Goal: Task Accomplishment & Management: Manage account settings

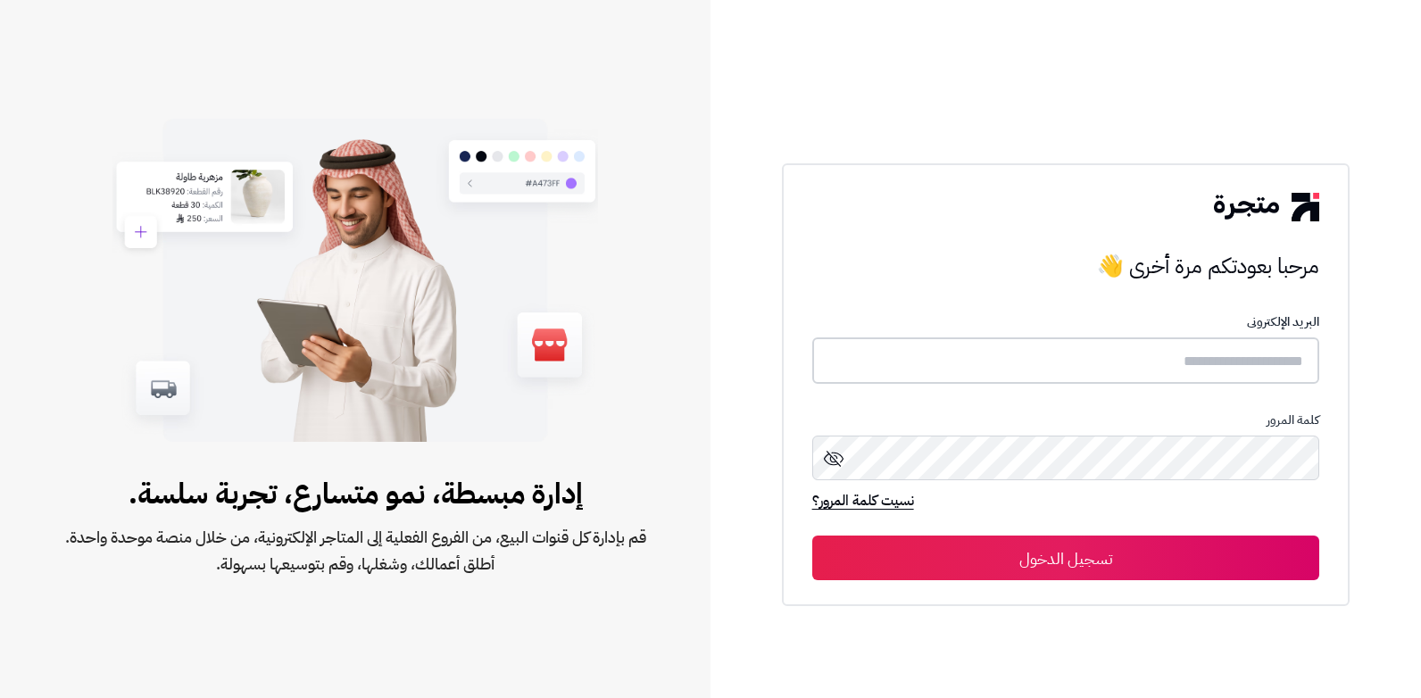
click at [1208, 364] on input "text" at bounding box center [1066, 360] width 508 height 47
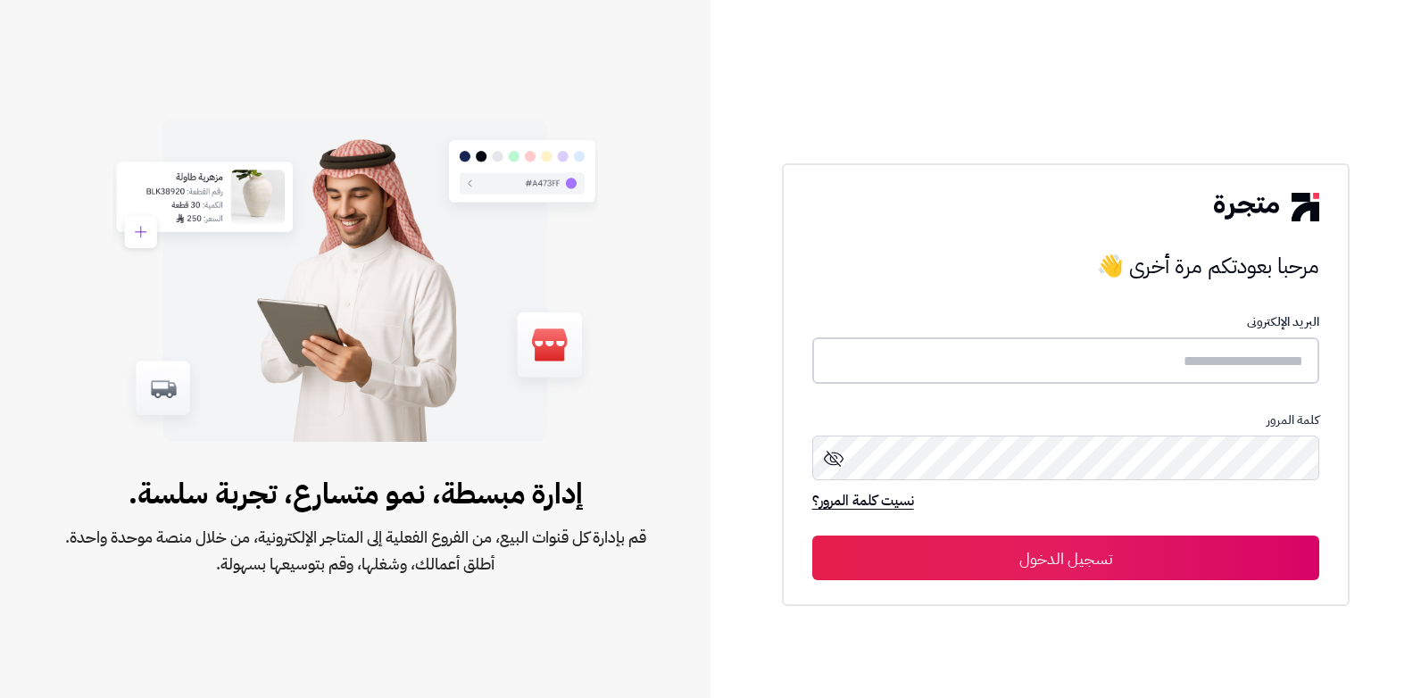
click at [1208, 364] on input "text" at bounding box center [1066, 360] width 508 height 47
type input "*"
type input "******"
click at [812, 535] on button "تسجيل الدخول" at bounding box center [1066, 557] width 508 height 45
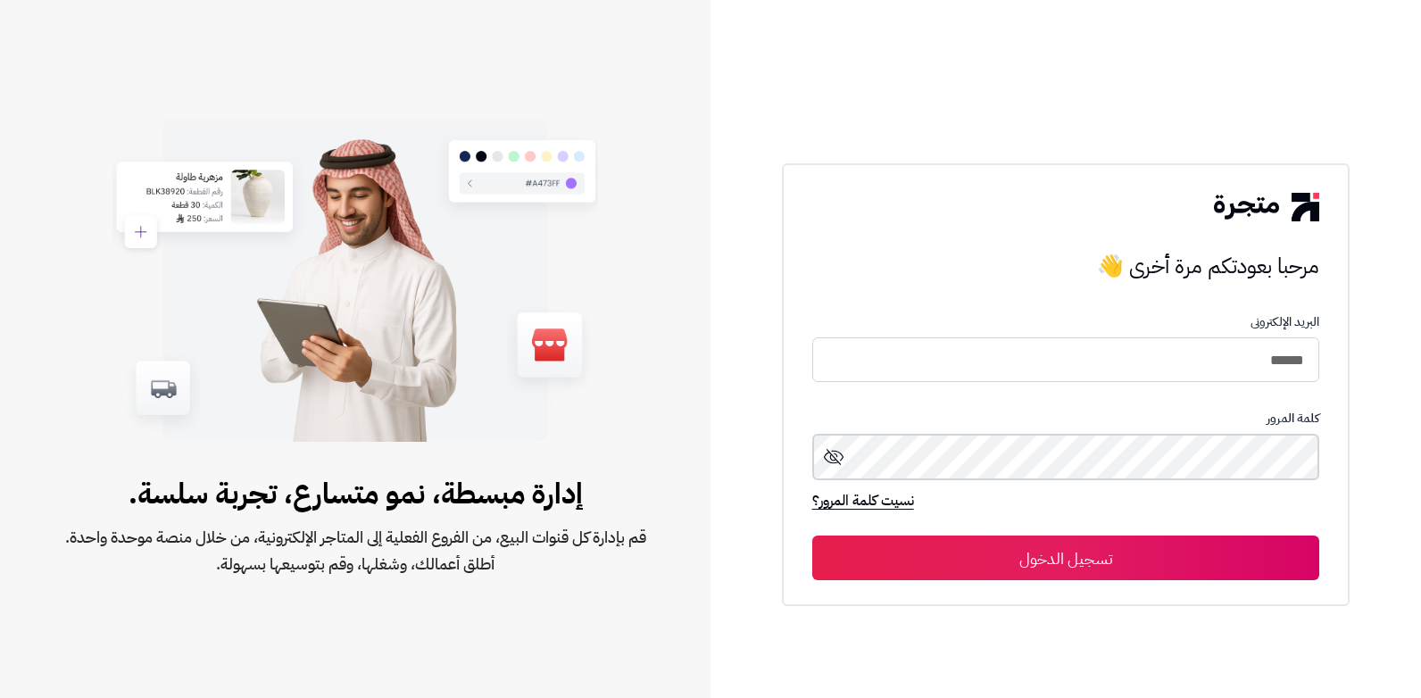
click at [812, 535] on button "تسجيل الدخول" at bounding box center [1066, 557] width 508 height 45
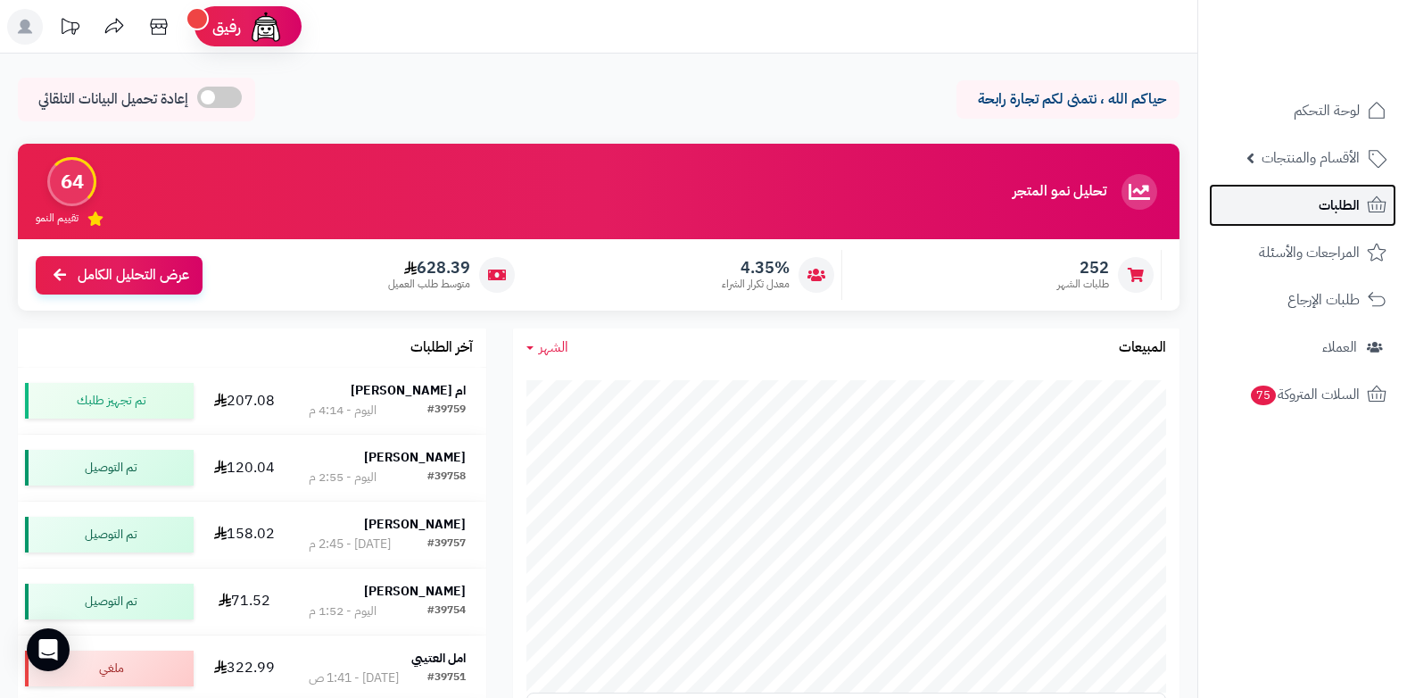
click at [1323, 208] on span "الطلبات" at bounding box center [1339, 205] width 41 height 25
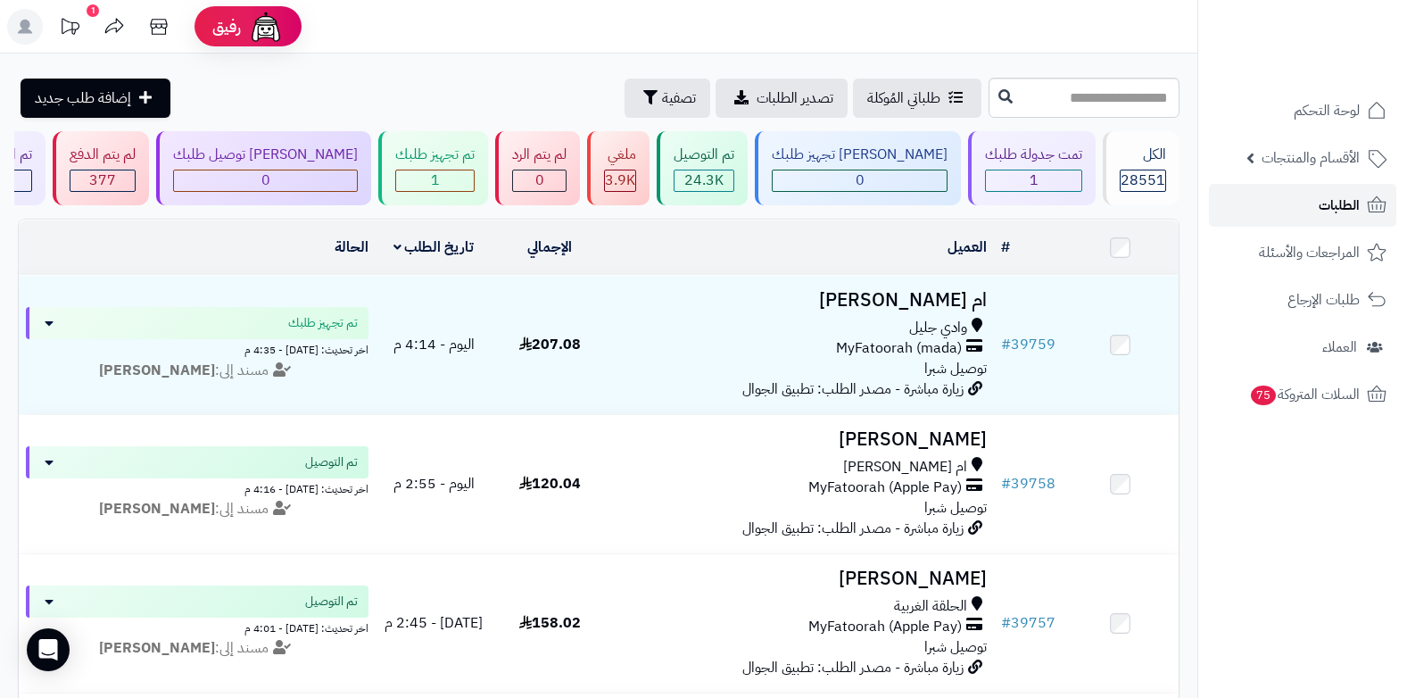
click at [1354, 212] on span "الطلبات" at bounding box center [1339, 205] width 41 height 25
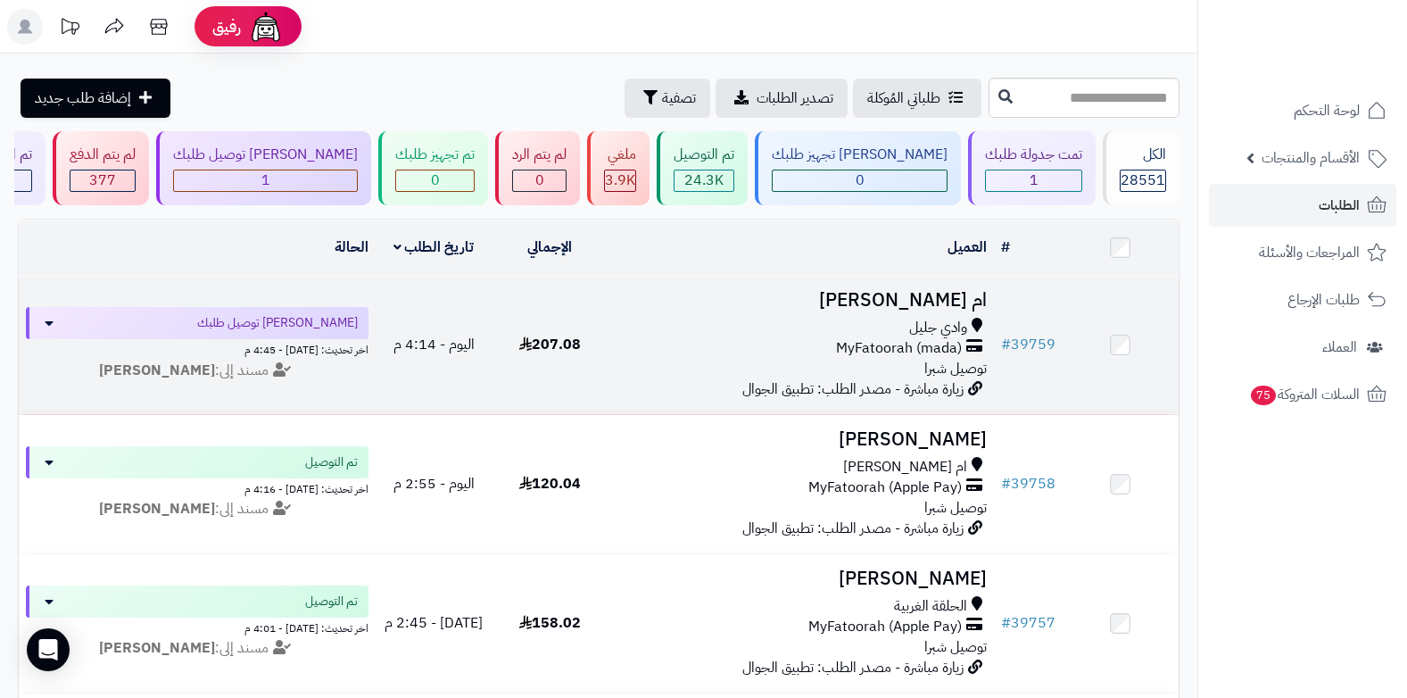
click at [911, 338] on span "MyFatoorah (mada)" at bounding box center [899, 348] width 126 height 21
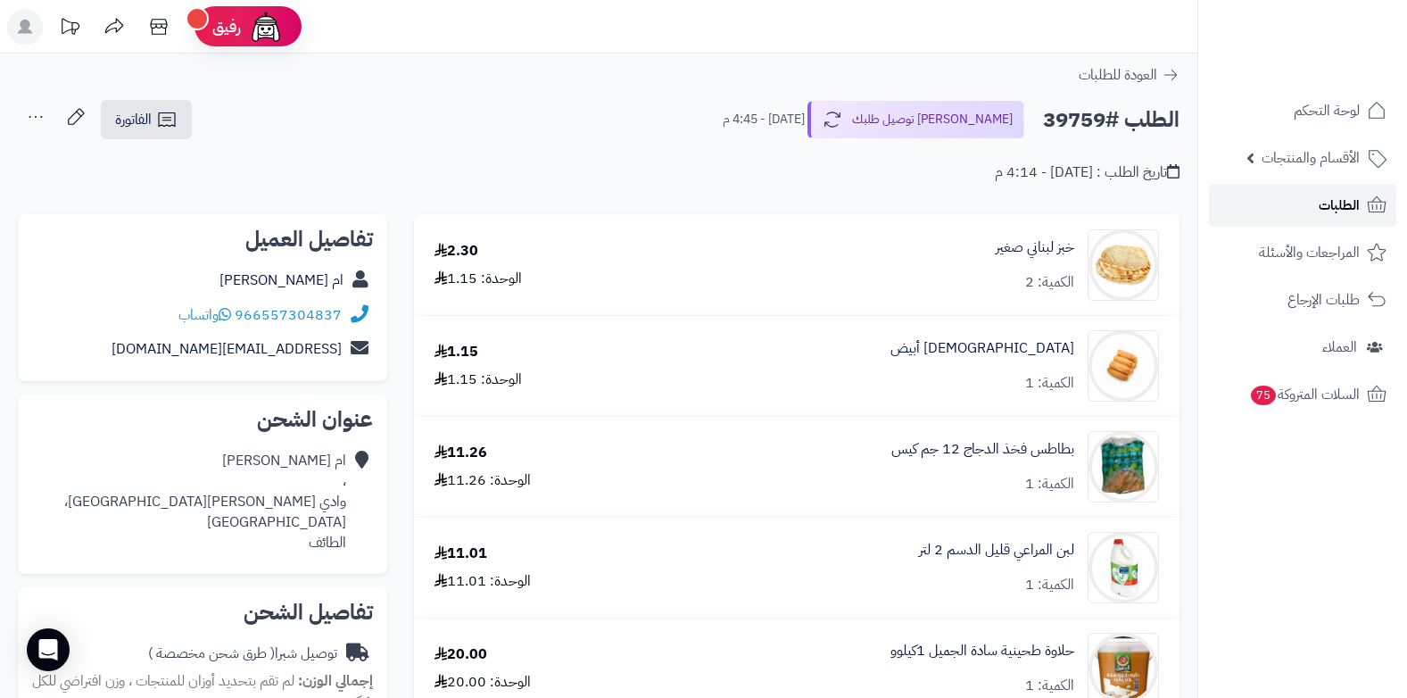
click at [1332, 198] on span "الطلبات" at bounding box center [1339, 205] width 41 height 25
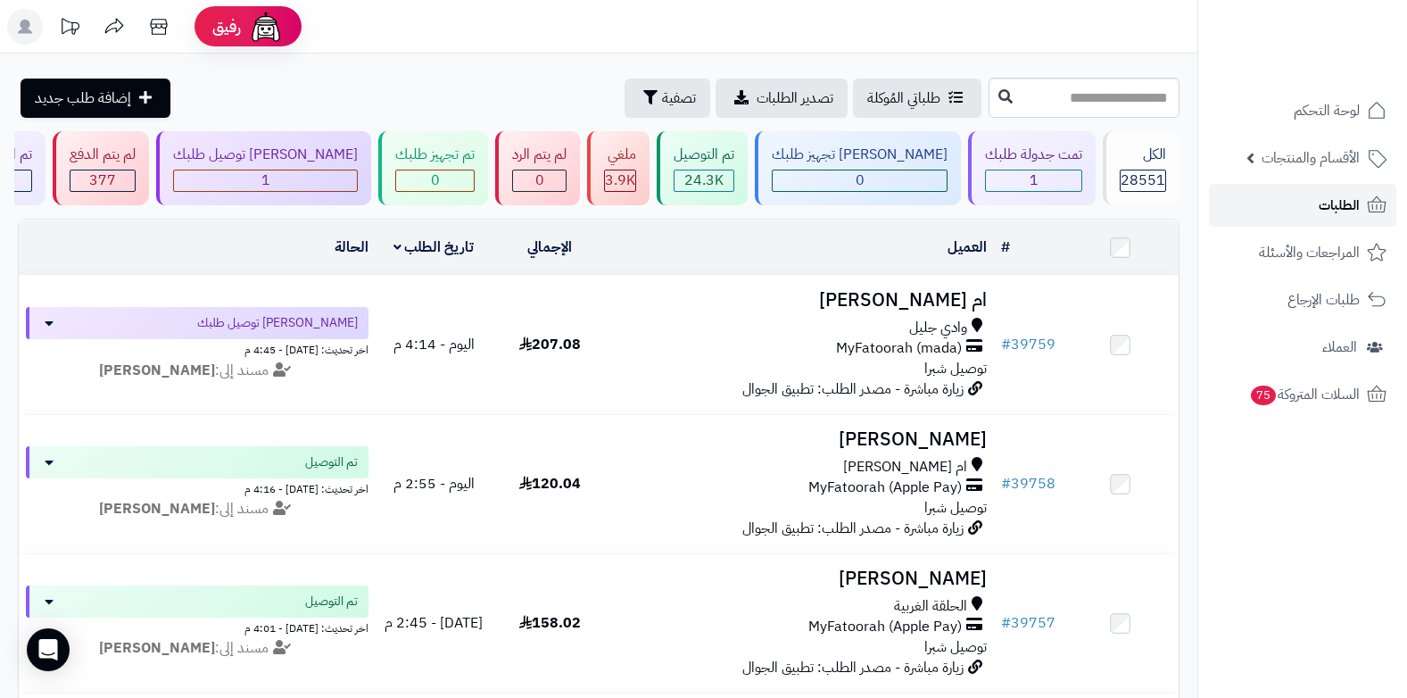
click at [1327, 206] on span "الطلبات" at bounding box center [1339, 205] width 41 height 25
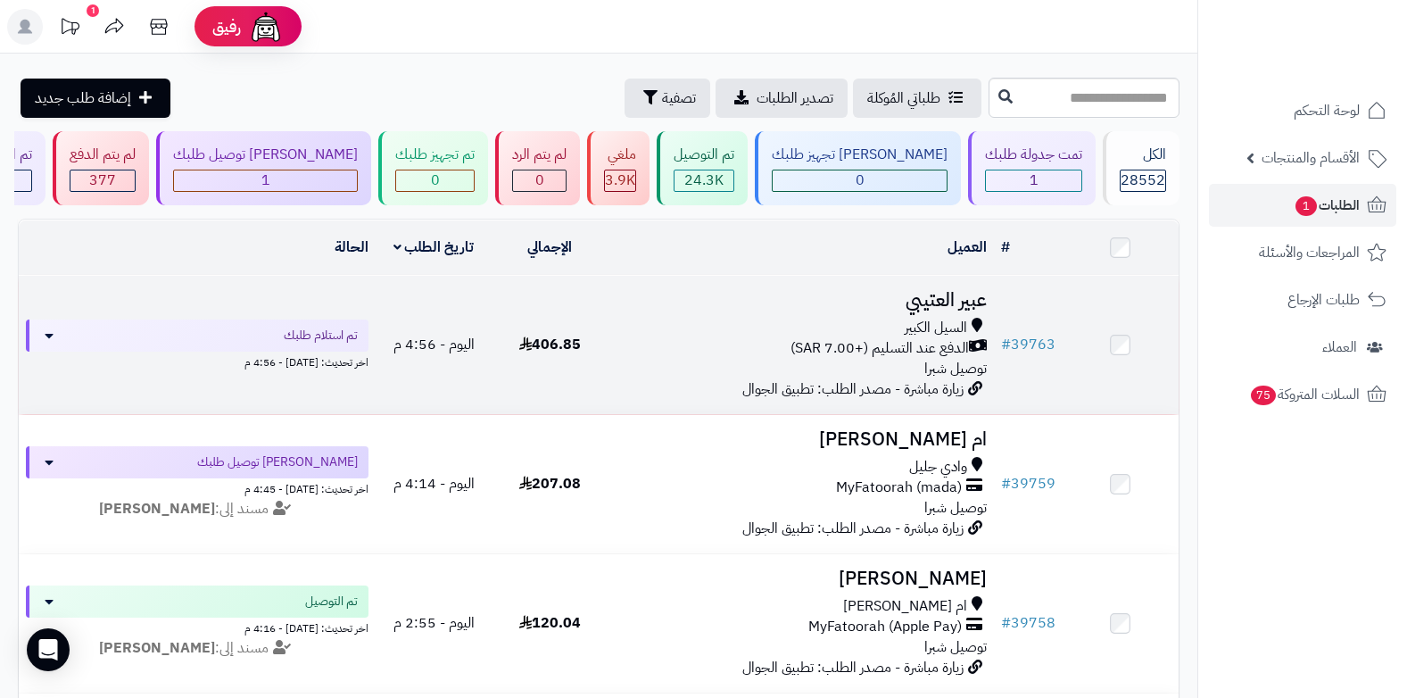
click at [899, 330] on div "السيل الكبير" at bounding box center [801, 328] width 372 height 21
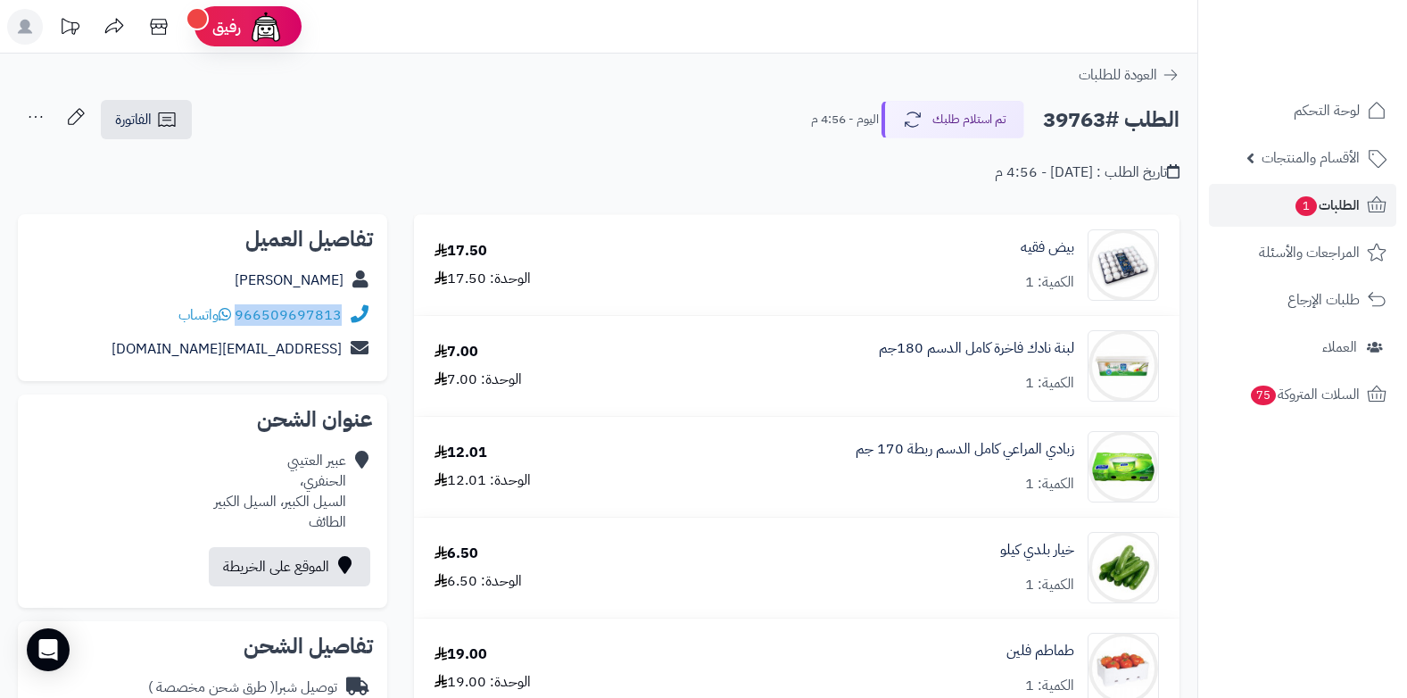
drag, startPoint x: 237, startPoint y: 314, endPoint x: 350, endPoint y: 314, distance: 112.4
click at [350, 314] on div "966509697813 واتساب" at bounding box center [202, 315] width 341 height 35
copy div "966509697813"
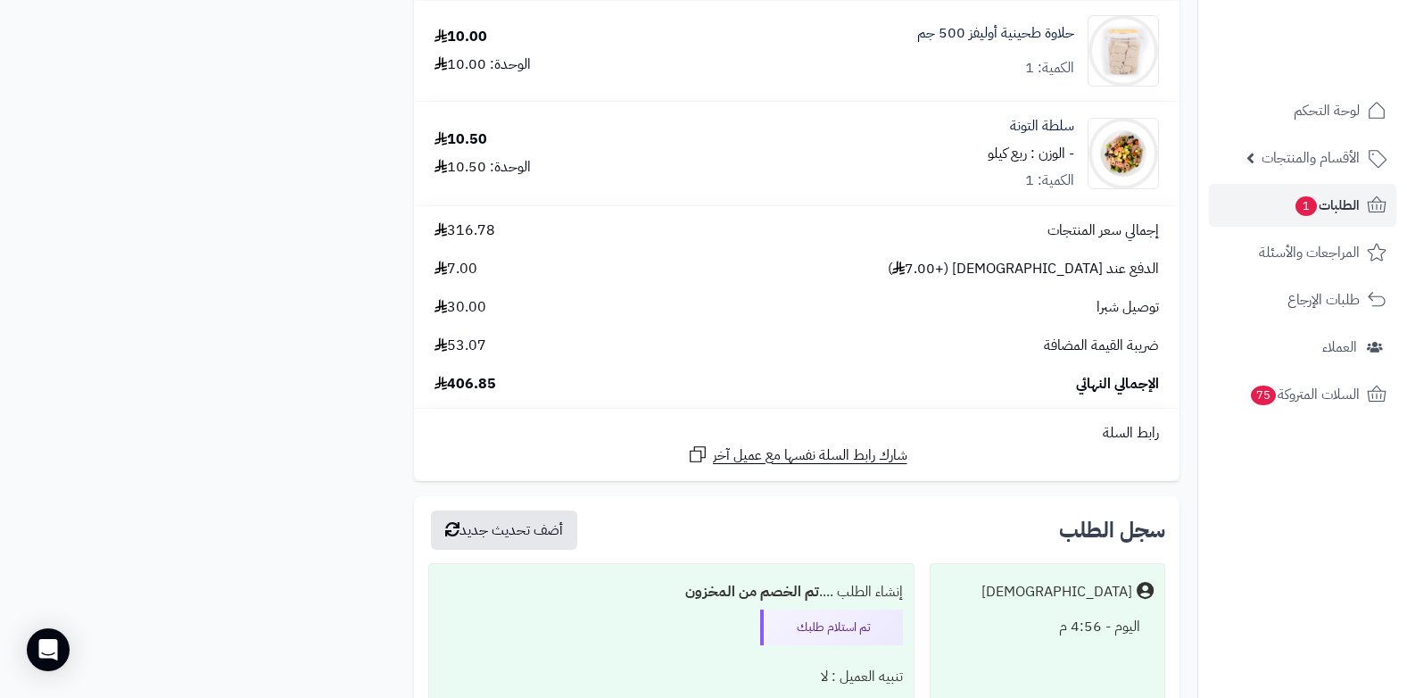
scroll to position [2427, 0]
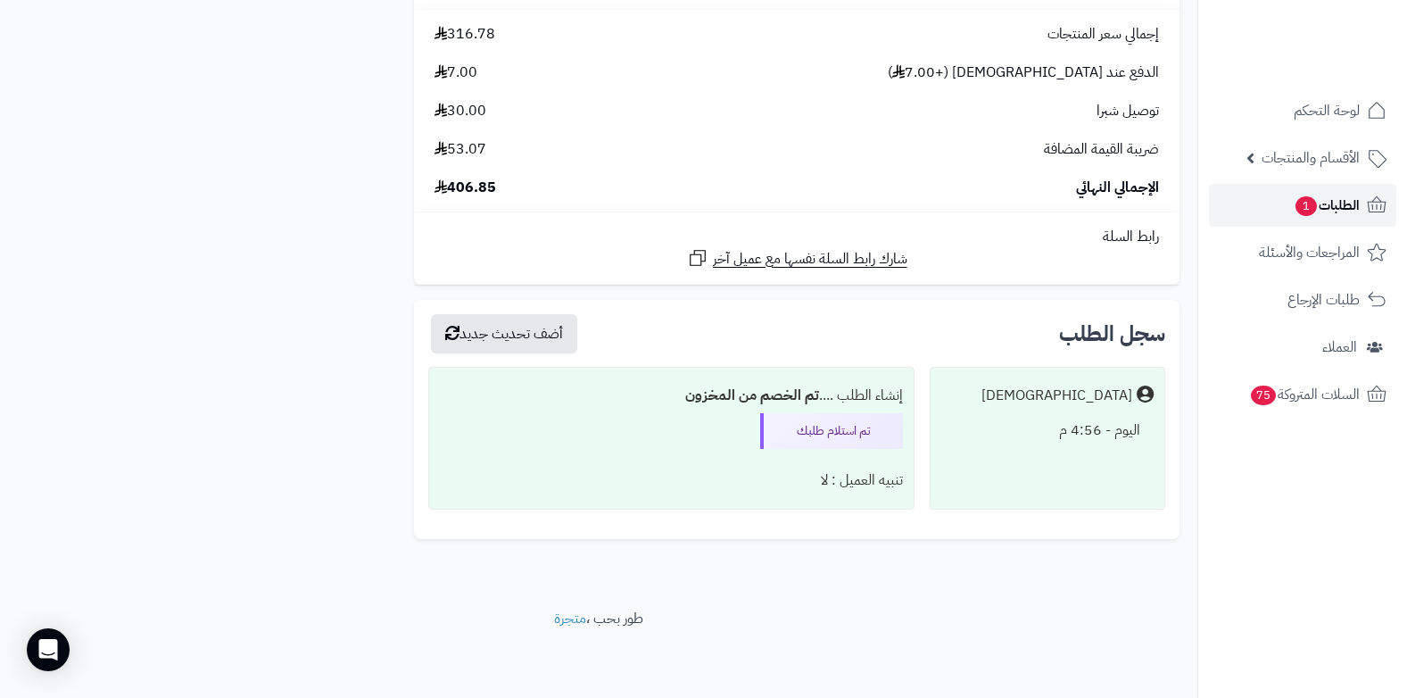
click at [1338, 209] on span "الطلبات 1" at bounding box center [1327, 205] width 66 height 25
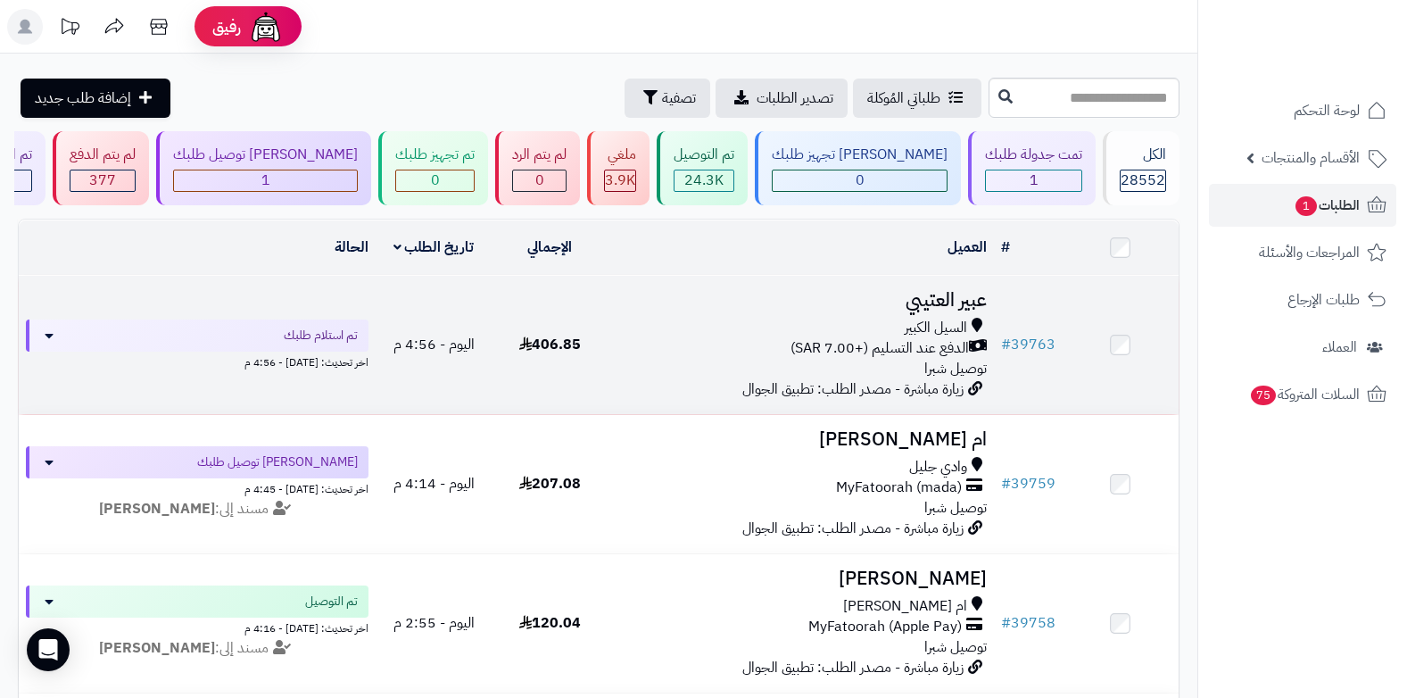
click at [908, 363] on div "السيل الكبير الدفع عند التسليم (+7.00 SAR) توصيل شبرا" at bounding box center [801, 349] width 372 height 62
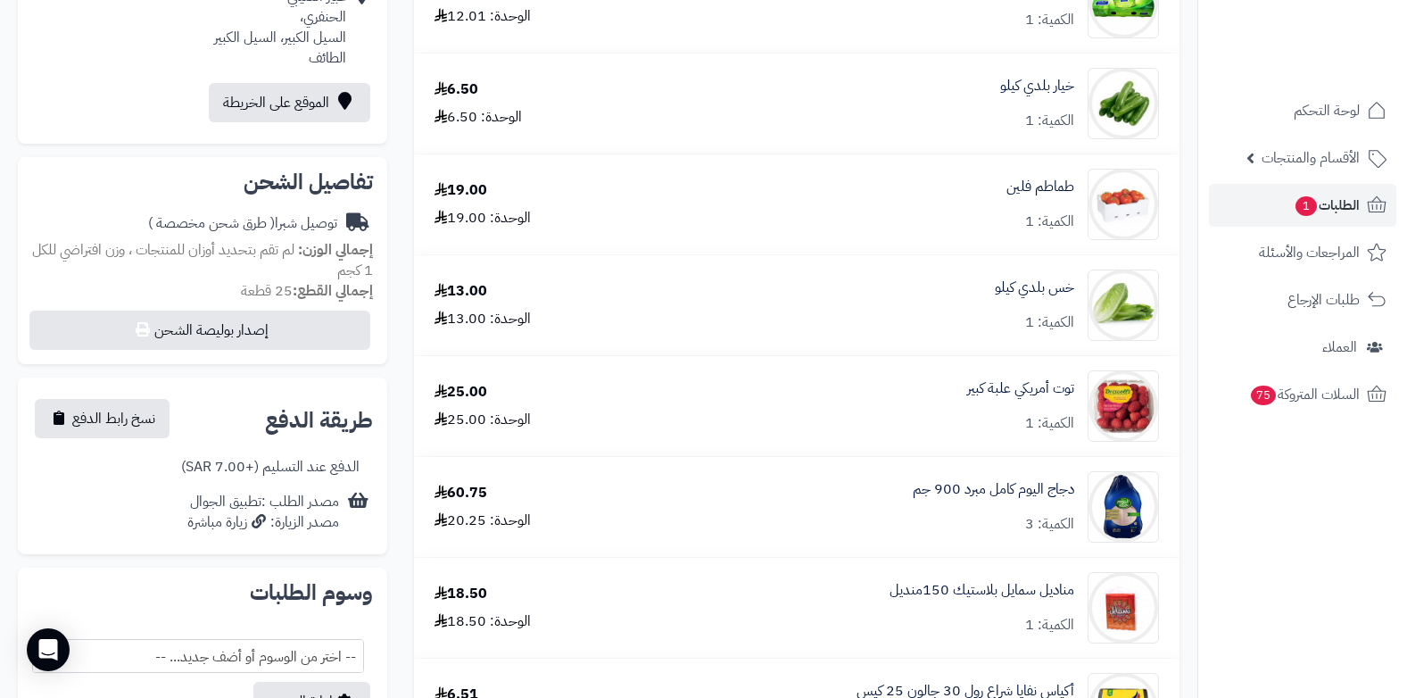
scroll to position [18, 0]
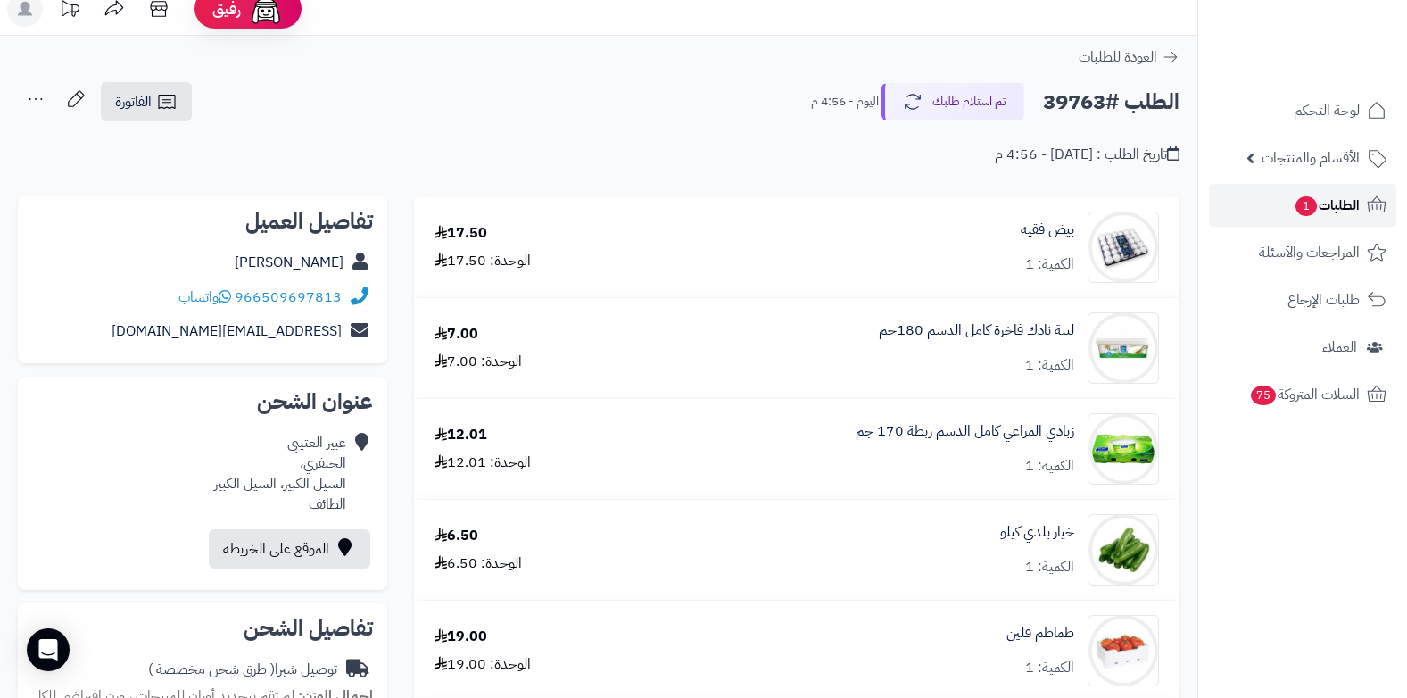
click at [1317, 199] on span "الطلبات 1" at bounding box center [1327, 205] width 66 height 25
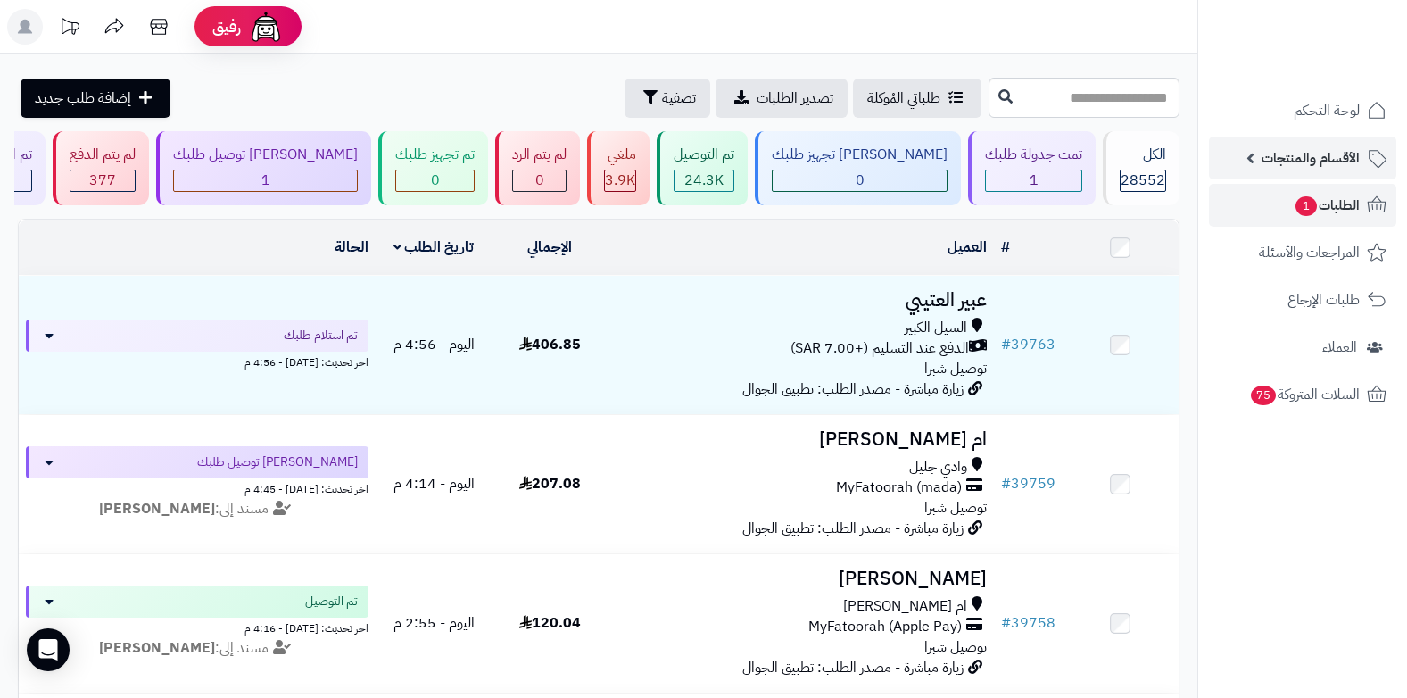
click at [1313, 144] on link "الأقسام والمنتجات" at bounding box center [1302, 158] width 187 height 43
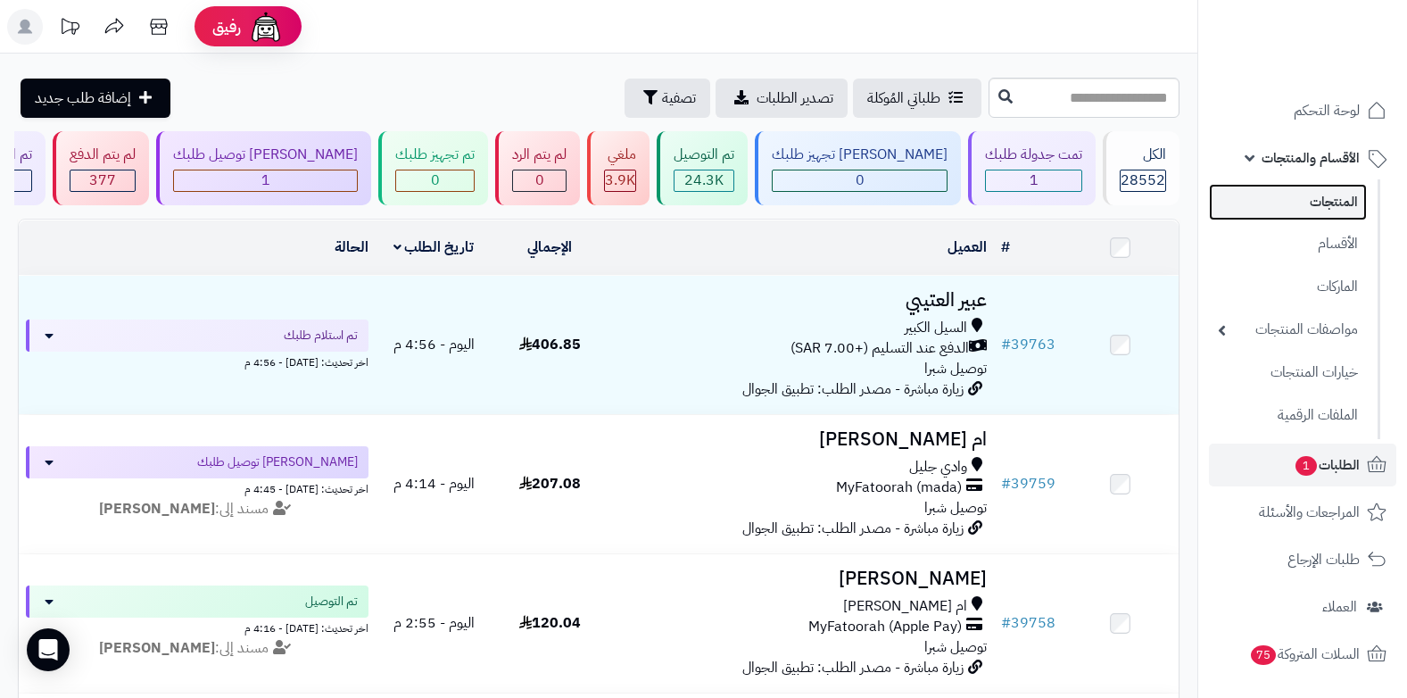
click at [1310, 196] on link "المنتجات" at bounding box center [1288, 202] width 158 height 37
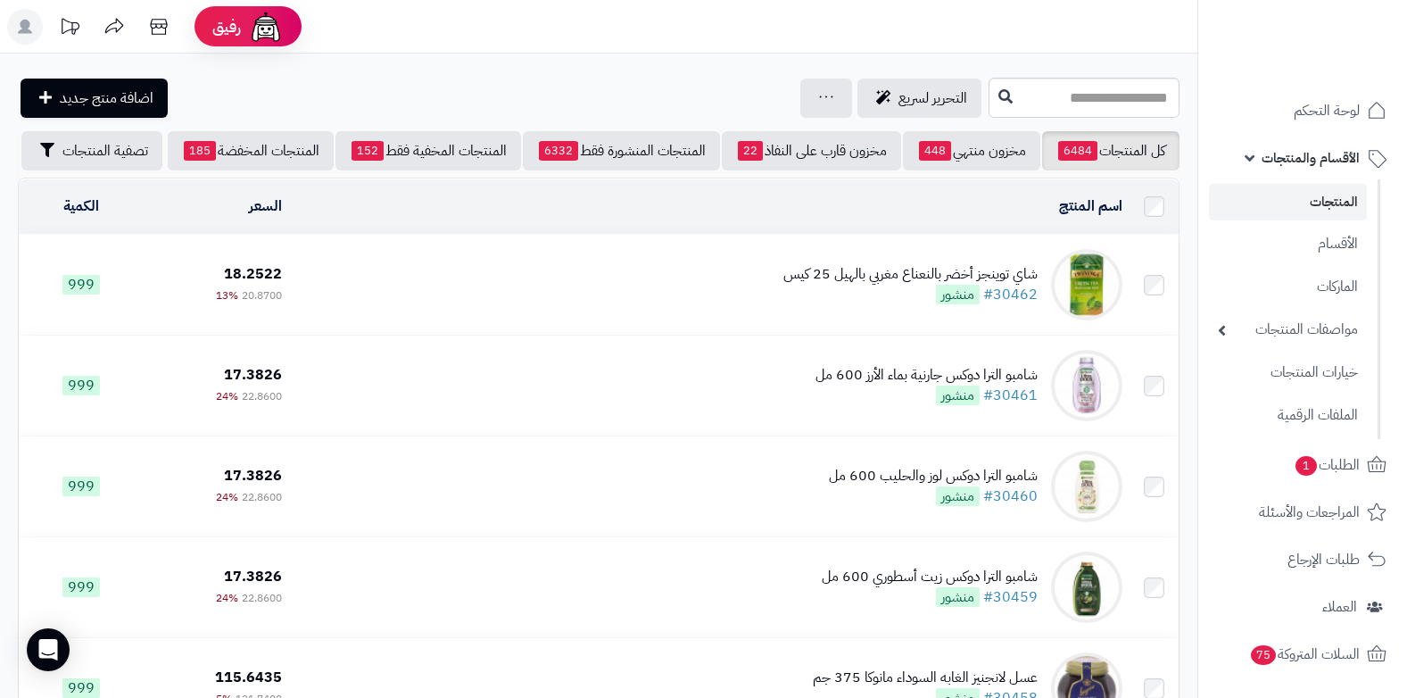
click at [1345, 158] on span "الأقسام والمنتجات" at bounding box center [1311, 157] width 98 height 25
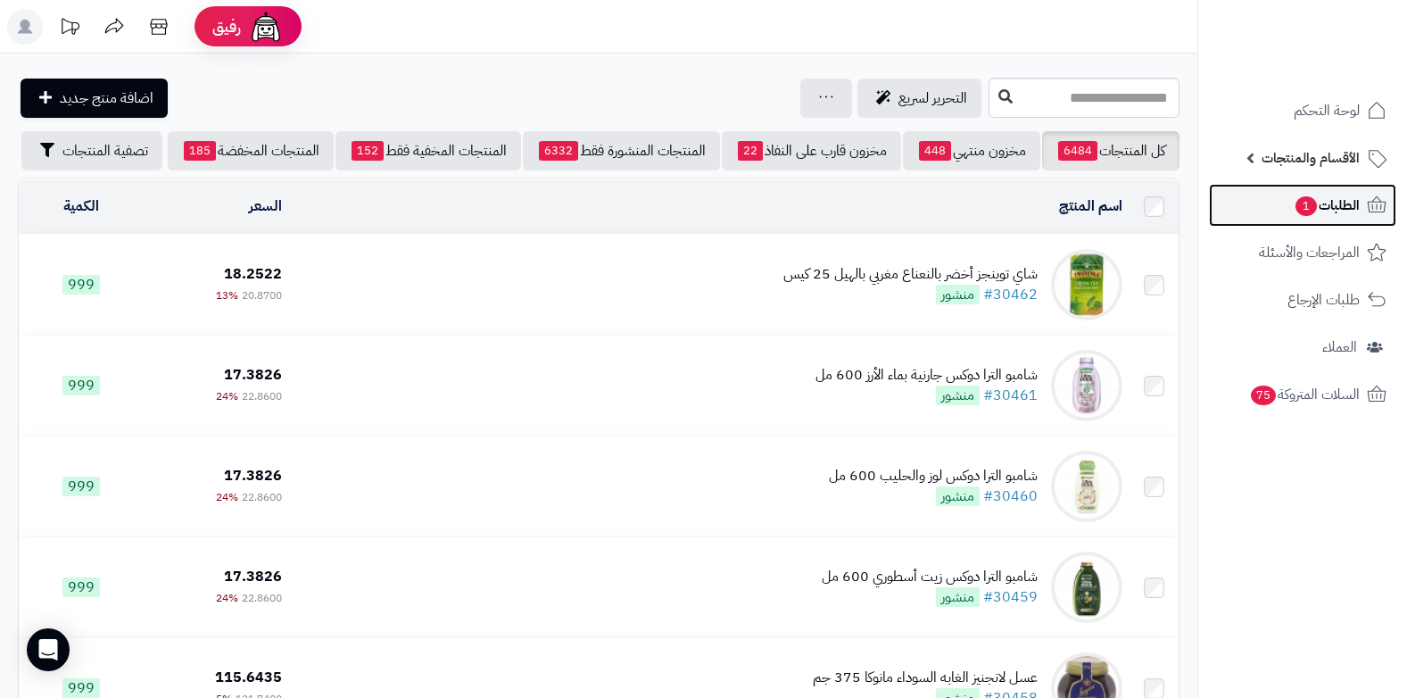
click at [1329, 205] on span "الطلبات 1" at bounding box center [1327, 205] width 66 height 25
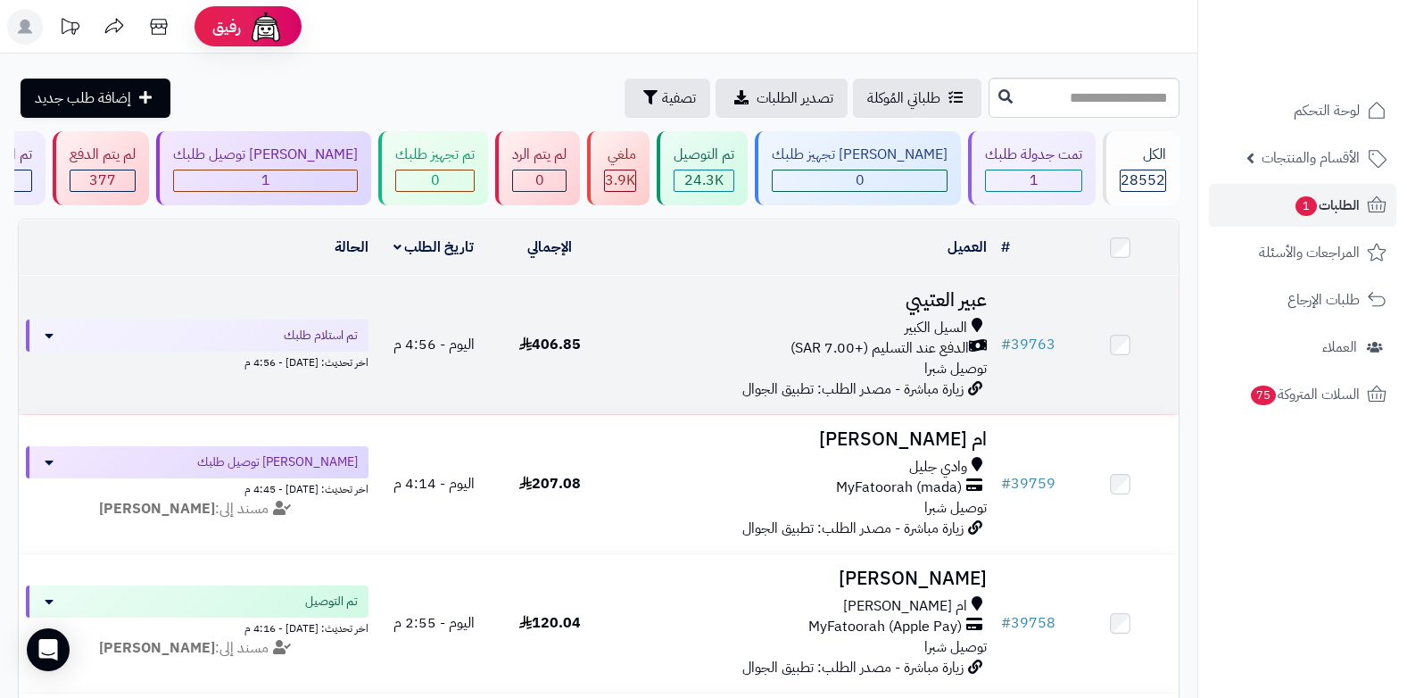
click at [971, 338] on icon at bounding box center [978, 348] width 18 height 21
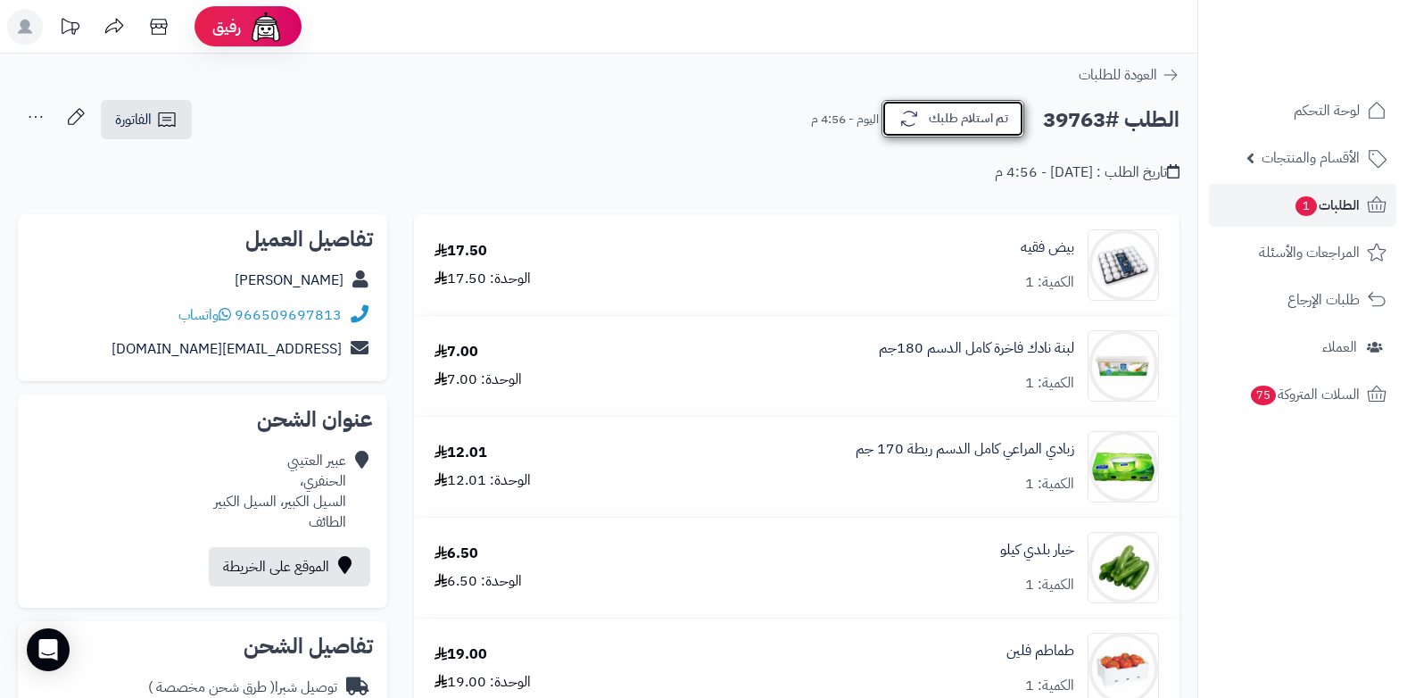
click at [982, 128] on button "تم استلام طلبك" at bounding box center [953, 118] width 143 height 37
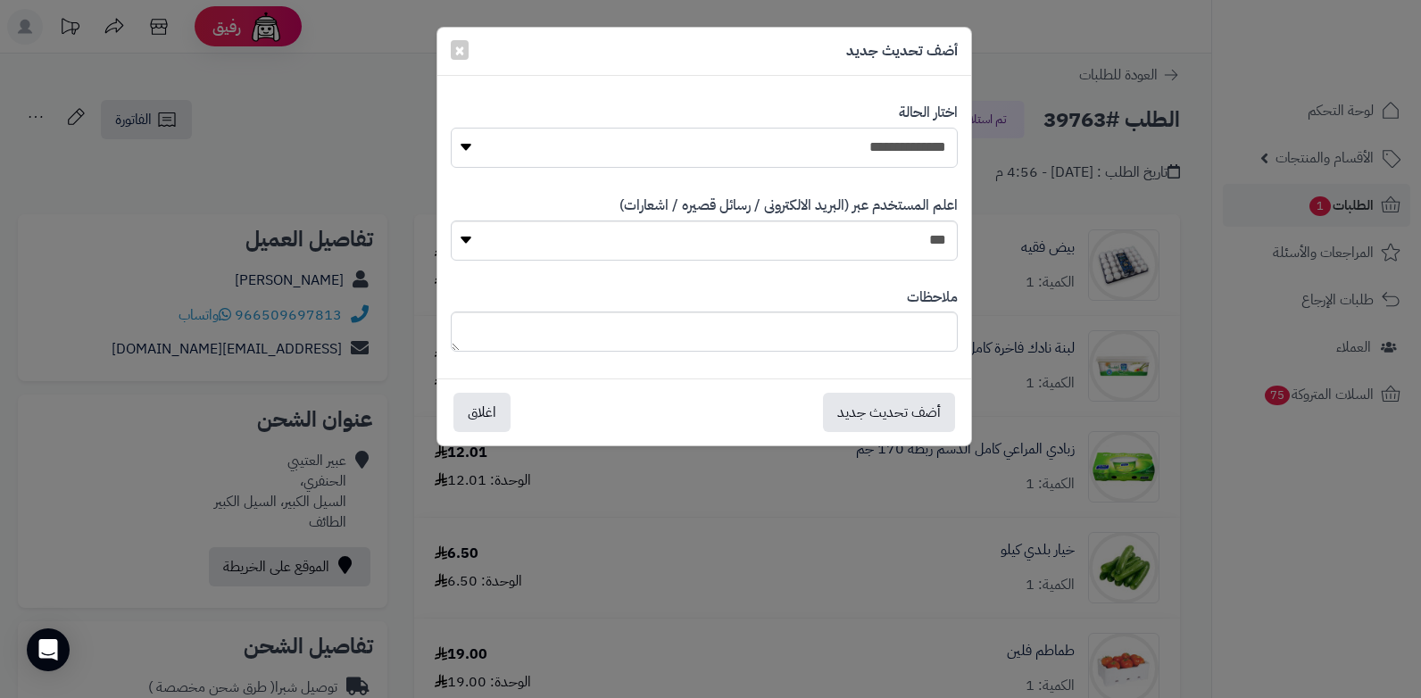
click at [937, 153] on select "**********" at bounding box center [704, 148] width 507 height 40
select select "*"
click at [451, 128] on select "**********" at bounding box center [704, 148] width 507 height 40
click at [859, 334] on textarea at bounding box center [704, 331] width 507 height 40
type textarea "****"
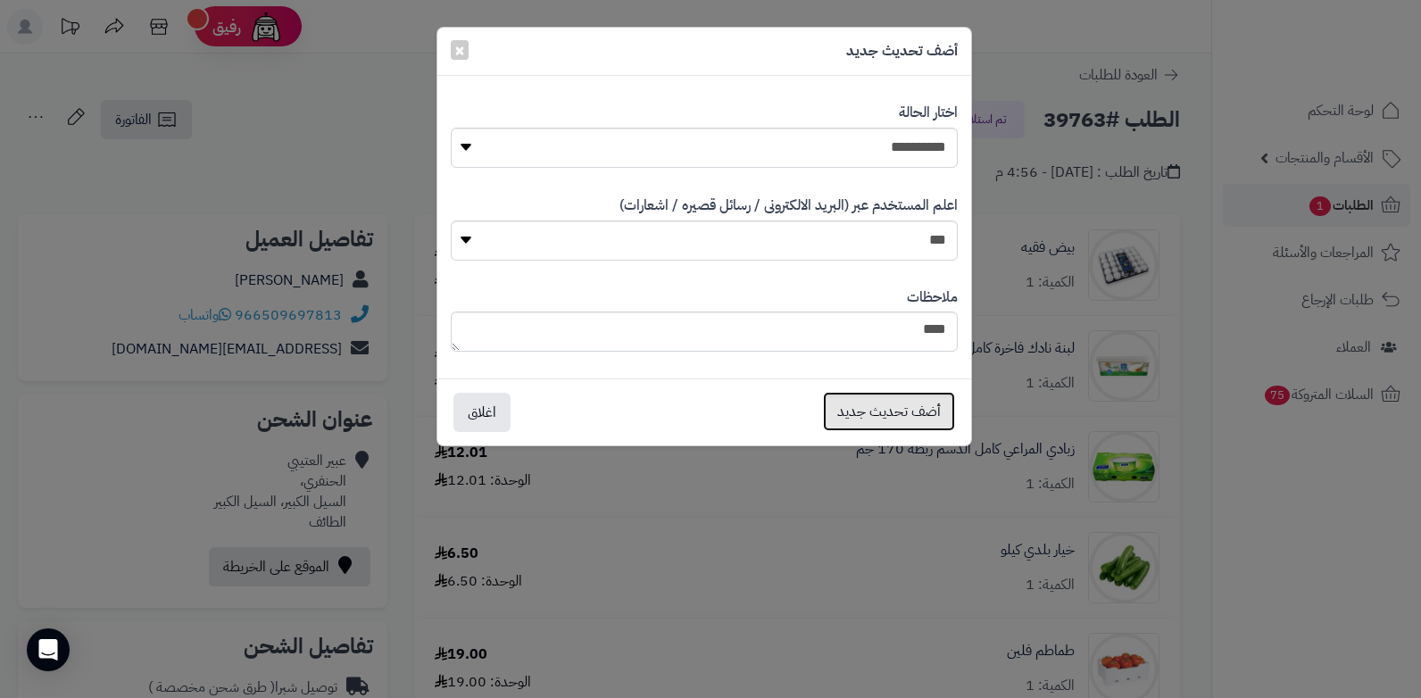
click at [849, 405] on button "أضف تحديث جديد" at bounding box center [889, 411] width 132 height 39
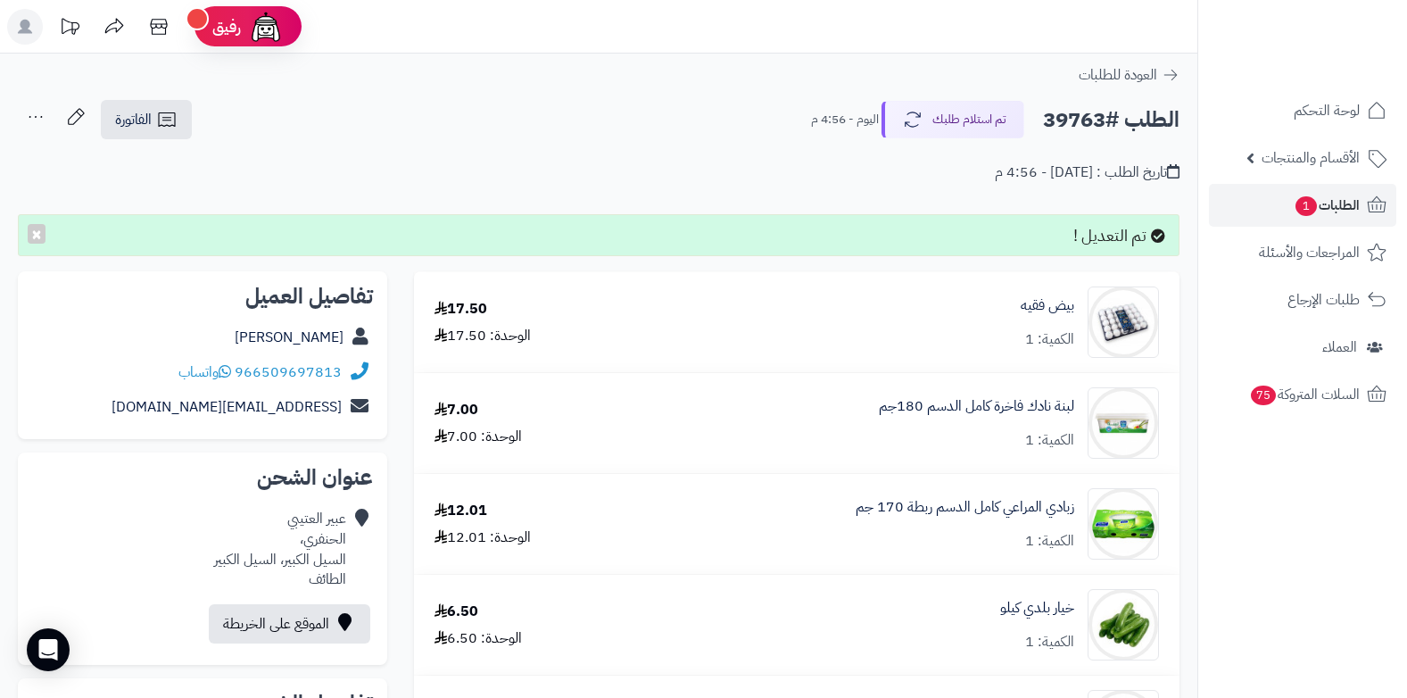
click at [34, 121] on icon at bounding box center [36, 117] width 36 height 36
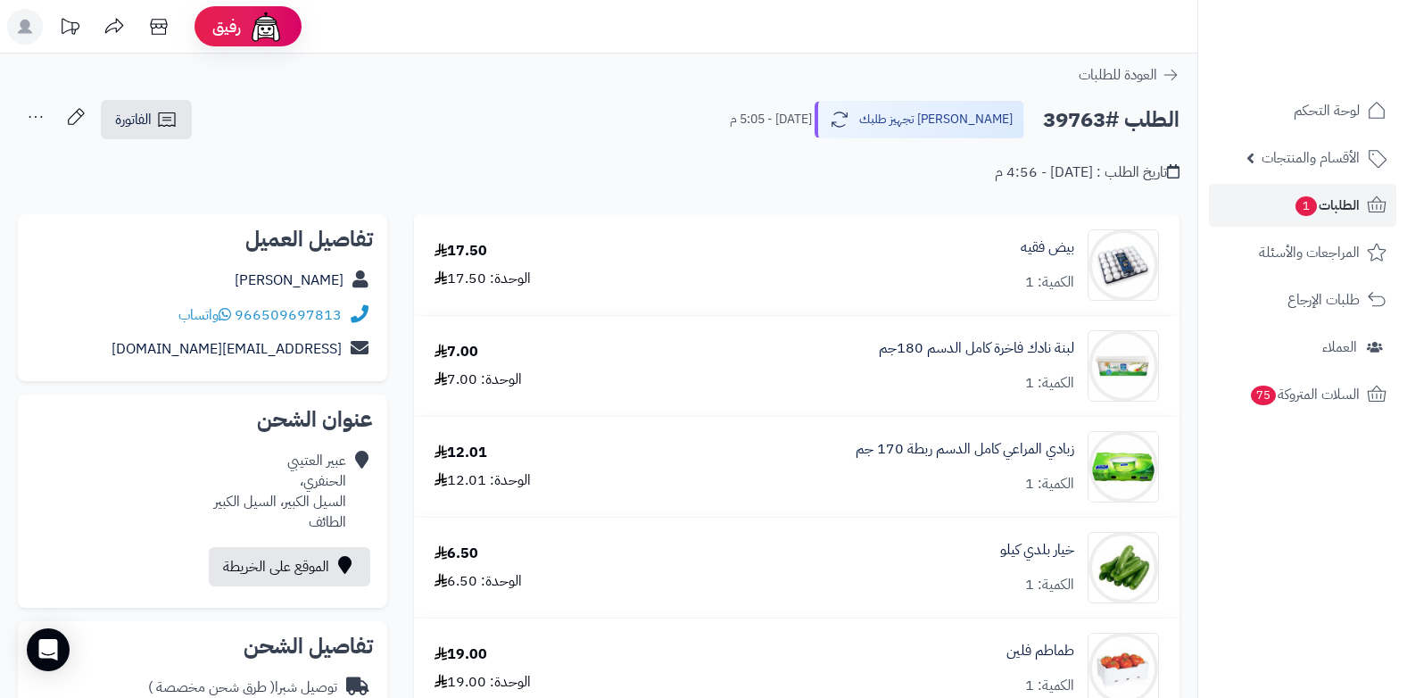
click at [36, 120] on icon at bounding box center [36, 117] width 36 height 36
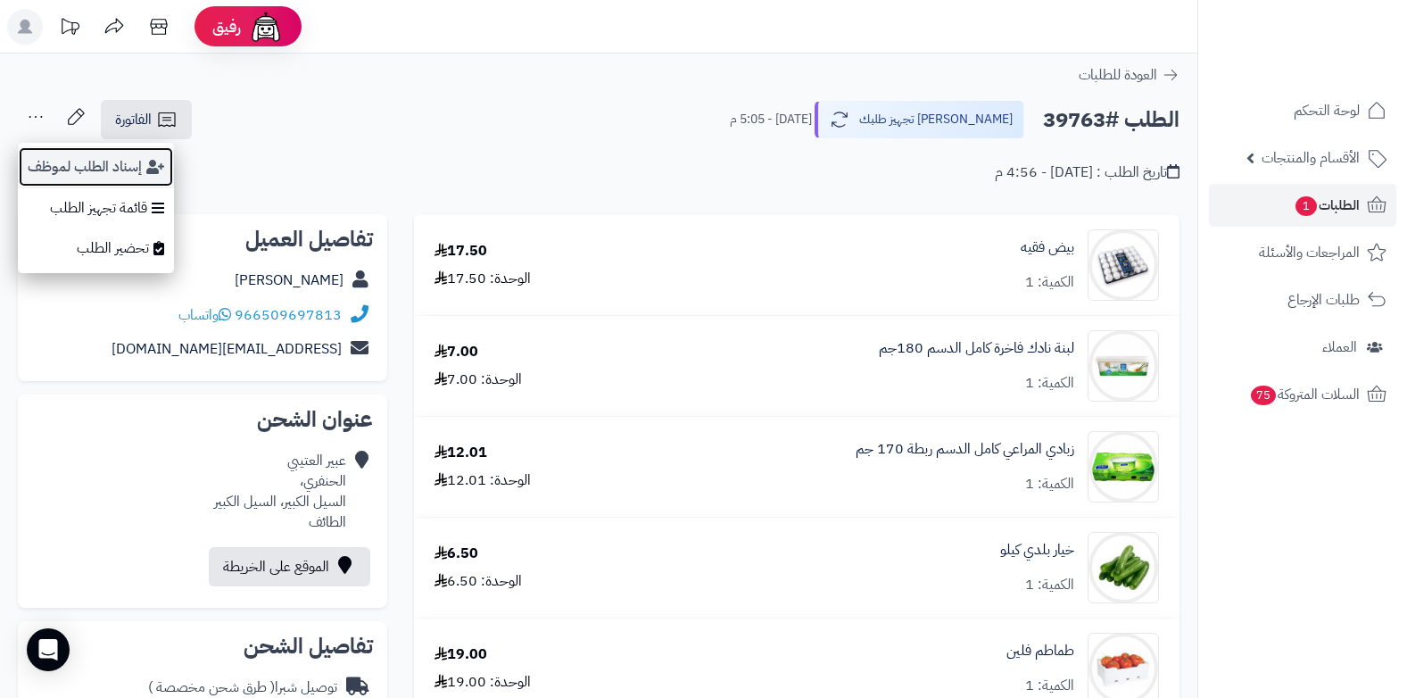
click at [48, 177] on button "إسناد الطلب لموظف" at bounding box center [96, 166] width 156 height 41
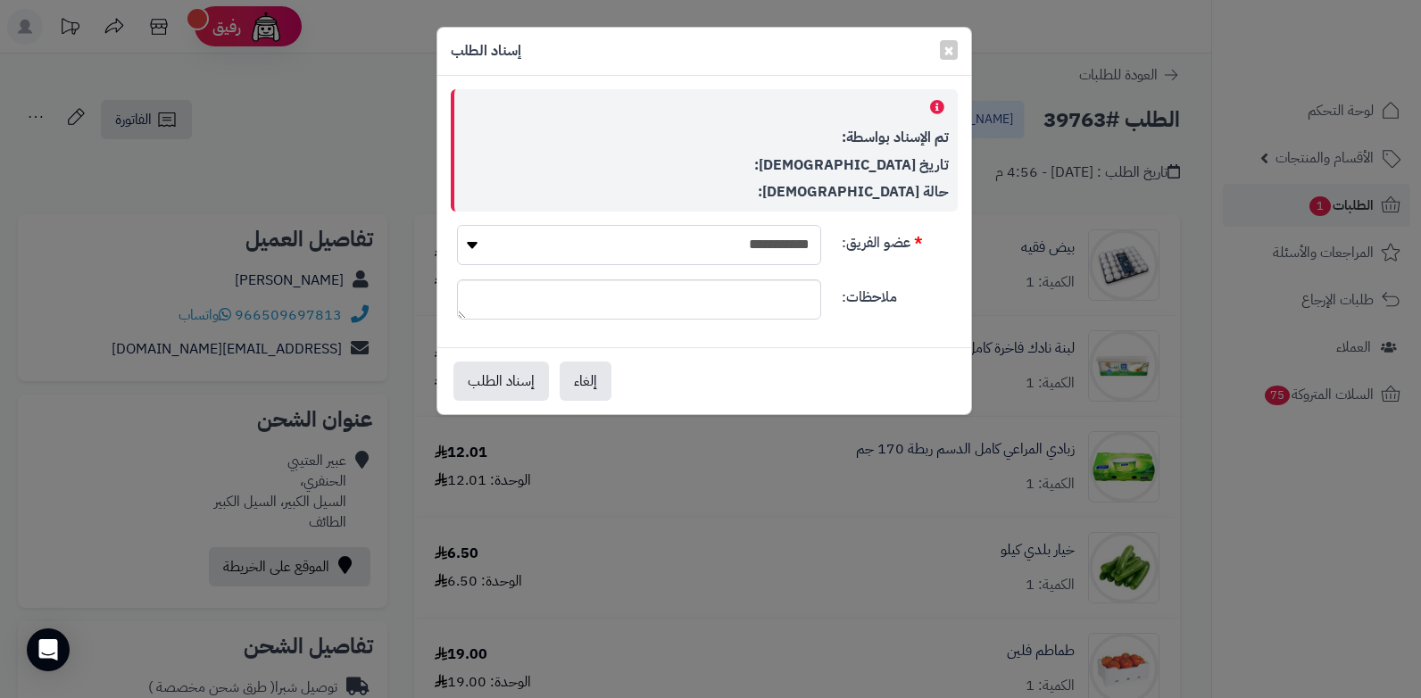
click at [732, 250] on select "**********" at bounding box center [639, 245] width 364 height 40
select select "**"
click at [457, 225] on select "**********" at bounding box center [639, 245] width 364 height 40
click at [530, 381] on button "إسناد الطلب" at bounding box center [500, 379] width 95 height 39
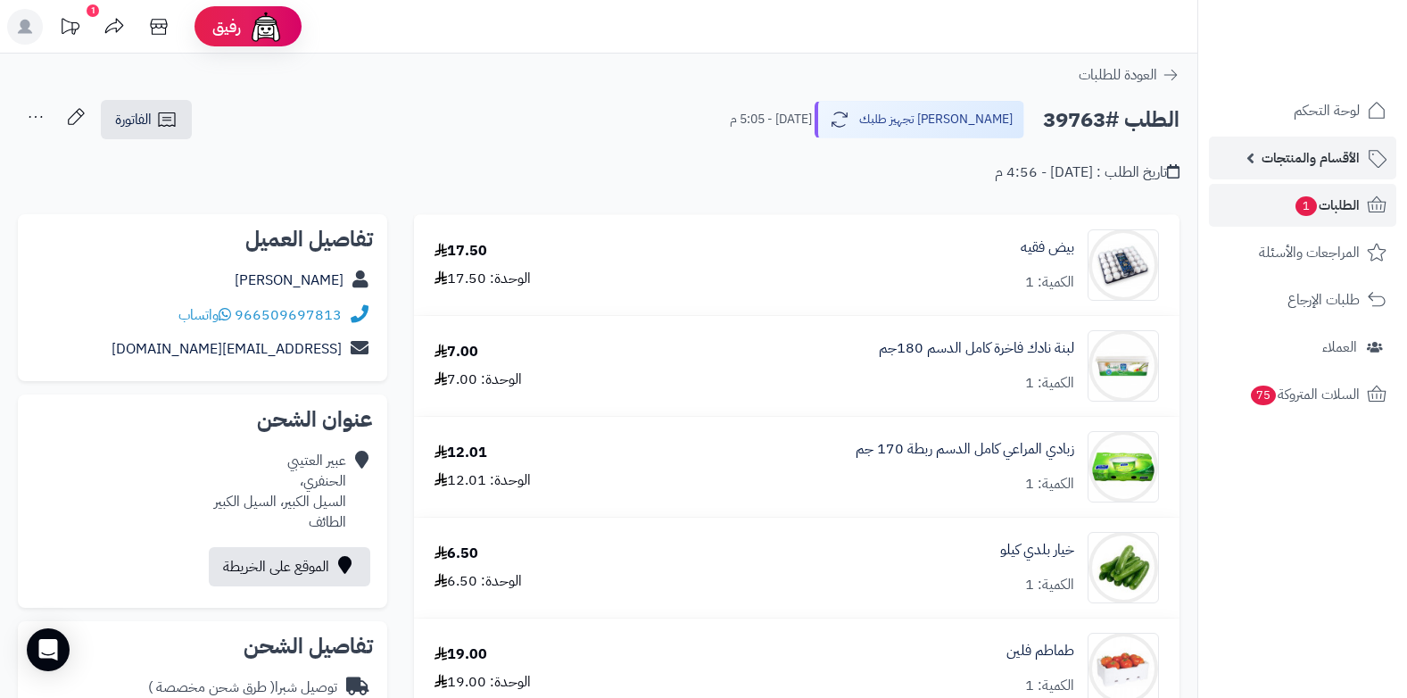
click at [1337, 151] on span "الأقسام والمنتجات" at bounding box center [1311, 157] width 98 height 25
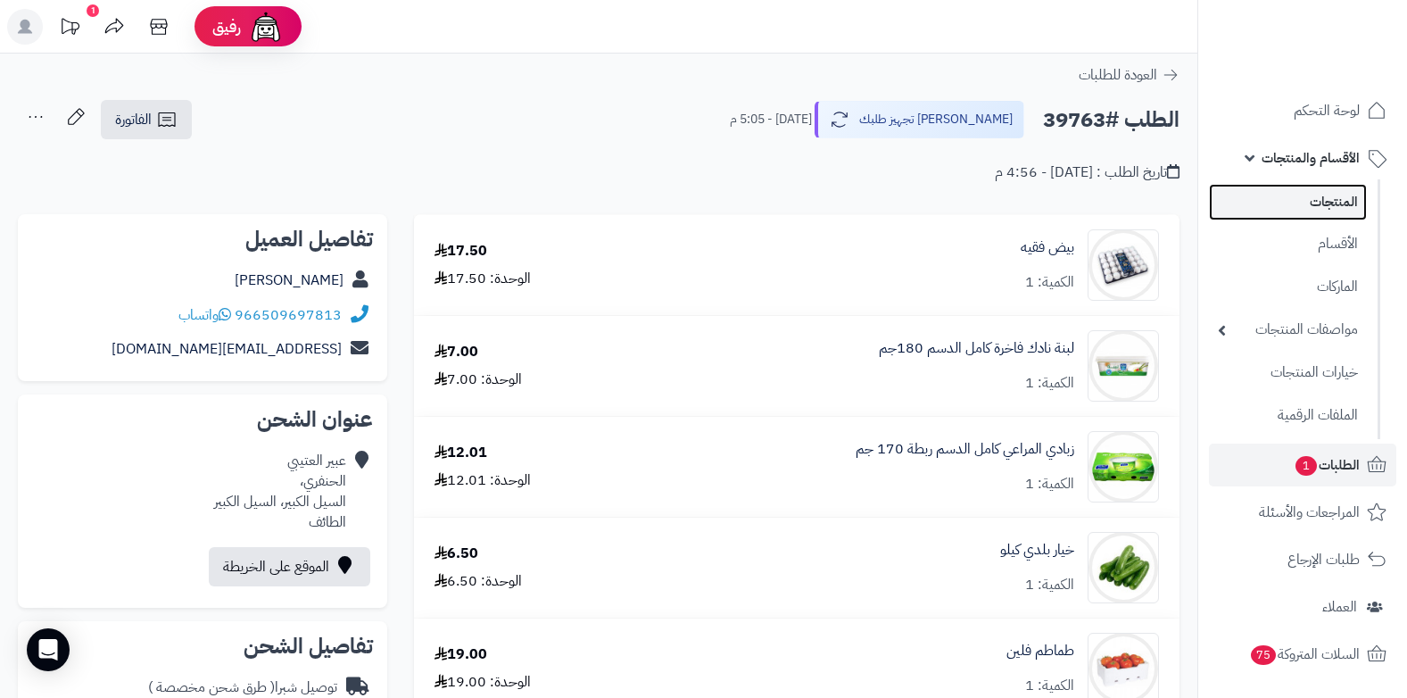
click at [1313, 196] on link "المنتجات" at bounding box center [1288, 202] width 158 height 37
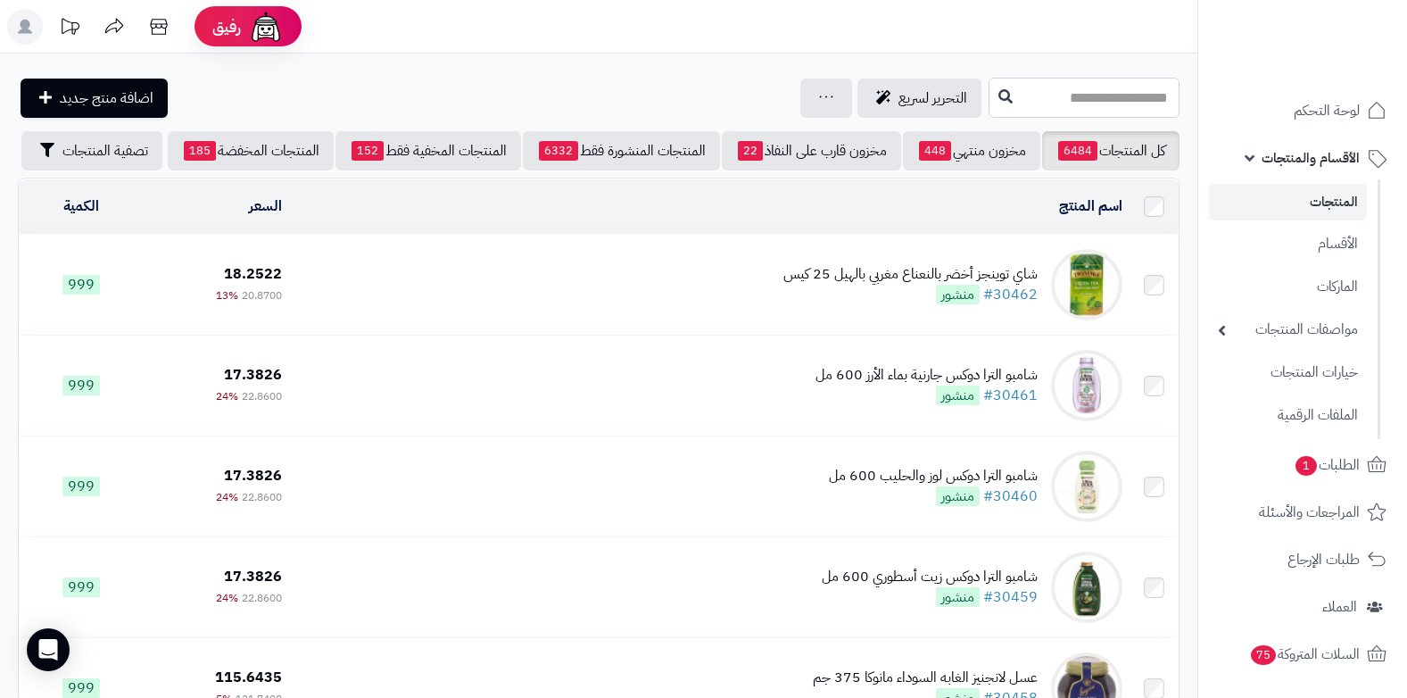
click at [1118, 96] on input "text" at bounding box center [1084, 98] width 191 height 40
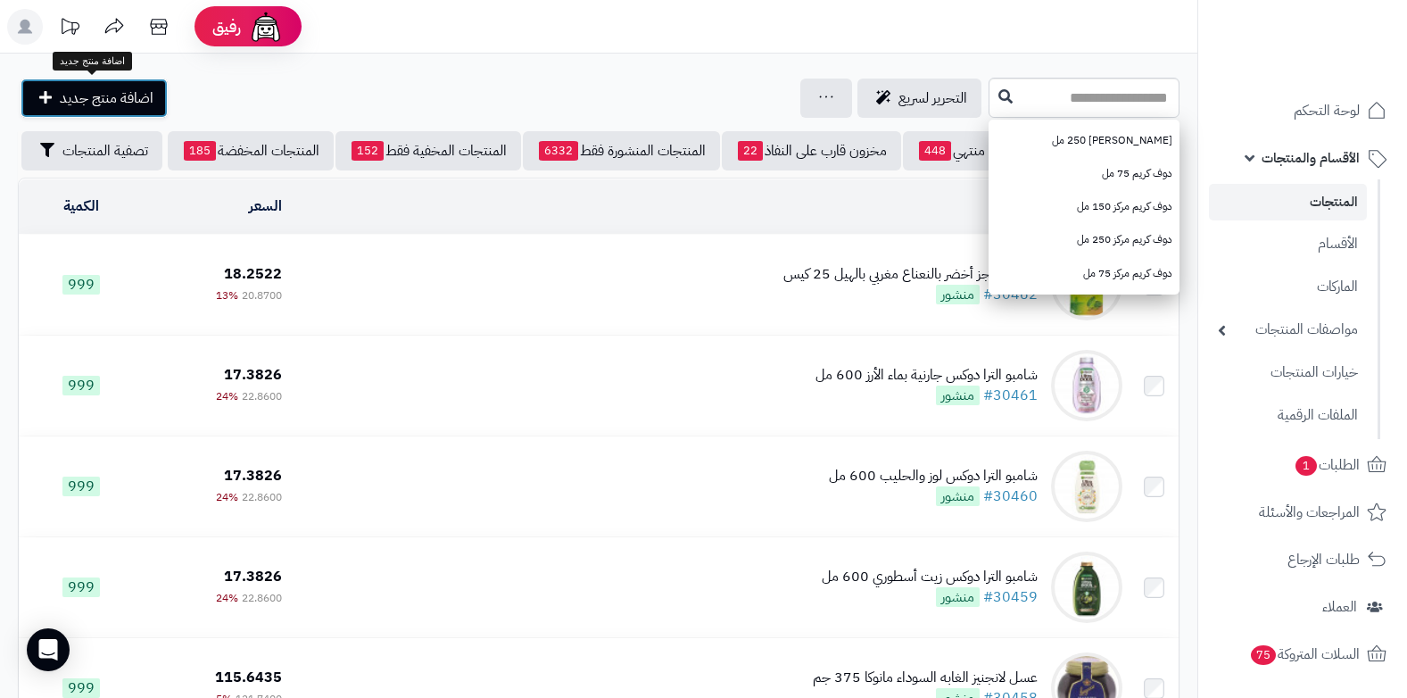
click at [79, 95] on span "اضافة منتج جديد" at bounding box center [107, 97] width 94 height 21
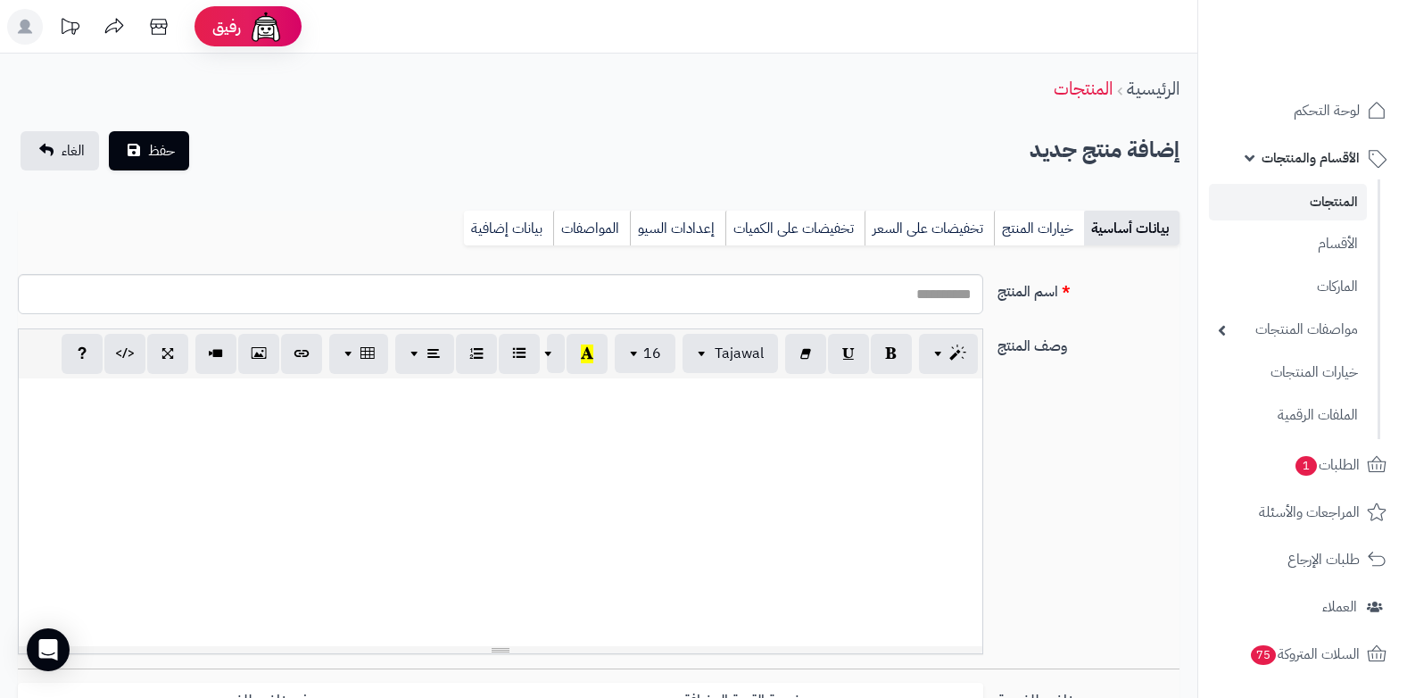
select select
click at [842, 287] on input "اسم المنتج" at bounding box center [500, 294] width 965 height 40
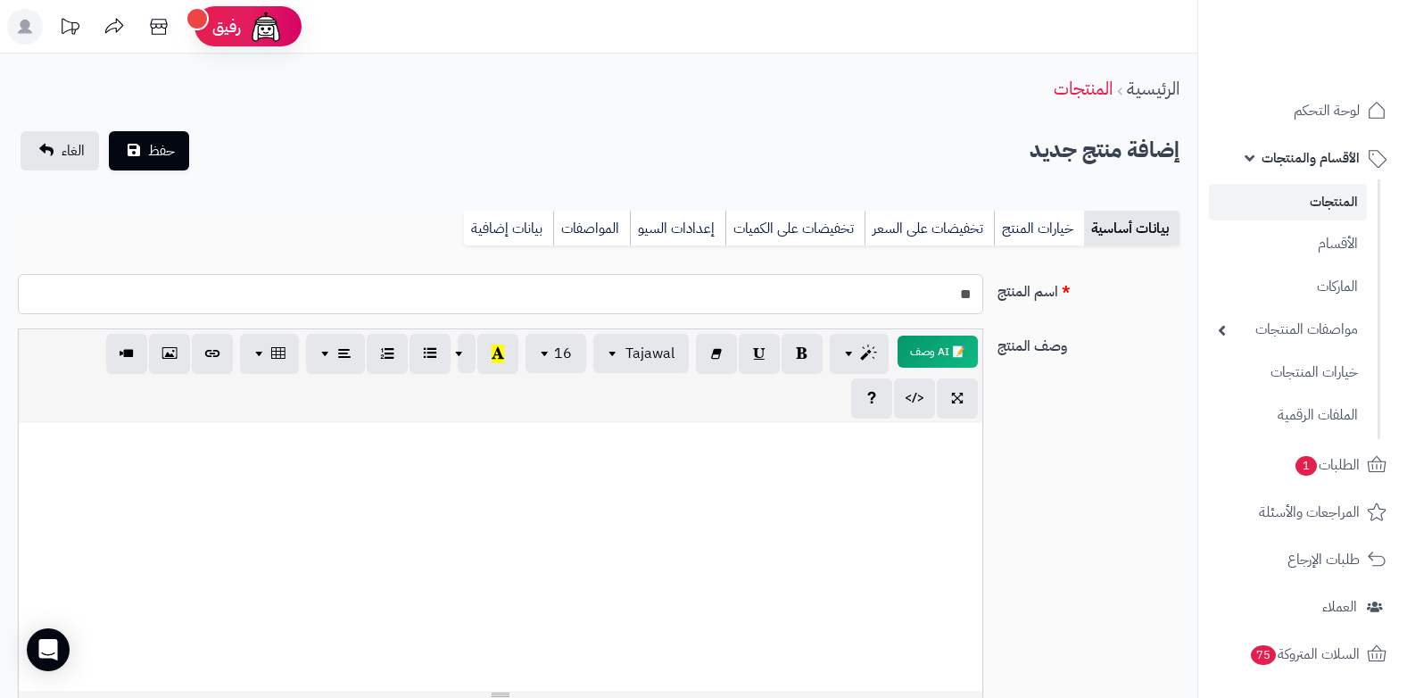
type input "*"
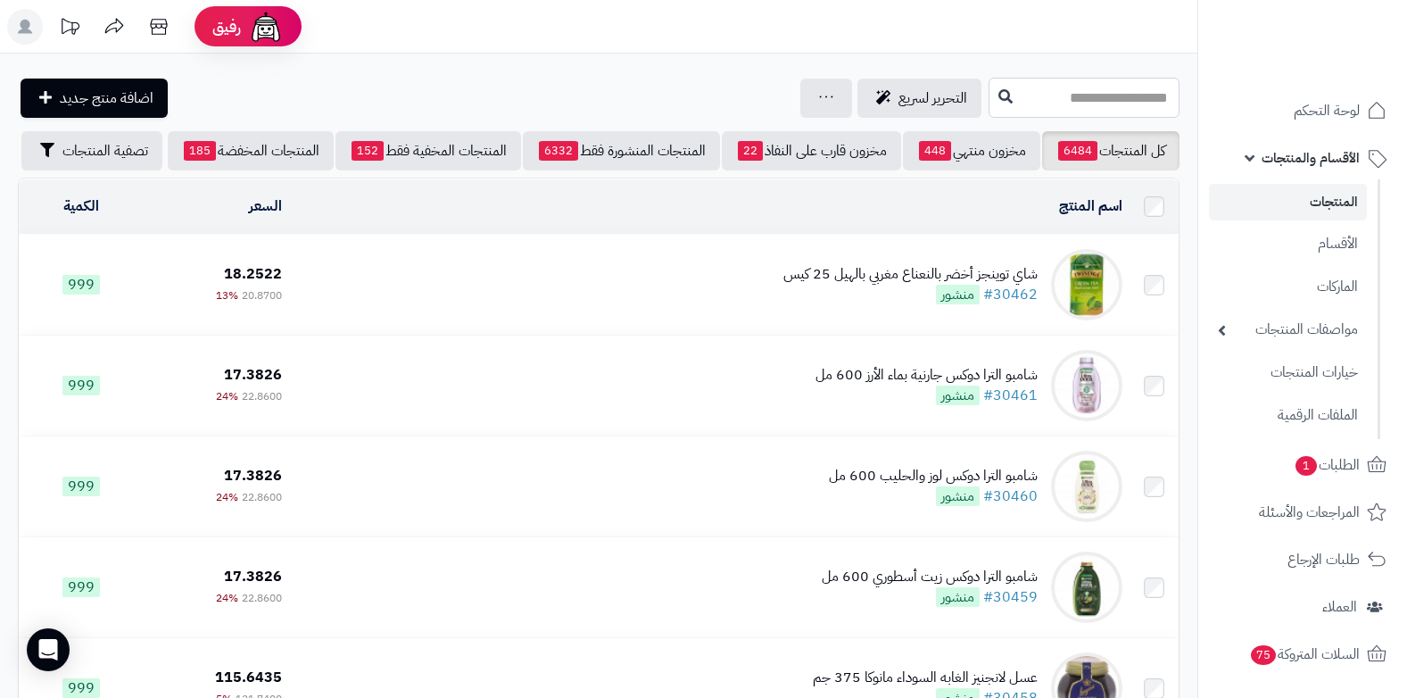
click at [1114, 94] on input "text" at bounding box center [1084, 98] width 191 height 40
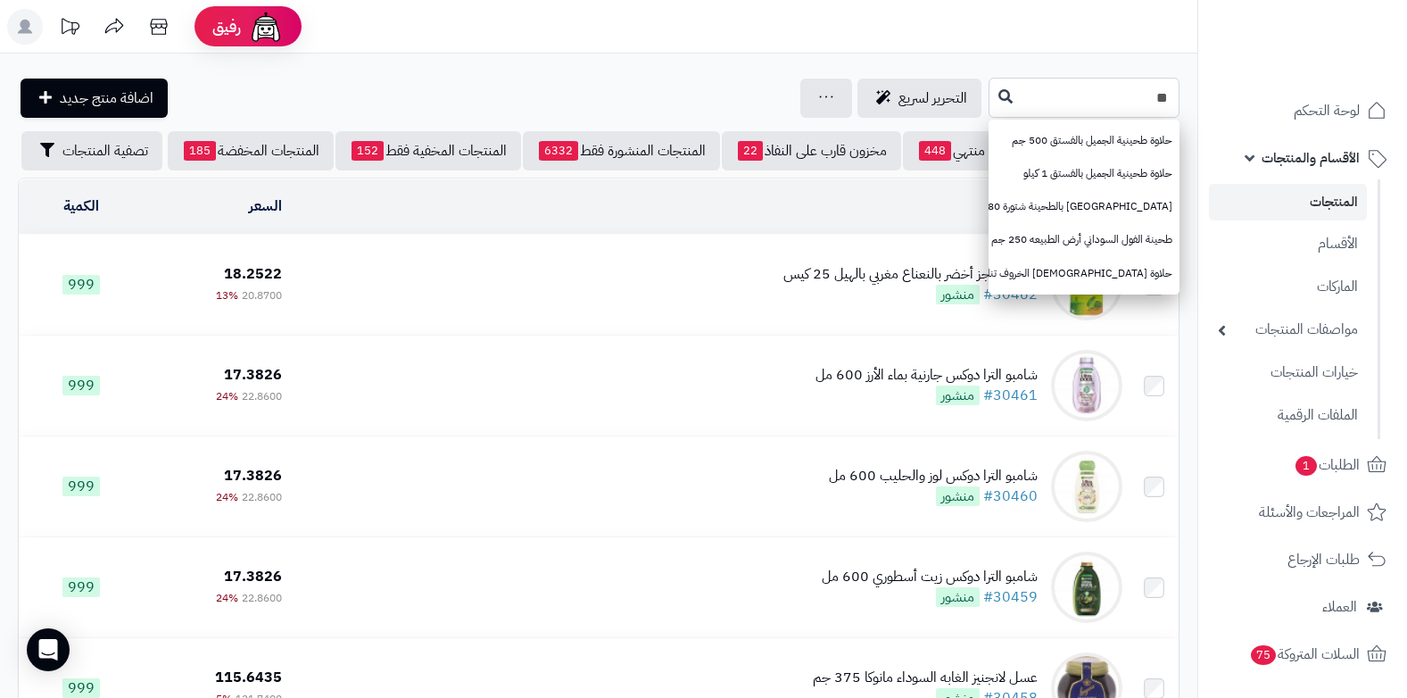
type input "*"
click at [1314, 204] on link "المنتجات" at bounding box center [1288, 202] width 158 height 37
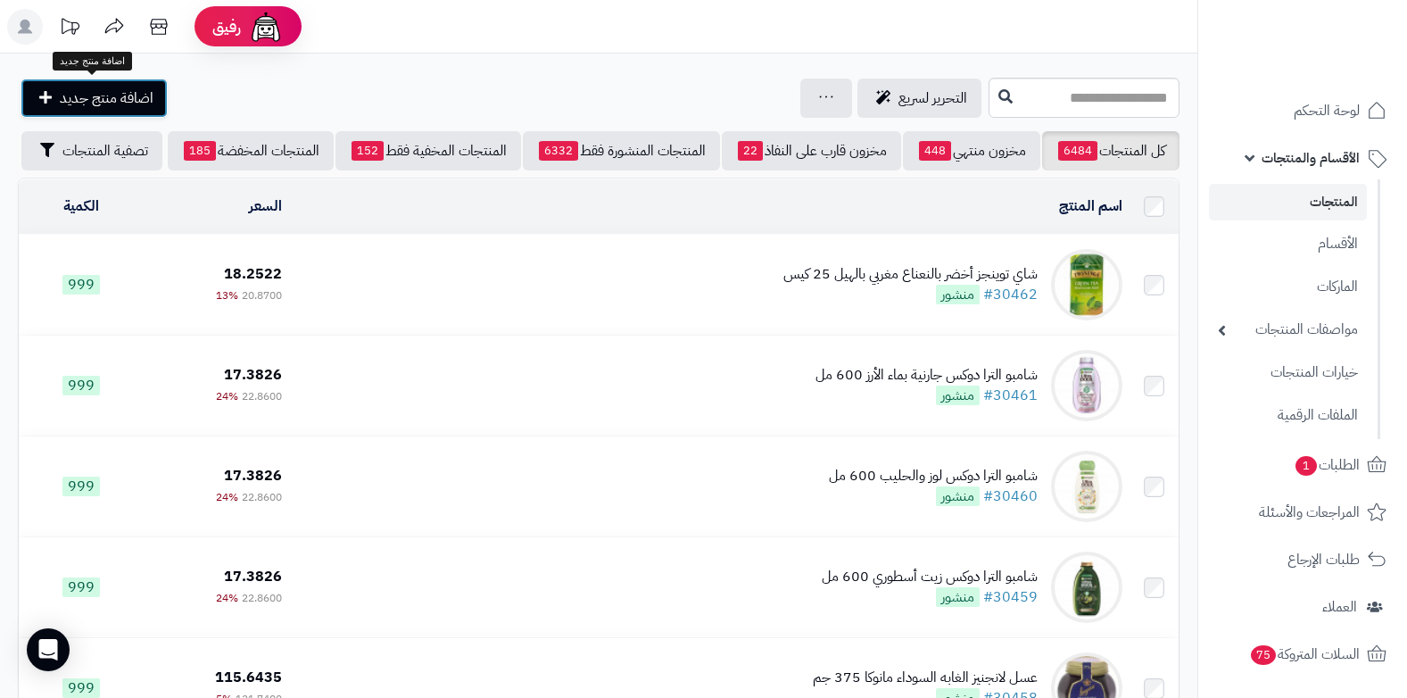
click at [114, 95] on span "اضافة منتج جديد" at bounding box center [107, 97] width 94 height 21
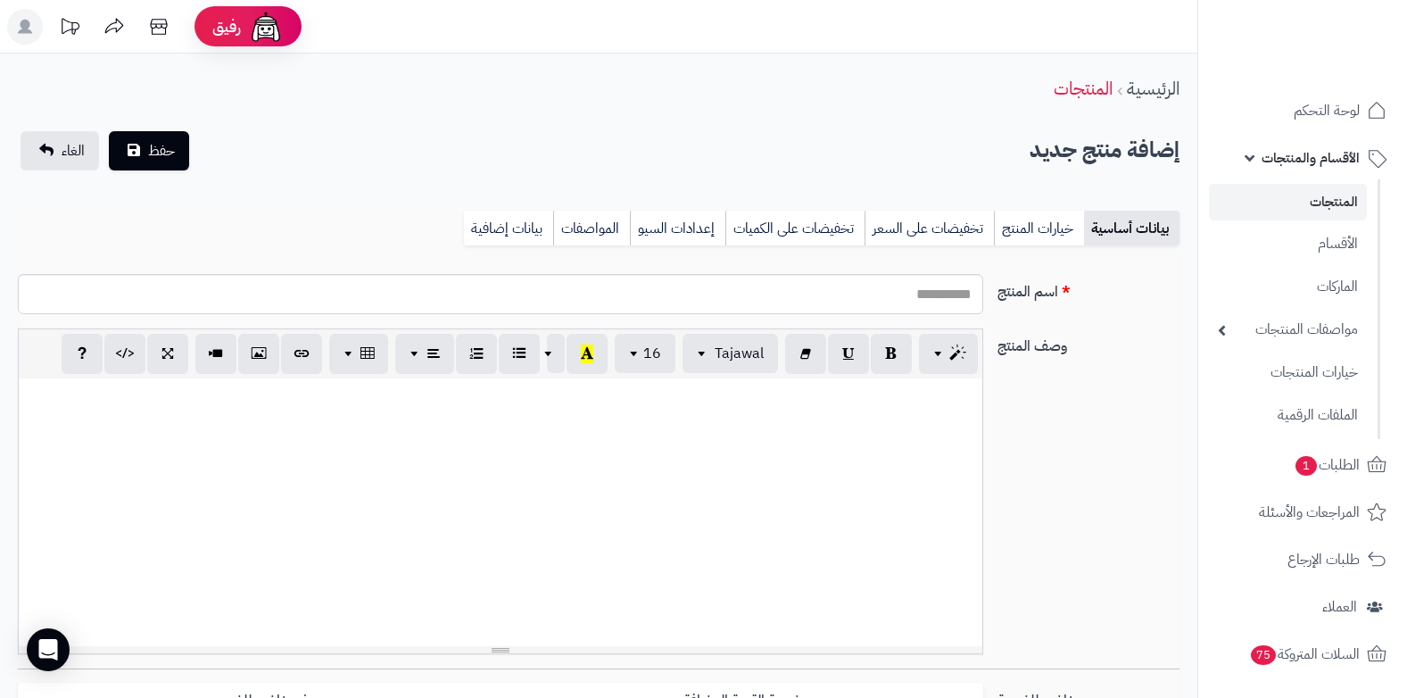
select select
click at [889, 295] on input "اسم المنتج" at bounding box center [500, 294] width 965 height 40
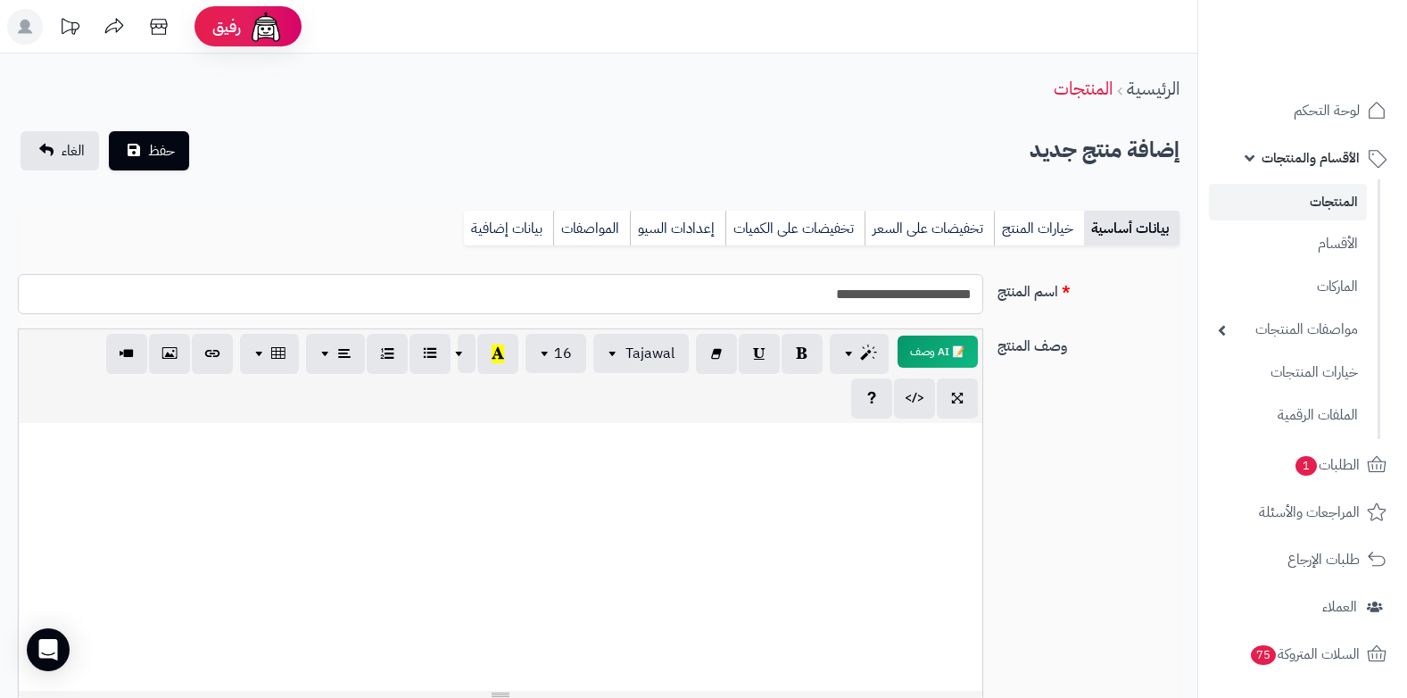
scroll to position [446, 0]
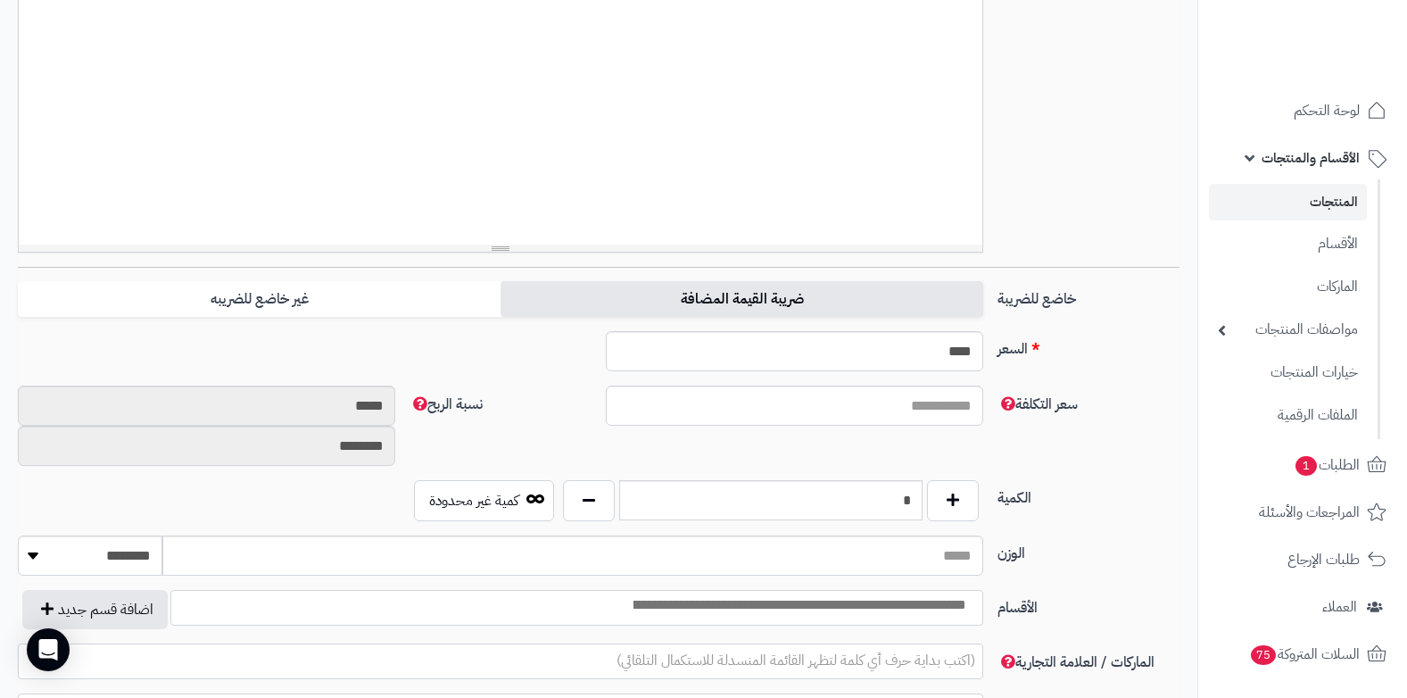
type input "**********"
click at [650, 311] on label "ضريبة القيمة المضافة" at bounding box center [742, 299] width 483 height 37
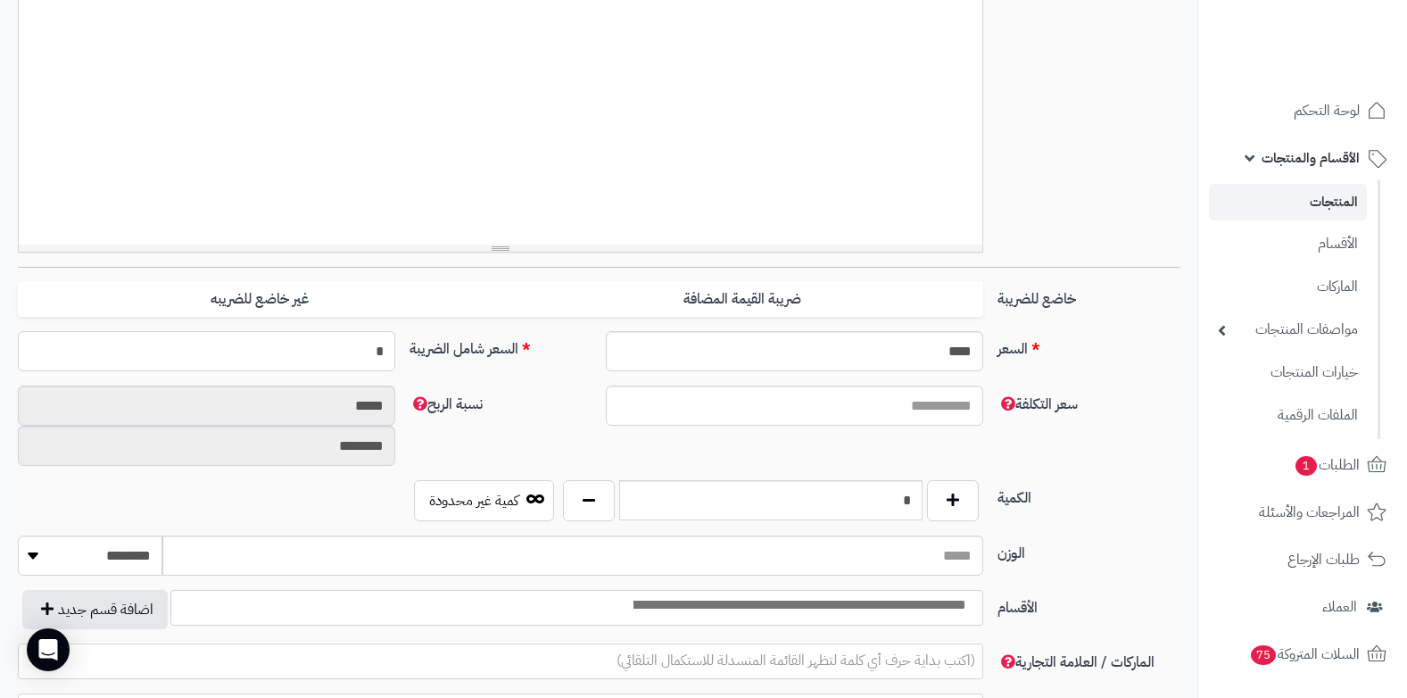
click at [347, 346] on input "*" at bounding box center [206, 351] width 377 height 40
type input "*****"
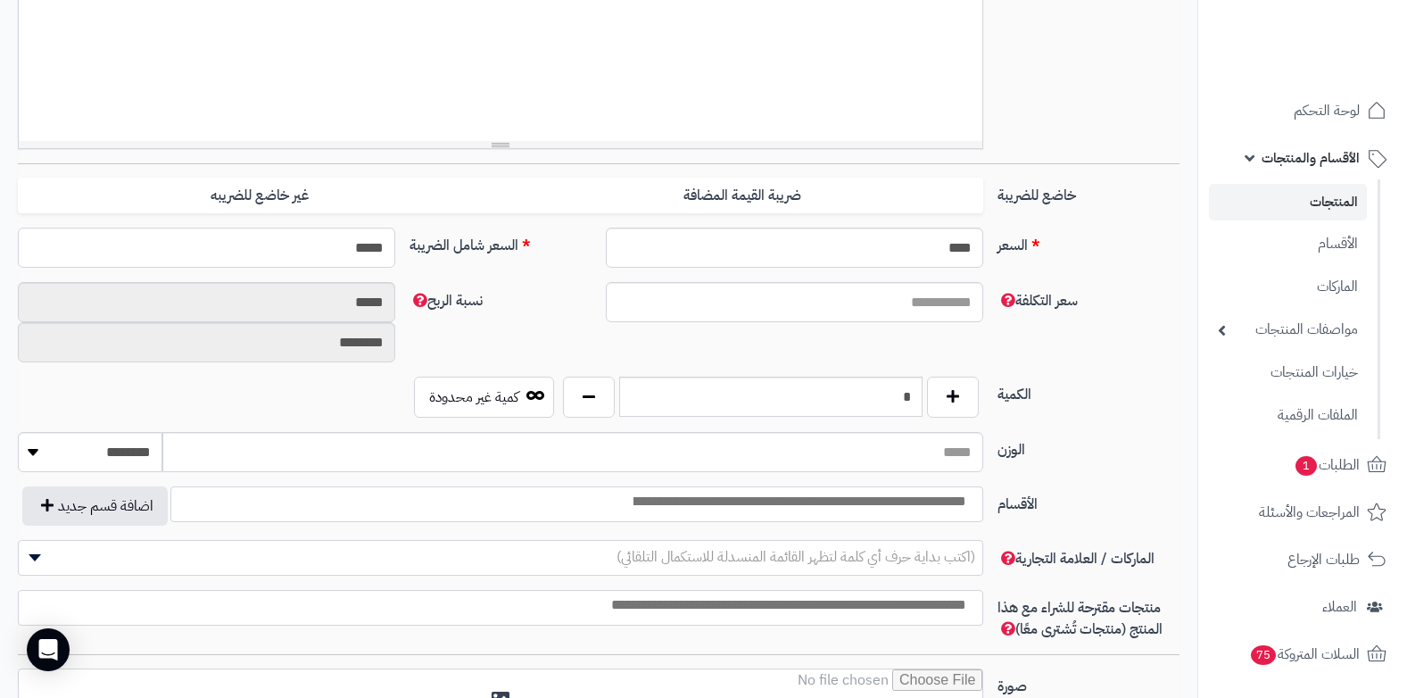
scroll to position [714, 0]
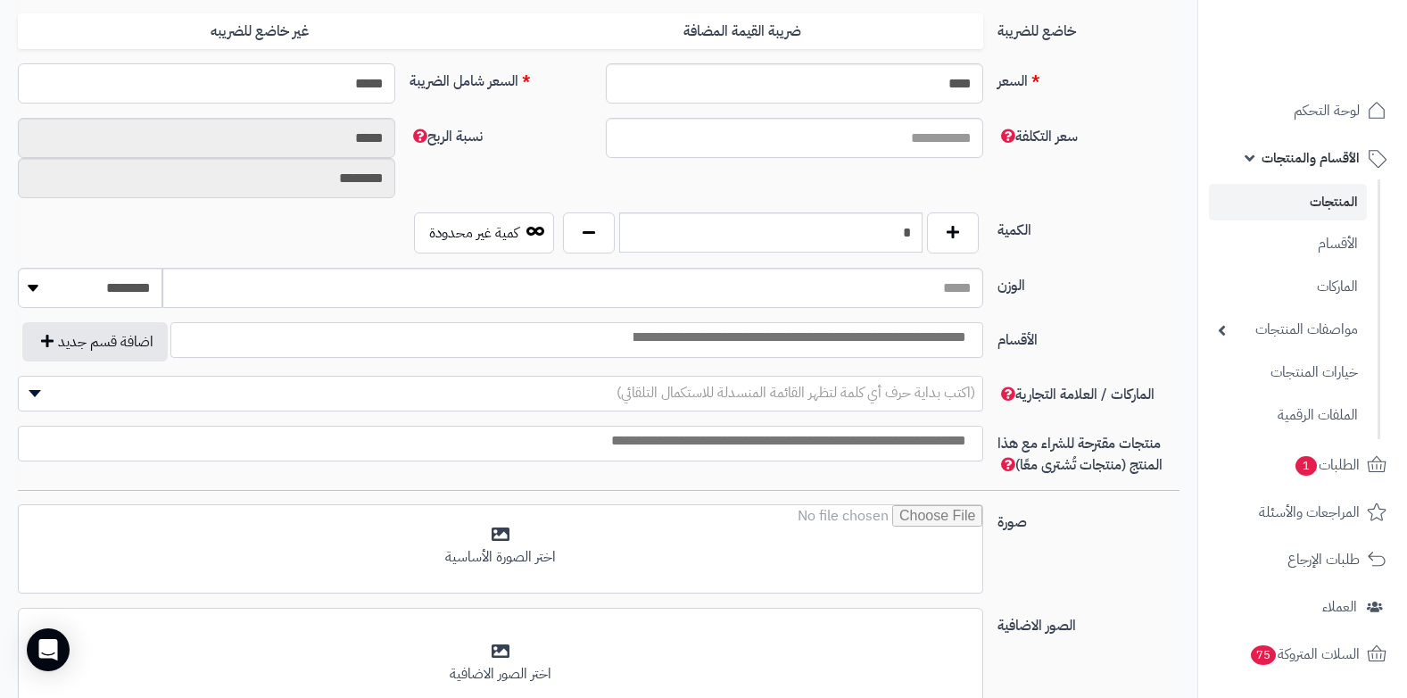
type input "**********"
type input "*****"
click at [867, 241] on input "*" at bounding box center [771, 232] width 304 height 40
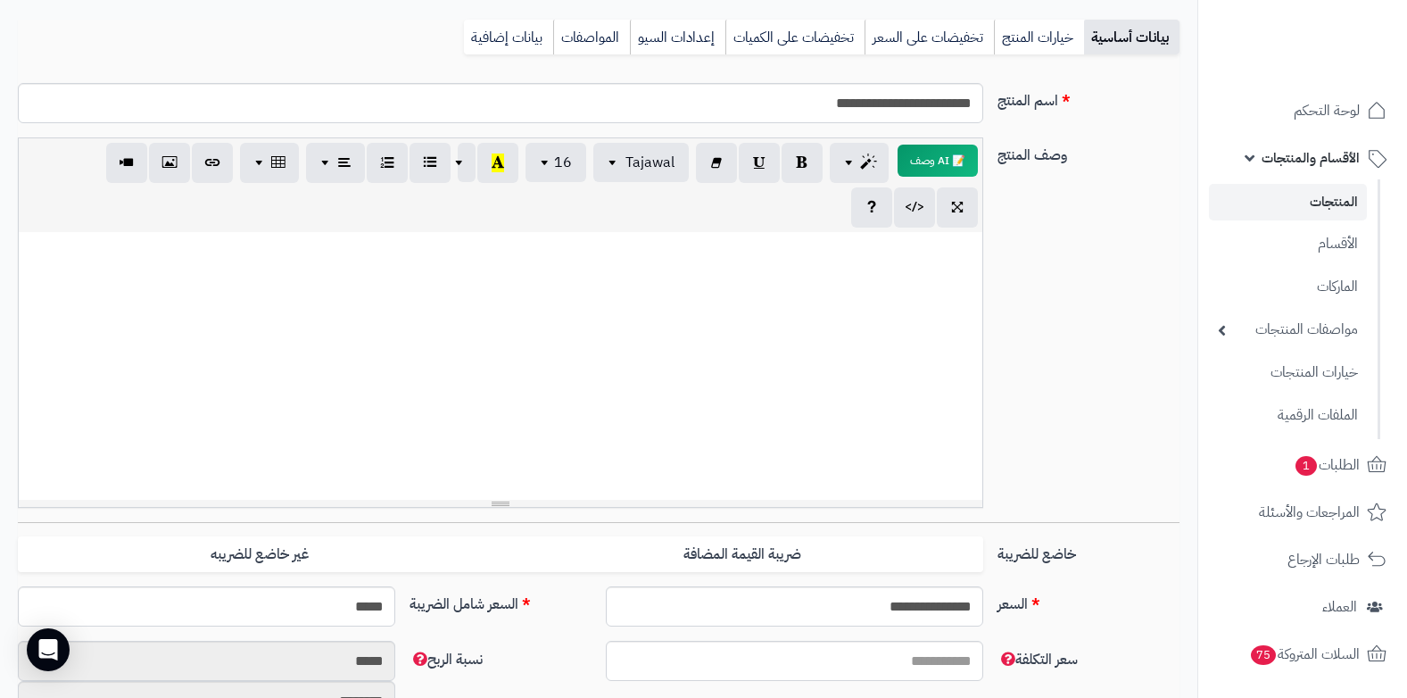
scroll to position [0, 0]
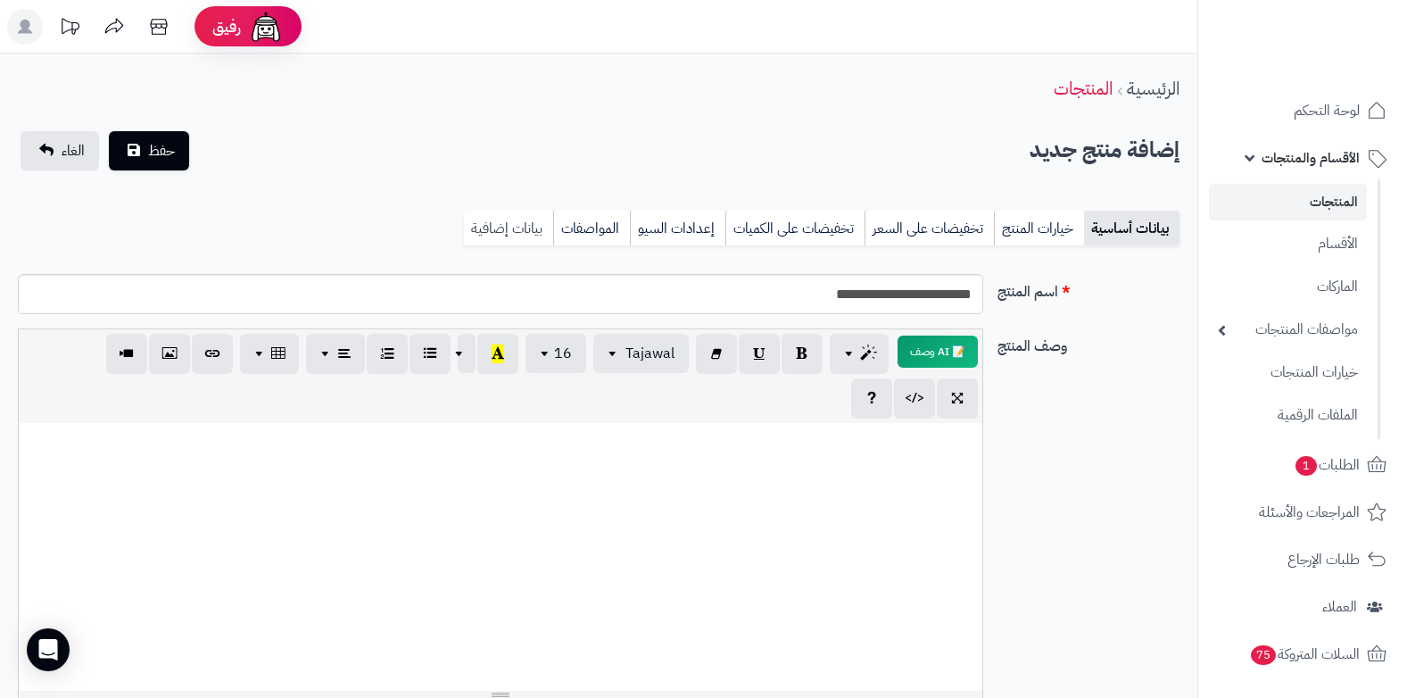
type input "**"
click at [527, 238] on link "بيانات إضافية" at bounding box center [508, 229] width 89 height 36
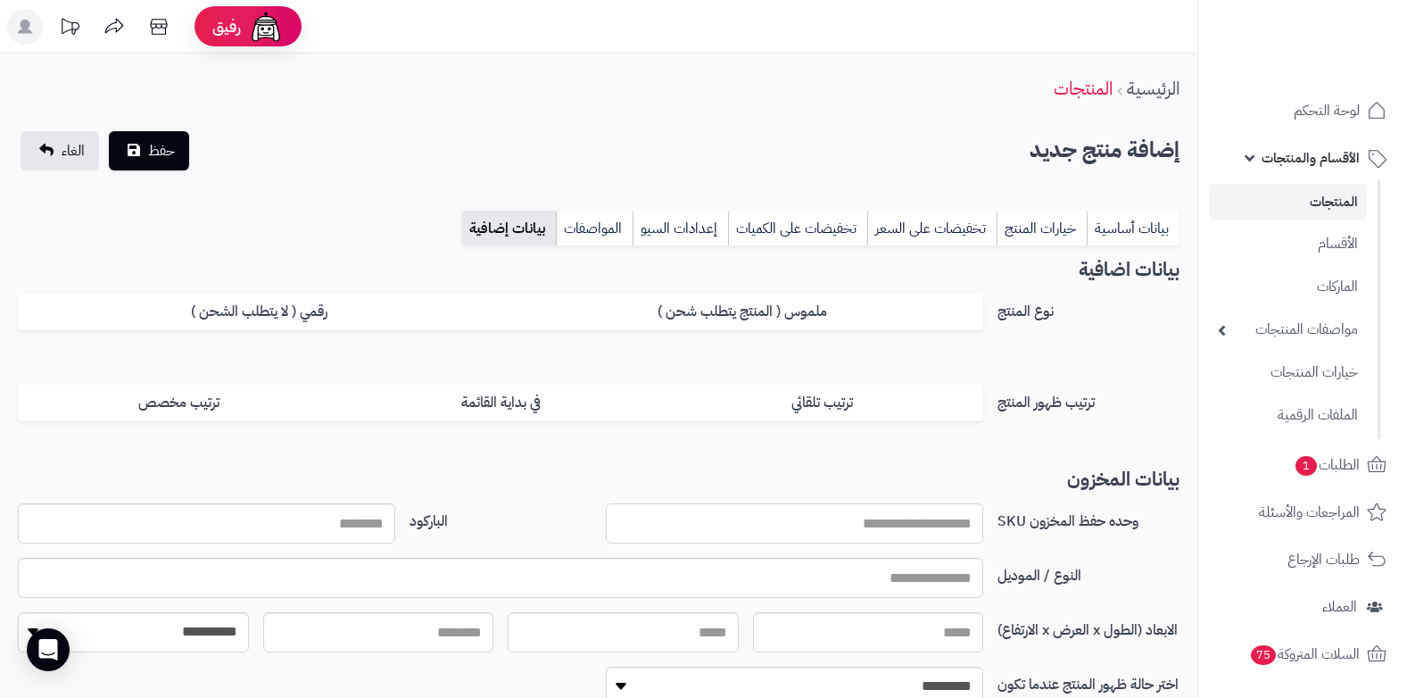
click at [880, 524] on input "وحده حفظ المخزون SKU" at bounding box center [794, 523] width 377 height 40
type input "*********"
click at [171, 156] on span "حفظ" at bounding box center [161, 149] width 27 height 21
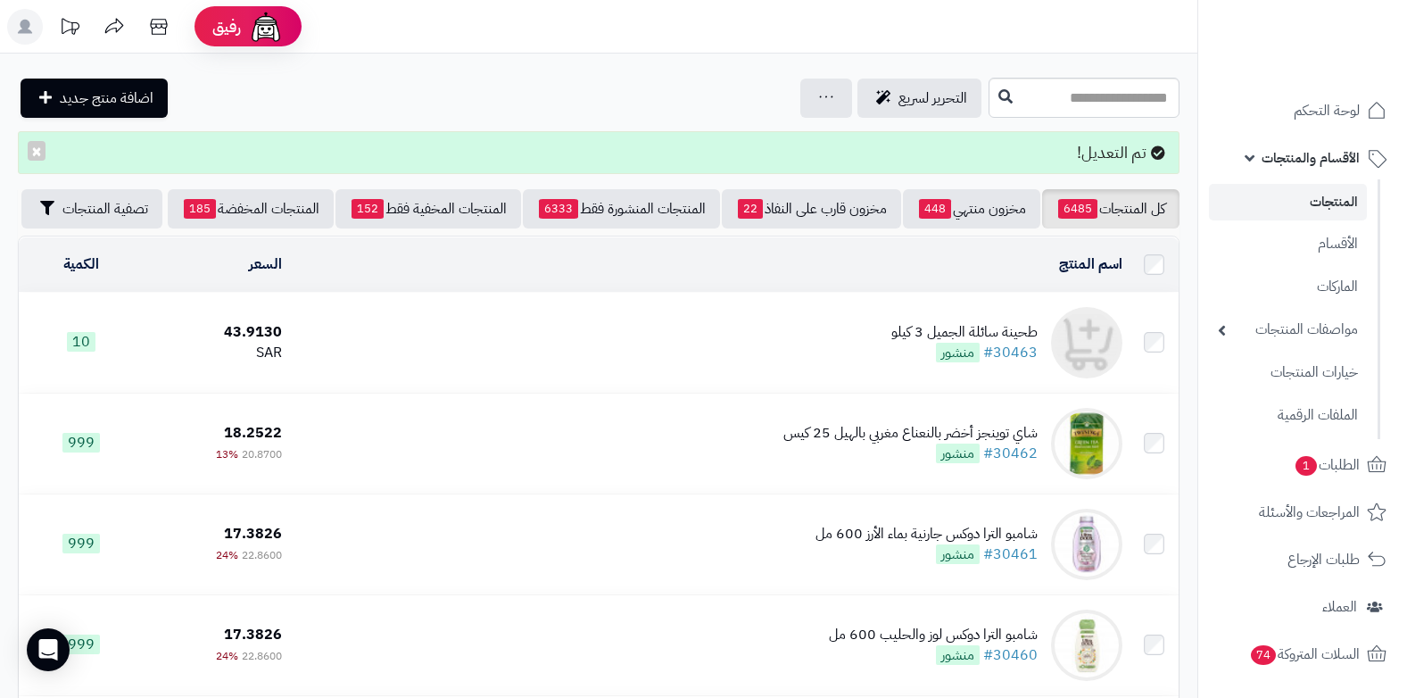
click at [1338, 153] on span "الأقسام والمنتجات" at bounding box center [1311, 157] width 98 height 25
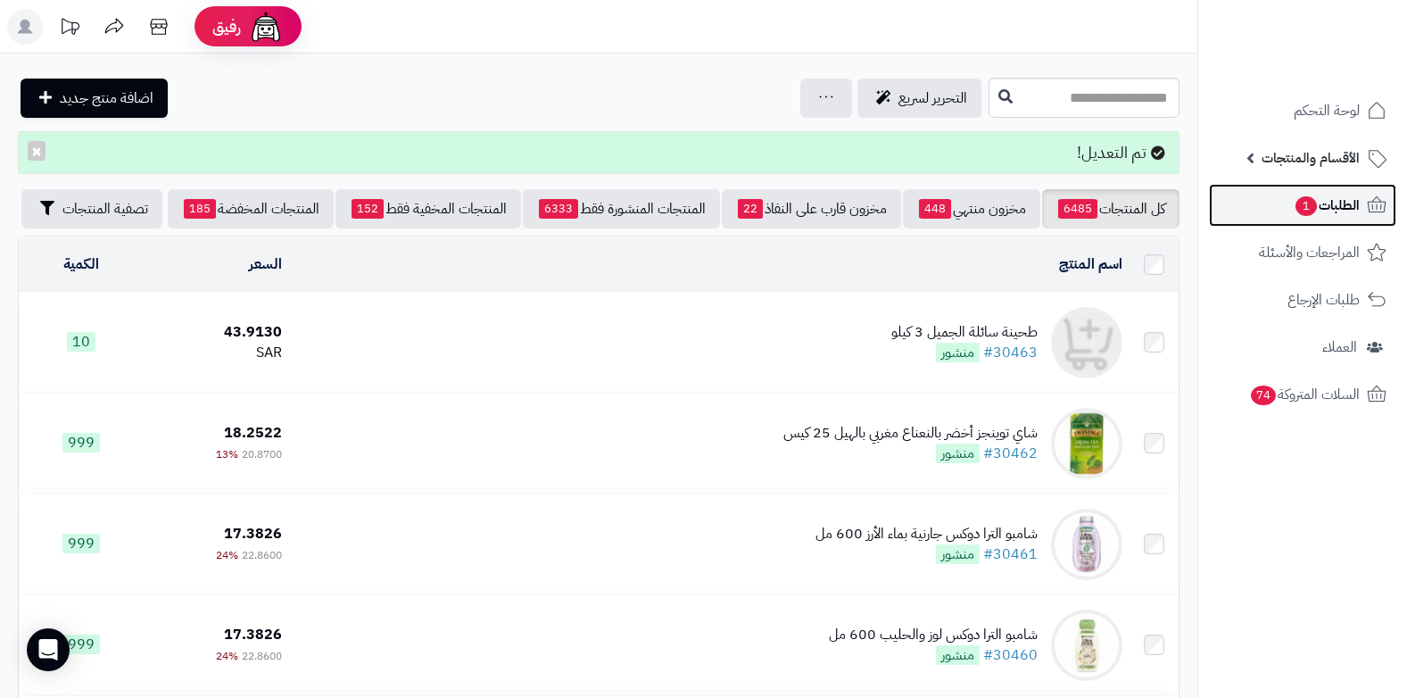
click at [1317, 204] on span "الطلبات 1" at bounding box center [1327, 205] width 66 height 25
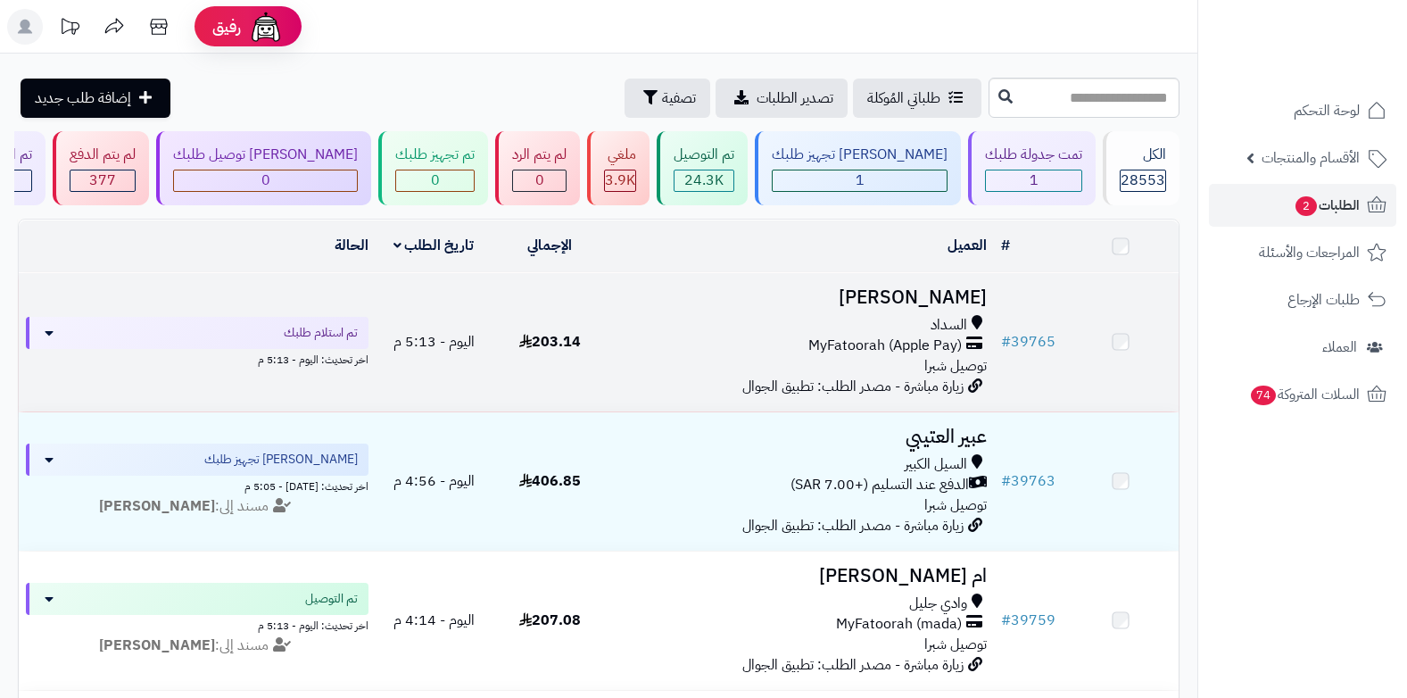
click at [950, 339] on span "MyFatoorah (Apple Pay)" at bounding box center [884, 345] width 153 height 21
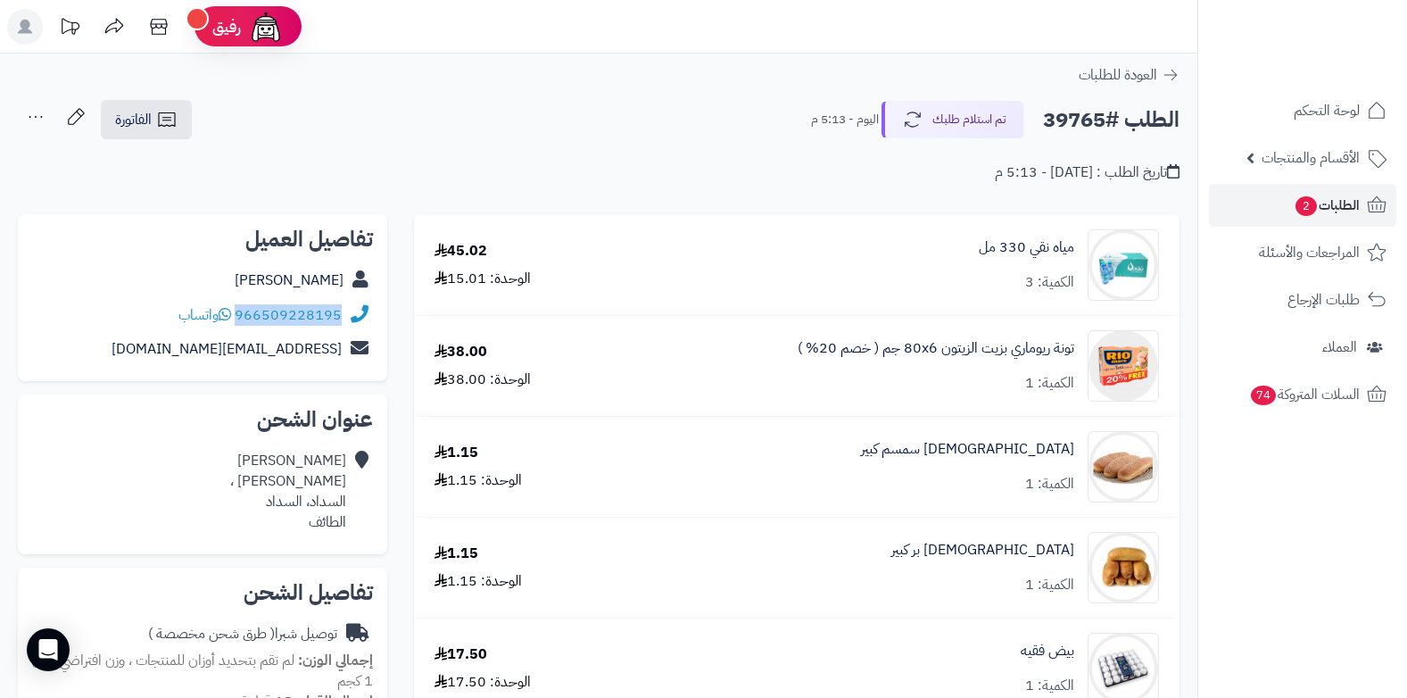
drag, startPoint x: 237, startPoint y: 314, endPoint x: 352, endPoint y: 302, distance: 114.9
click at [352, 302] on div "966509228195 واتساب" at bounding box center [202, 315] width 341 height 35
copy div "966509228195"
click at [1296, 197] on span "الطلبات 2" at bounding box center [1327, 205] width 66 height 25
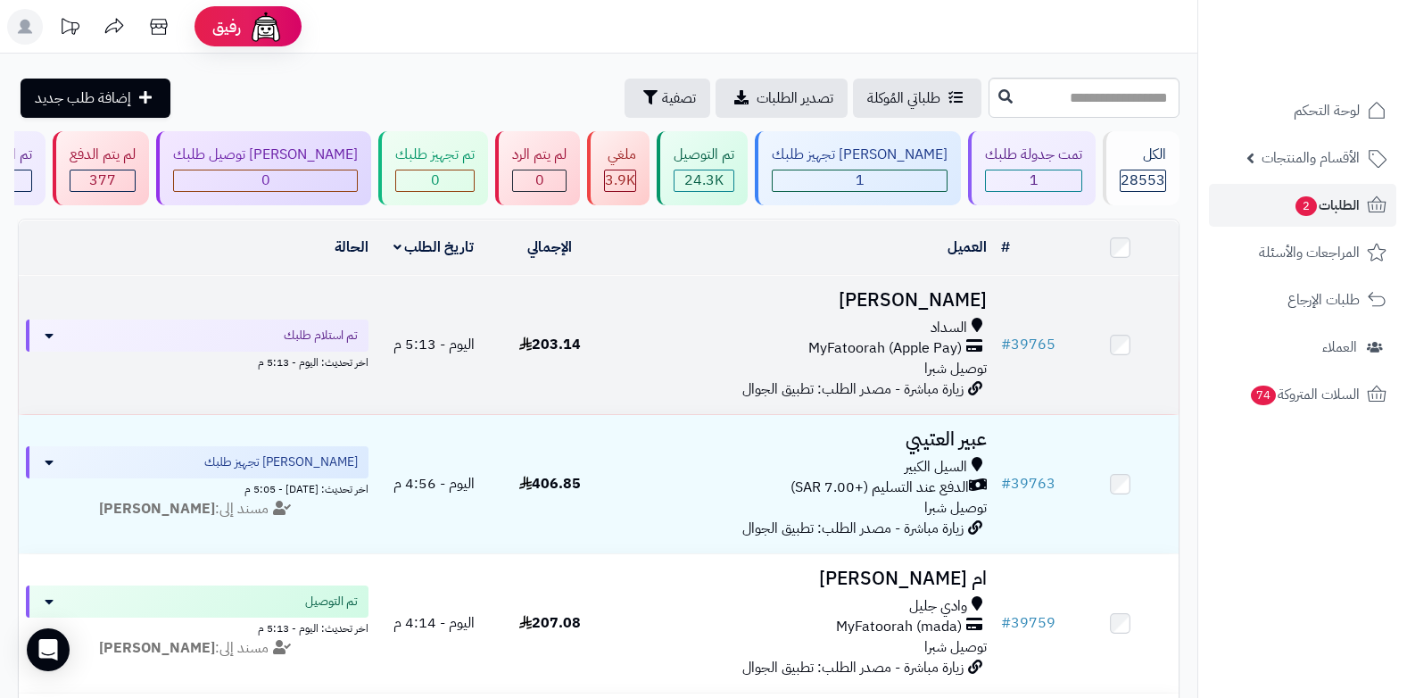
click at [884, 341] on span "MyFatoorah (Apple Pay)" at bounding box center [884, 348] width 153 height 21
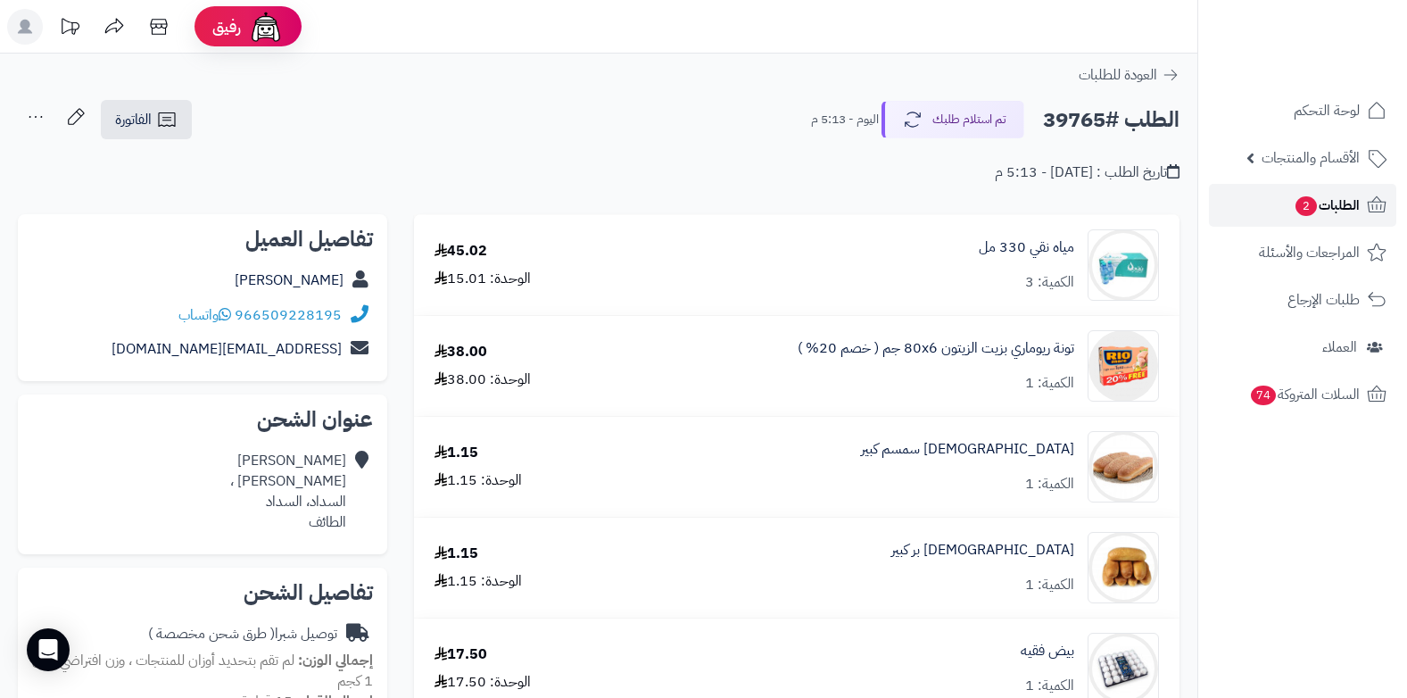
click at [1295, 206] on span "2" at bounding box center [1306, 205] width 23 height 21
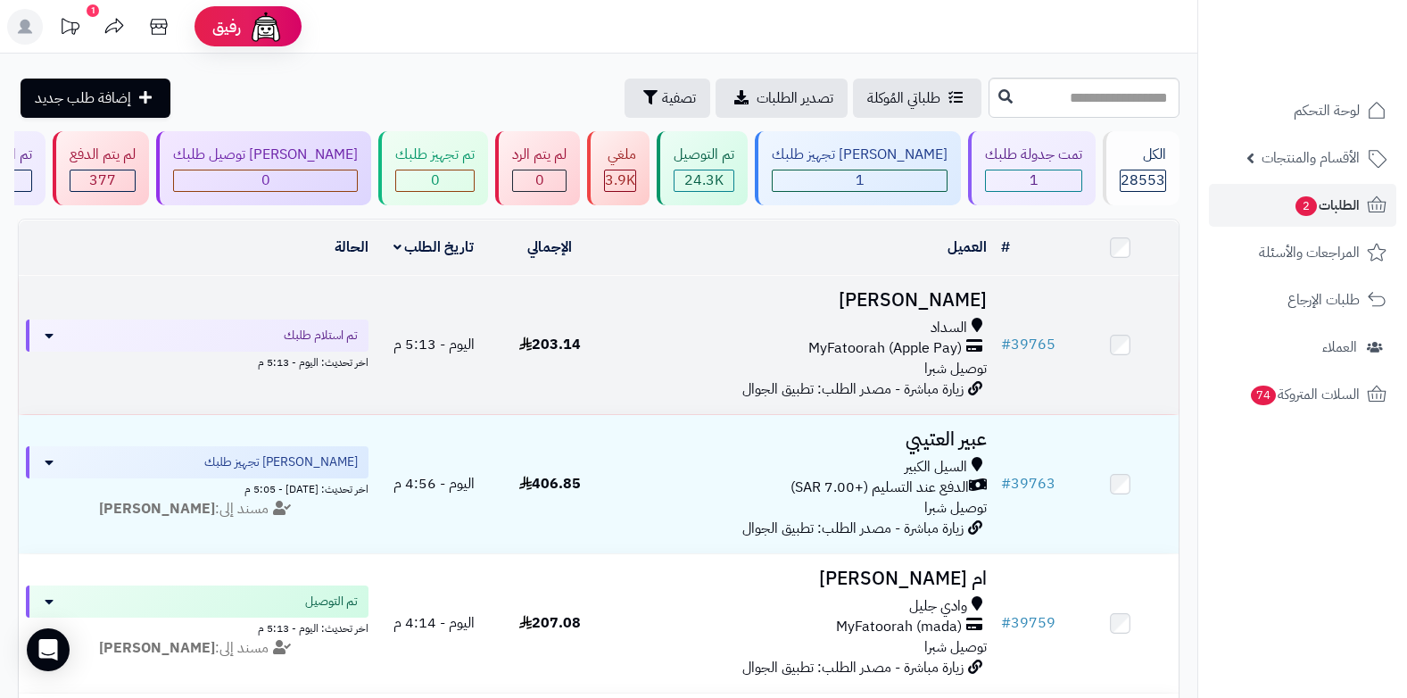
click at [901, 340] on span "MyFatoorah (Apple Pay)" at bounding box center [884, 348] width 153 height 21
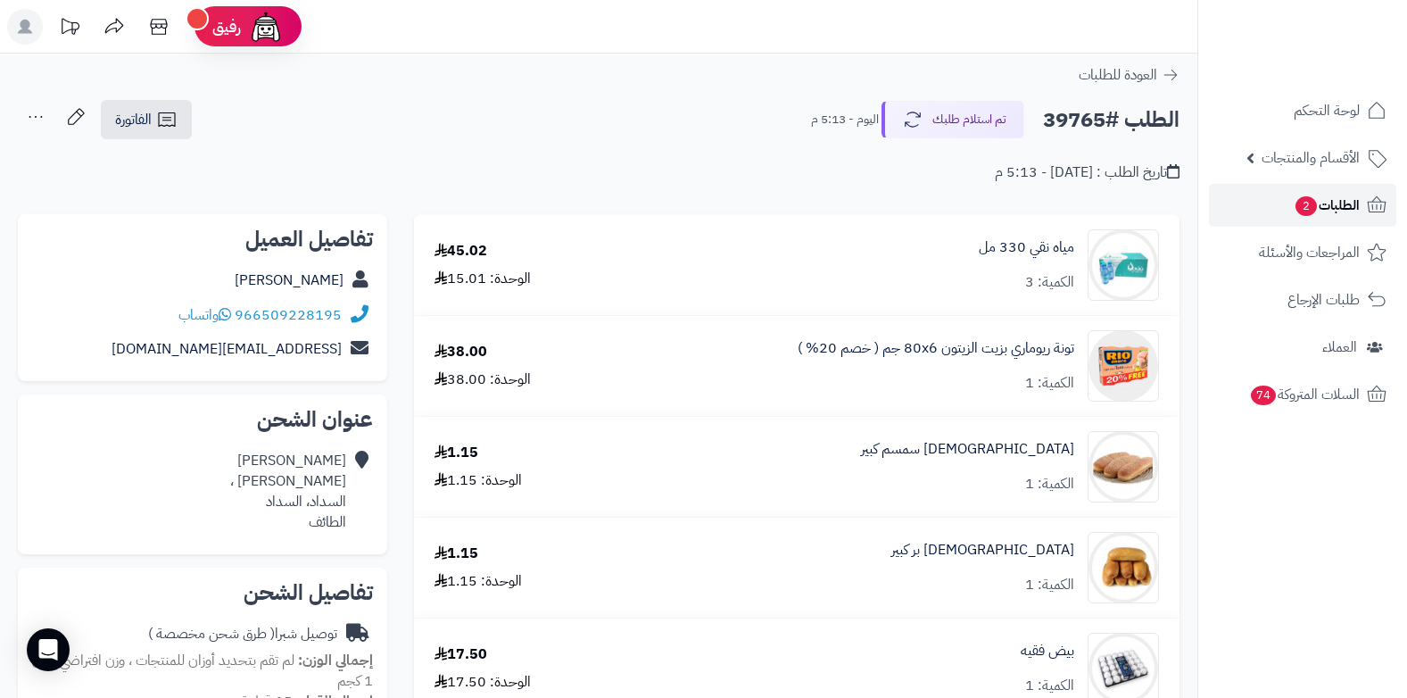
click at [1319, 190] on link "الطلبات 2" at bounding box center [1302, 205] width 187 height 43
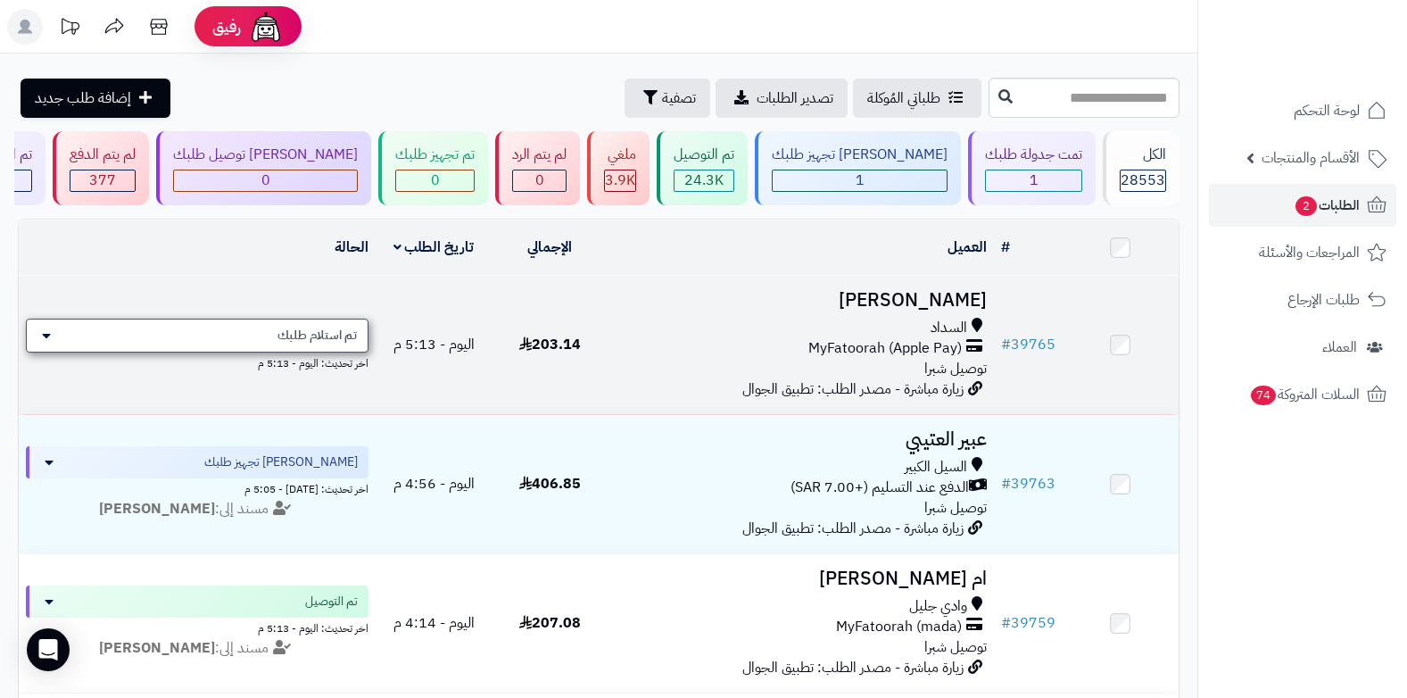
click at [336, 334] on span "تم استلام طلبك" at bounding box center [316, 336] width 79 height 18
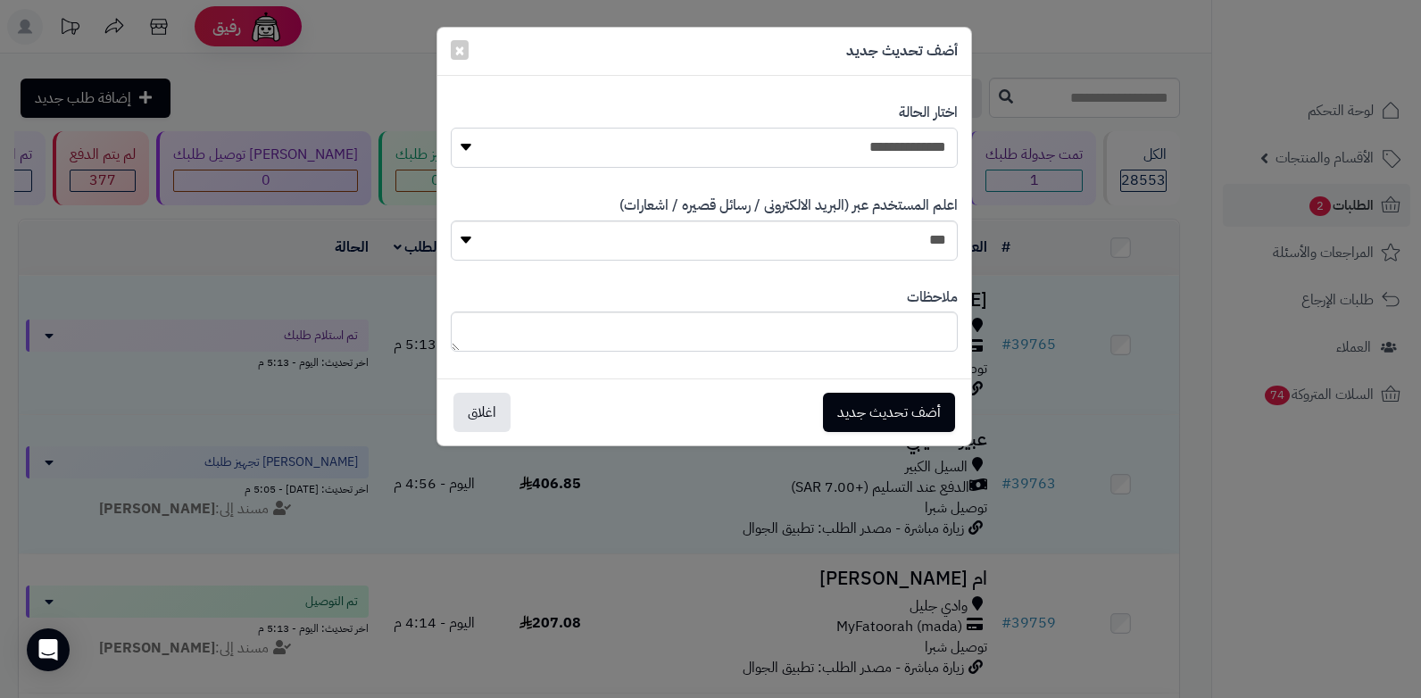
click at [933, 162] on select "**********" at bounding box center [704, 148] width 507 height 40
click at [464, 54] on span "×" at bounding box center [459, 49] width 11 height 27
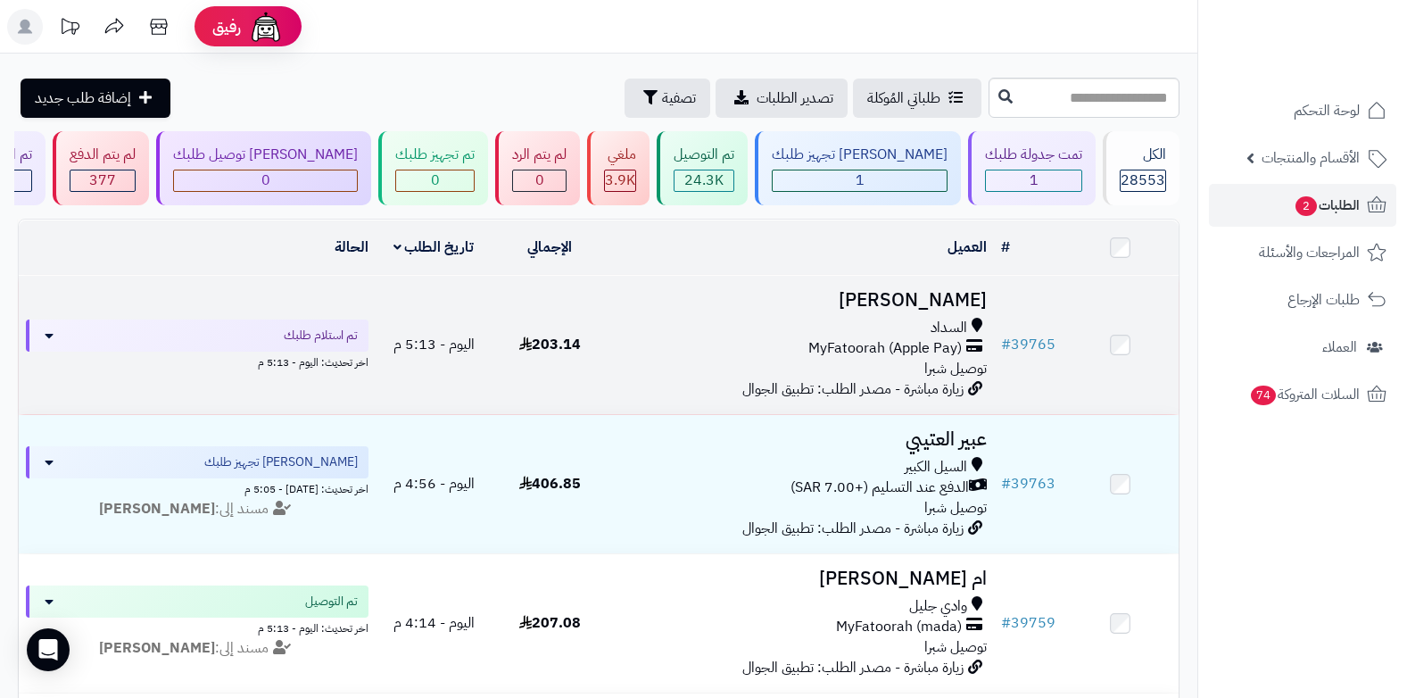
click at [914, 356] on div "السداد MyFatoorah (Apple Pay) توصيل شبرا" at bounding box center [801, 349] width 372 height 62
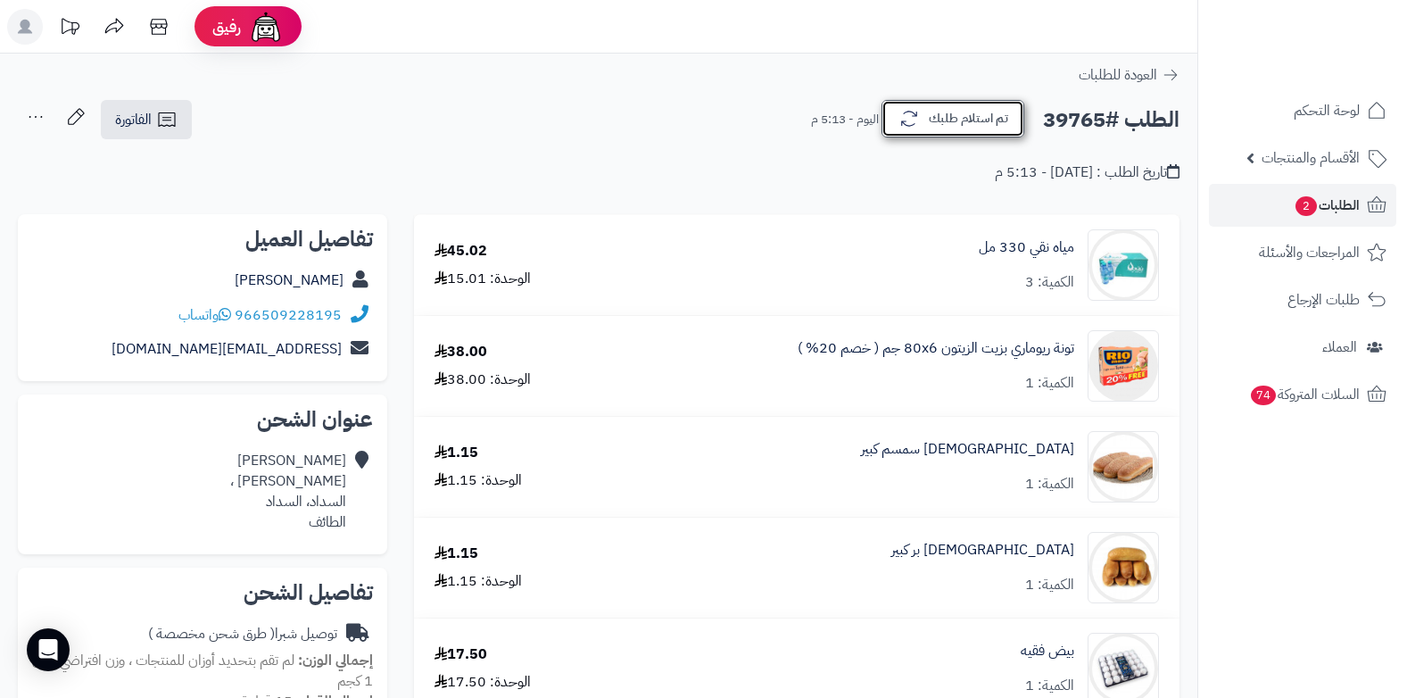
click at [972, 128] on button "تم استلام طلبك" at bounding box center [953, 118] width 143 height 37
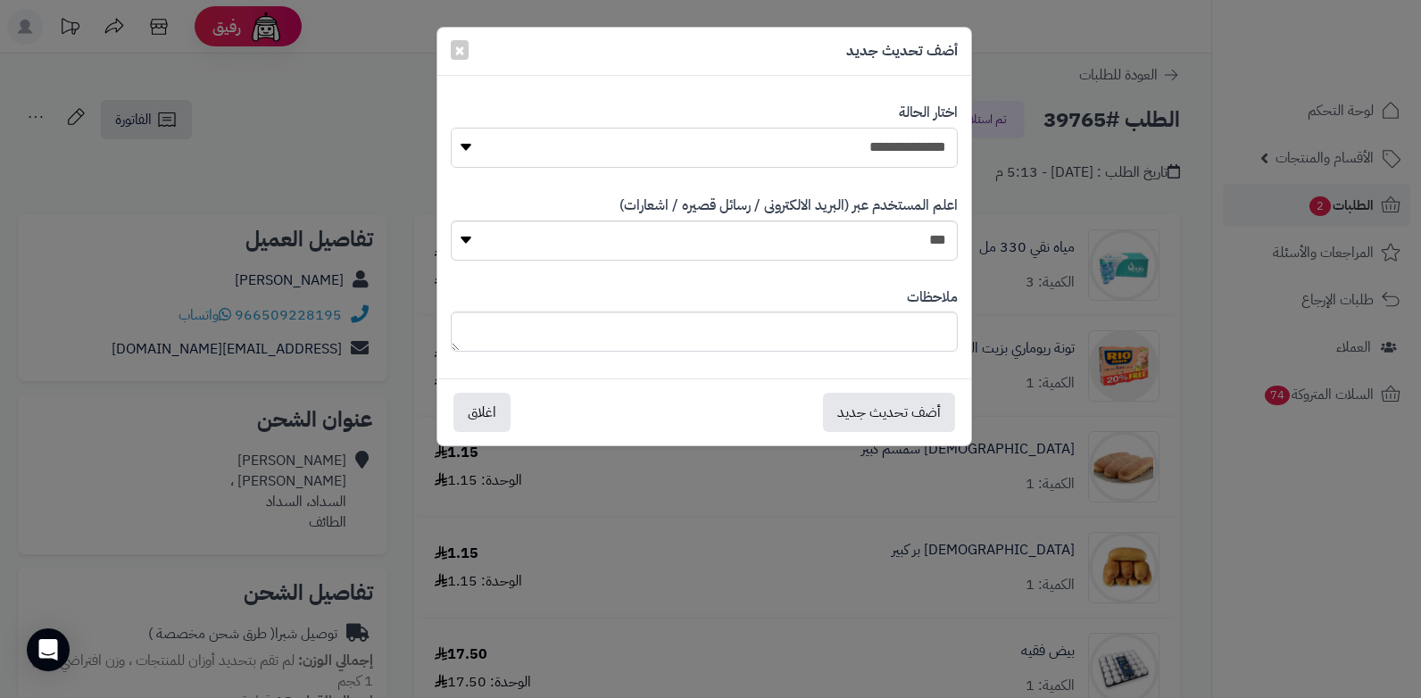
click at [892, 156] on select "**********" at bounding box center [704, 148] width 507 height 40
select select "*"
click at [451, 128] on select "**********" at bounding box center [704, 148] width 507 height 40
click at [829, 309] on div "ملاحظات" at bounding box center [704, 320] width 507 height 92
click at [812, 334] on textarea at bounding box center [704, 331] width 507 height 40
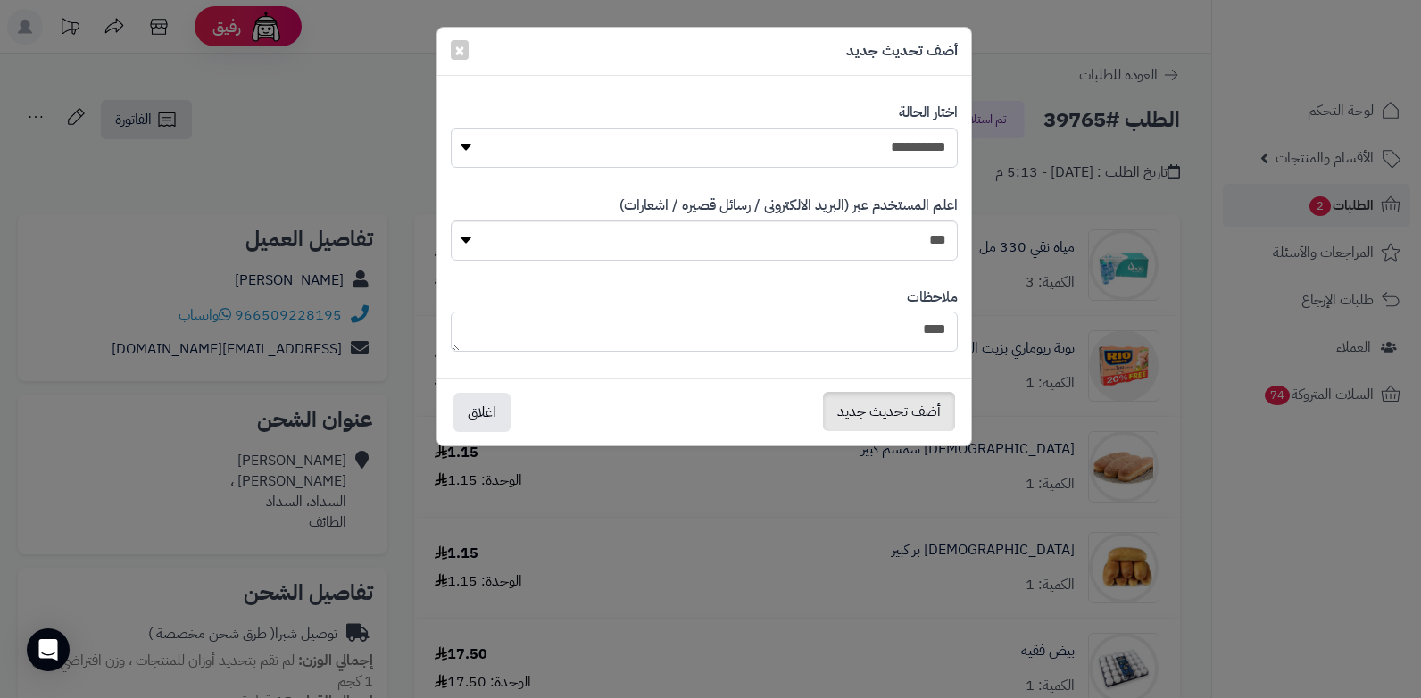
type textarea "****"
click at [859, 418] on button "أضف تحديث جديد" at bounding box center [889, 411] width 132 height 39
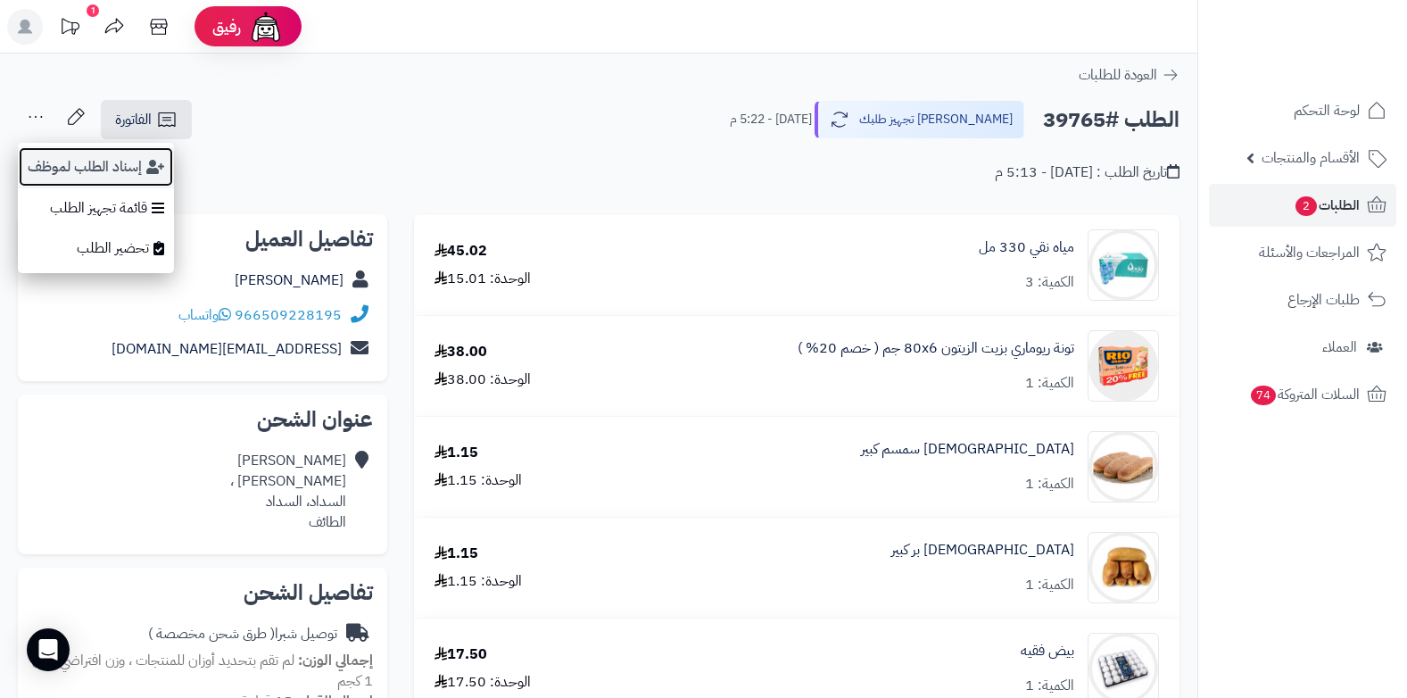
click at [54, 167] on button "إسناد الطلب لموظف" at bounding box center [96, 166] width 156 height 41
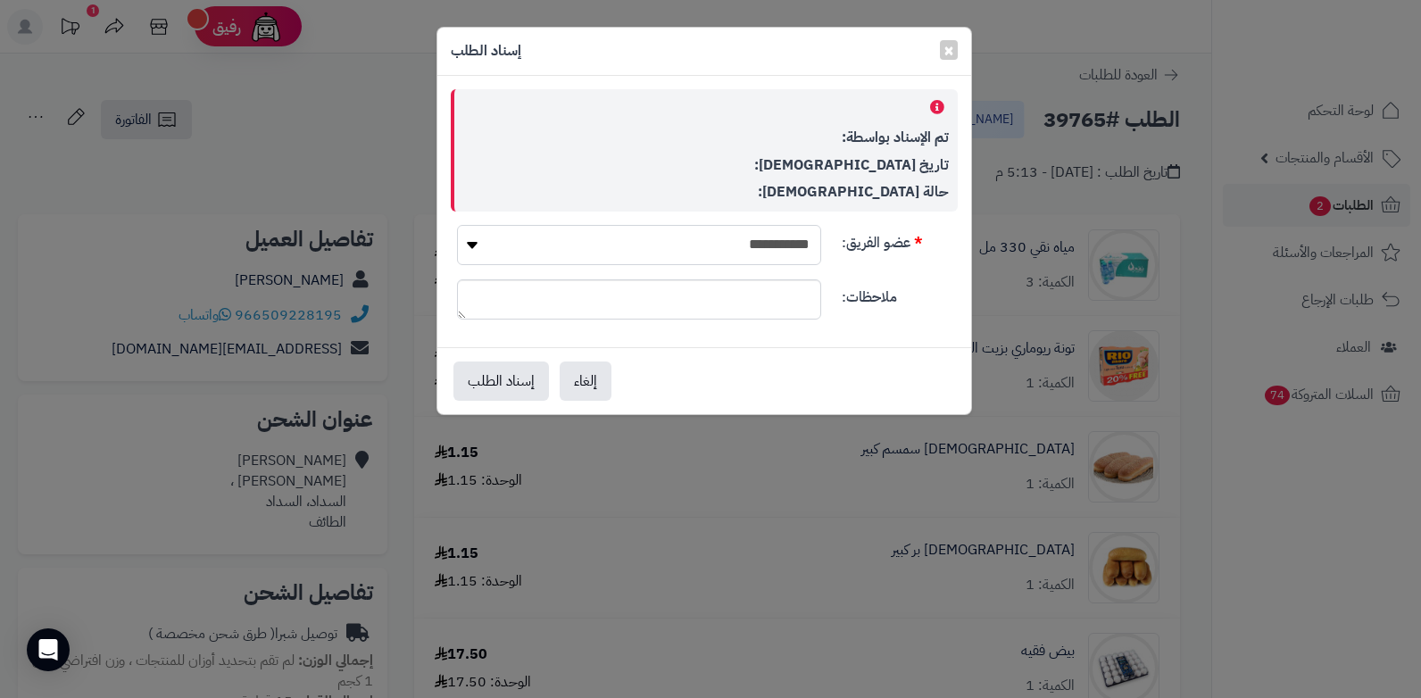
click at [667, 247] on select "**********" at bounding box center [639, 245] width 364 height 40
click at [457, 225] on select "**********" at bounding box center [639, 245] width 364 height 40
drag, startPoint x: 675, startPoint y: 264, endPoint x: 785, endPoint y: 514, distance: 273.2
click at [785, 514] on div "**********" at bounding box center [710, 349] width 1421 height 698
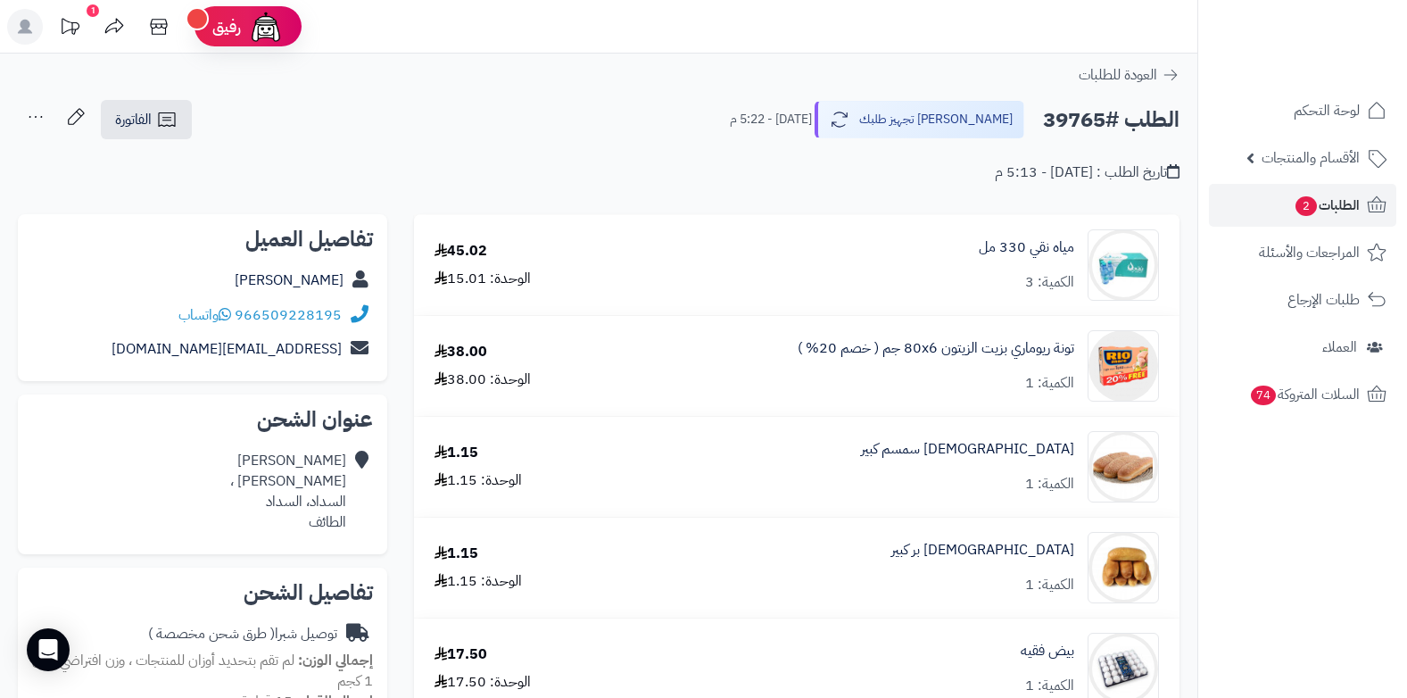
click at [31, 122] on icon at bounding box center [36, 117] width 36 height 36
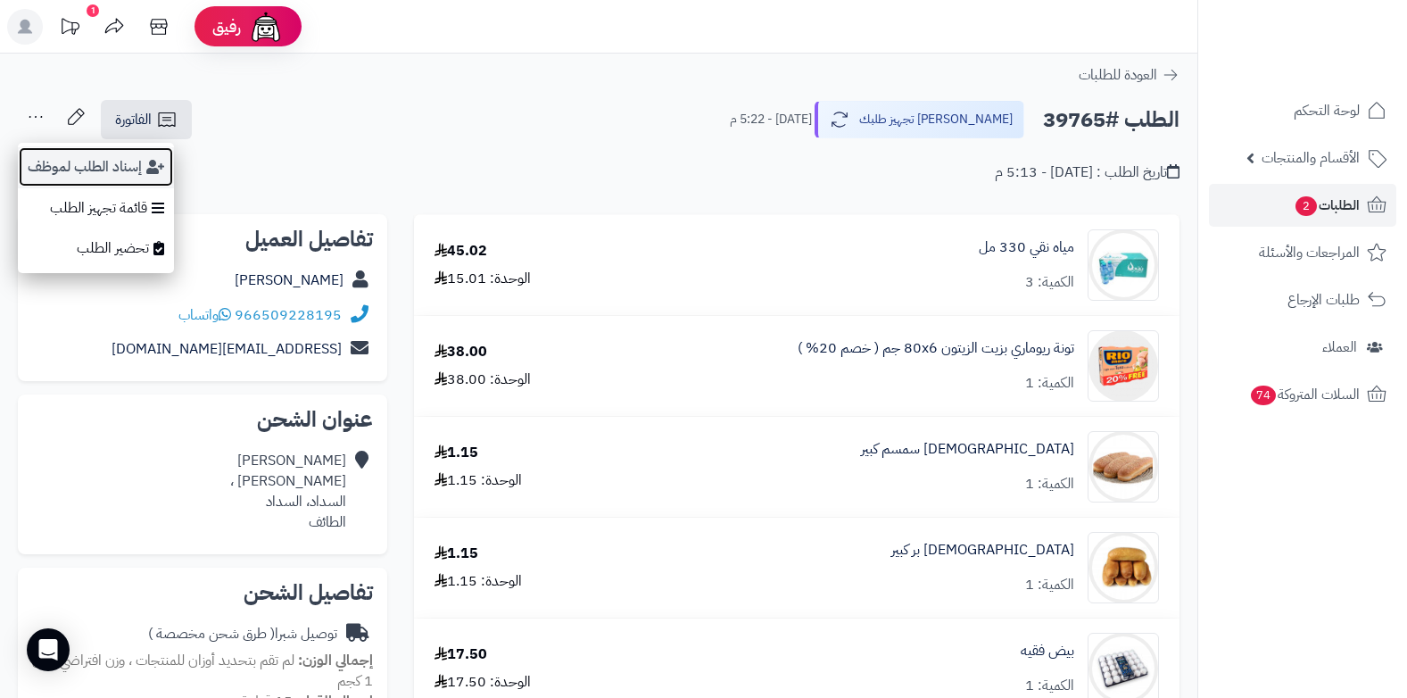
click at [29, 154] on button "إسناد الطلب لموظف" at bounding box center [96, 166] width 156 height 41
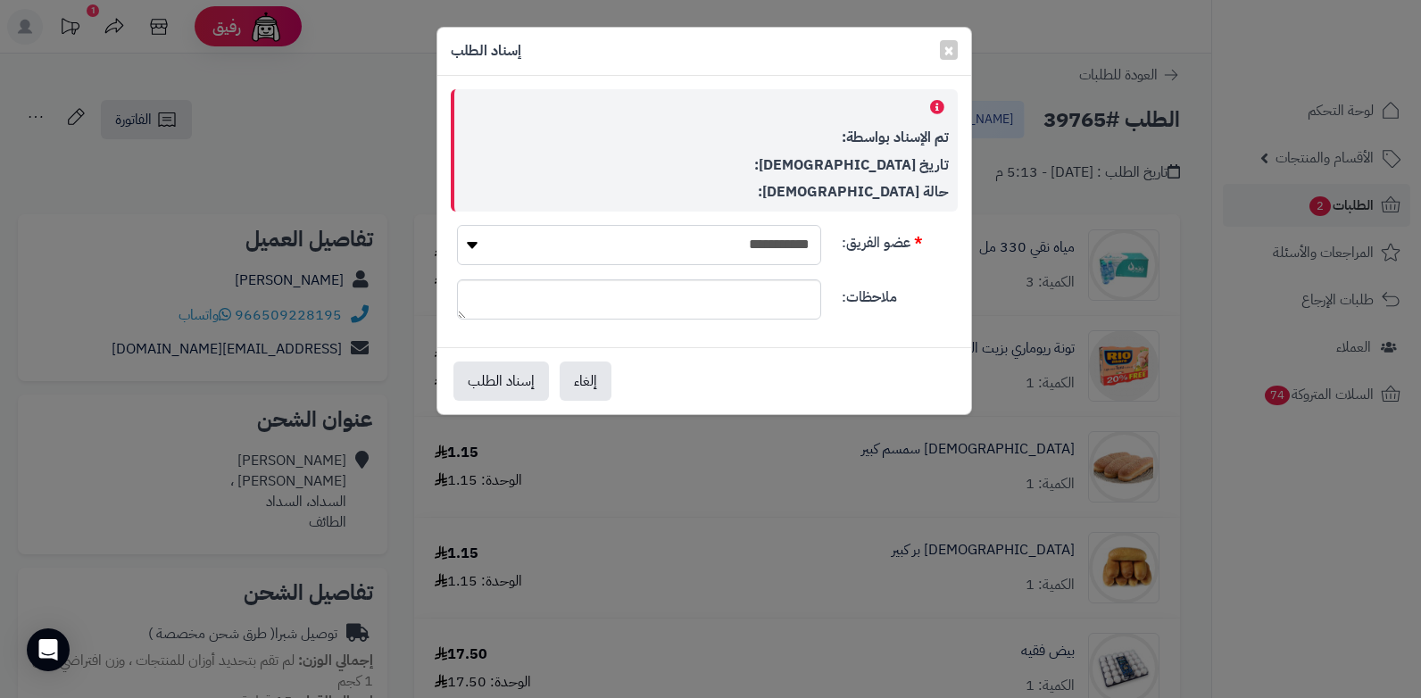
click at [691, 257] on select "**********" at bounding box center [639, 245] width 364 height 40
select select "**"
click at [457, 225] on select "**********" at bounding box center [639, 245] width 364 height 40
click at [508, 373] on button "إسناد الطلب" at bounding box center [500, 379] width 95 height 39
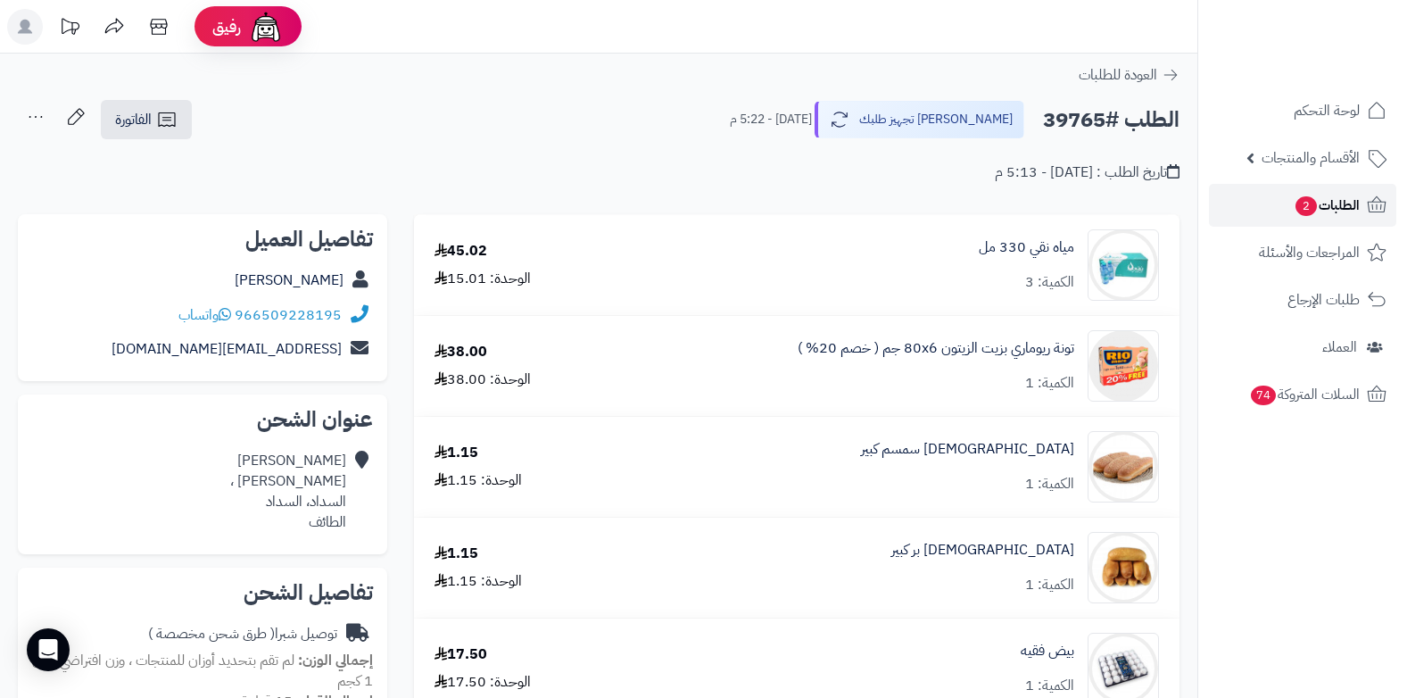
click at [1313, 213] on span "الطلبات 2" at bounding box center [1327, 205] width 66 height 25
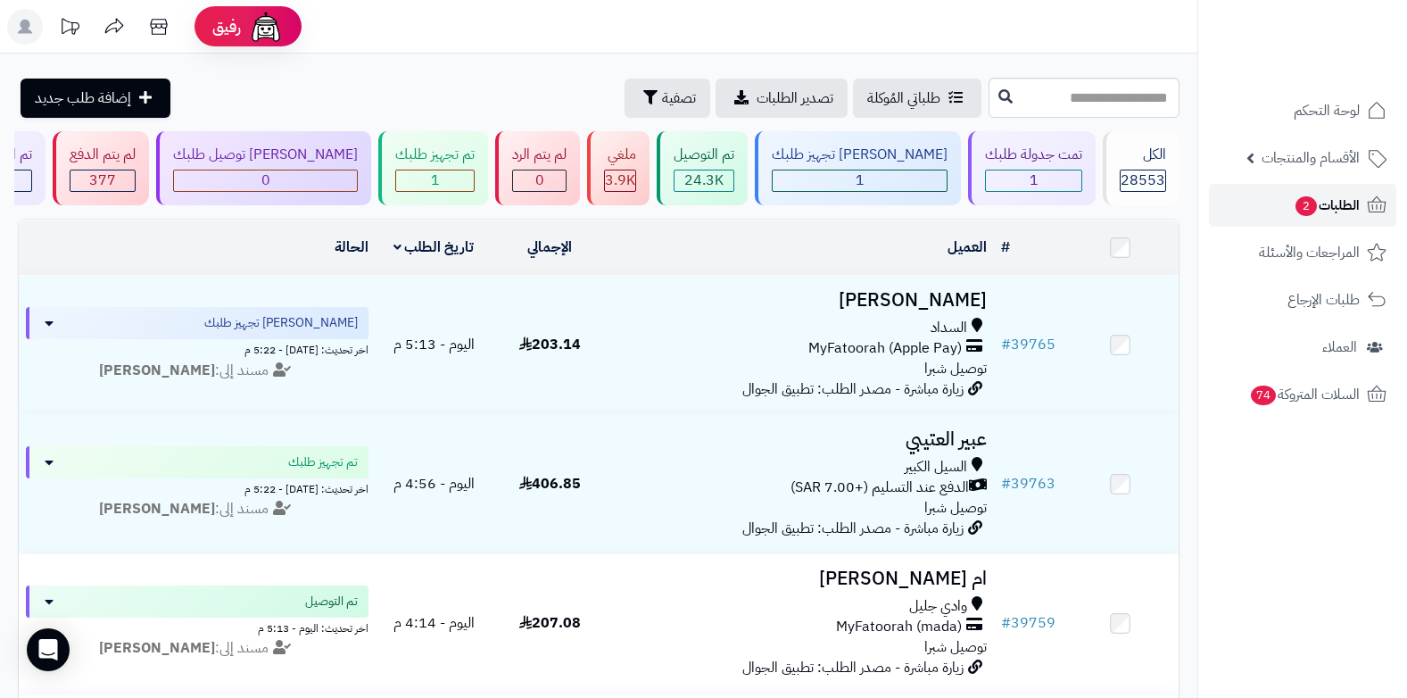
click at [1335, 202] on span "الطلبات 2" at bounding box center [1327, 205] width 66 height 25
click at [1351, 207] on span "الطلبات 2" at bounding box center [1327, 205] width 66 height 25
click at [1131, 90] on input "text" at bounding box center [1084, 98] width 191 height 40
type input "****"
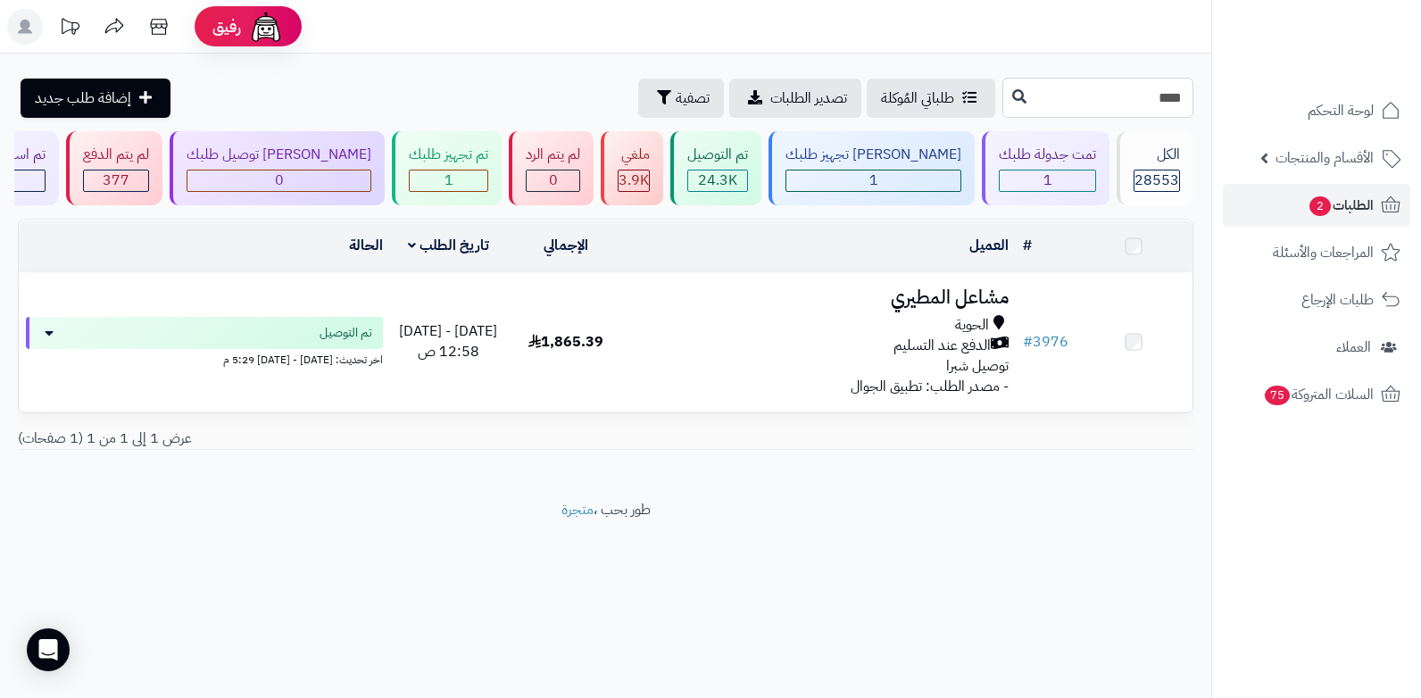
click at [1131, 90] on input "****" at bounding box center [1097, 98] width 191 height 40
type input "*****"
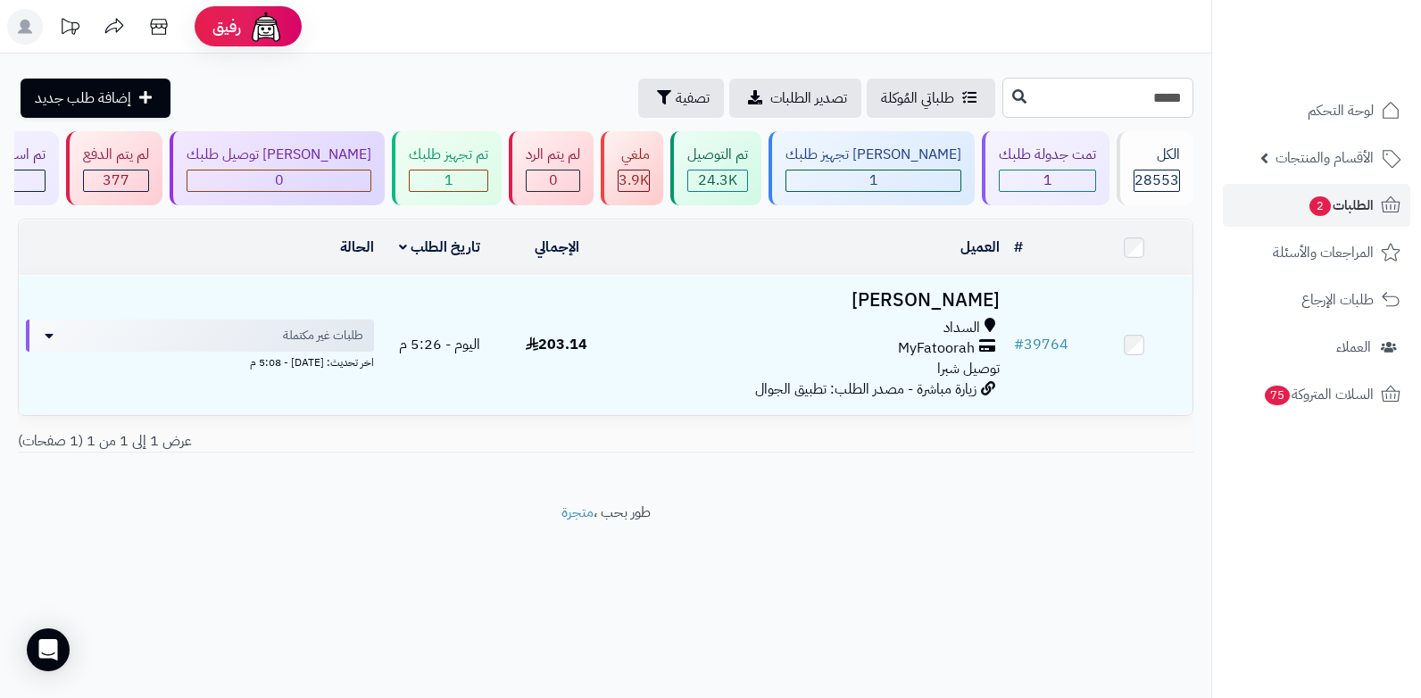
click at [1115, 103] on input "*****" at bounding box center [1097, 98] width 191 height 40
type input "*****"
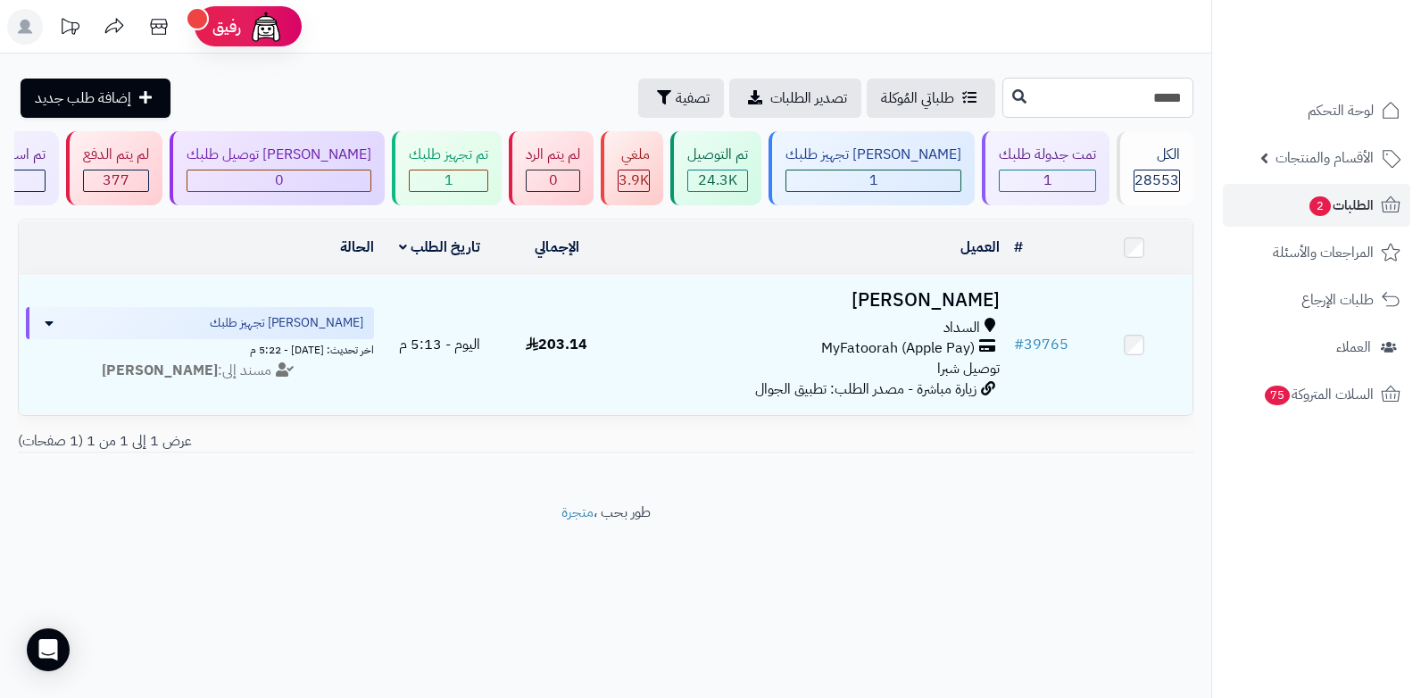
click at [1115, 103] on input "*****" at bounding box center [1097, 98] width 191 height 40
type input "*****"
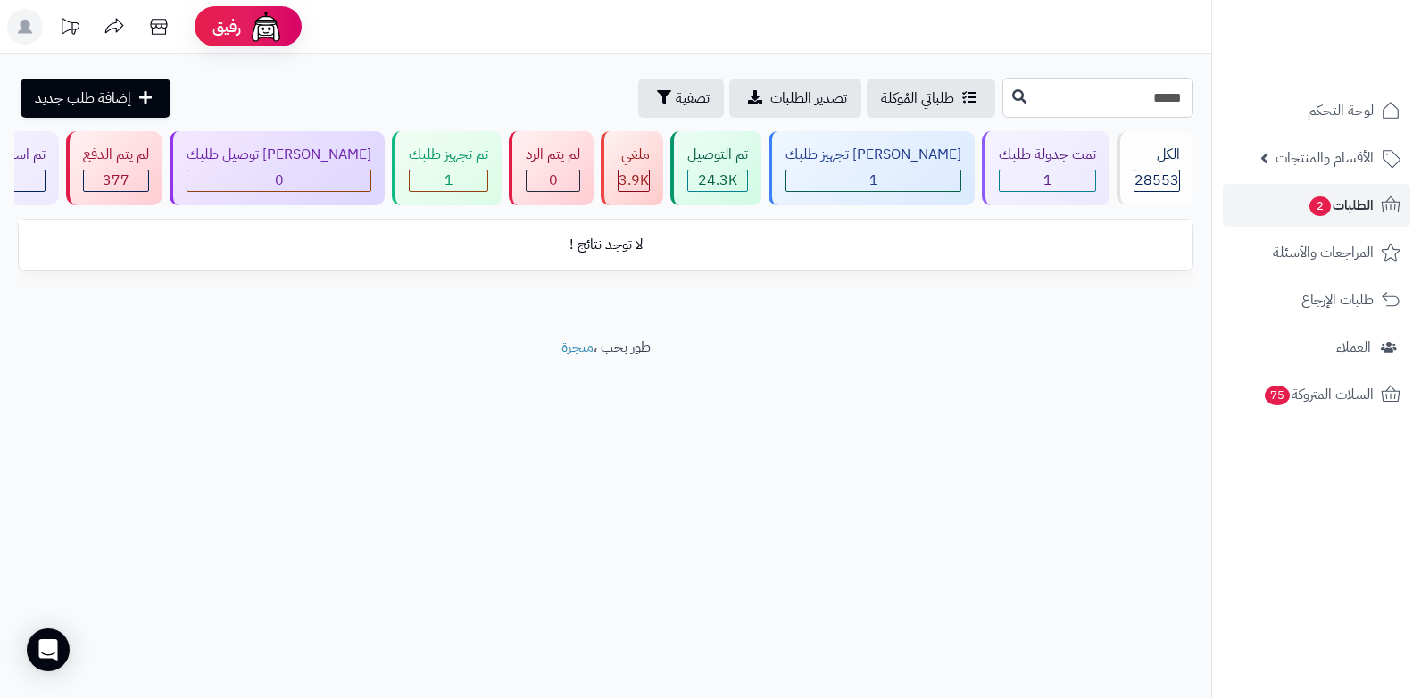
click at [1115, 103] on input "*****" at bounding box center [1097, 98] width 191 height 40
type input "*"
click at [1298, 166] on span "الأقسام والمنتجات" at bounding box center [1324, 157] width 98 height 25
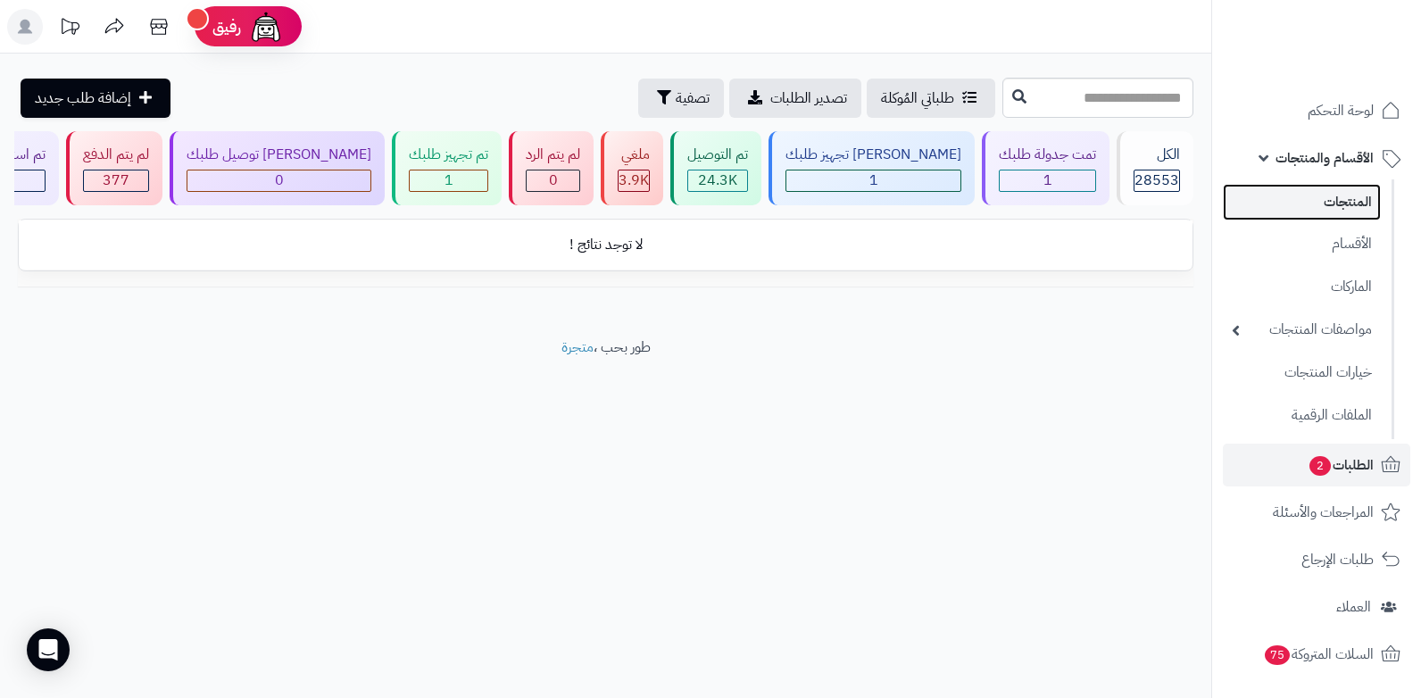
click at [1289, 219] on link "المنتجات" at bounding box center [1301, 202] width 158 height 37
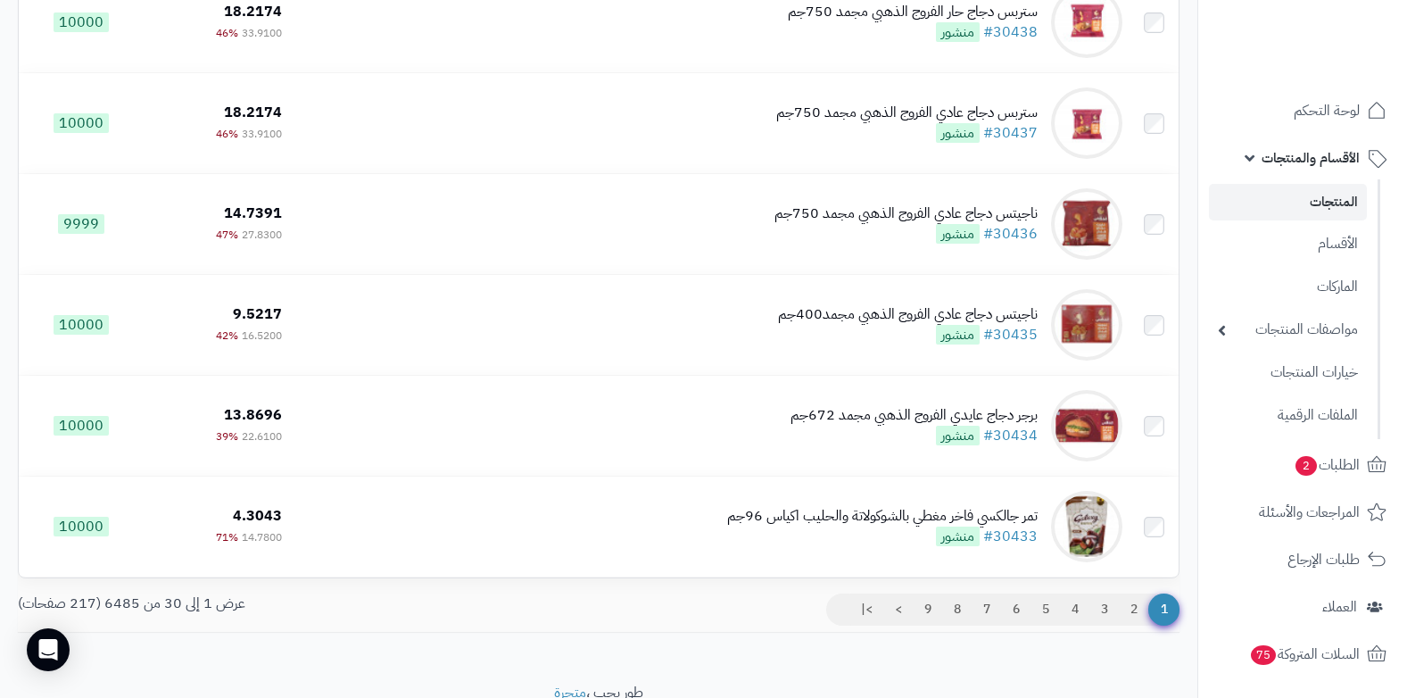
scroll to position [2767, 0]
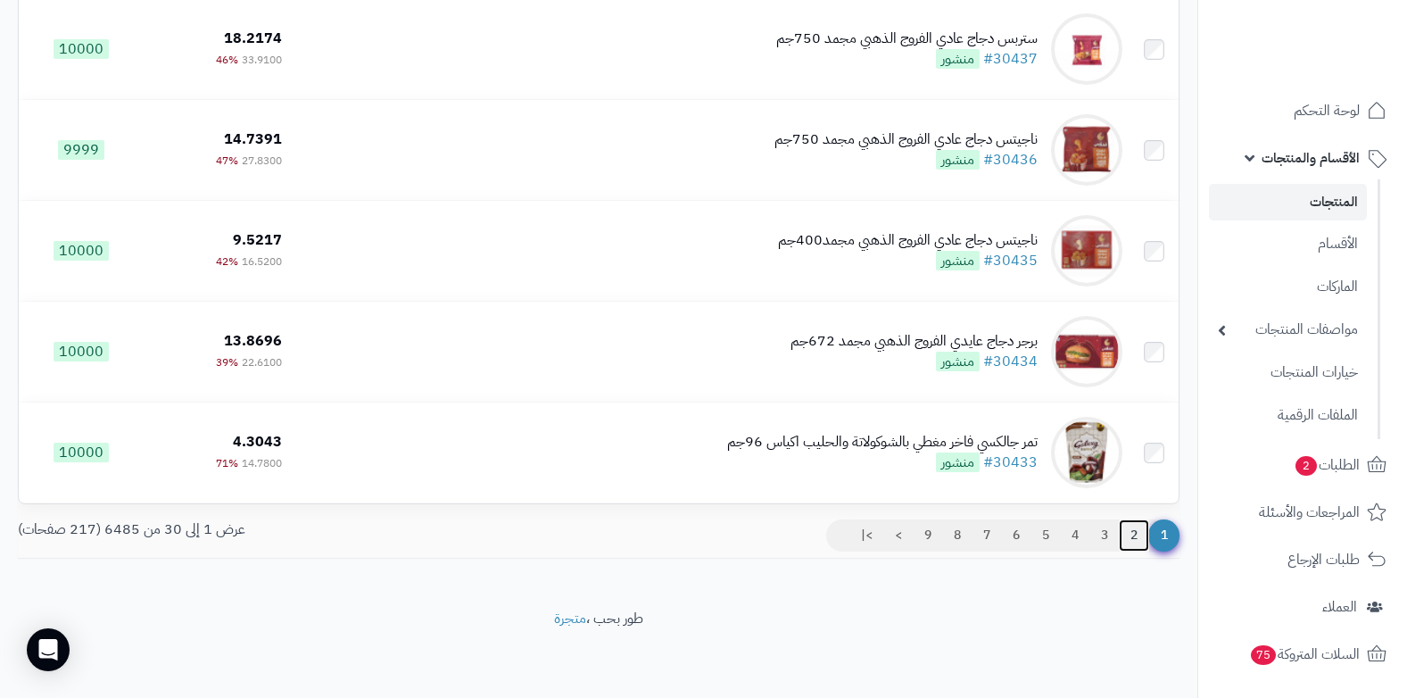
click at [1138, 533] on link "2" at bounding box center [1134, 535] width 30 height 32
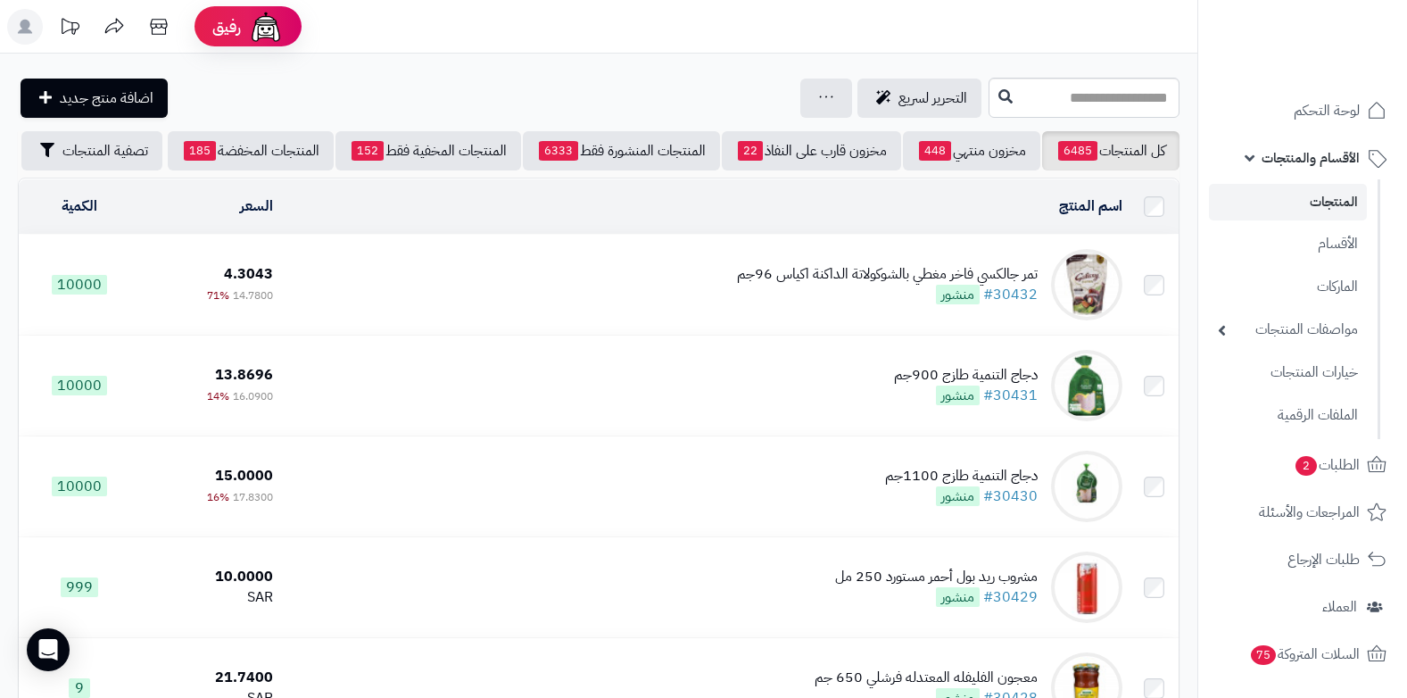
click at [1325, 157] on span "الأقسام والمنتجات" at bounding box center [1311, 157] width 98 height 25
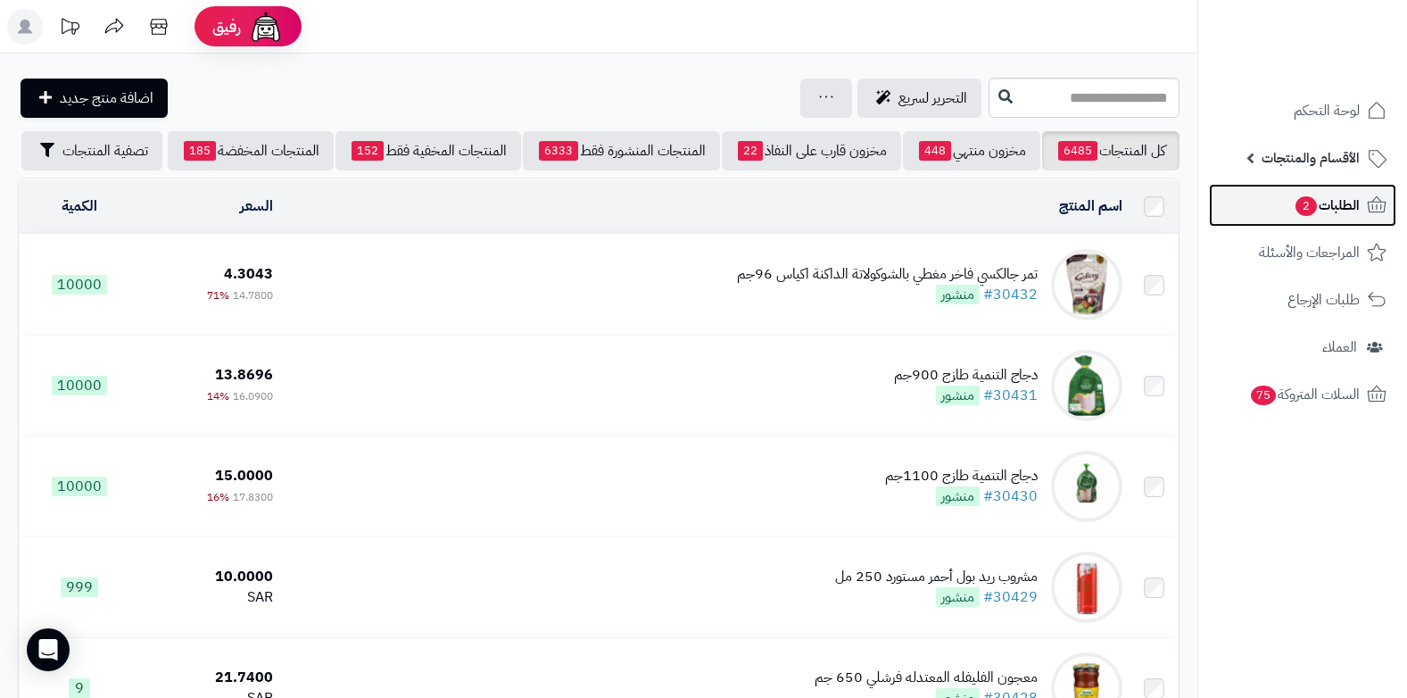
click at [1321, 210] on span "الطلبات 2" at bounding box center [1327, 205] width 66 height 25
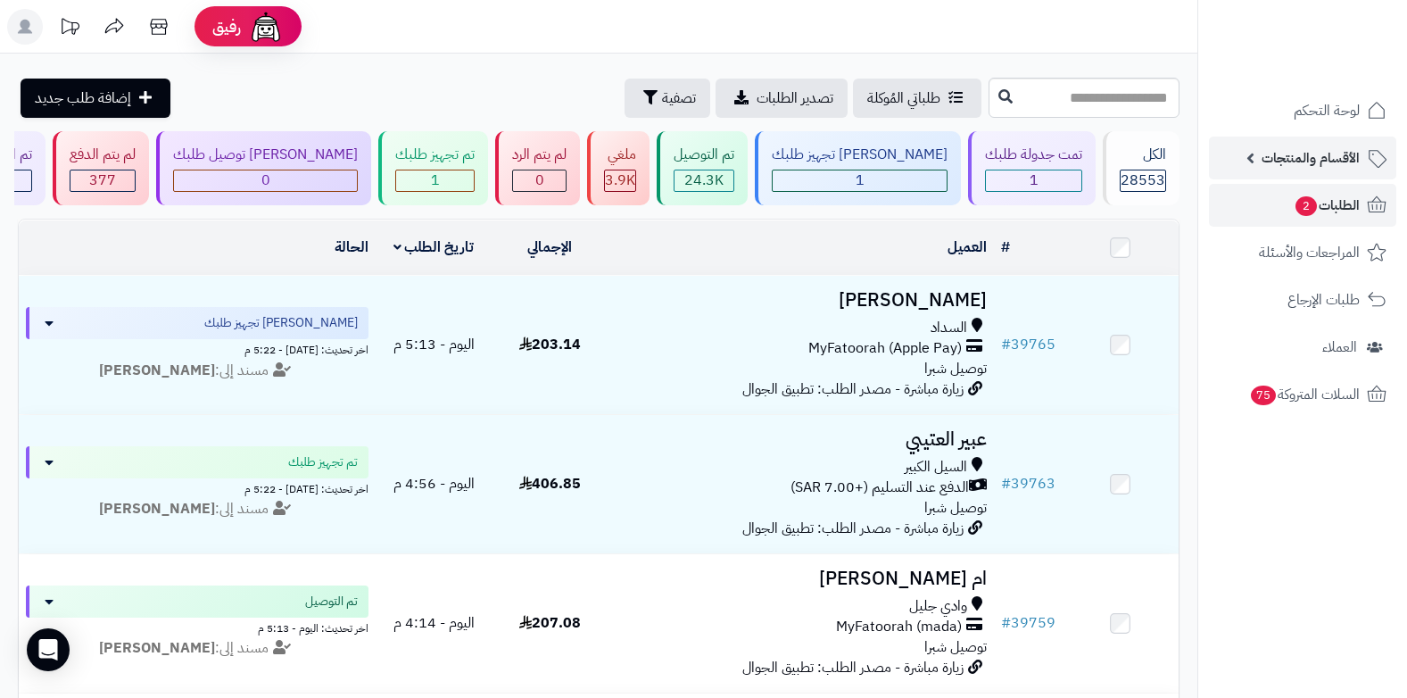
click at [1346, 153] on span "الأقسام والمنتجات" at bounding box center [1311, 157] width 98 height 25
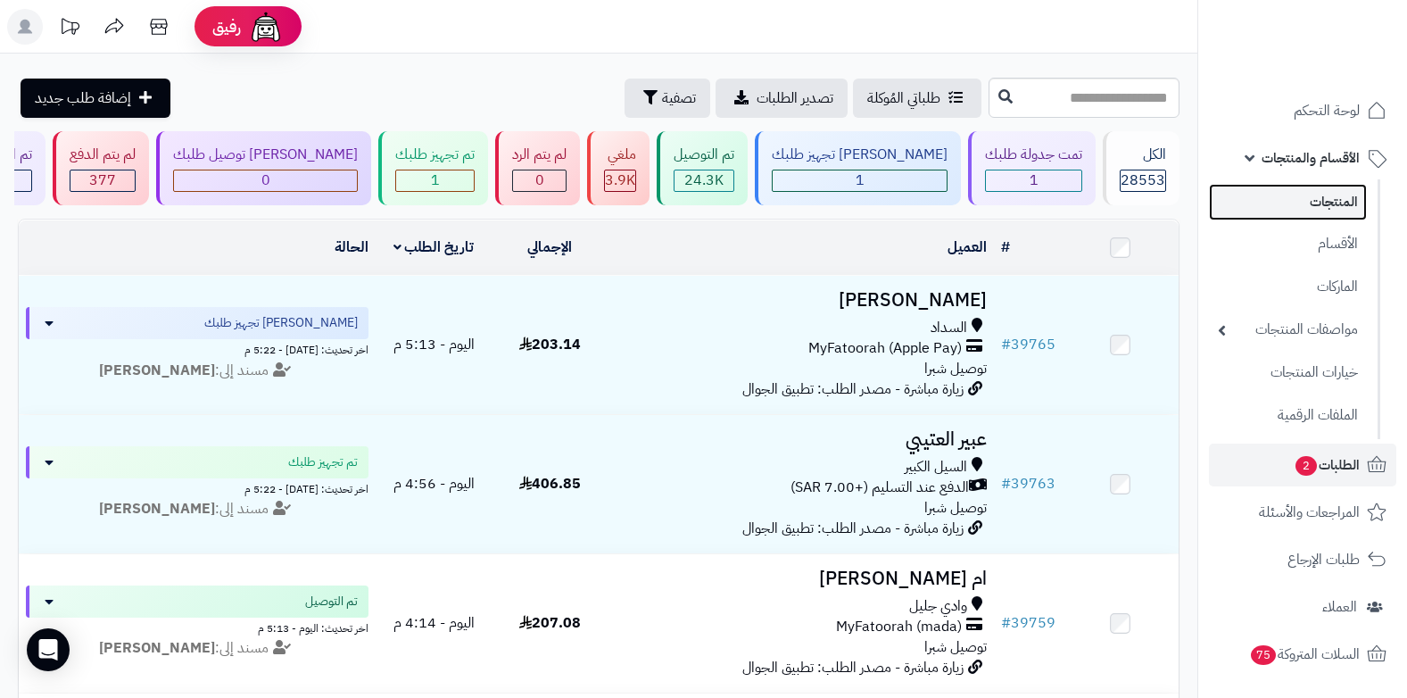
click at [1301, 196] on link "المنتجات" at bounding box center [1288, 202] width 158 height 37
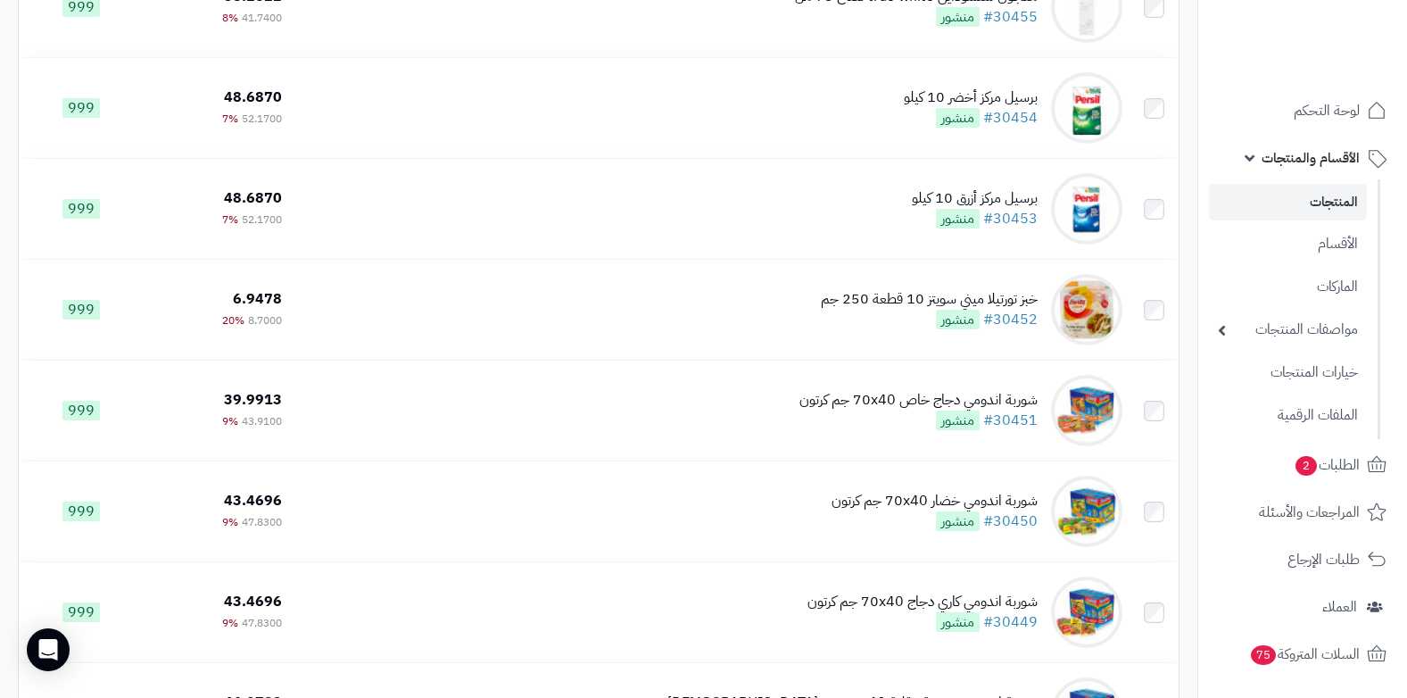
scroll to position [1071, 0]
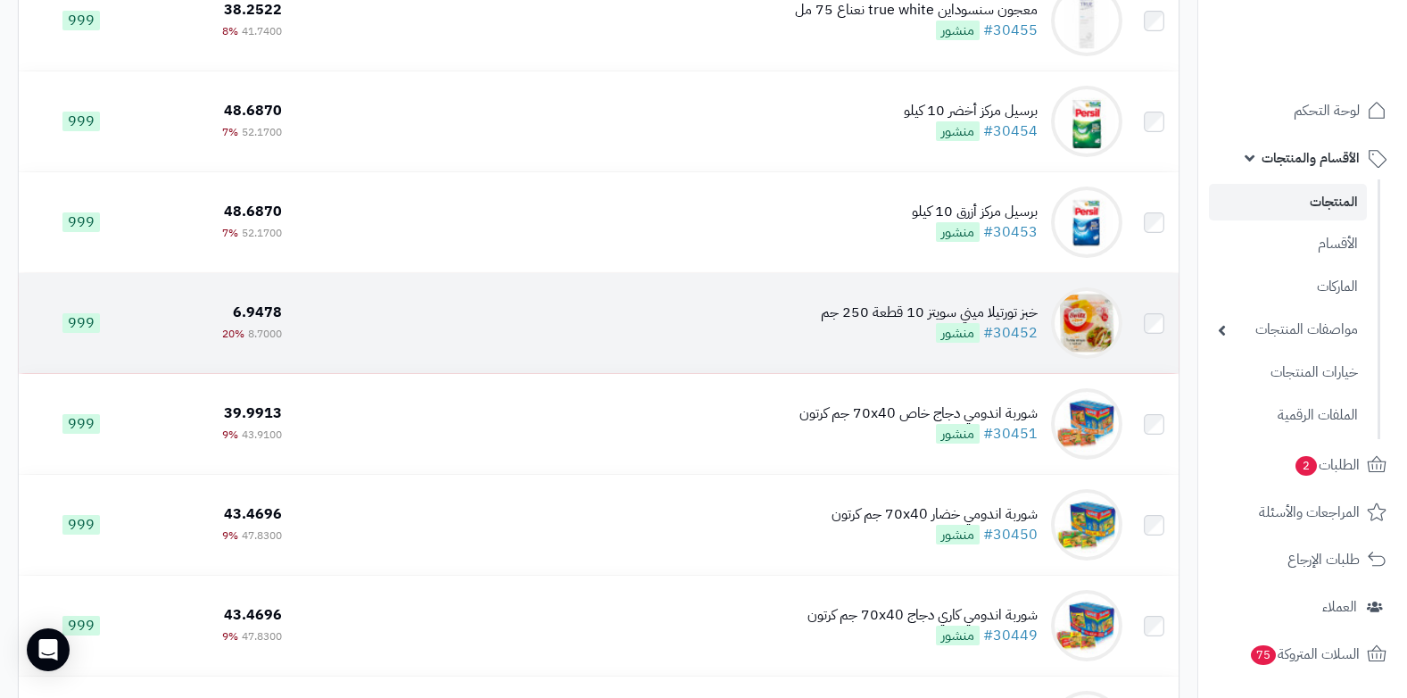
click at [1091, 348] on img at bounding box center [1086, 322] width 71 height 71
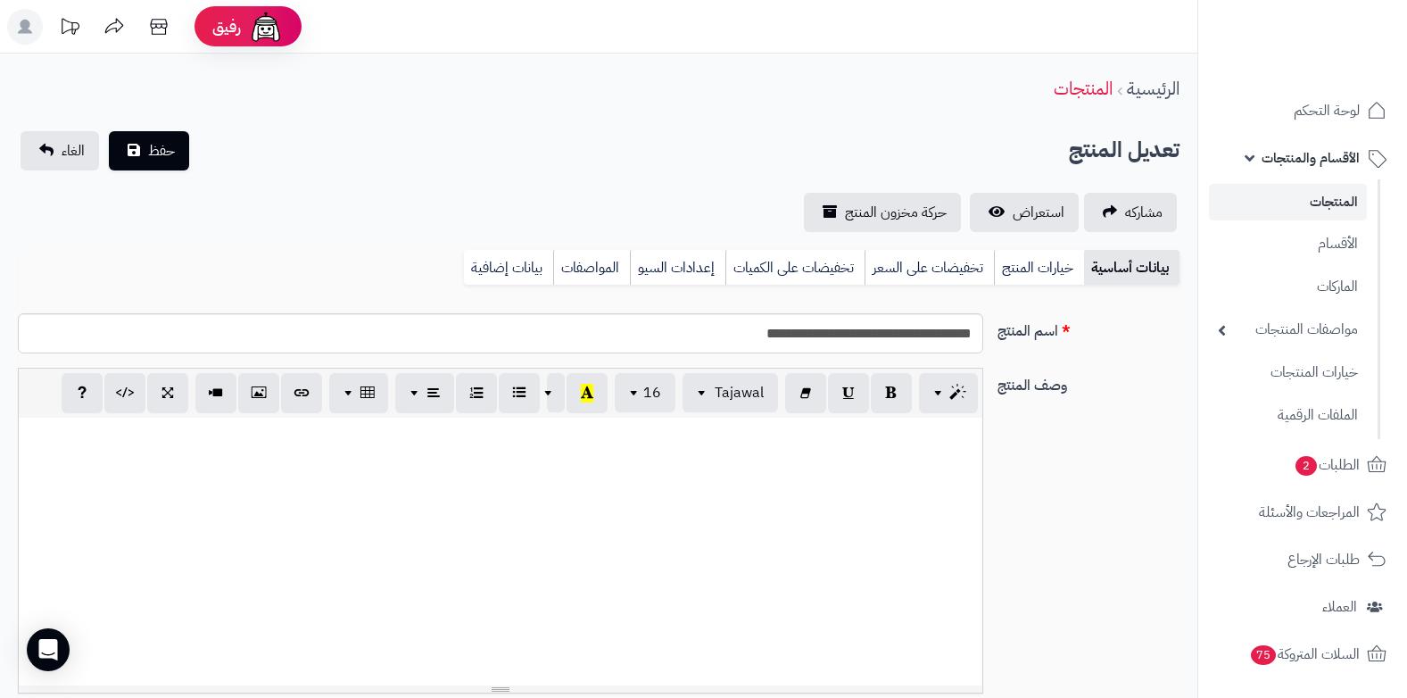
select select
click at [1010, 222] on link "استعراض" at bounding box center [1024, 212] width 109 height 39
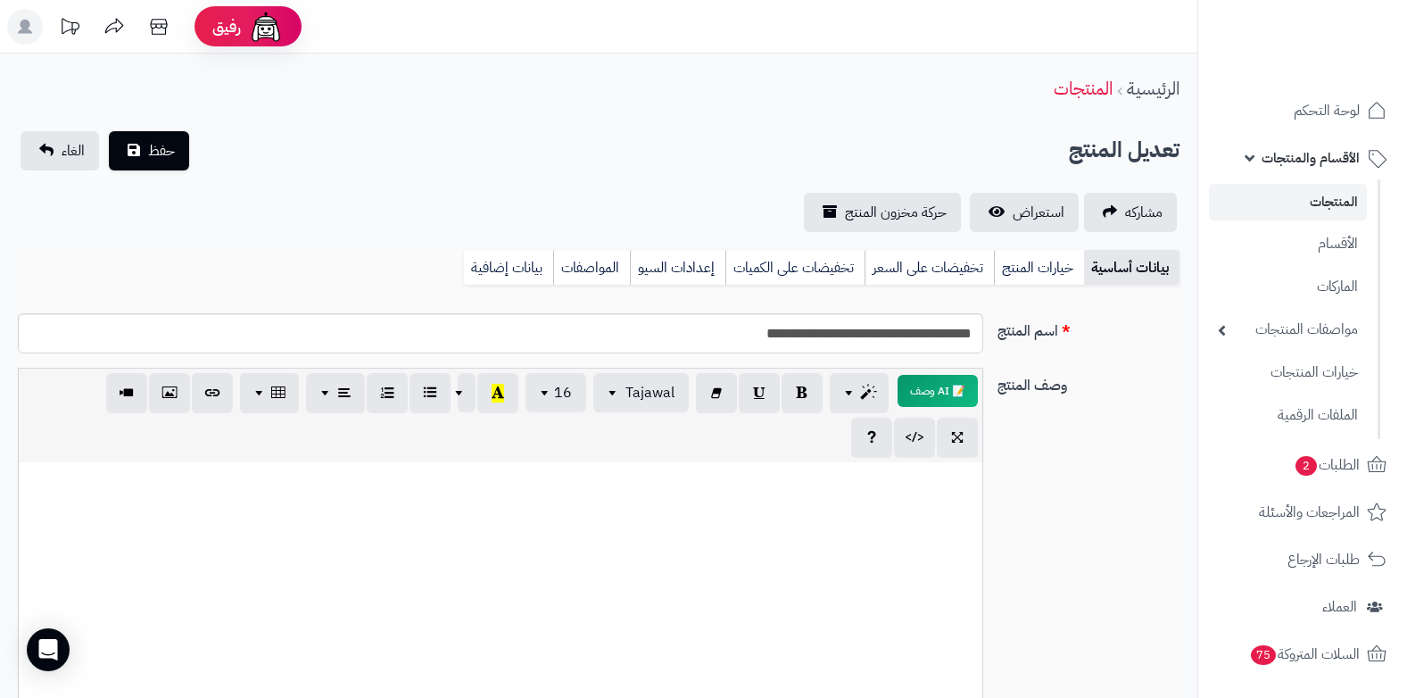
click at [1337, 166] on span "الأقسام والمنتجات" at bounding box center [1311, 157] width 98 height 25
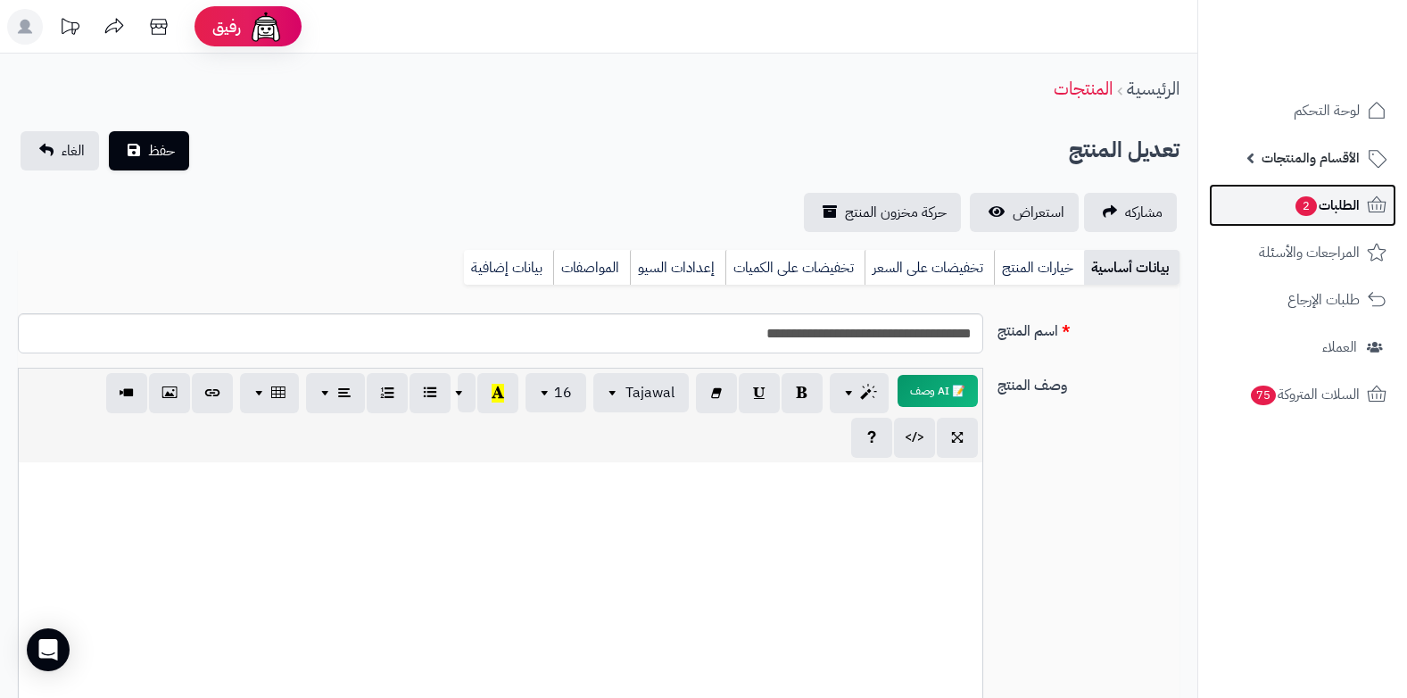
click at [1328, 219] on link "الطلبات 2" at bounding box center [1302, 205] width 187 height 43
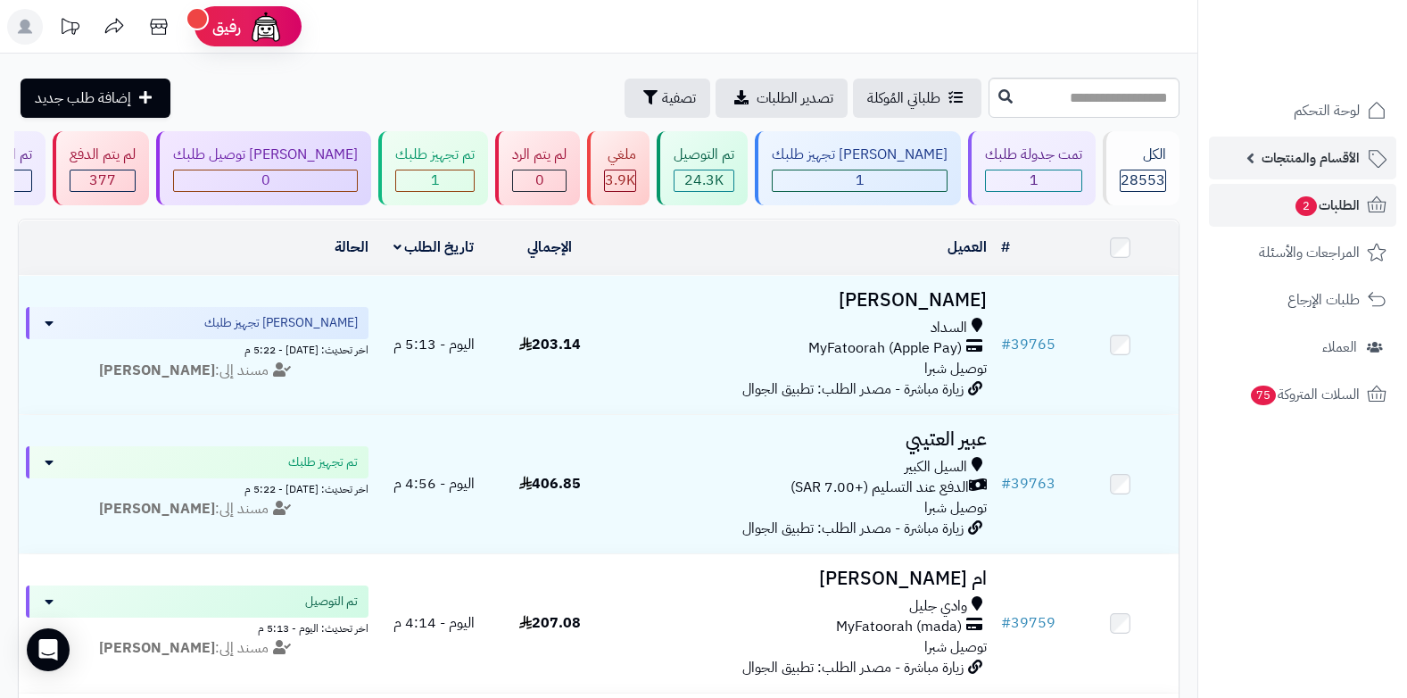
click at [1292, 154] on span "الأقسام والمنتجات" at bounding box center [1311, 157] width 98 height 25
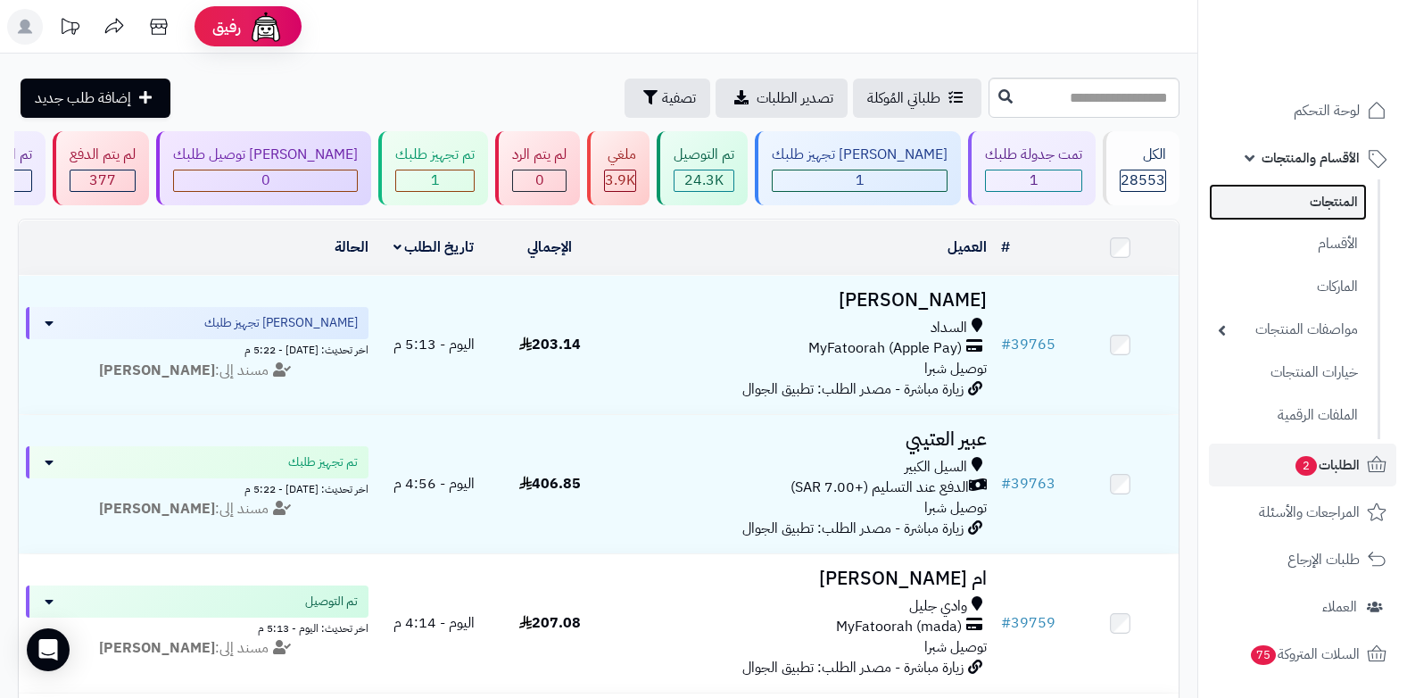
click at [1310, 210] on link "المنتجات" at bounding box center [1288, 202] width 158 height 37
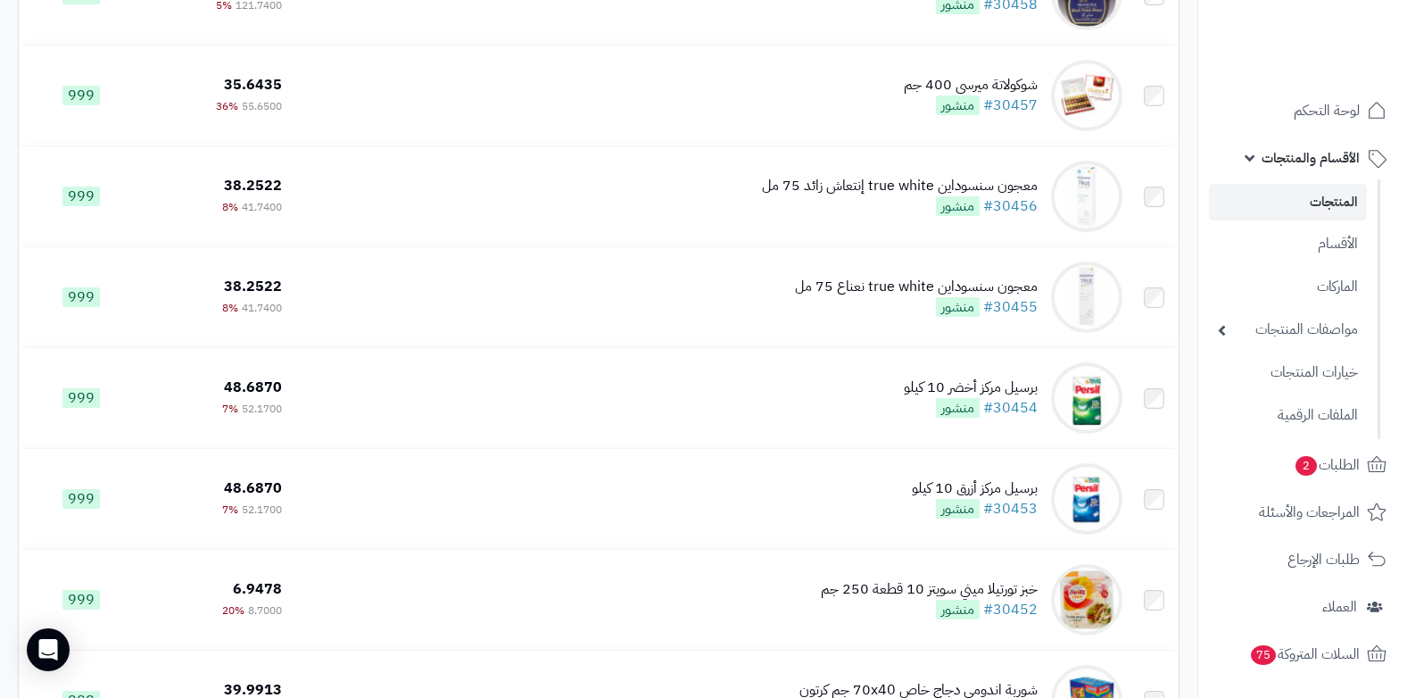
scroll to position [714, 0]
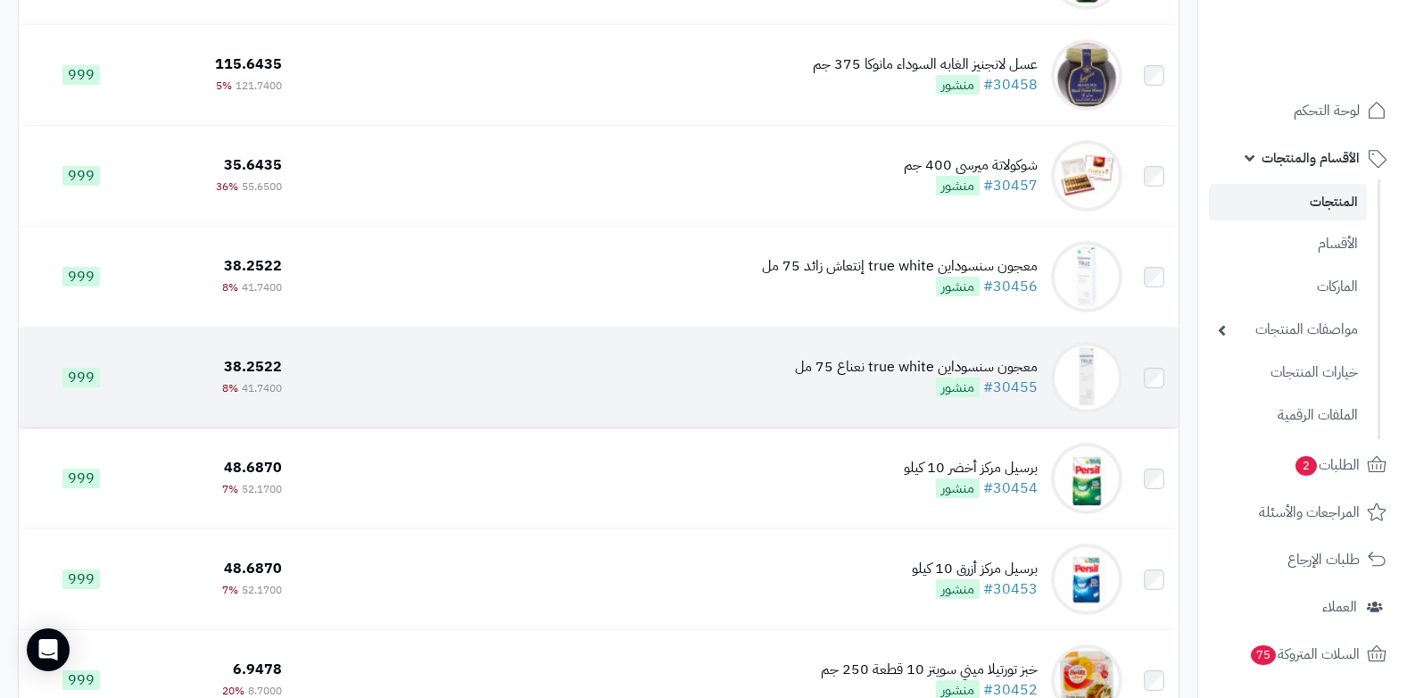
click at [1095, 380] on img at bounding box center [1086, 377] width 71 height 71
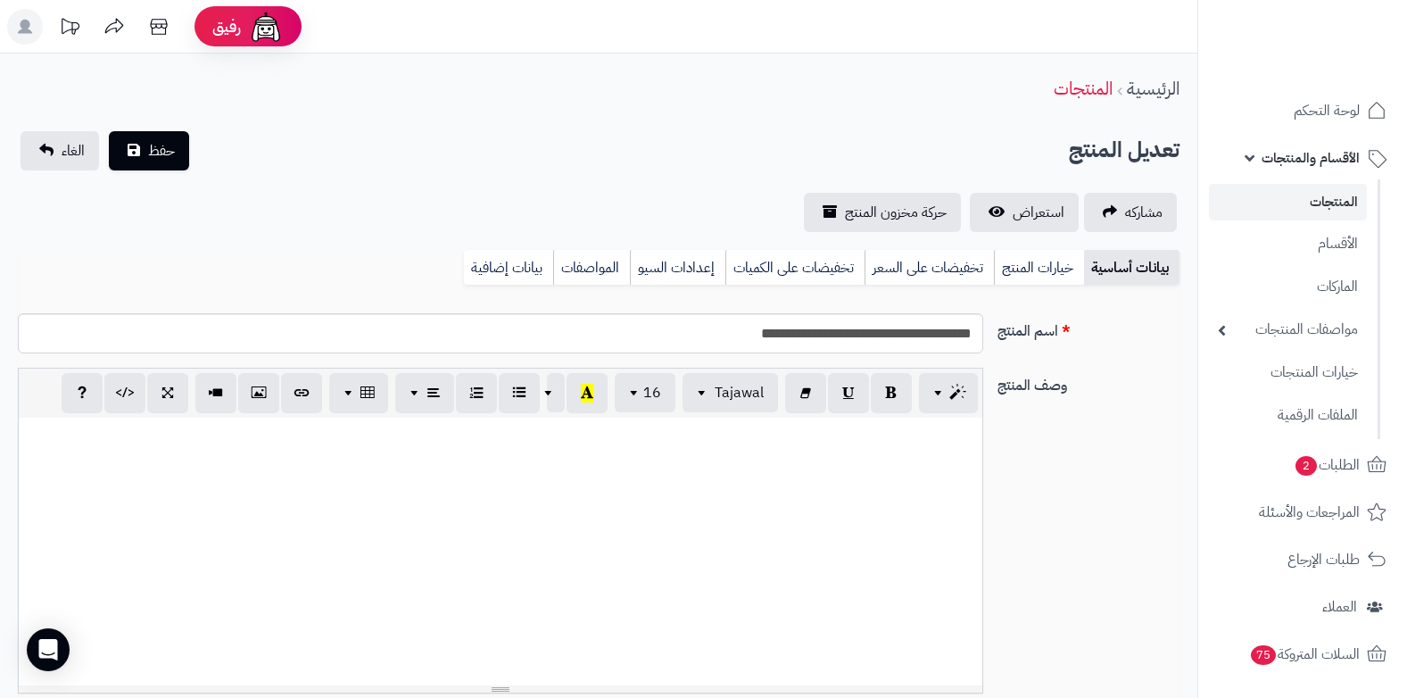
select select
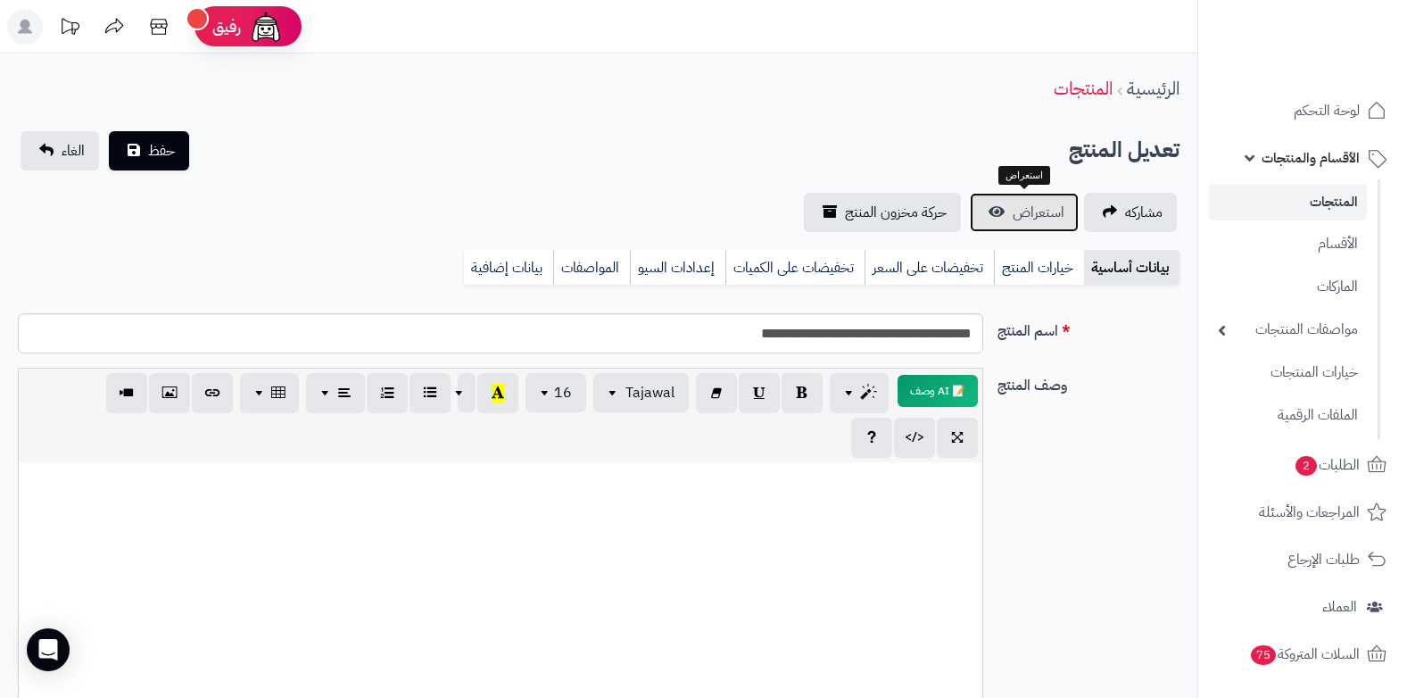
click at [1038, 226] on link "استعراض" at bounding box center [1024, 212] width 109 height 39
click at [1339, 152] on span "الأقسام والمنتجات" at bounding box center [1311, 157] width 98 height 25
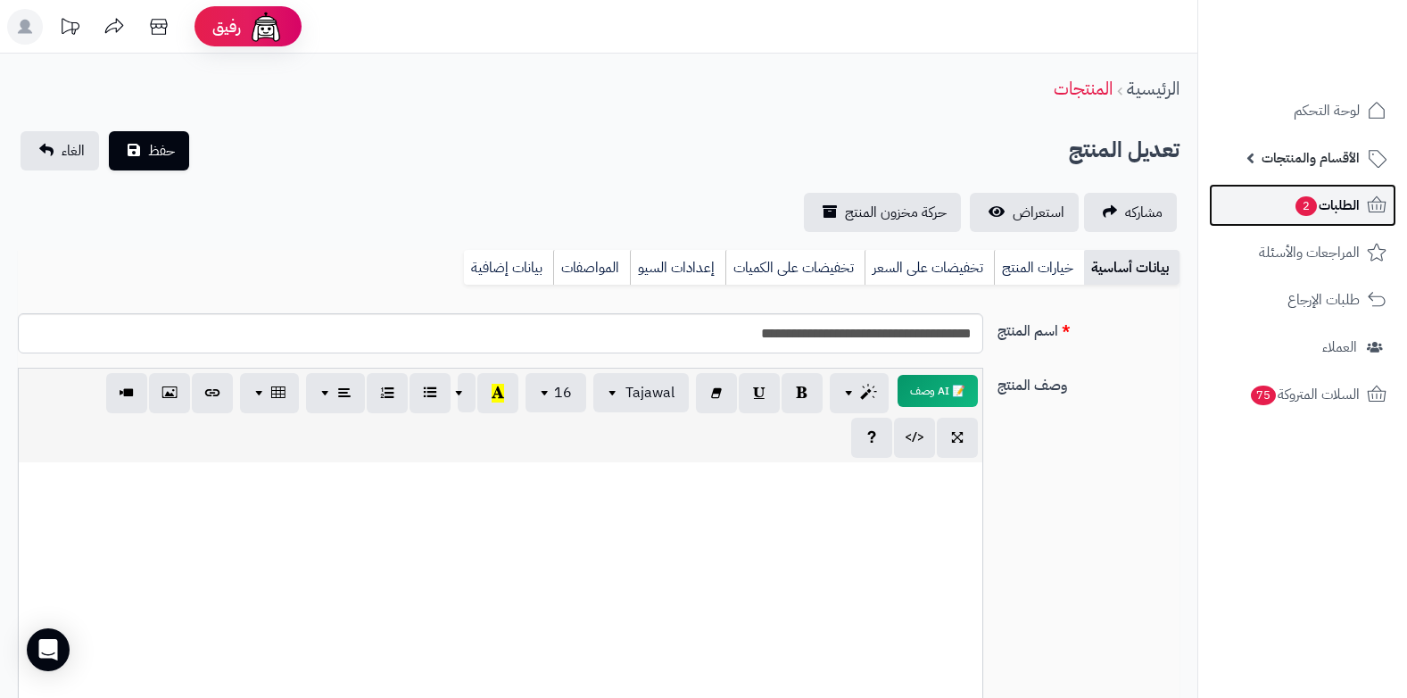
click at [1325, 204] on span "الطلبات 2" at bounding box center [1327, 205] width 66 height 25
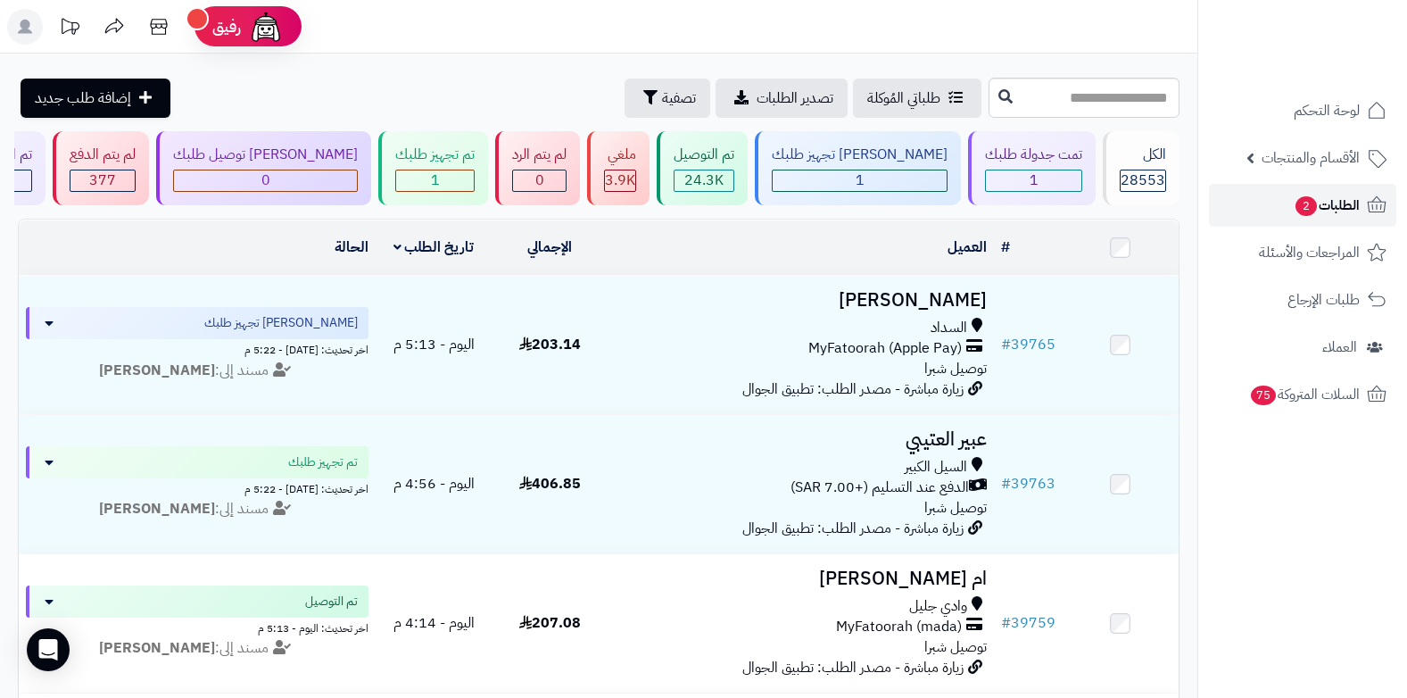
click at [1323, 205] on span "الطلبات 2" at bounding box center [1327, 205] width 66 height 25
click at [1333, 211] on span "الطلبات 2" at bounding box center [1327, 205] width 66 height 25
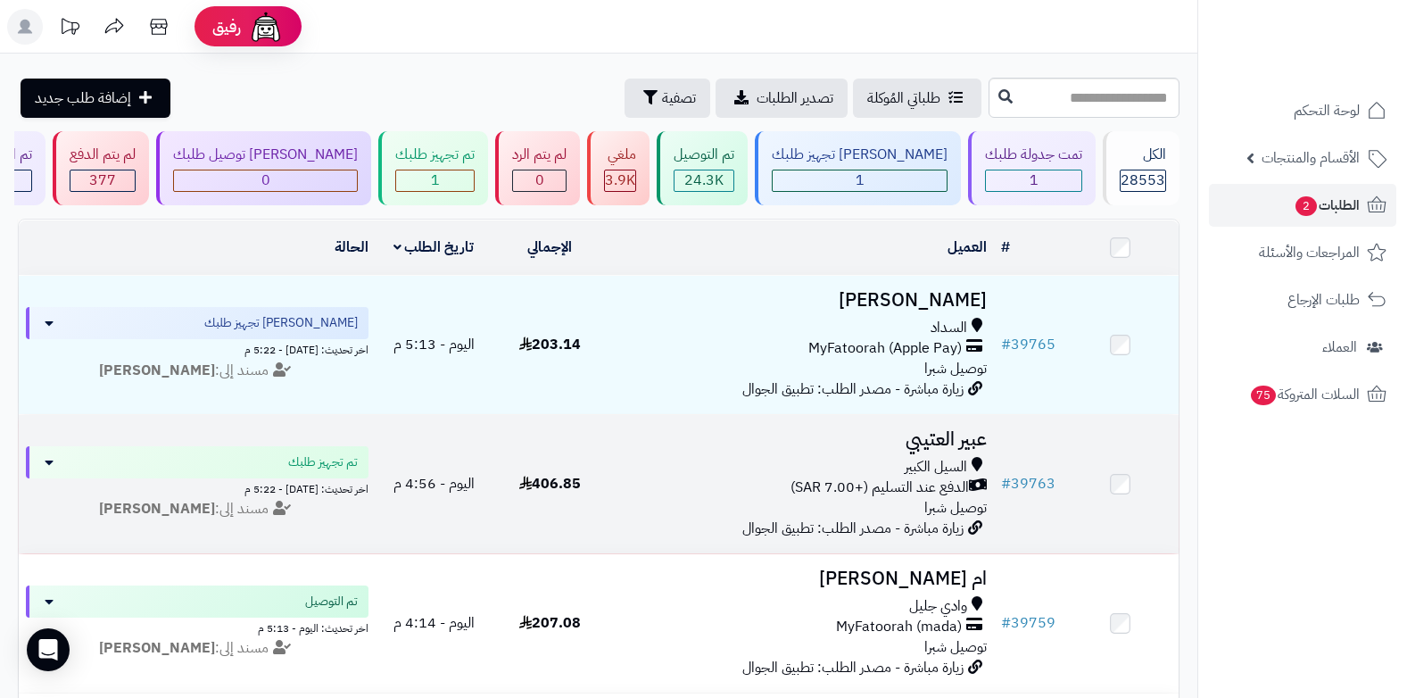
click at [924, 472] on span "السيل الكبير" at bounding box center [936, 467] width 62 height 21
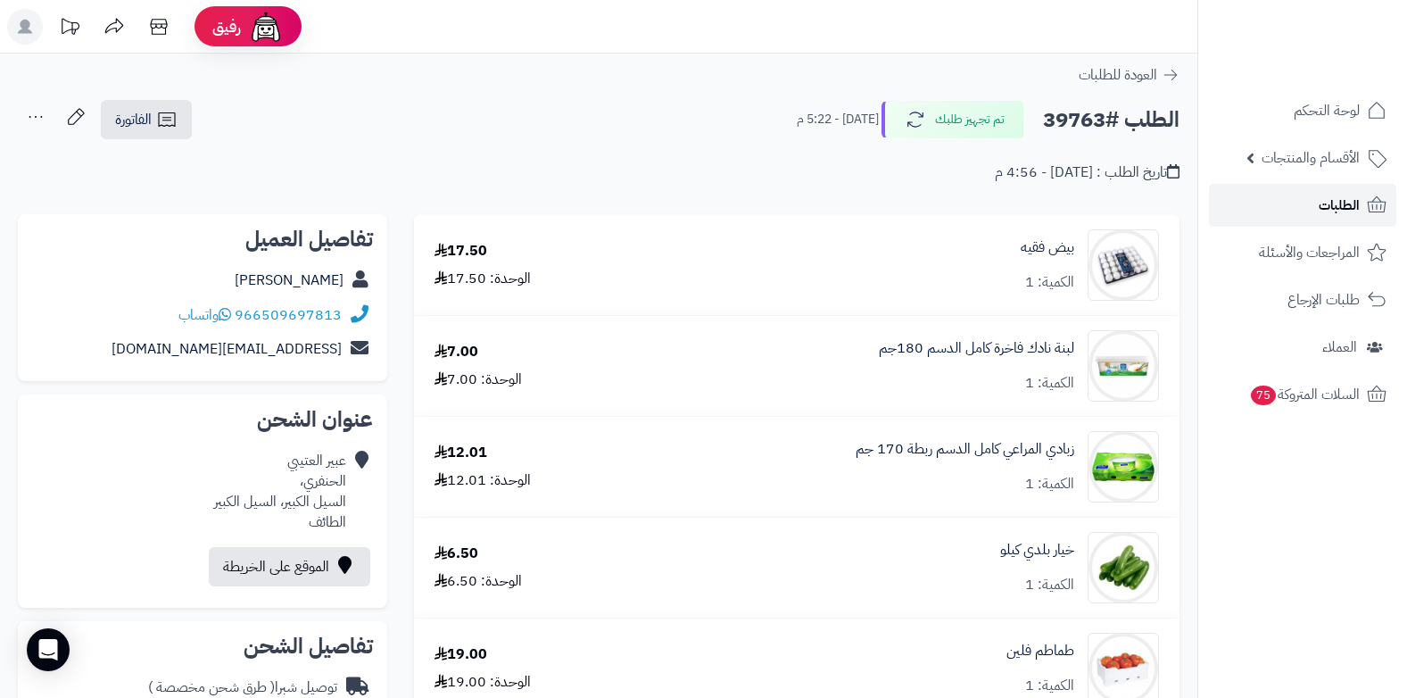
click at [1315, 199] on link "الطلبات" at bounding box center [1302, 205] width 187 height 43
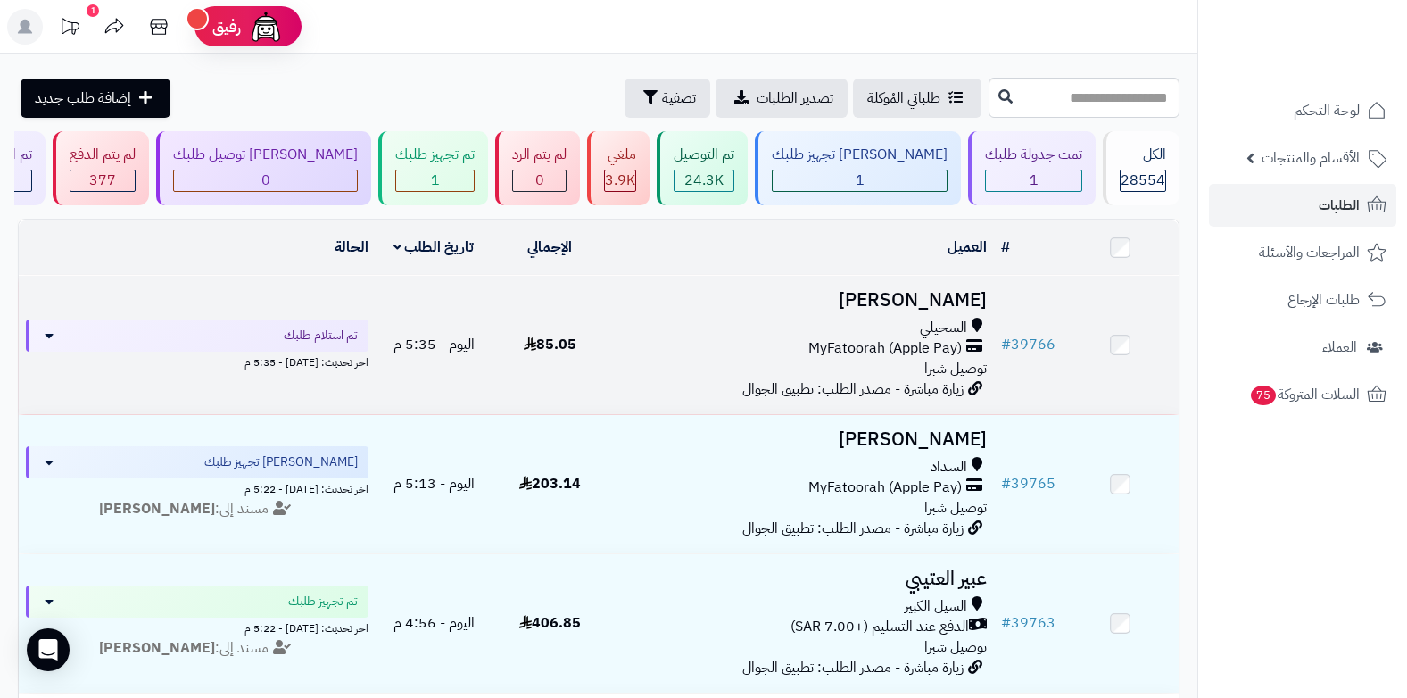
click at [887, 327] on div "السحيلي" at bounding box center [801, 328] width 372 height 21
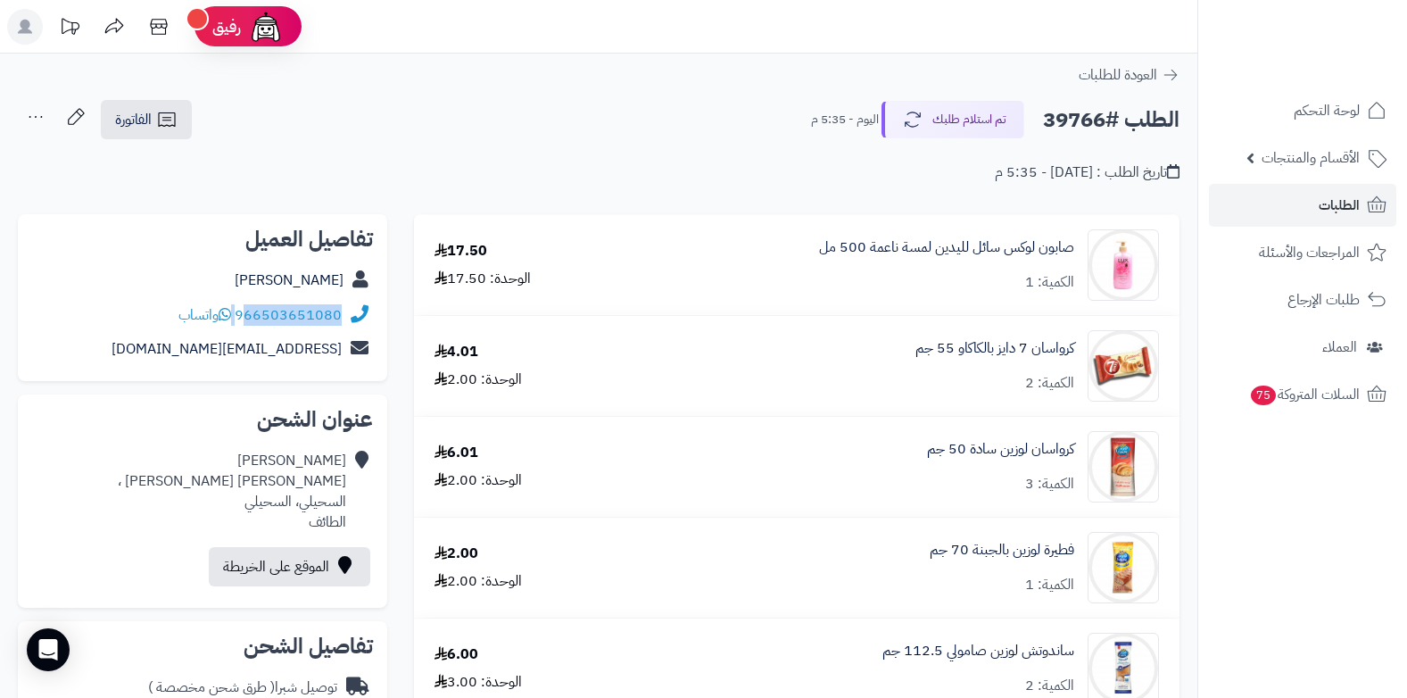
drag, startPoint x: 236, startPoint y: 311, endPoint x: 252, endPoint y: 311, distance: 15.2
click at [252, 311] on div "966503651080 واتساب" at bounding box center [259, 315] width 163 height 21
copy div "66503651080"
click at [1295, 208] on link "الطلبات" at bounding box center [1302, 205] width 187 height 43
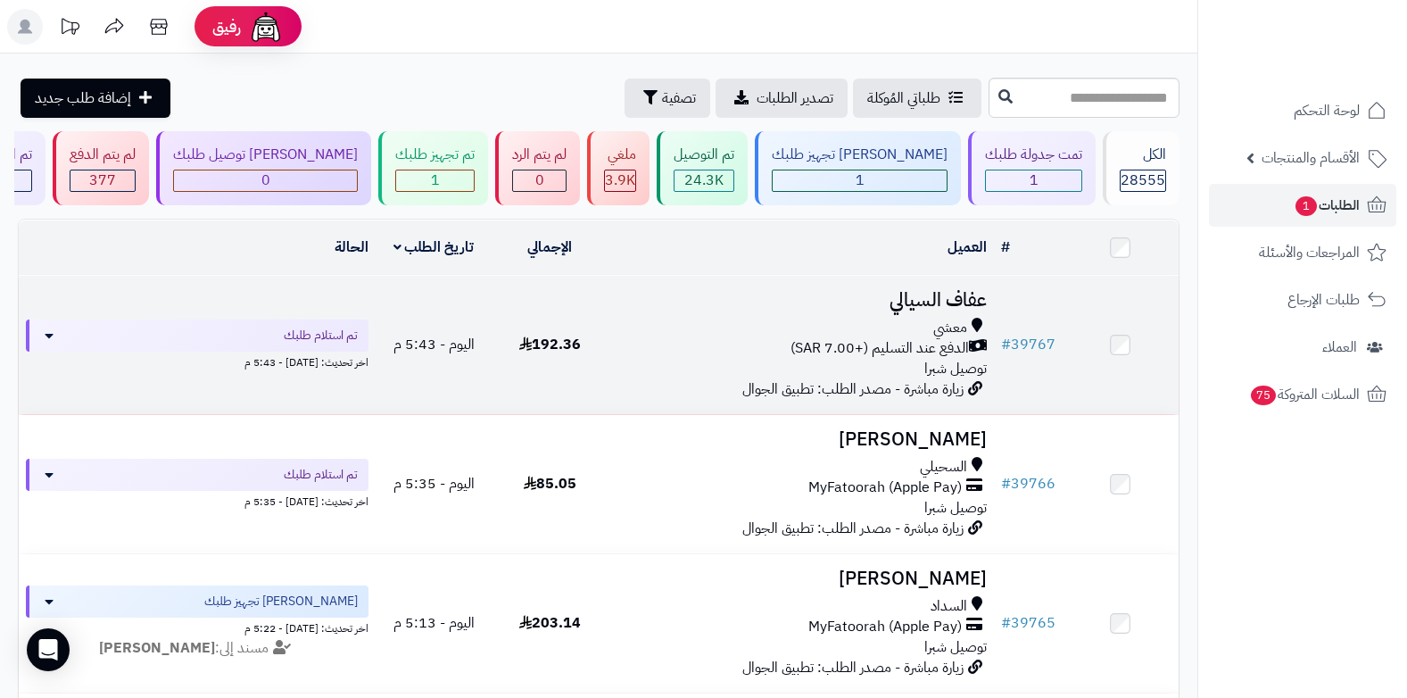
click at [887, 329] on div "معشي" at bounding box center [801, 328] width 372 height 21
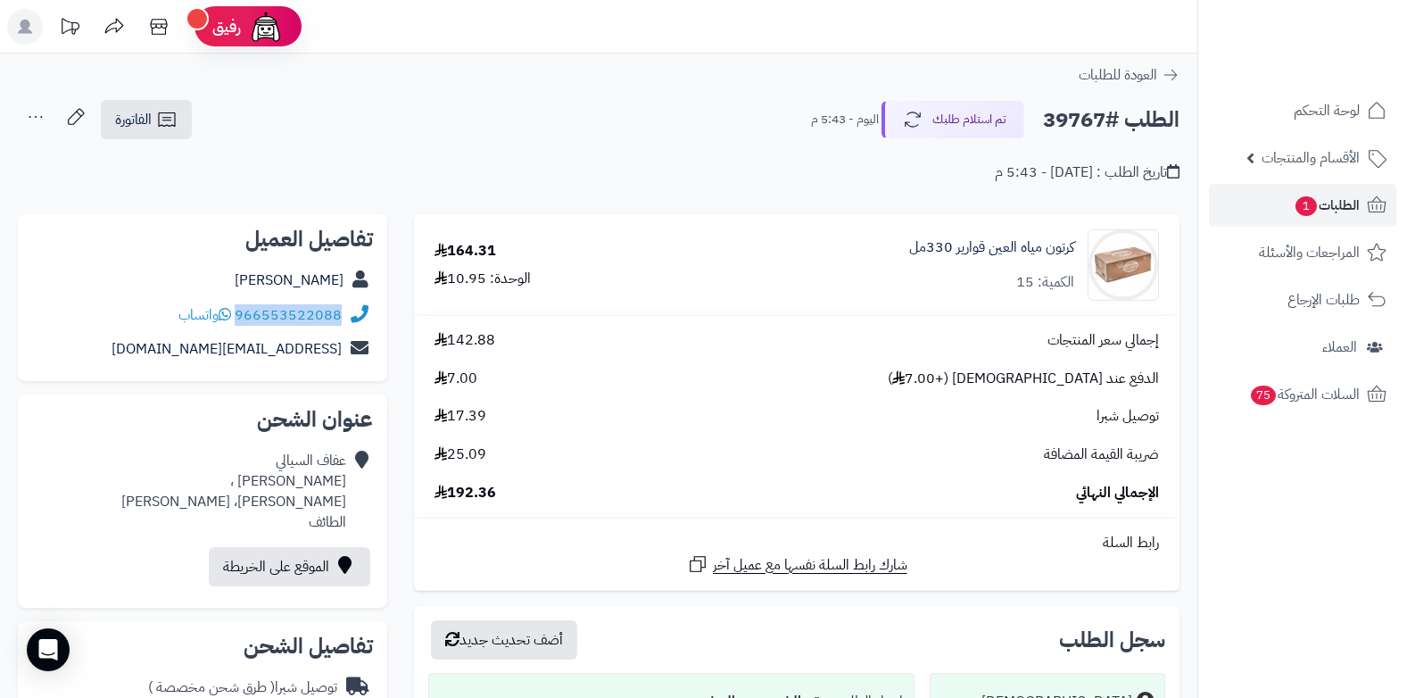
drag, startPoint x: 237, startPoint y: 310, endPoint x: 351, endPoint y: 311, distance: 113.3
click at [351, 311] on div "966553522088 واتساب" at bounding box center [202, 315] width 341 height 35
copy div "966553522088"
click at [1336, 209] on span "الطلبات 1" at bounding box center [1327, 205] width 66 height 25
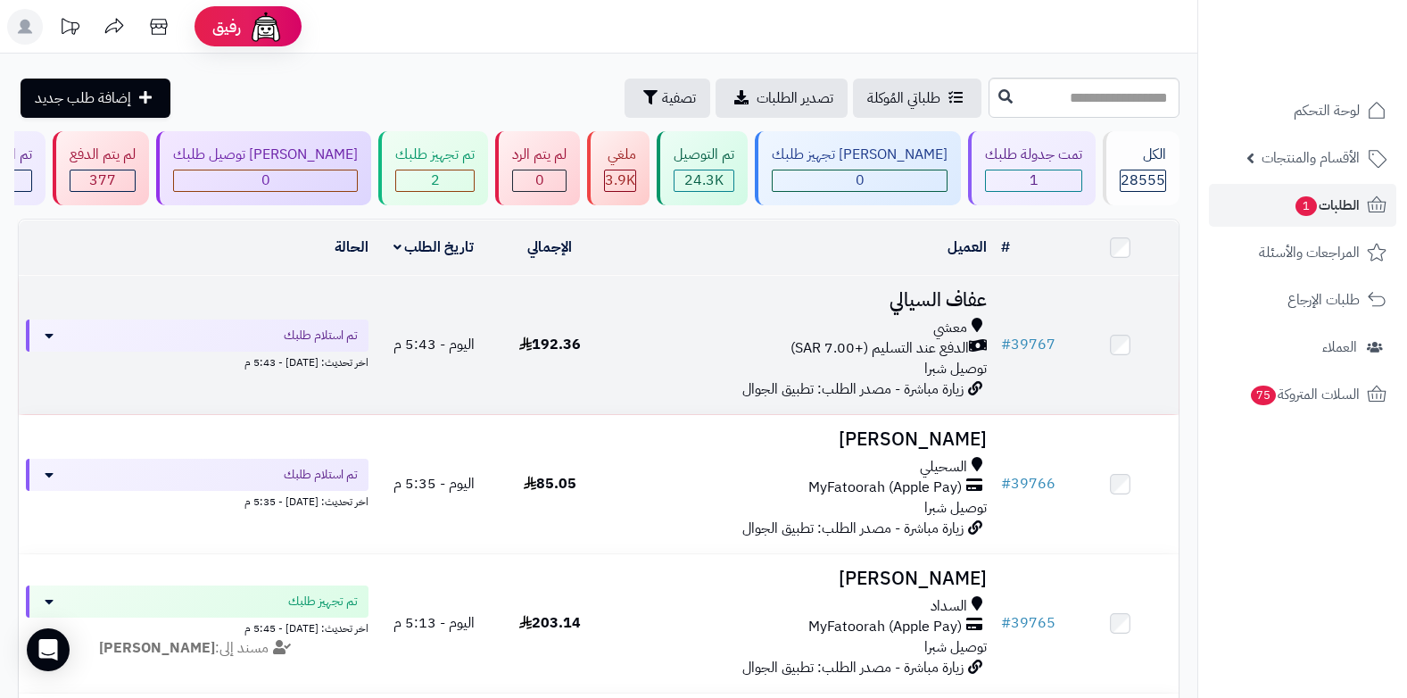
click at [890, 347] on span "الدفع عند التسليم (+7.00 SAR)" at bounding box center [880, 348] width 178 height 21
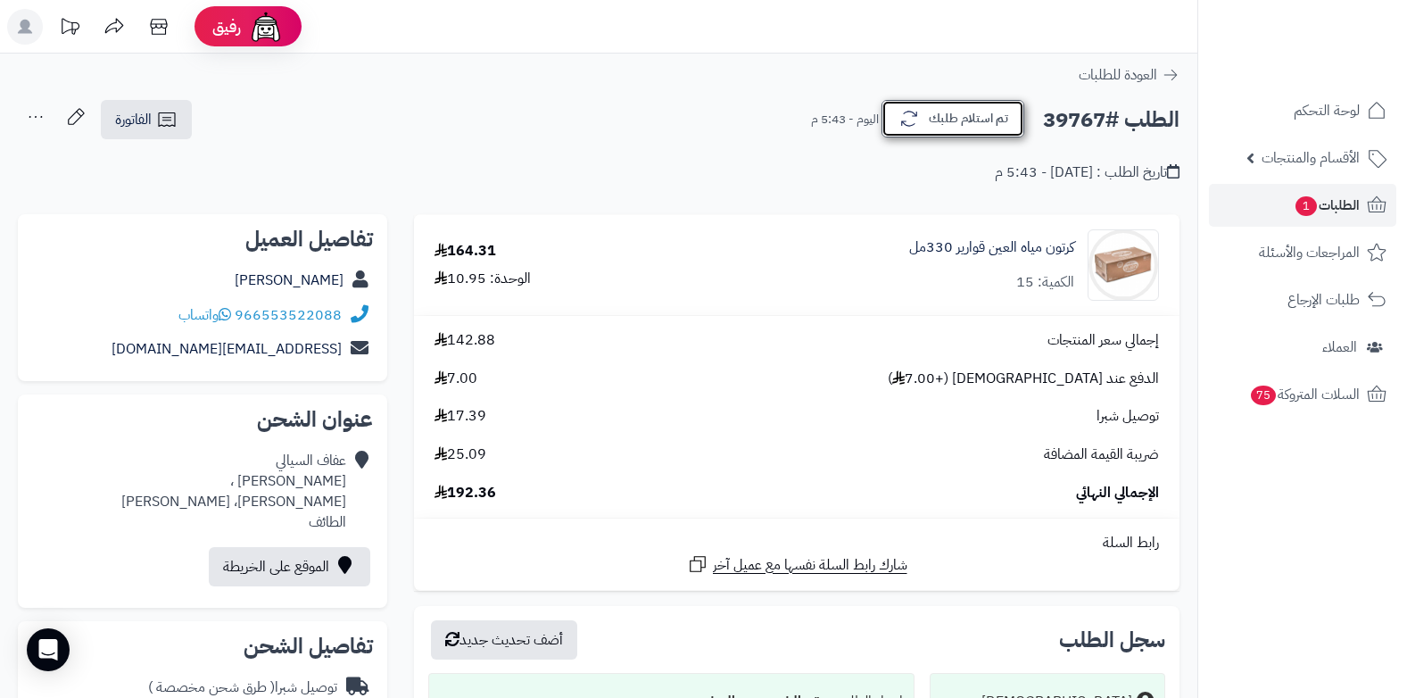
click at [927, 113] on button "تم استلام طلبك" at bounding box center [953, 118] width 143 height 37
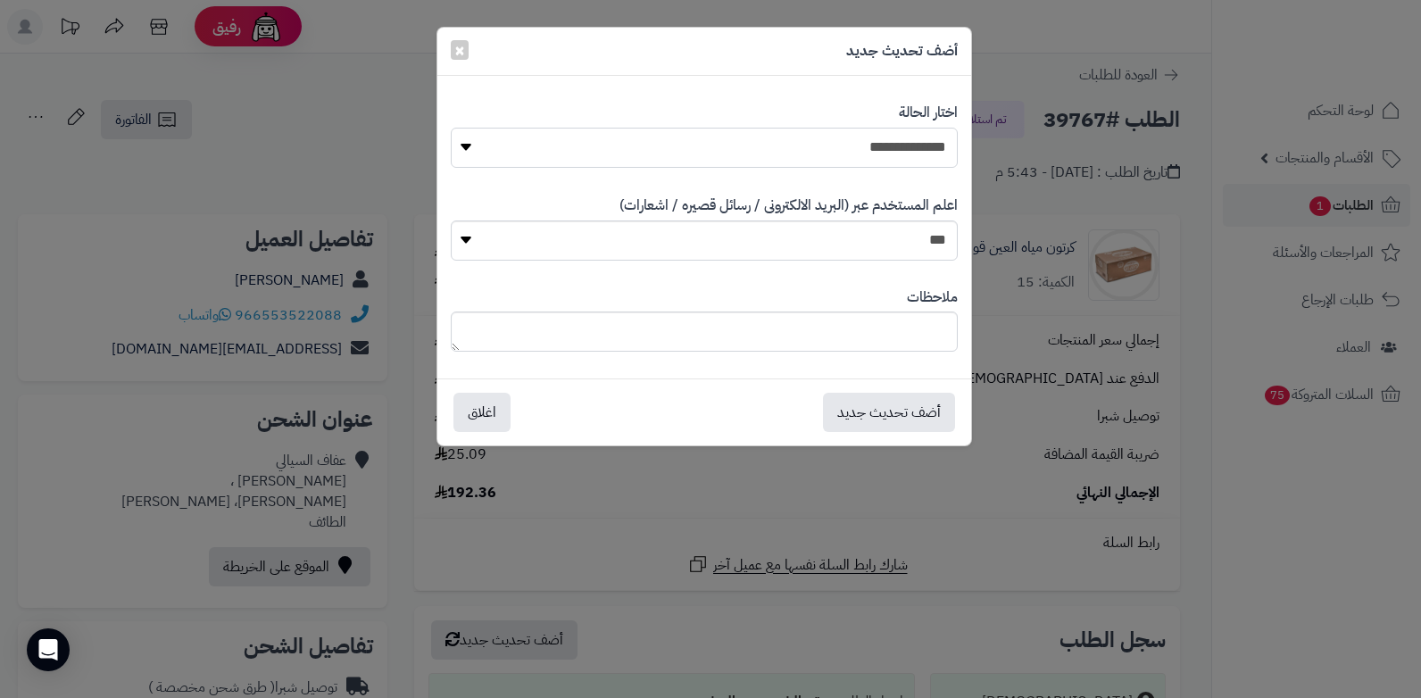
click at [842, 136] on select "**********" at bounding box center [704, 148] width 507 height 40
select select "*"
click at [451, 128] on select "**********" at bounding box center [704, 148] width 507 height 40
click at [756, 326] on textarea at bounding box center [704, 331] width 507 height 40
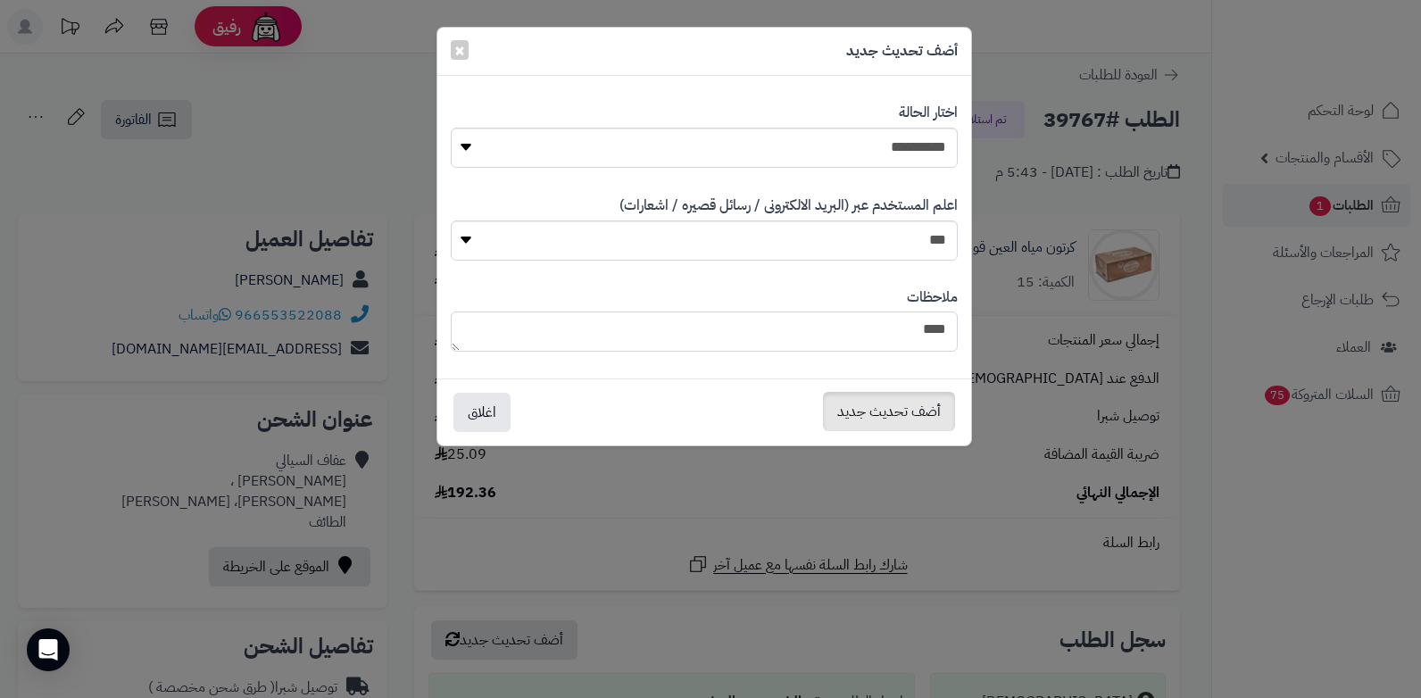
type textarea "****"
click at [873, 405] on button "أضف تحديث جديد" at bounding box center [889, 411] width 132 height 39
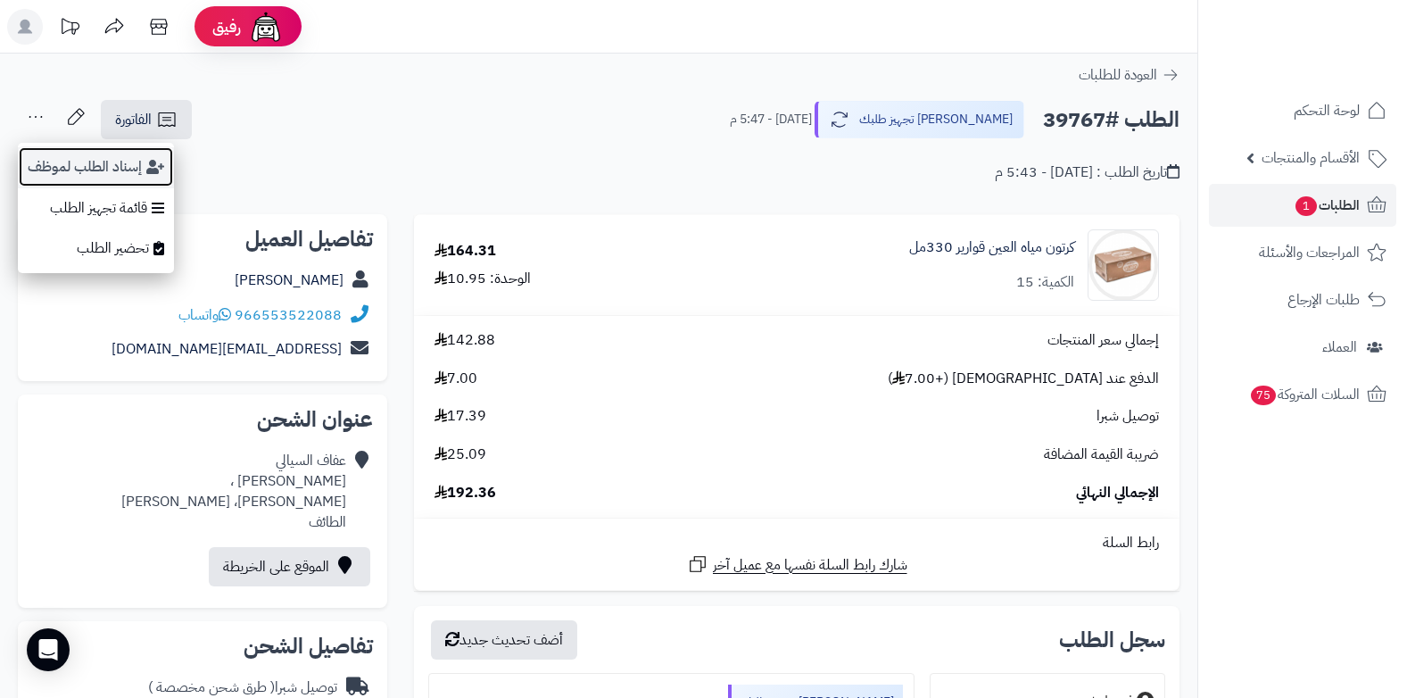
click at [70, 176] on button "إسناد الطلب لموظف" at bounding box center [96, 166] width 156 height 41
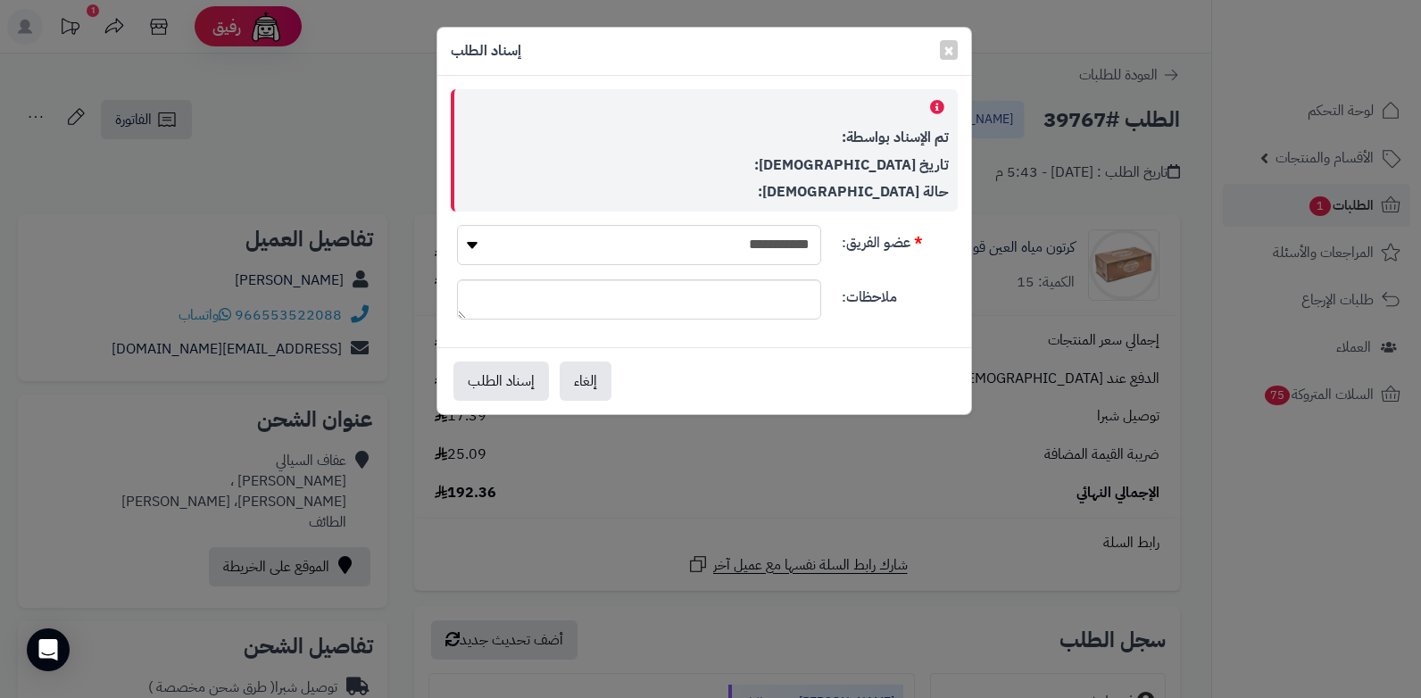
click at [692, 248] on select "**********" at bounding box center [639, 245] width 364 height 40
select select "**"
click at [457, 225] on select "**********" at bounding box center [639, 245] width 364 height 40
click at [493, 385] on button "إسناد الطلب" at bounding box center [500, 379] width 95 height 39
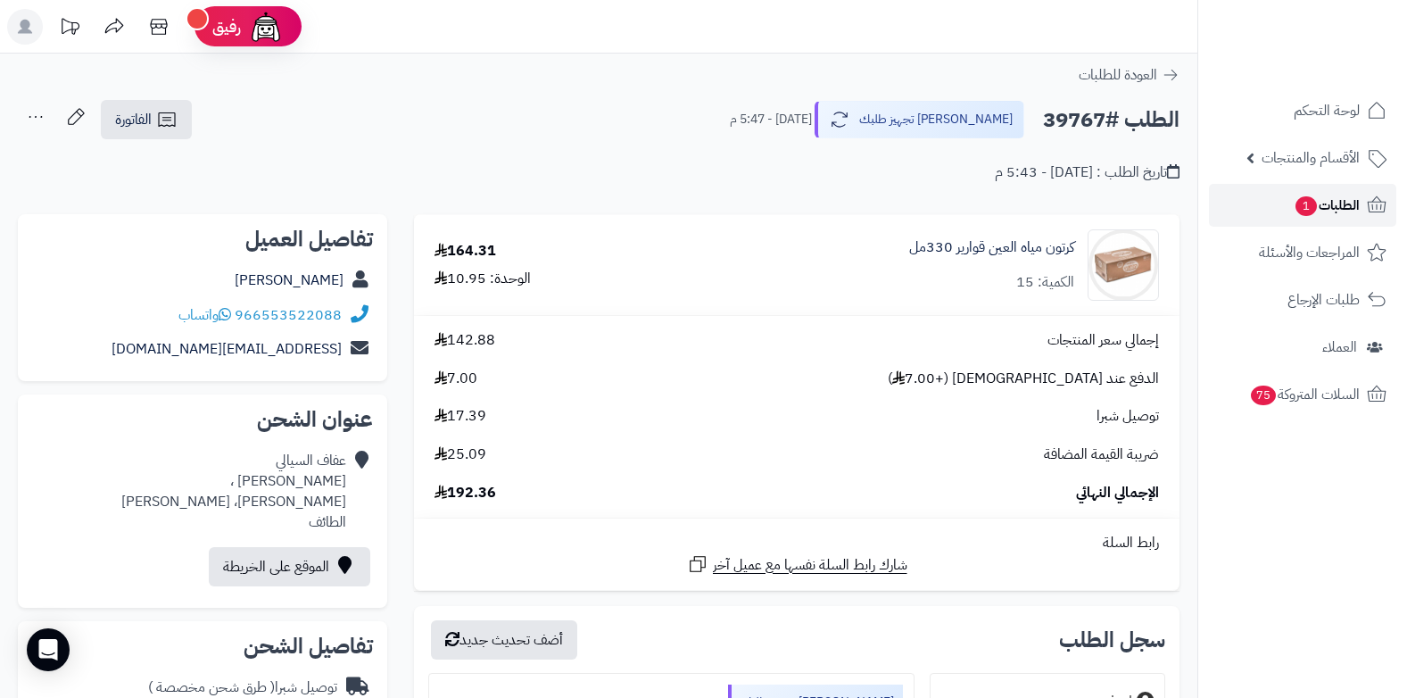
click at [1299, 210] on span "1" at bounding box center [1306, 206] width 21 height 20
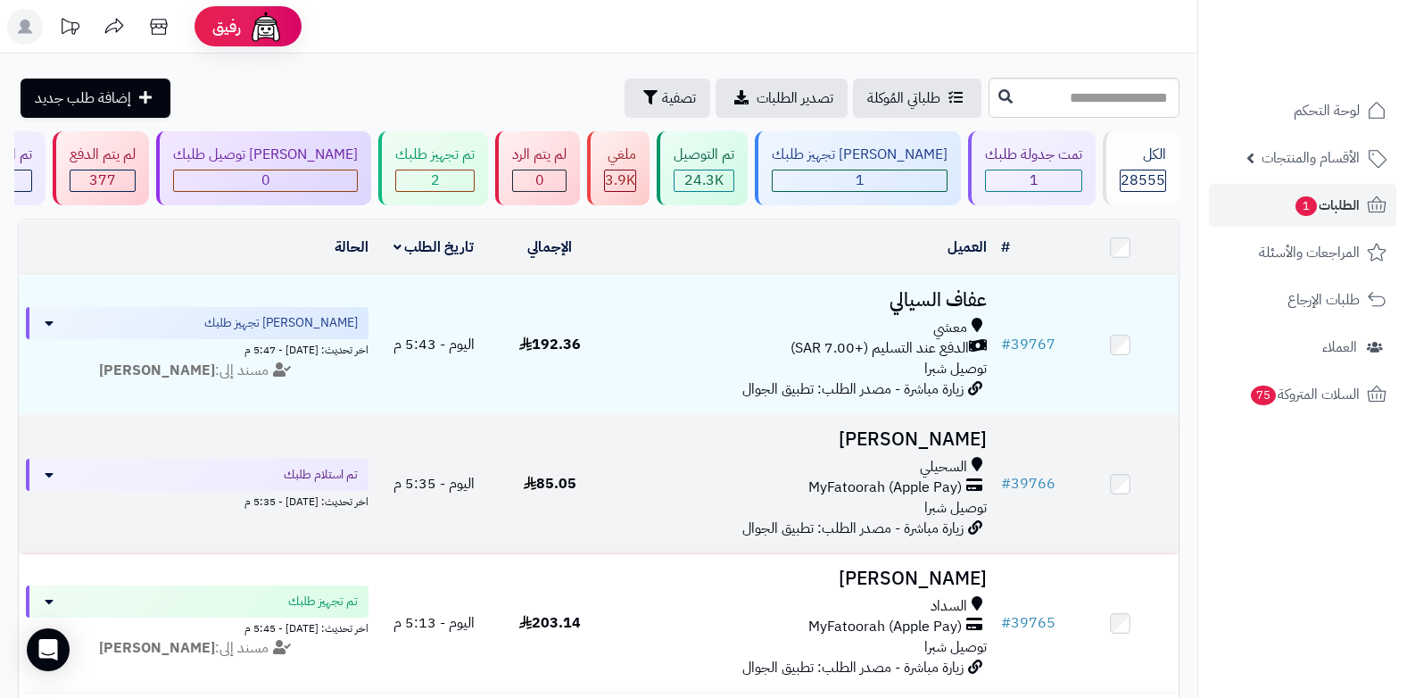
click at [971, 490] on icon at bounding box center [974, 487] width 16 height 21
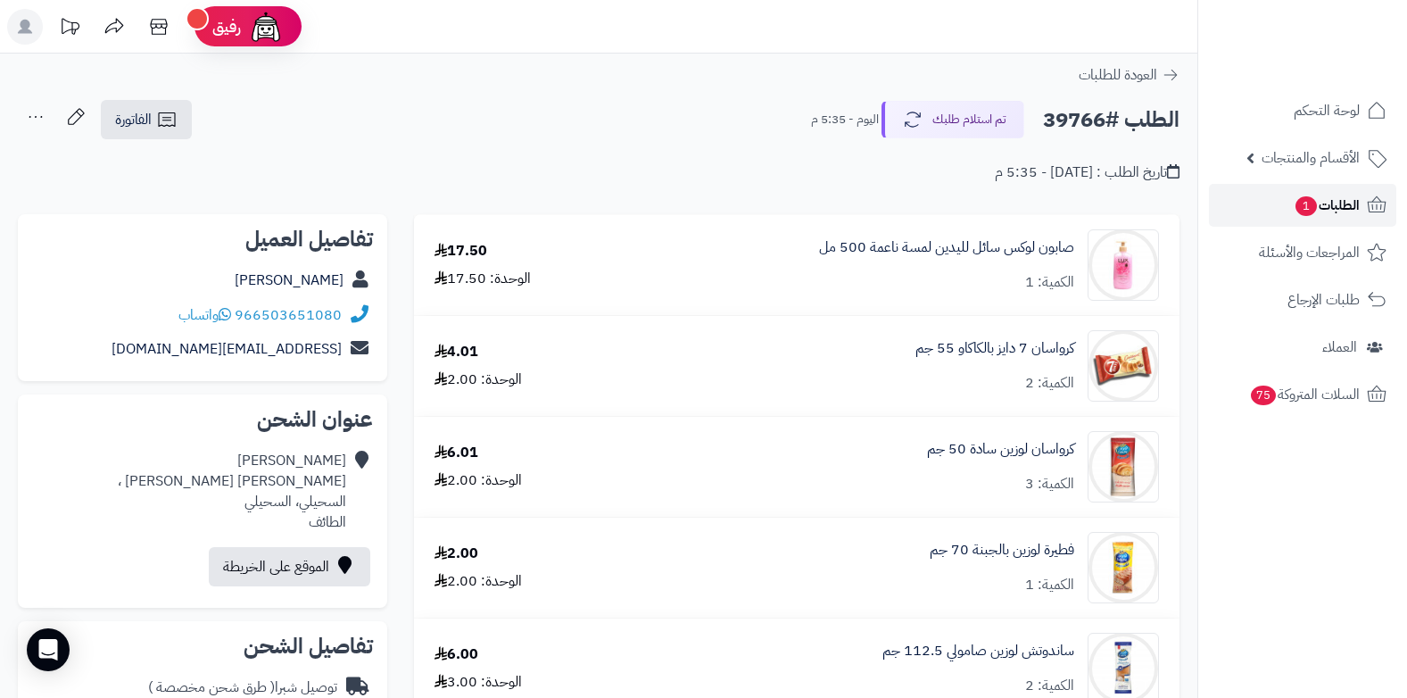
click at [1294, 205] on span "الطلبات 1" at bounding box center [1327, 205] width 66 height 25
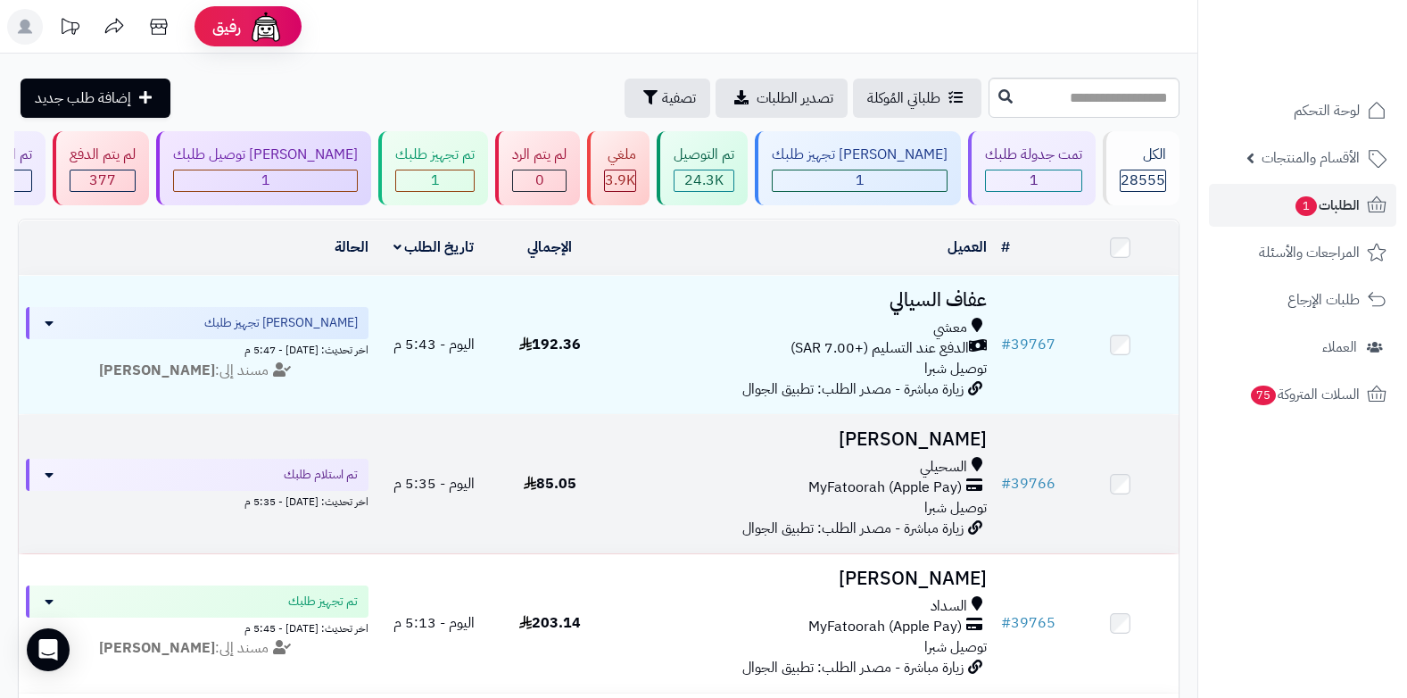
click at [857, 467] on div "السحيلي" at bounding box center [801, 467] width 372 height 21
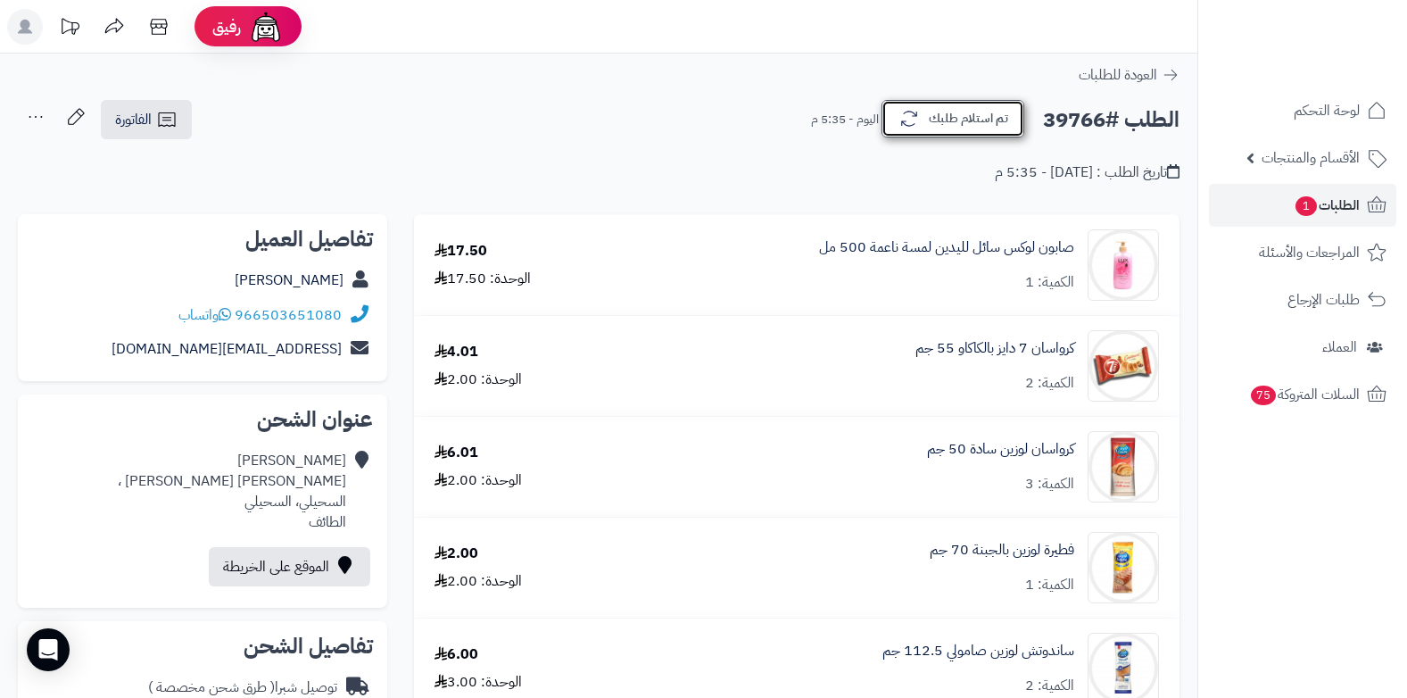
click at [985, 127] on button "تم استلام طلبك" at bounding box center [953, 118] width 143 height 37
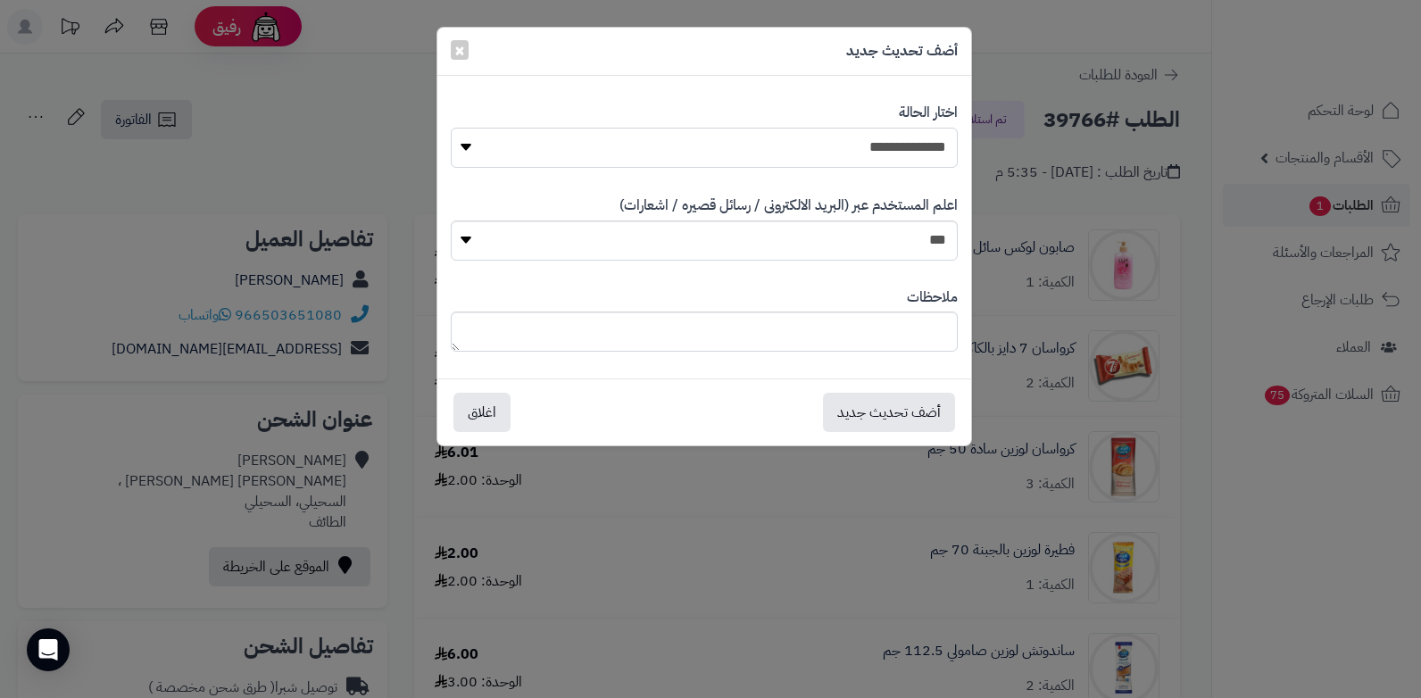
click at [938, 140] on select "**********" at bounding box center [704, 148] width 507 height 40
select select "*"
click at [451, 128] on select "**********" at bounding box center [704, 148] width 507 height 40
click at [830, 332] on textarea at bounding box center [704, 331] width 507 height 40
type textarea "****"
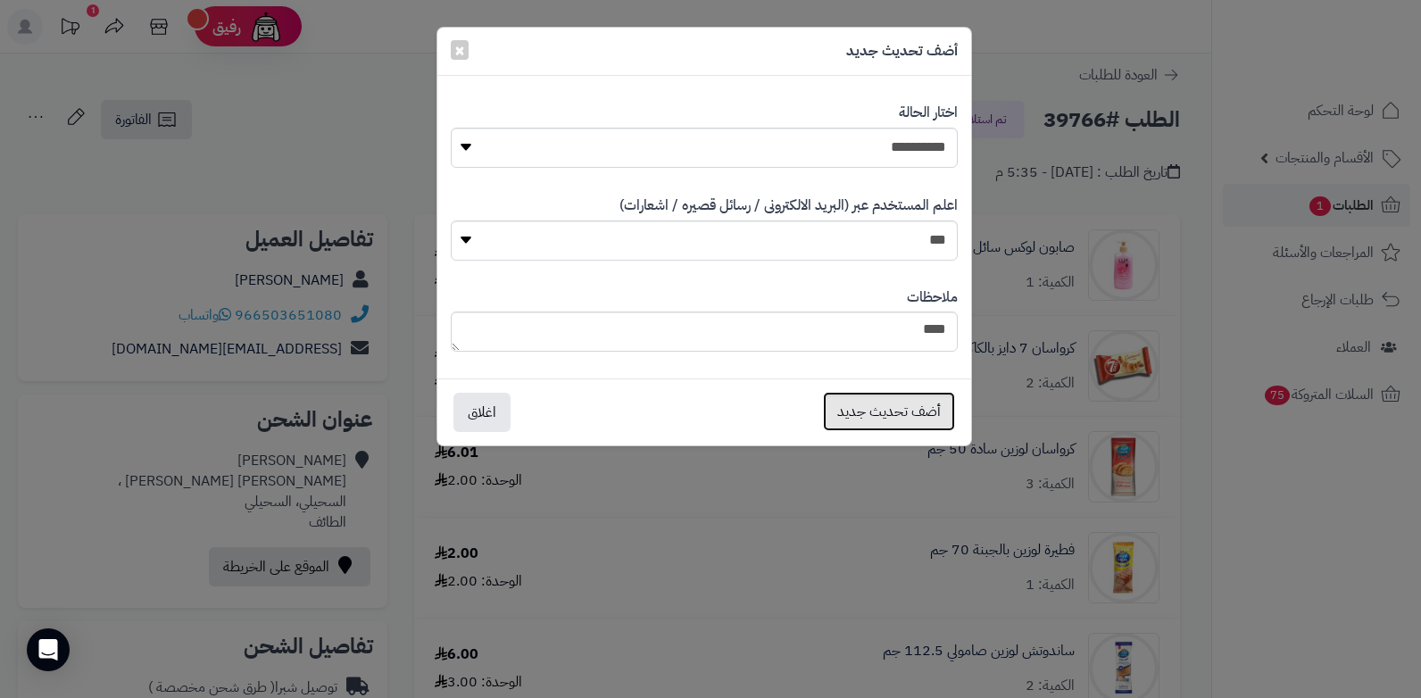
click at [873, 418] on button "أضف تحديث جديد" at bounding box center [889, 411] width 132 height 39
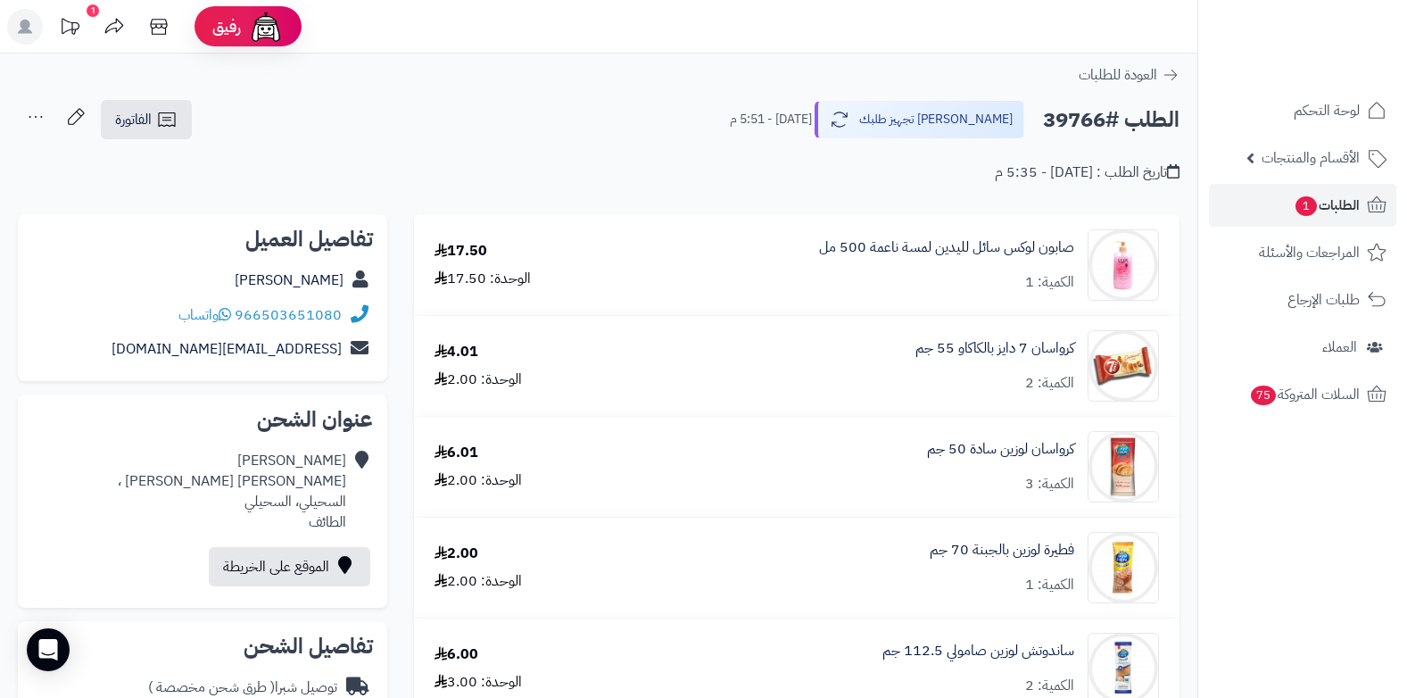
click at [36, 114] on icon at bounding box center [36, 117] width 36 height 36
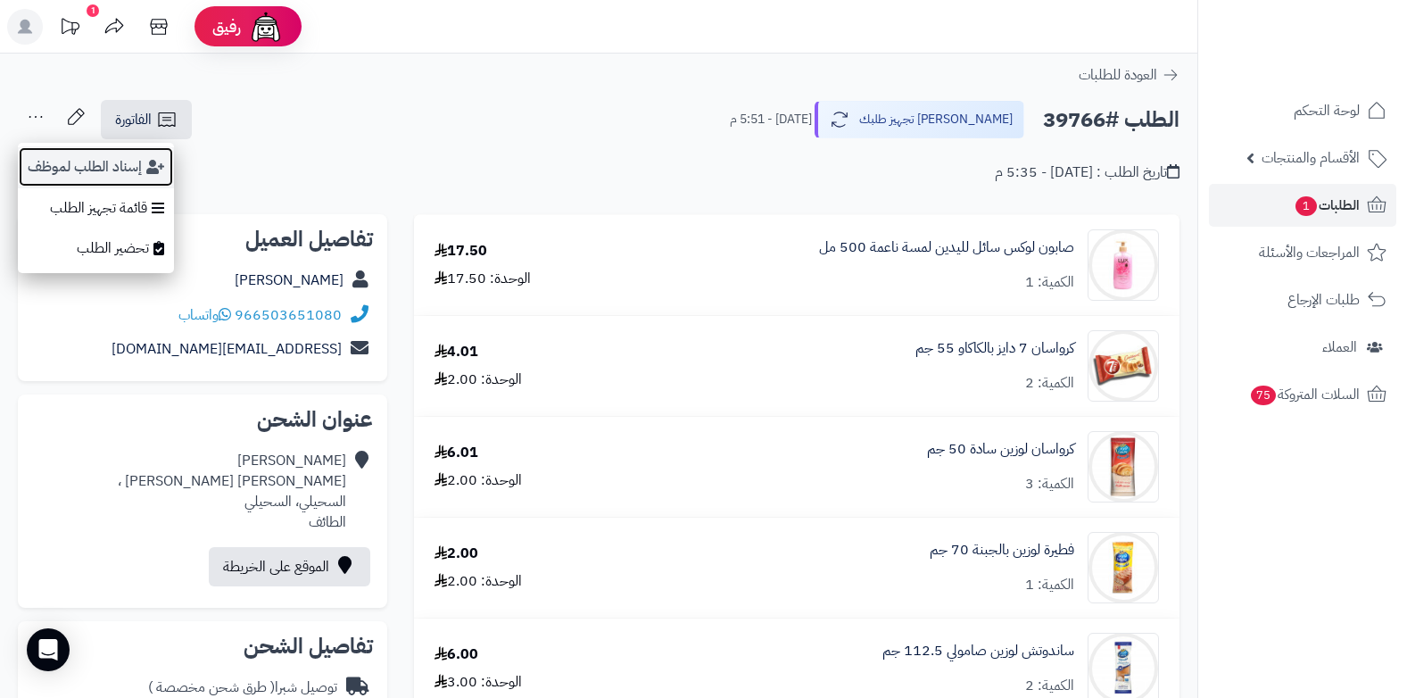
click at [59, 162] on button "إسناد الطلب لموظف" at bounding box center [96, 166] width 156 height 41
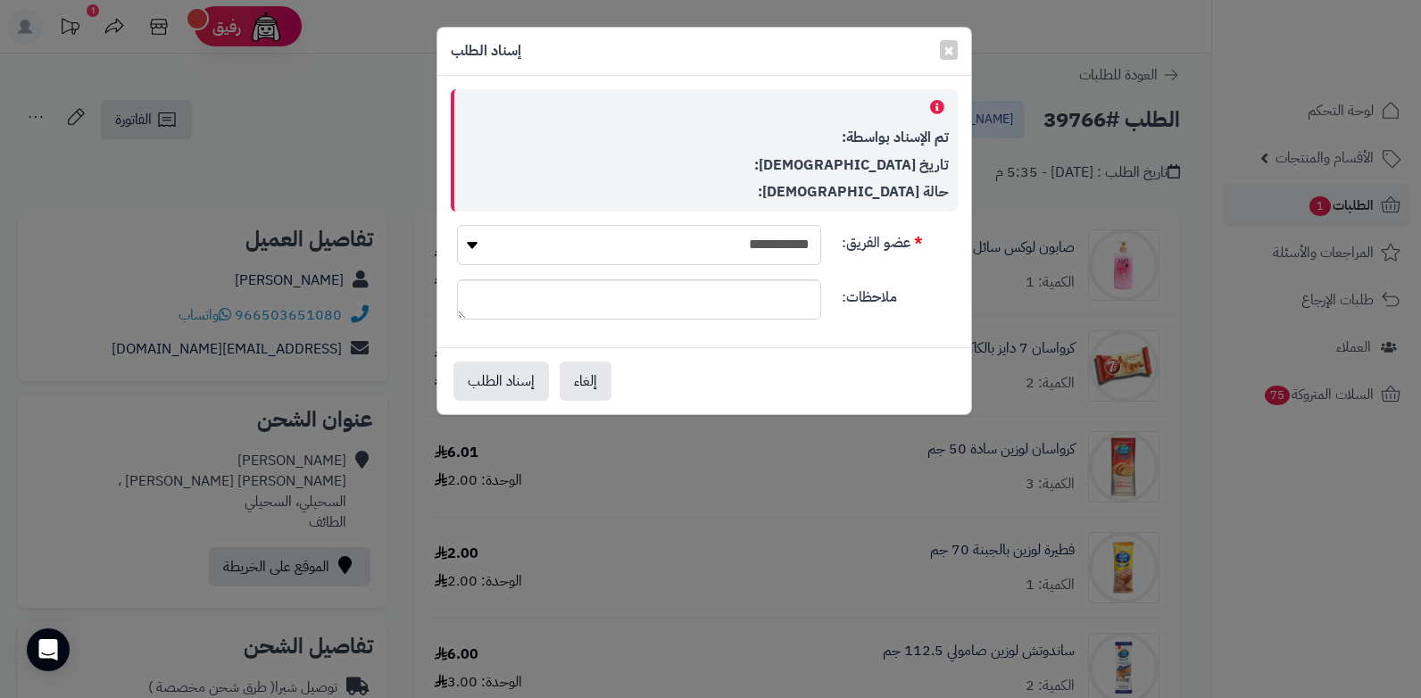
click at [615, 228] on select "**********" at bounding box center [639, 245] width 364 height 40
select select "**"
click at [457, 225] on select "**********" at bounding box center [639, 245] width 364 height 40
click at [480, 389] on button "إسناد الطلب" at bounding box center [500, 379] width 95 height 39
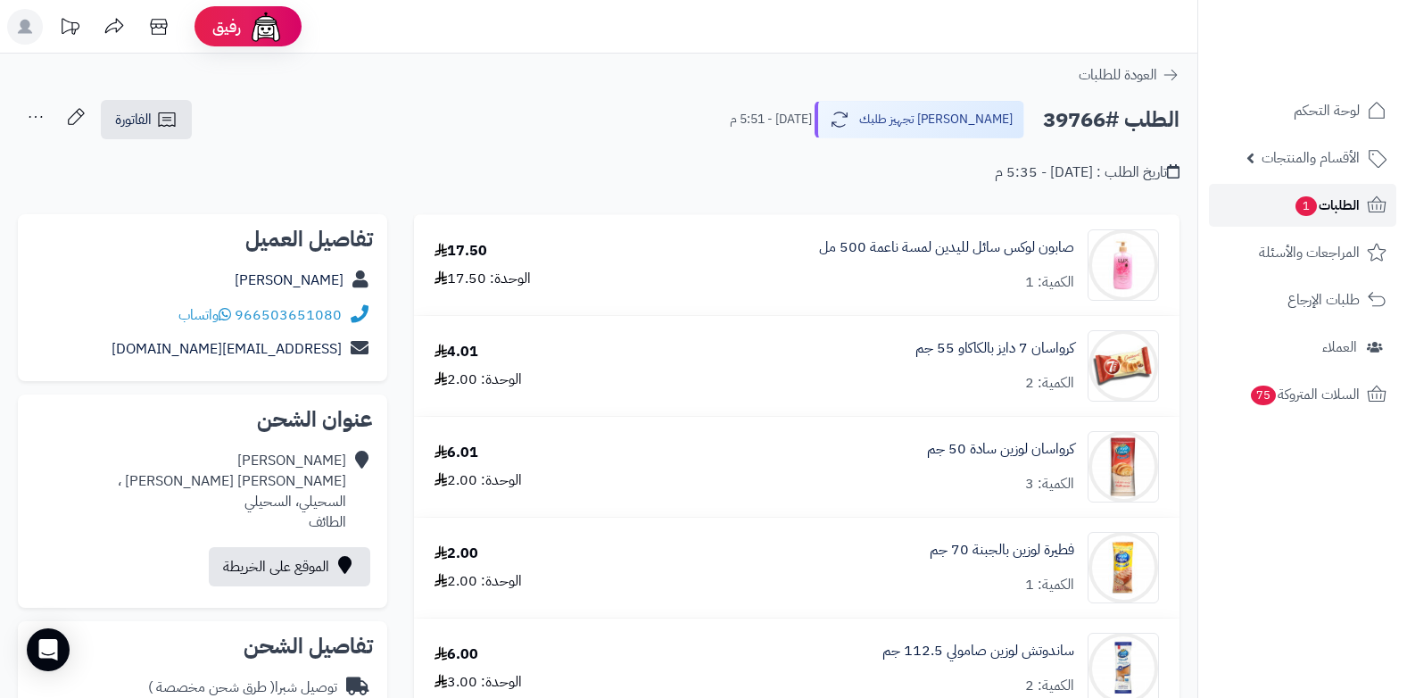
drag, startPoint x: 0, startPoint y: 0, endPoint x: 1314, endPoint y: 216, distance: 1331.9
click at [1314, 216] on span "الطلبات 1" at bounding box center [1327, 205] width 66 height 25
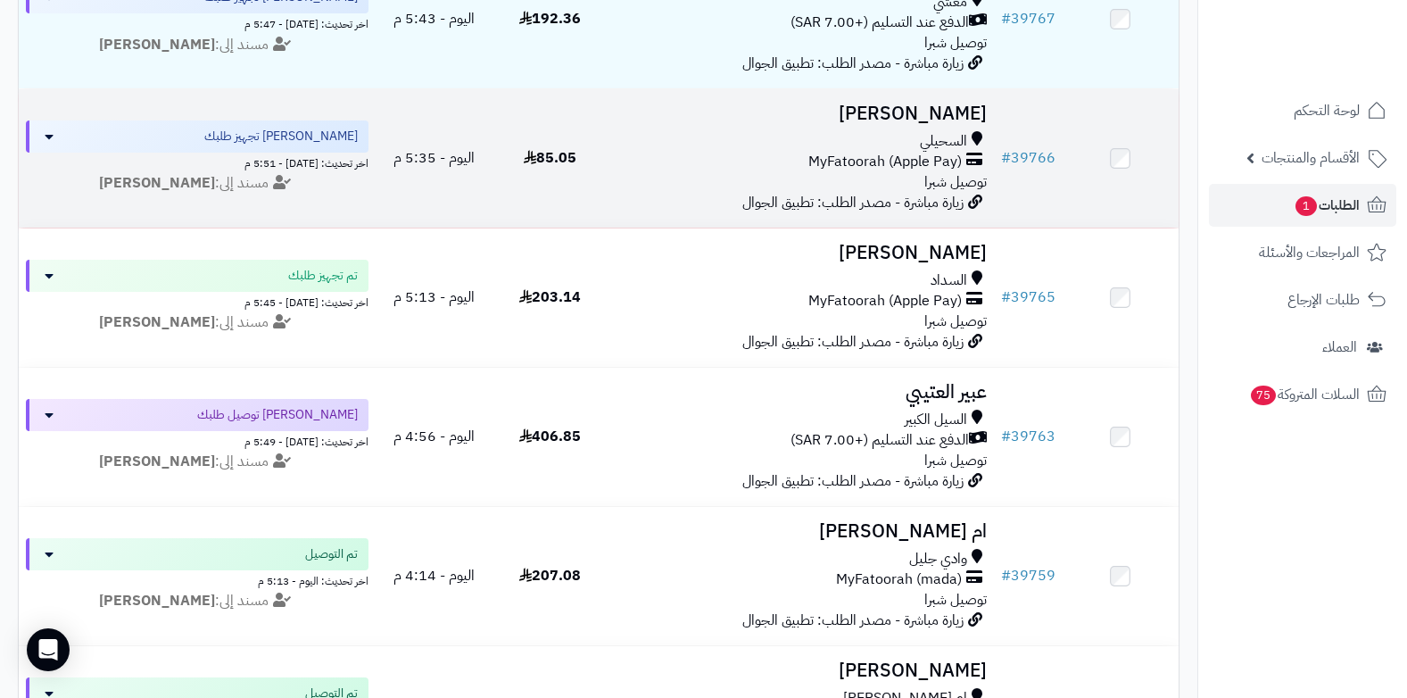
scroll to position [357, 0]
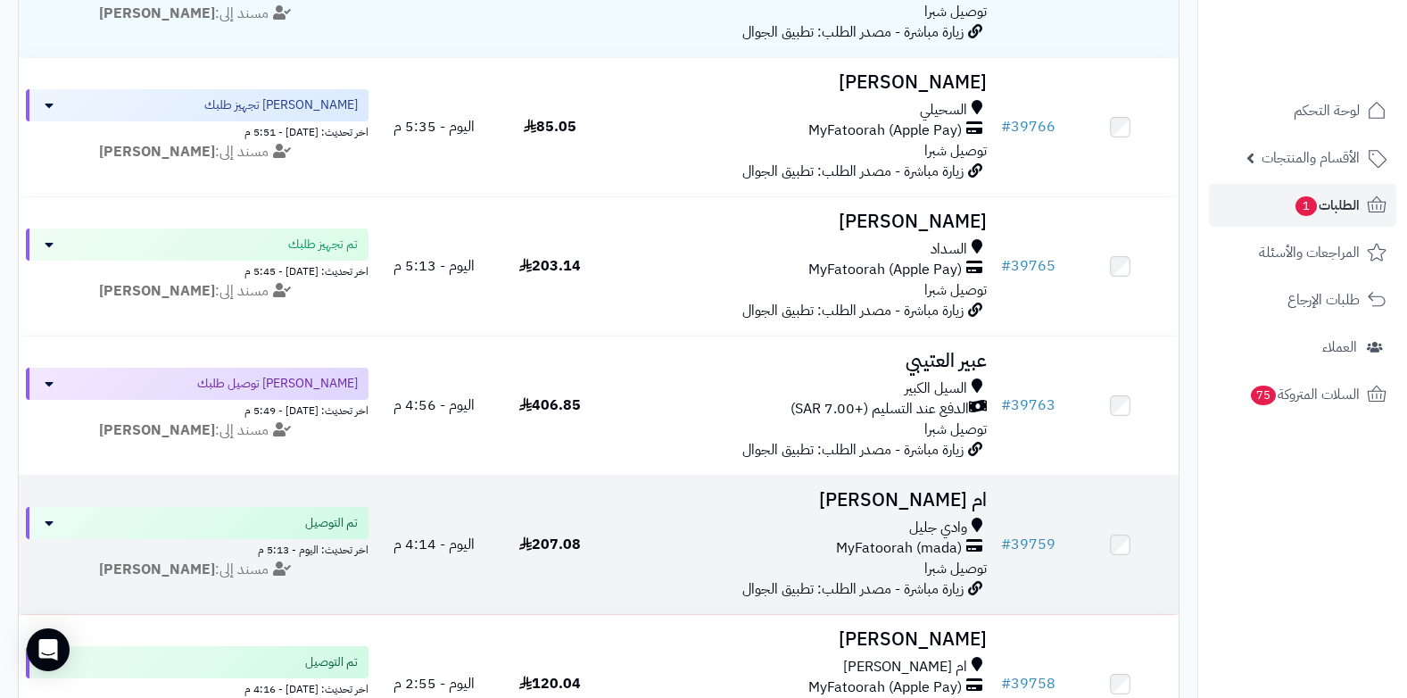
click at [941, 538] on span "MyFatoorah (mada)" at bounding box center [899, 548] width 126 height 21
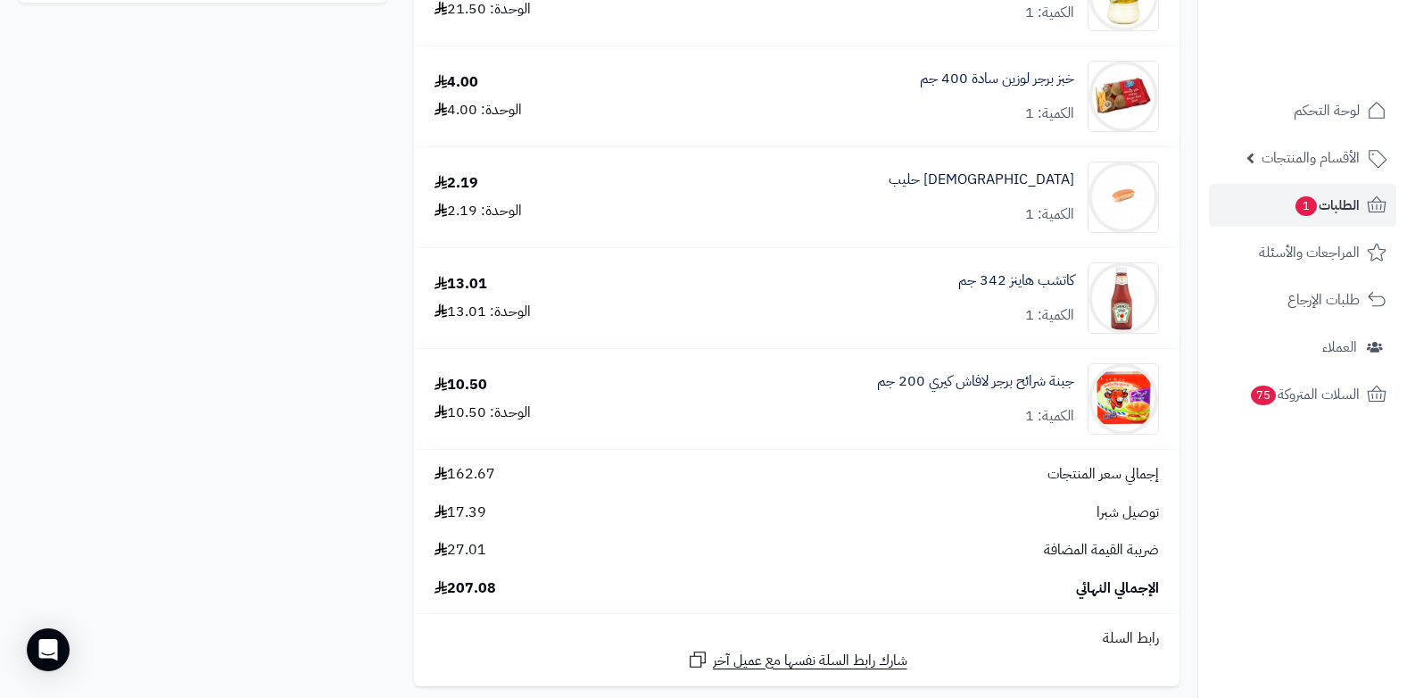
scroll to position [1785, 0]
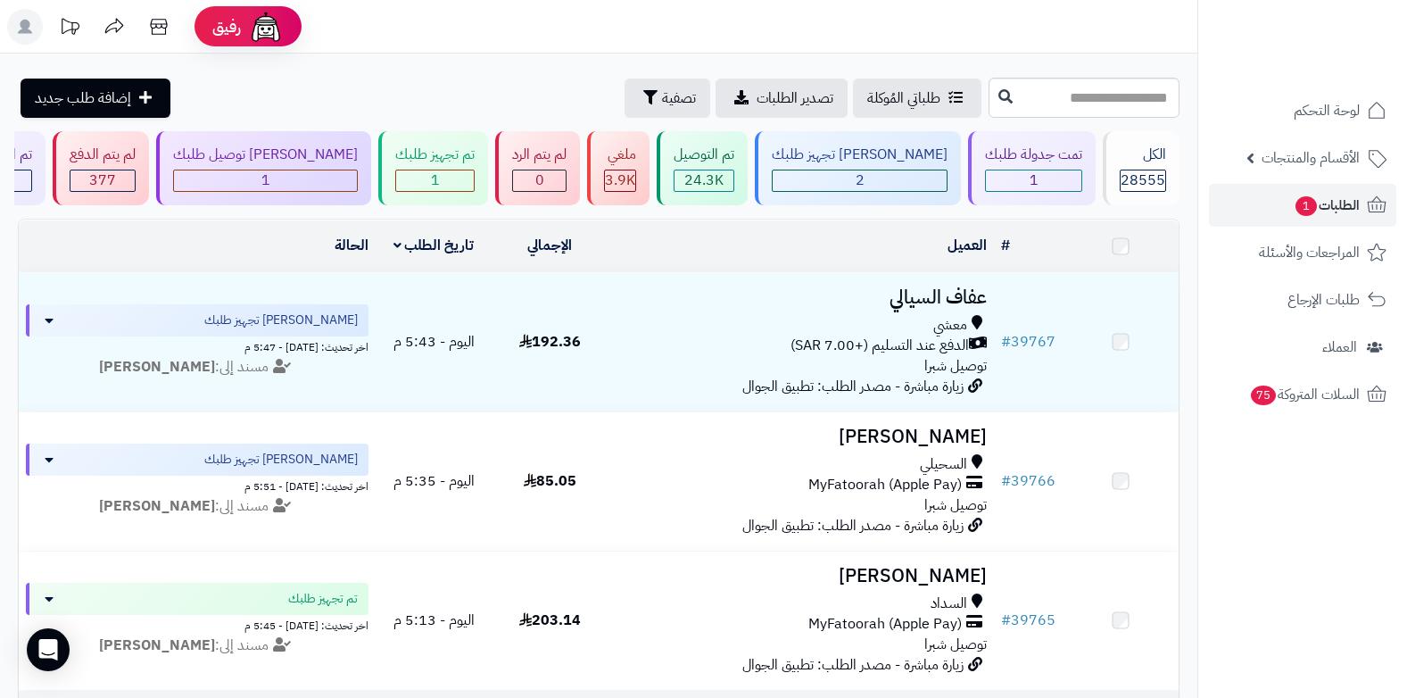
scroll to position [357, 0]
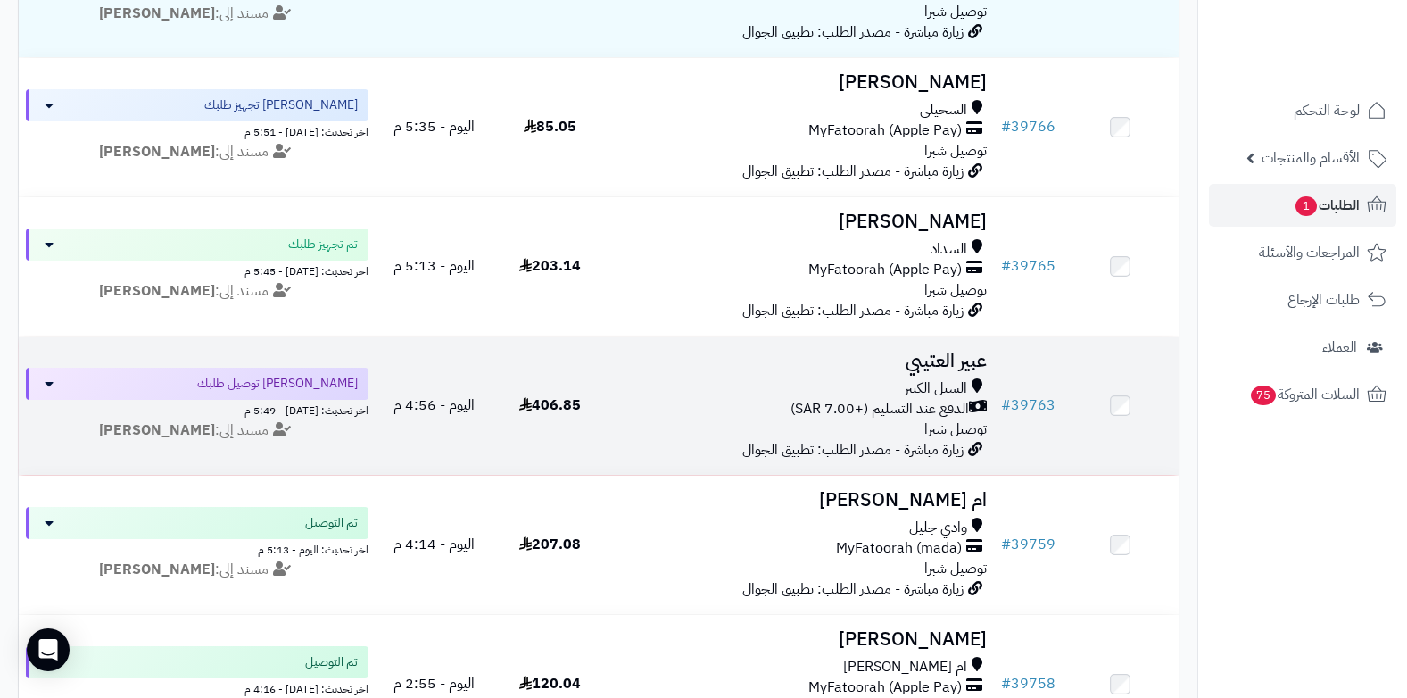
click at [940, 373] on td "عبير العتيبي السيل الكبير الدفع عند التسليم (+7.00 SAR) توصيل شبرا زيارة مباشرة…" at bounding box center [801, 405] width 386 height 138
click at [941, 388] on span "السيل الكبير" at bounding box center [936, 388] width 62 height 21
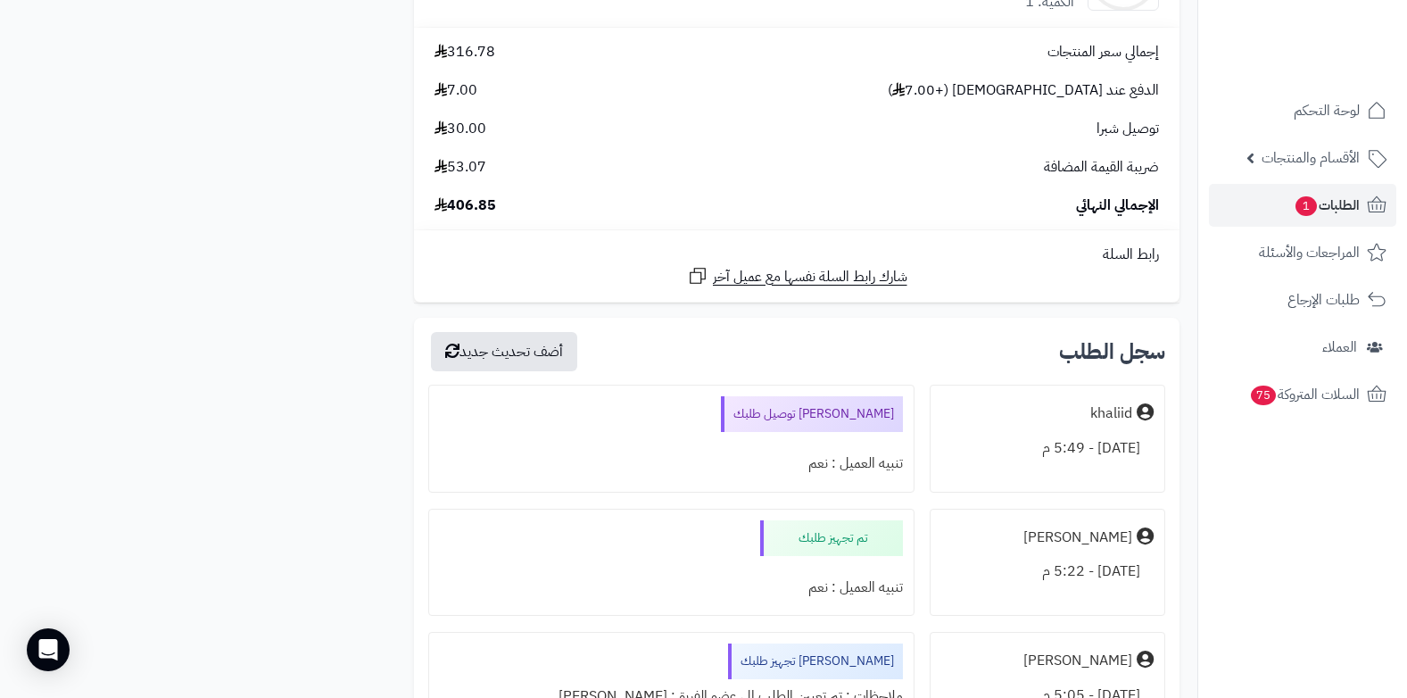
scroll to position [2498, 0]
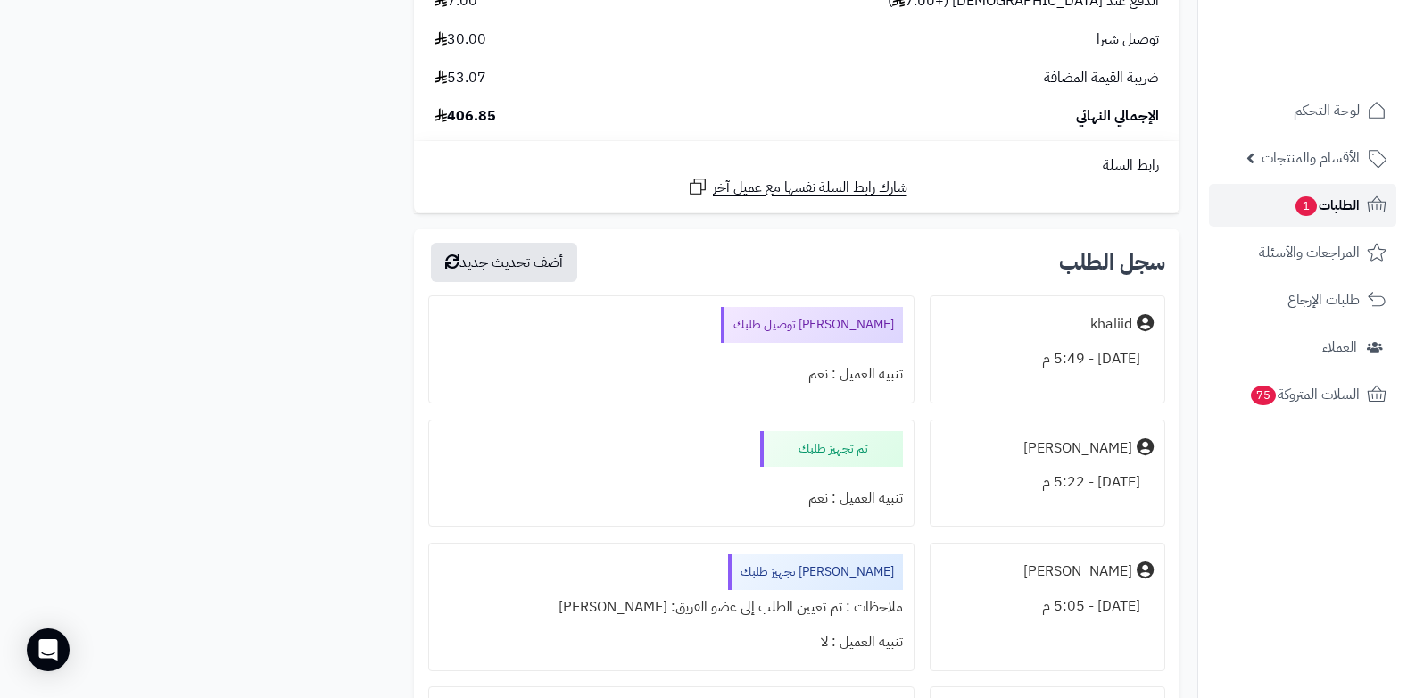
click at [1349, 201] on span "الطلبات 1" at bounding box center [1327, 205] width 66 height 25
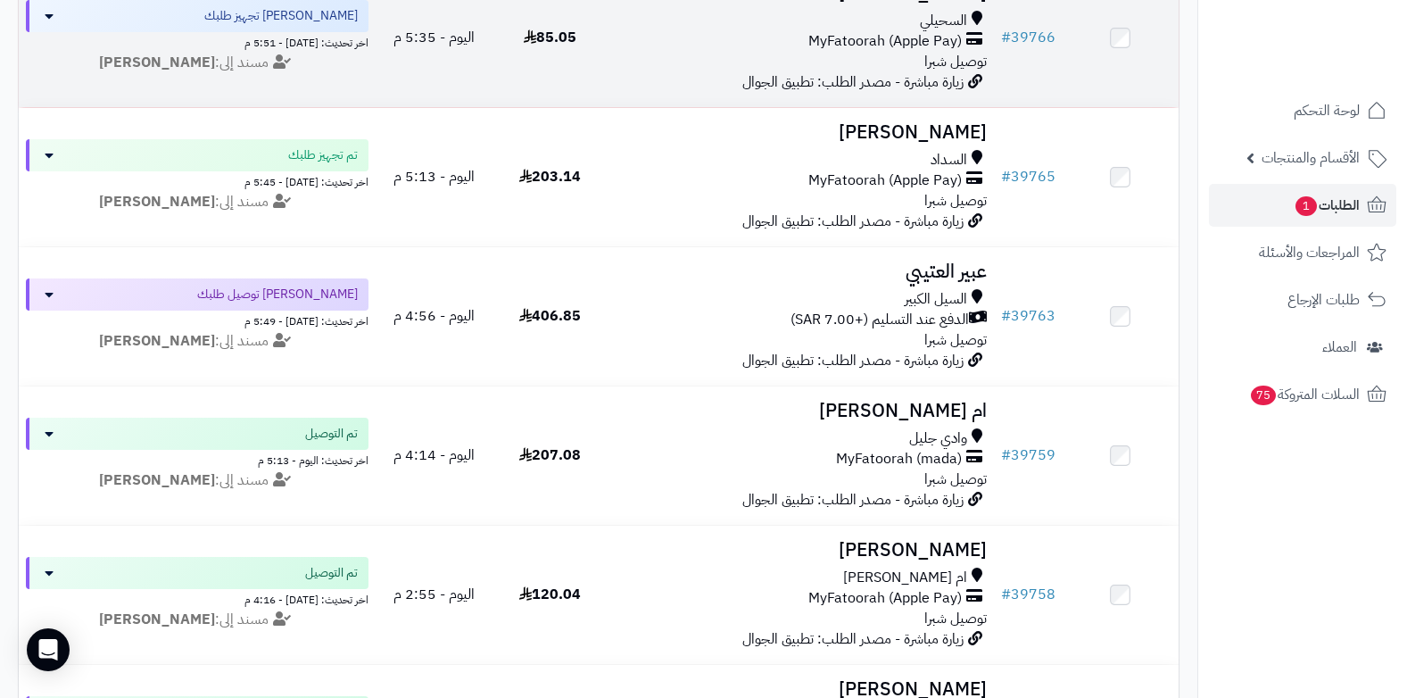
scroll to position [535, 0]
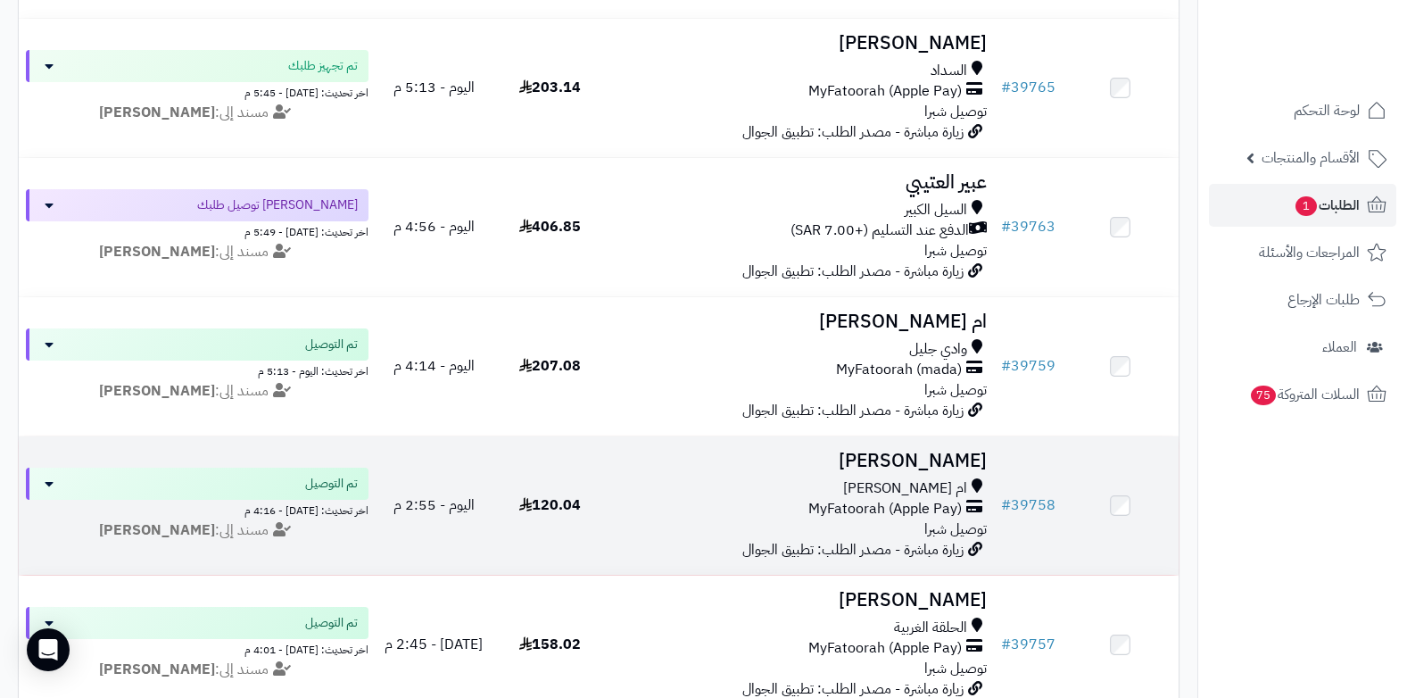
click at [874, 499] on span "MyFatoorah (Apple Pay)" at bounding box center [884, 509] width 153 height 21
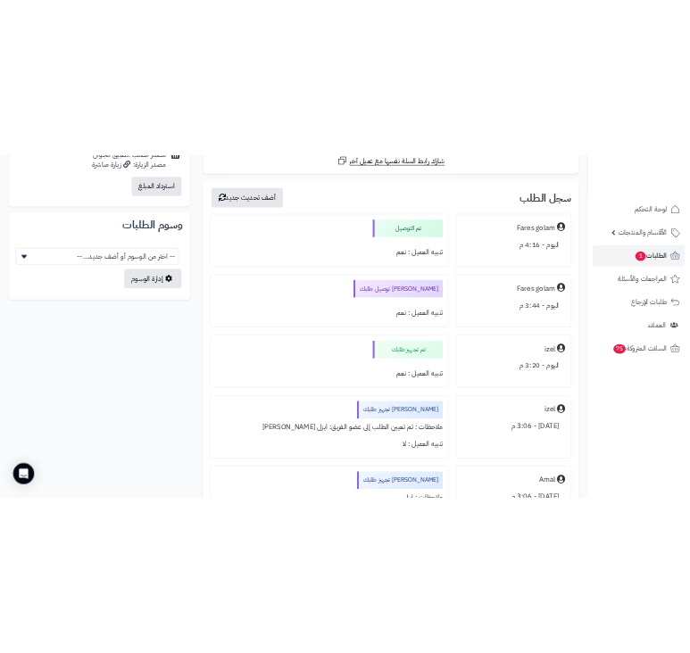
scroll to position [982, 0]
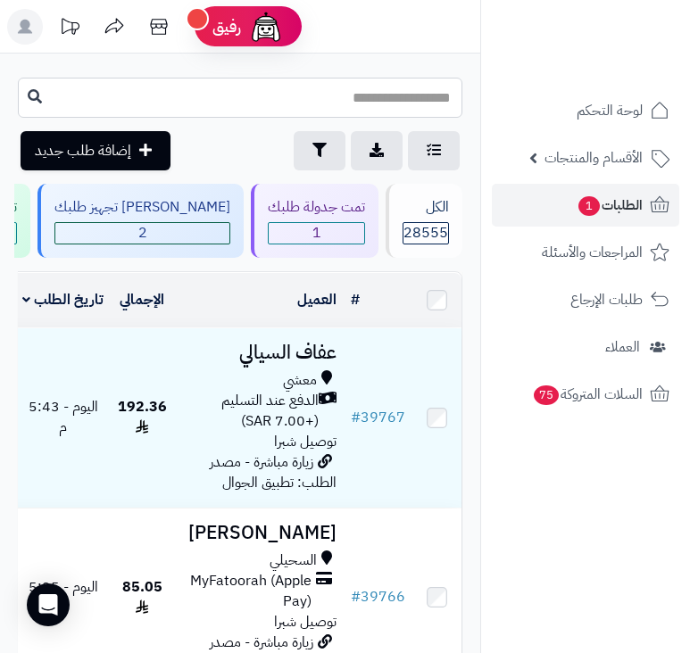
click at [355, 107] on input "text" at bounding box center [240, 98] width 444 height 40
type input "*****"
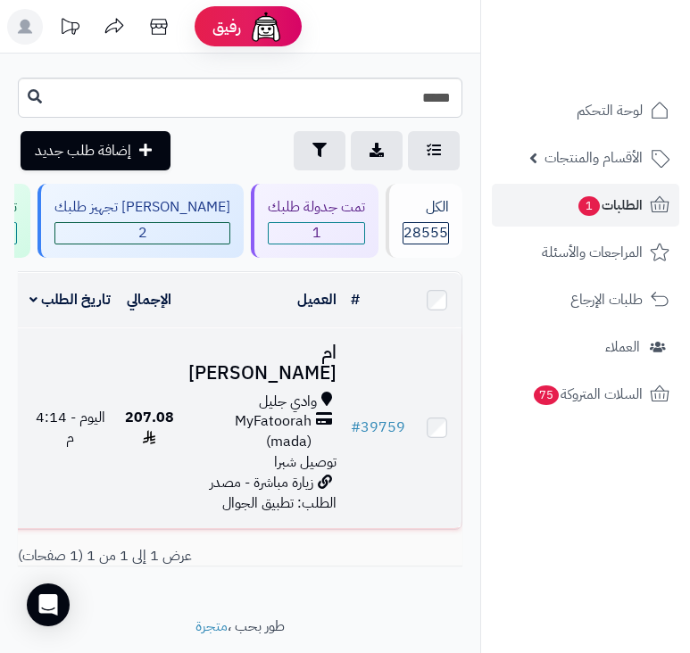
click at [288, 435] on span "MyFatoorah (mada)" at bounding box center [249, 431] width 123 height 41
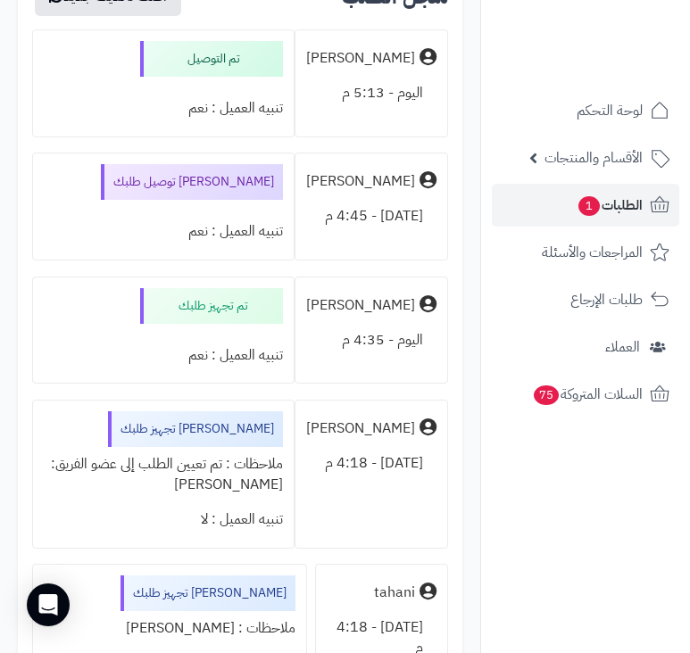
scroll to position [3301, 0]
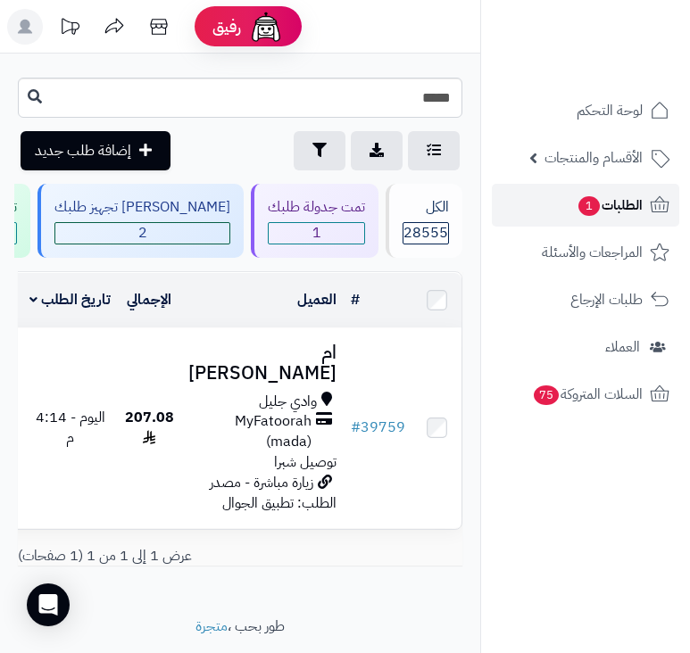
click at [549, 212] on link "الطلبات 1" at bounding box center [585, 205] width 187 height 43
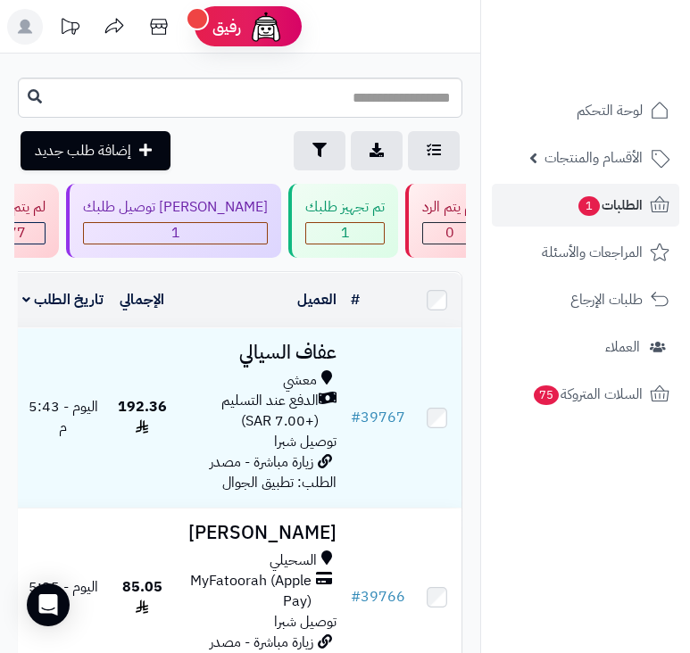
scroll to position [0, -639]
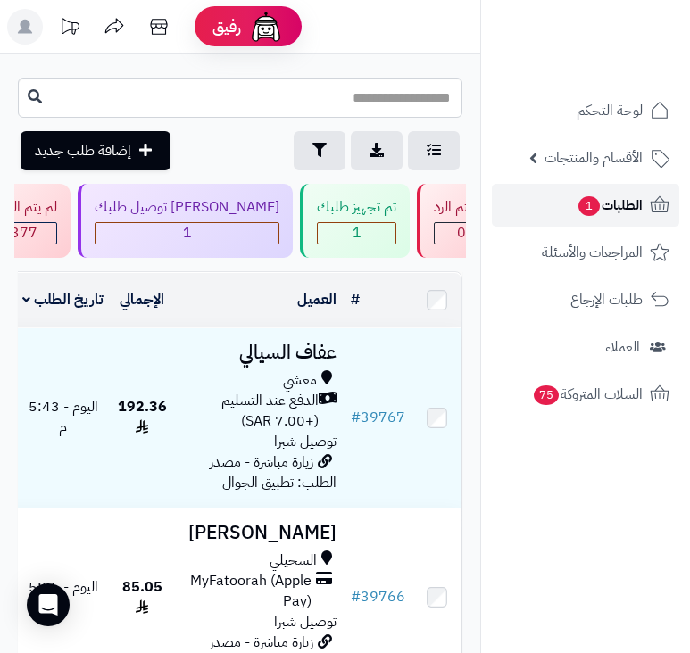
click at [641, 211] on span "الطلبات 1" at bounding box center [609, 205] width 66 height 25
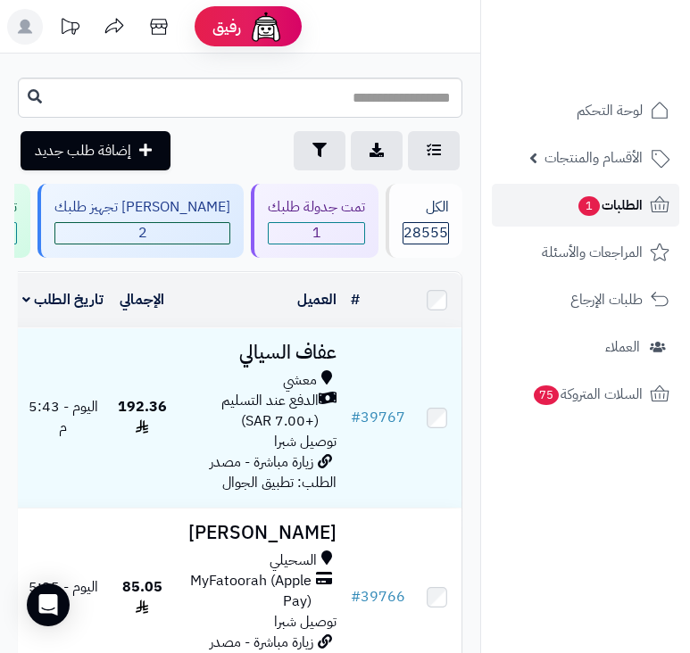
click at [594, 197] on span "الطلبات 1" at bounding box center [609, 205] width 66 height 25
click at [596, 206] on span "1" at bounding box center [588, 206] width 21 height 20
click at [612, 209] on span "الطلبات 1" at bounding box center [609, 205] width 66 height 25
click at [607, 193] on span "الطلبات 1" at bounding box center [609, 205] width 66 height 25
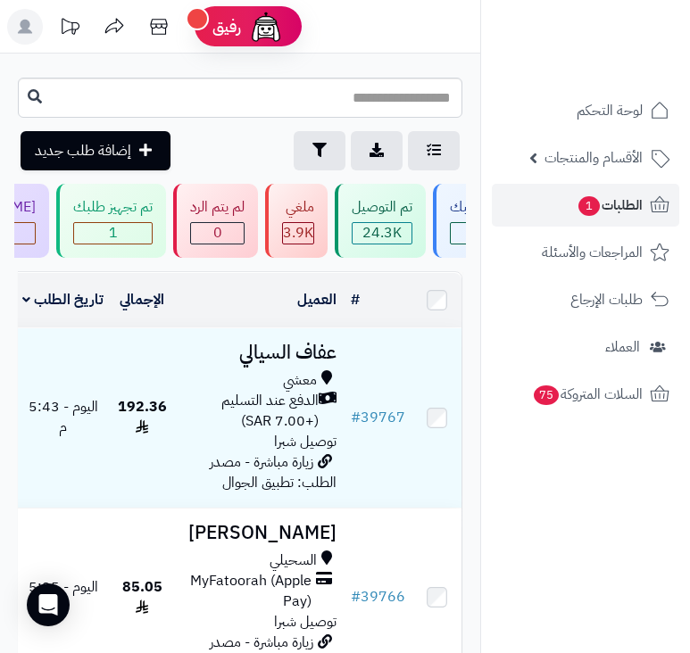
scroll to position [0, -639]
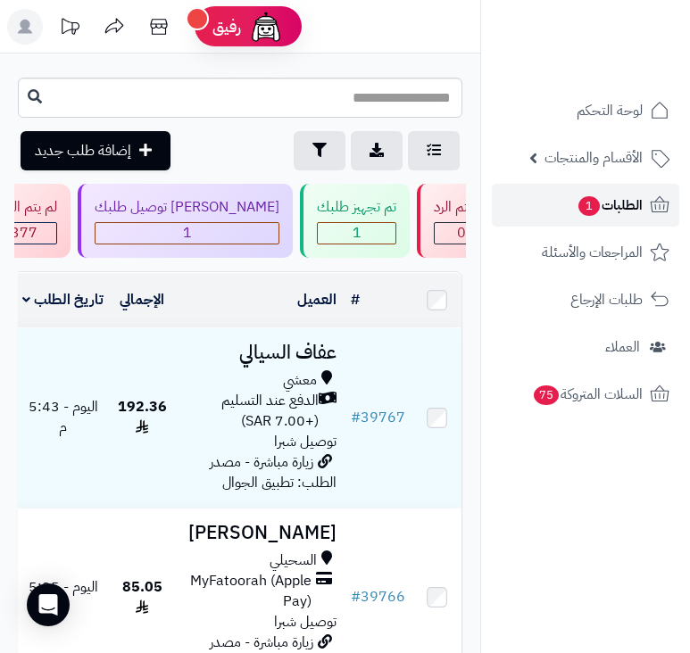
click at [602, 200] on span "الطلبات 1" at bounding box center [609, 205] width 66 height 25
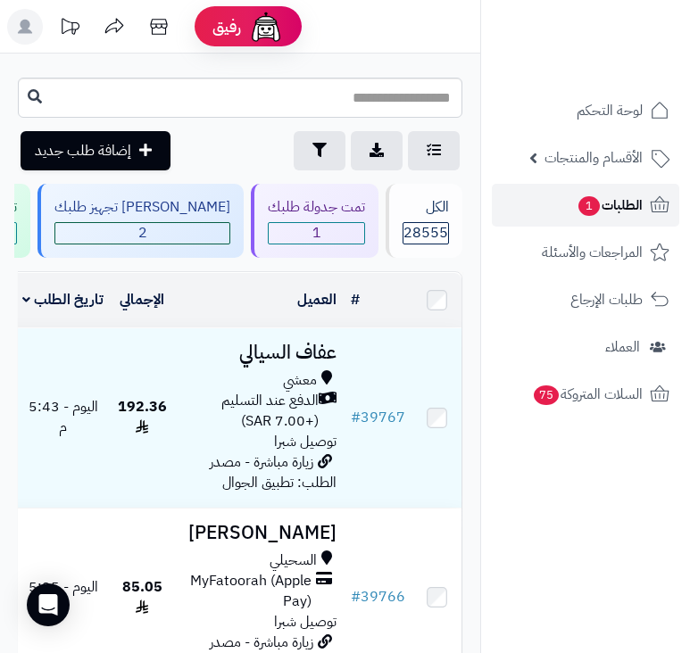
click at [630, 213] on span "الطلبات 1" at bounding box center [609, 205] width 66 height 25
click at [590, 208] on span "1" at bounding box center [588, 206] width 21 height 20
click at [625, 203] on span "الطلبات 1" at bounding box center [609, 205] width 66 height 25
click at [613, 201] on span "الطلبات 1" at bounding box center [609, 205] width 66 height 25
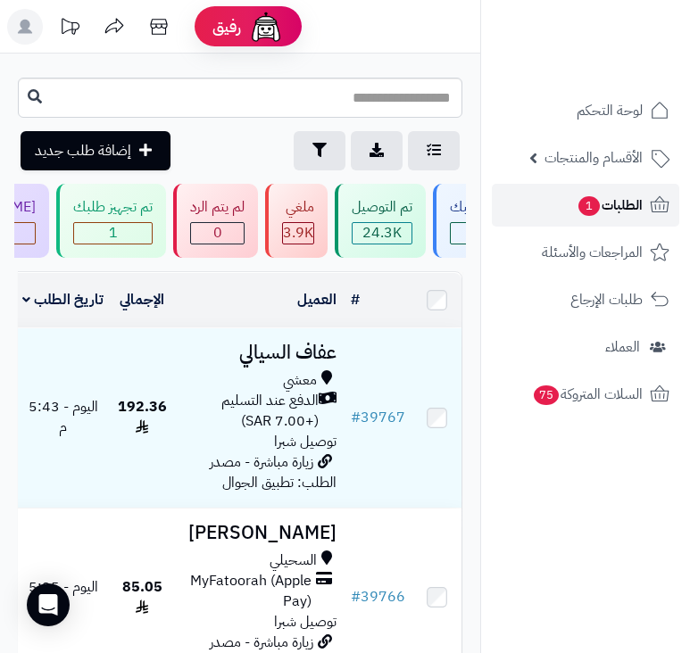
click at [598, 215] on span "الطلبات 1" at bounding box center [609, 205] width 66 height 25
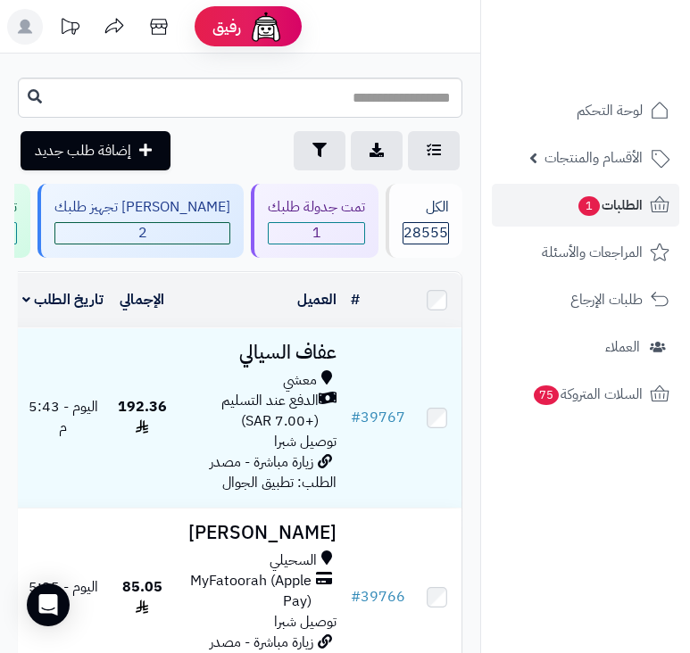
scroll to position [0, -395]
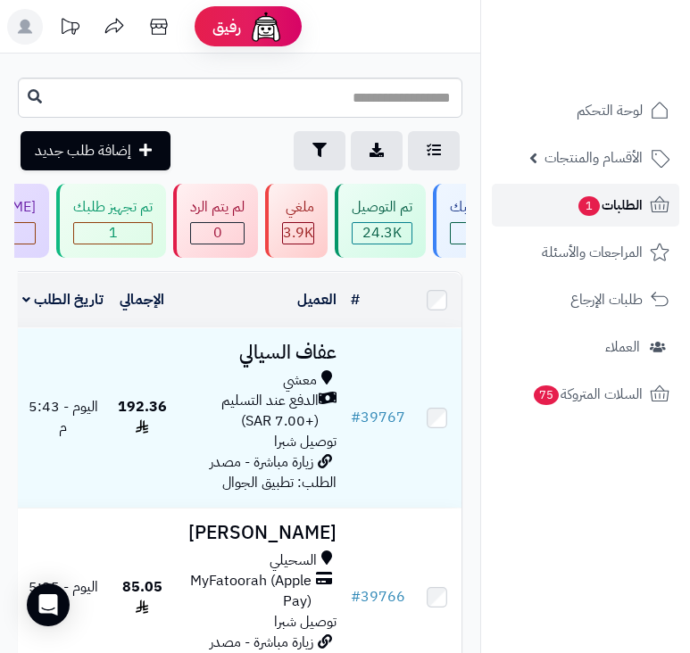
click at [587, 206] on span "1" at bounding box center [588, 206] width 21 height 20
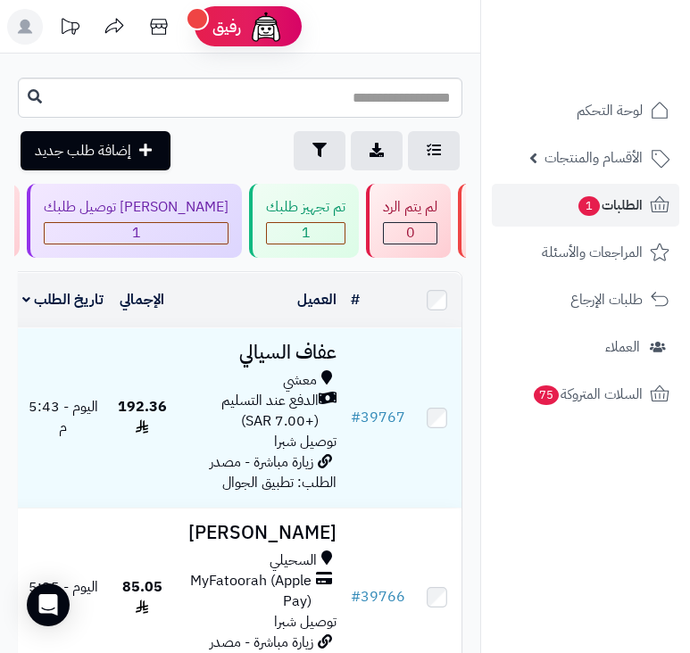
scroll to position [0, -639]
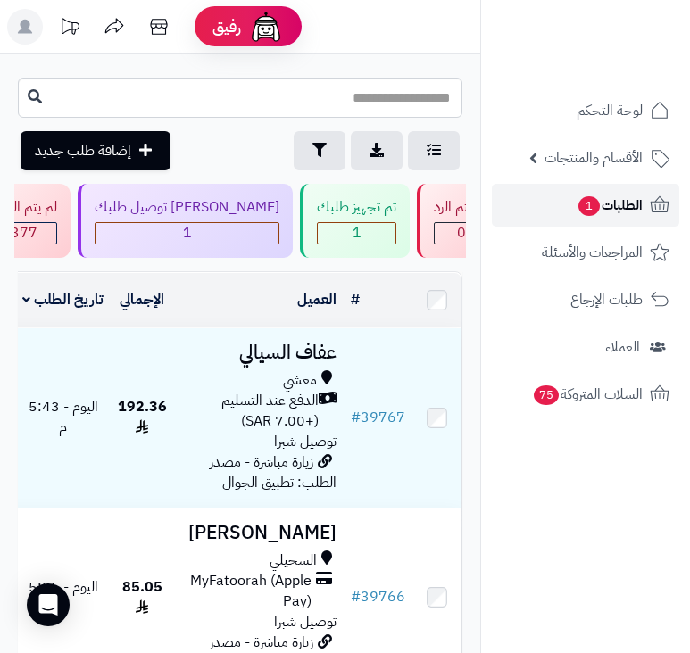
click at [561, 200] on link "الطلبات 1" at bounding box center [585, 205] width 187 height 43
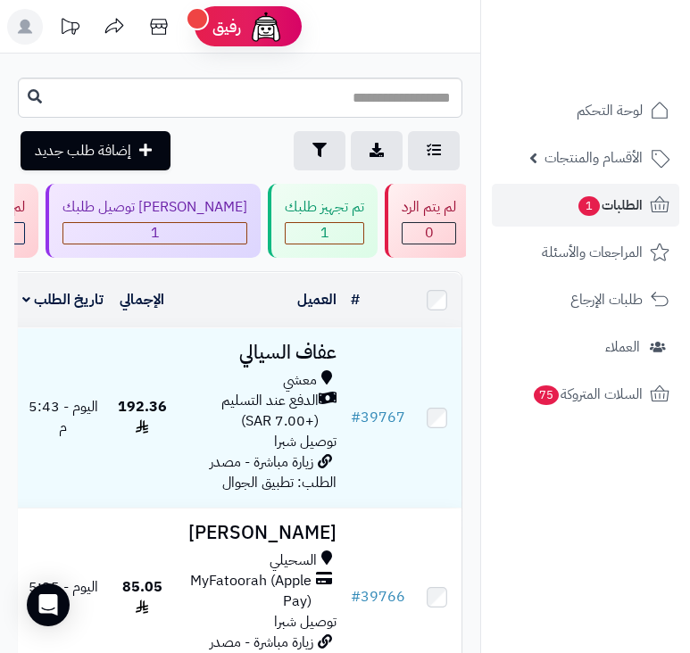
scroll to position [0, -639]
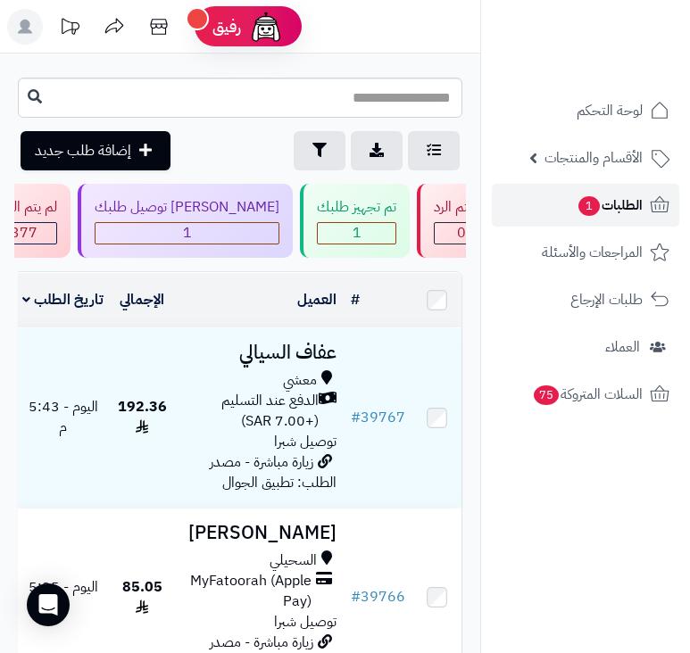
click at [564, 210] on link "الطلبات 1" at bounding box center [585, 205] width 187 height 43
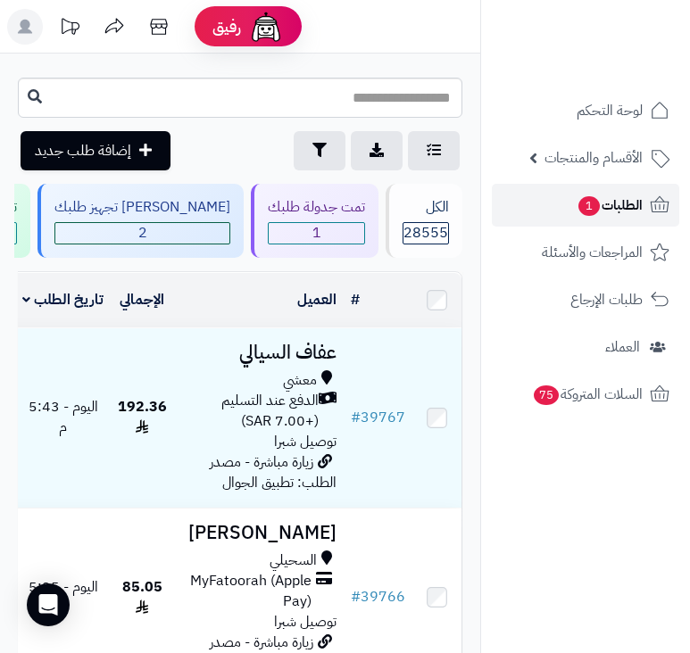
click at [588, 208] on span "1" at bounding box center [588, 206] width 21 height 20
click at [593, 214] on span "1" at bounding box center [588, 206] width 21 height 20
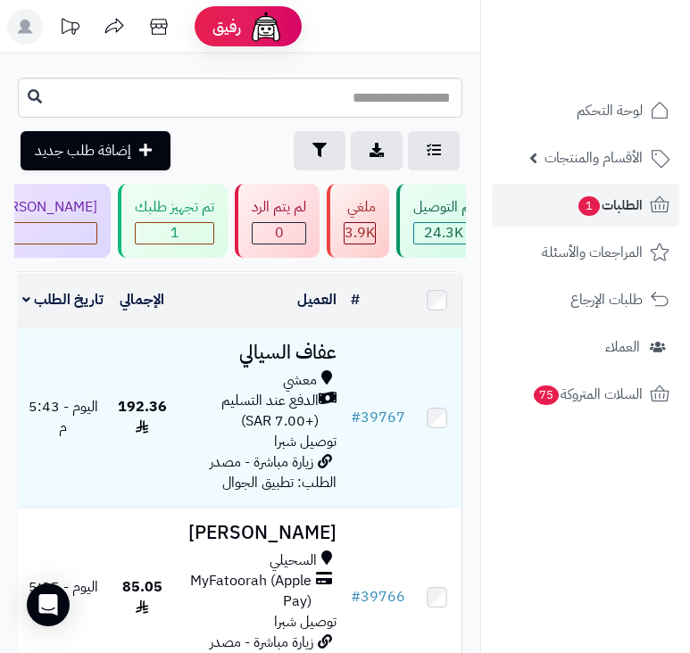
scroll to position [0, -639]
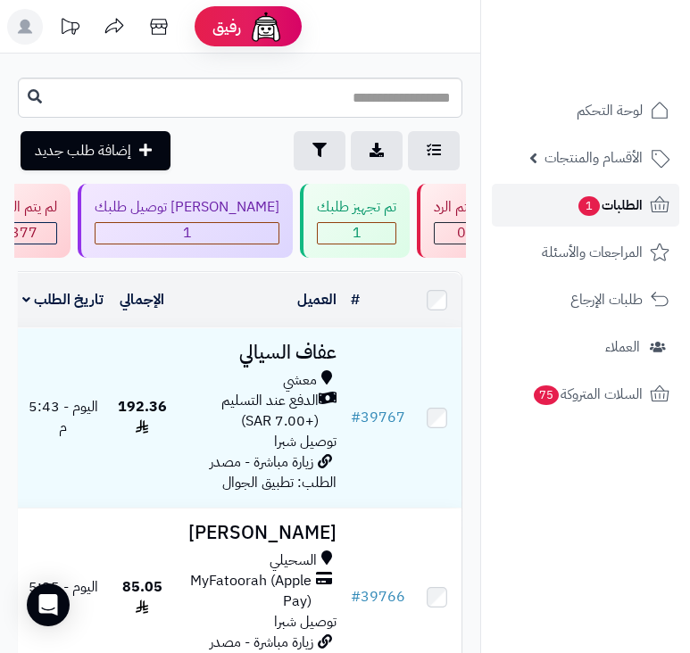
click at [592, 203] on span "1" at bounding box center [588, 205] width 22 height 21
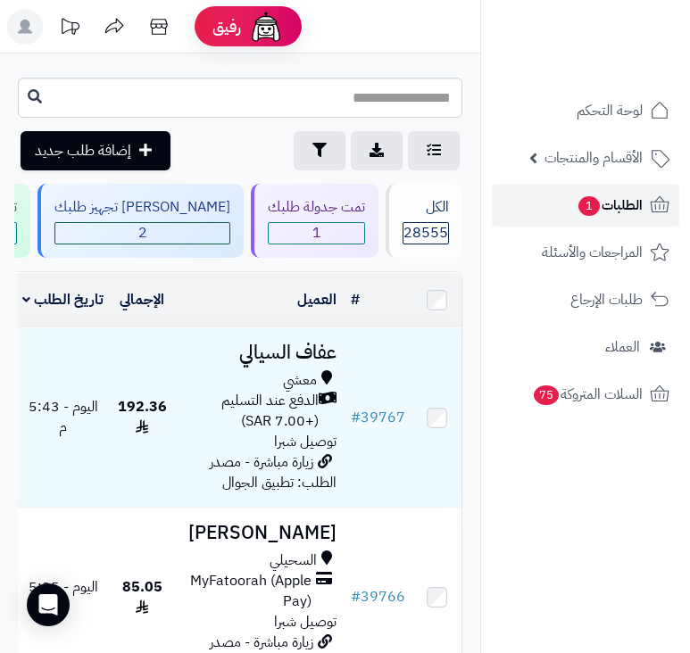
click at [619, 206] on span "الطلبات 1" at bounding box center [609, 205] width 66 height 25
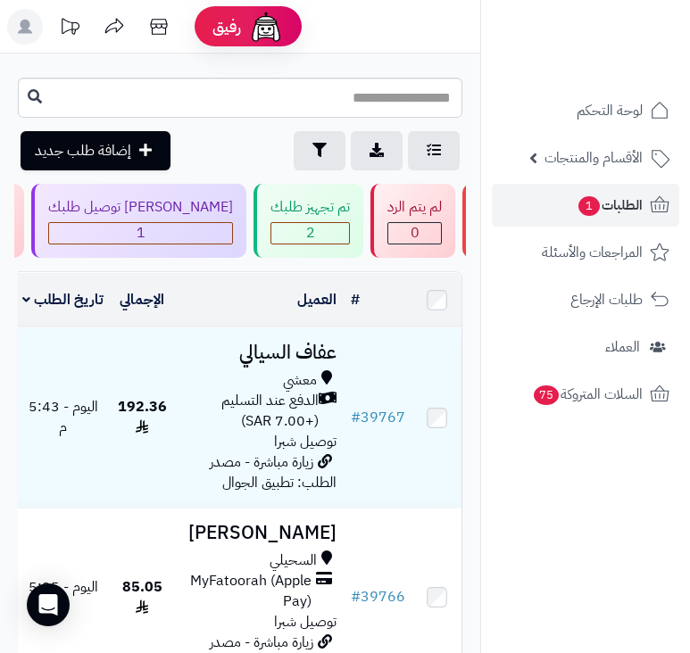
scroll to position [0, -639]
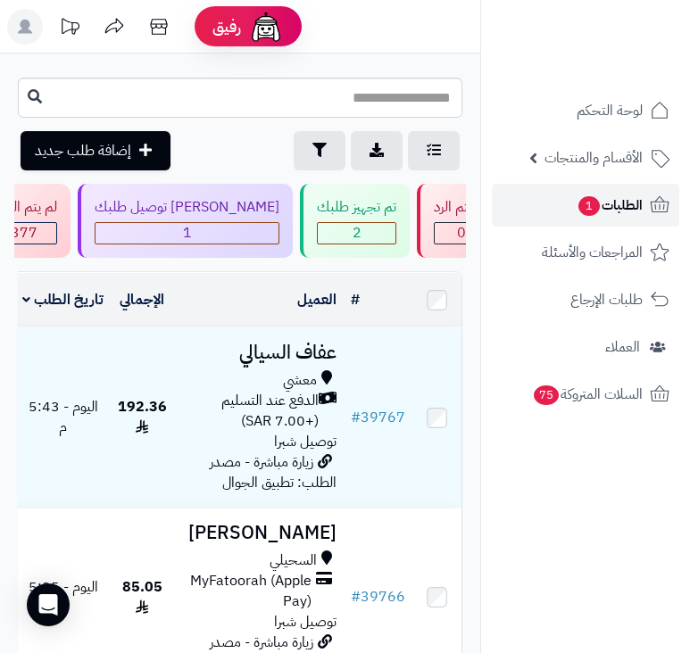
click at [623, 204] on span "الطلبات 1" at bounding box center [609, 205] width 66 height 25
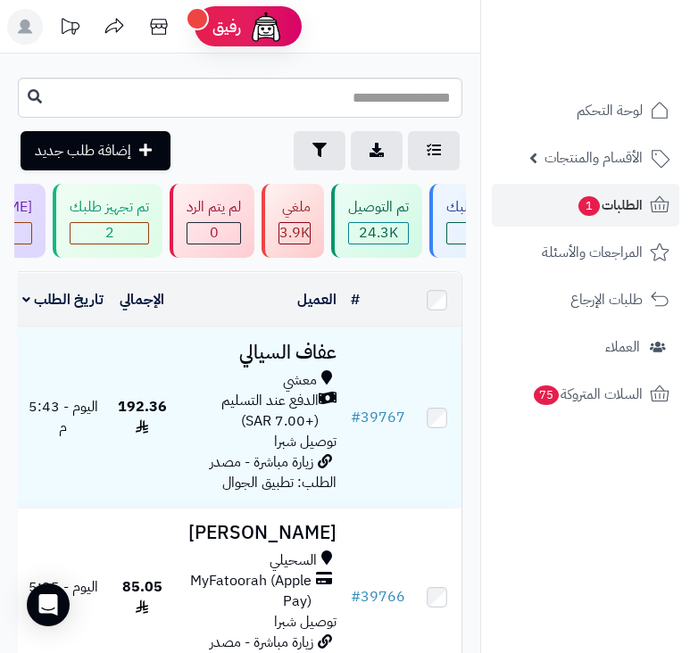
scroll to position [0, -395]
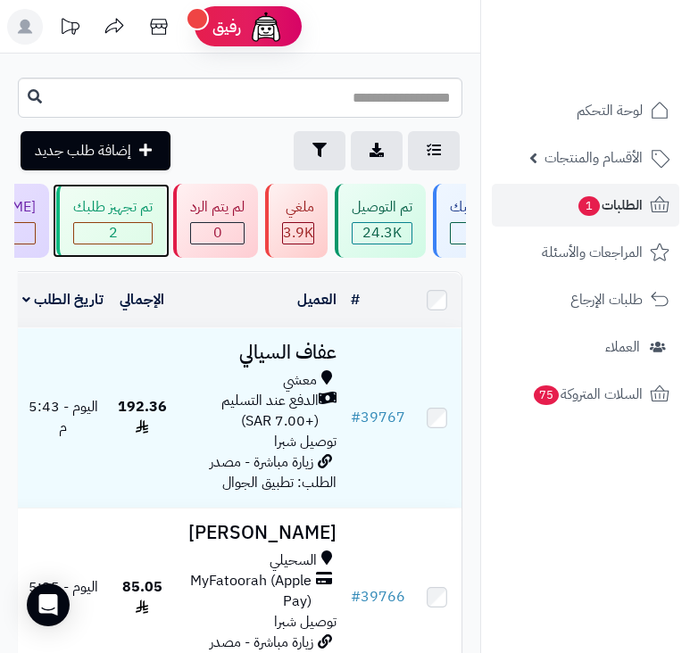
click at [152, 227] on span "2" at bounding box center [113, 233] width 78 height 21
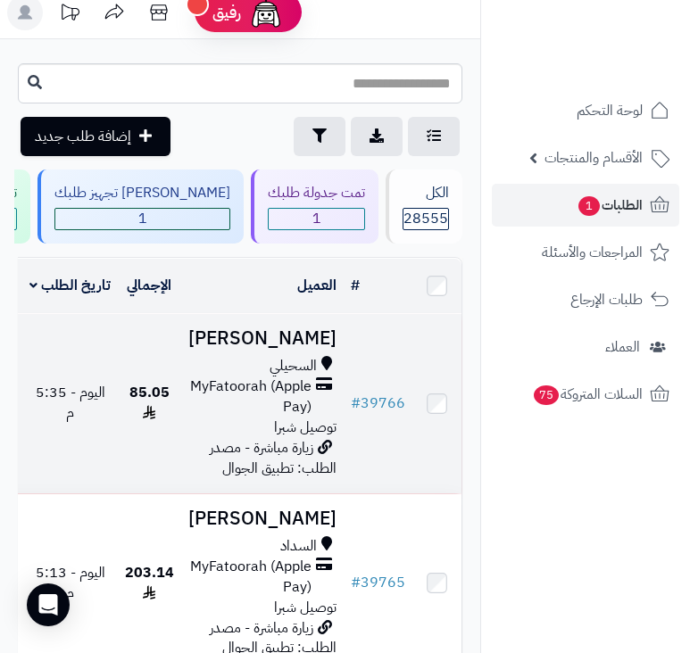
scroll to position [178, 0]
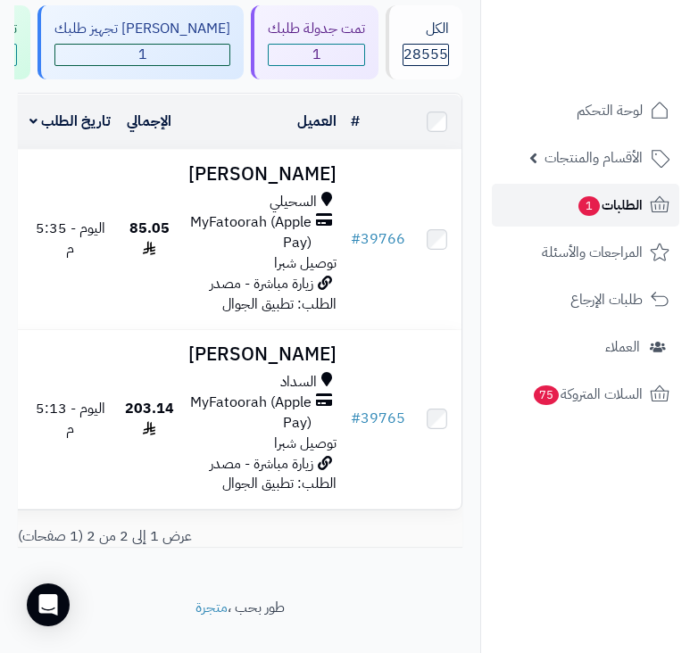
click at [580, 209] on span "1" at bounding box center [589, 206] width 22 height 21
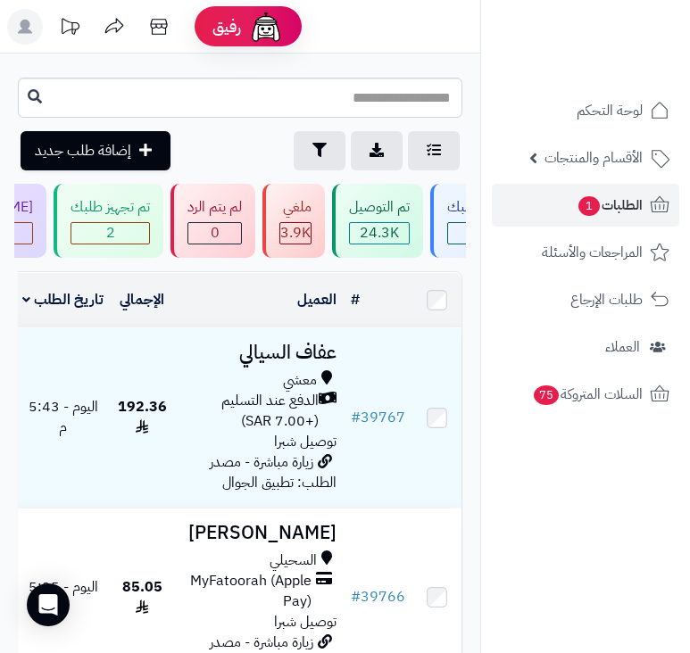
scroll to position [0, -395]
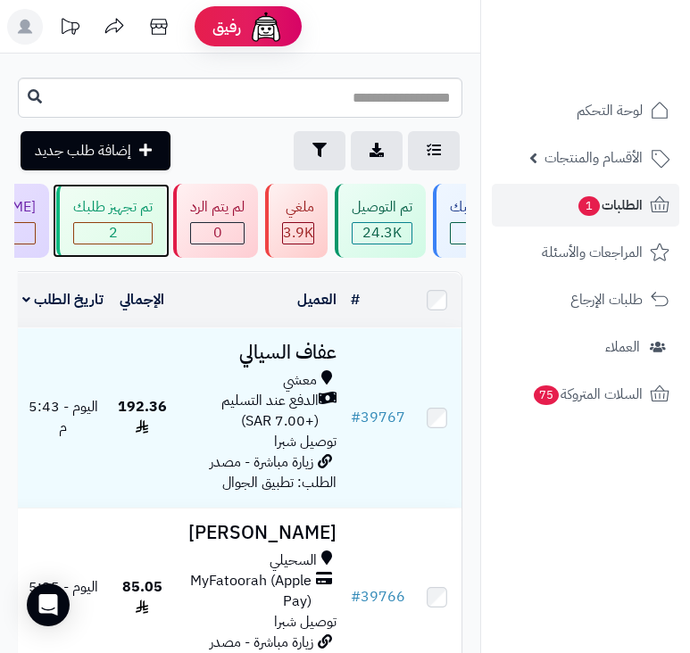
click at [152, 237] on span "2" at bounding box center [113, 233] width 78 height 21
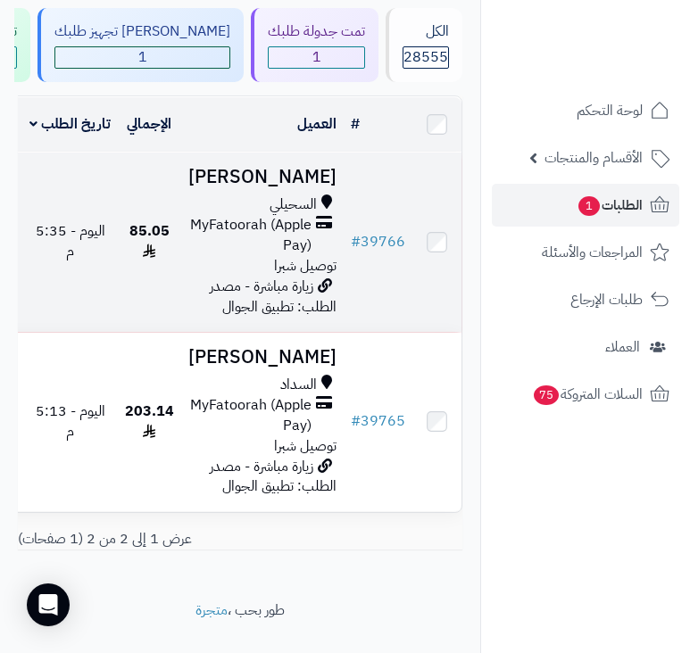
scroll to position [178, 0]
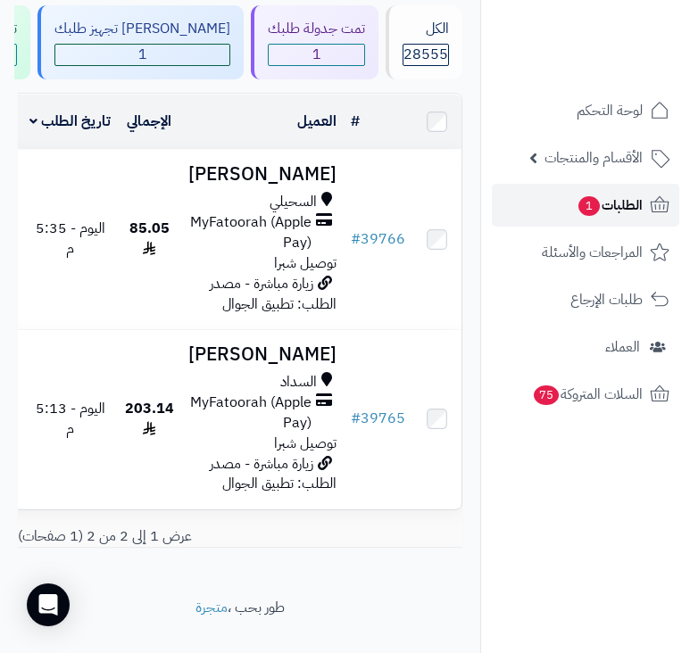
click at [591, 205] on span "1" at bounding box center [588, 206] width 21 height 20
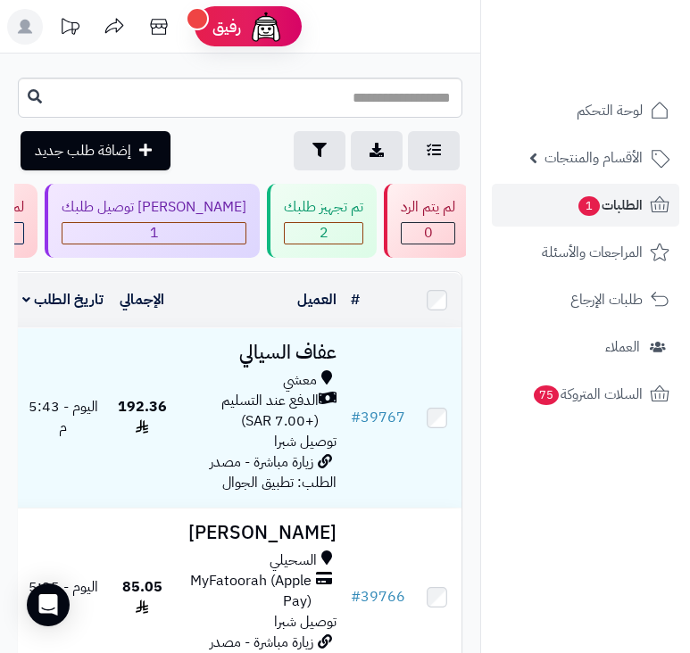
scroll to position [0, -639]
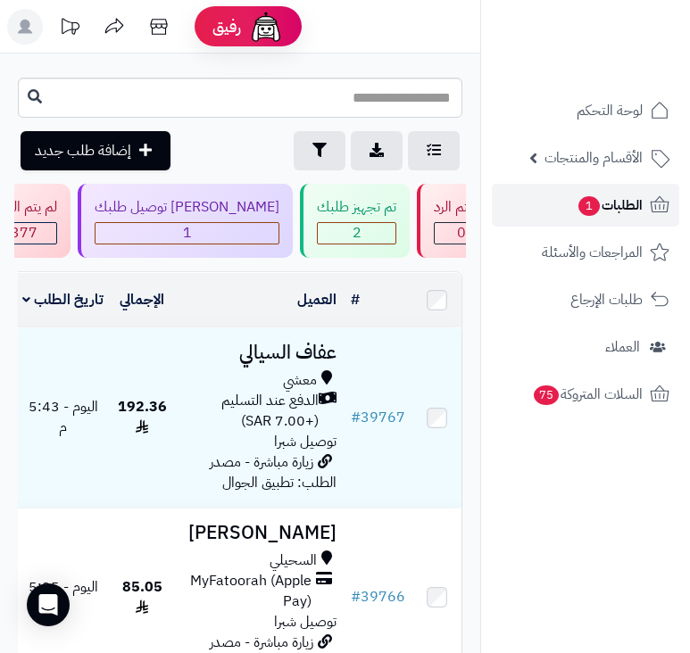
click at [572, 204] on link "الطلبات 1" at bounding box center [585, 205] width 187 height 43
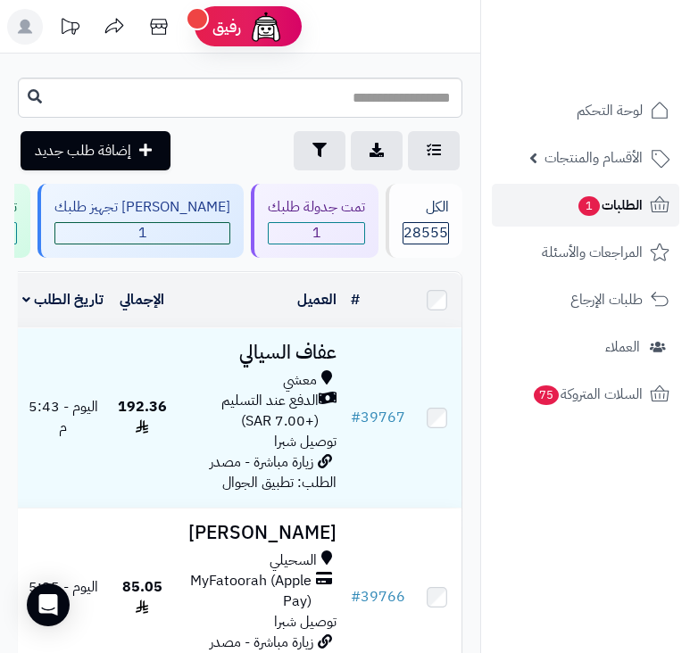
click at [572, 204] on link "الطلبات 1" at bounding box center [585, 205] width 187 height 43
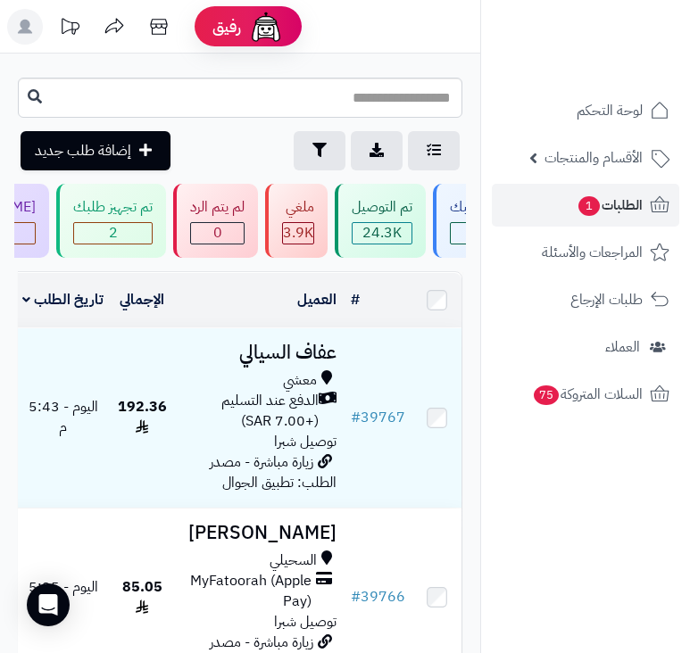
scroll to position [0, -639]
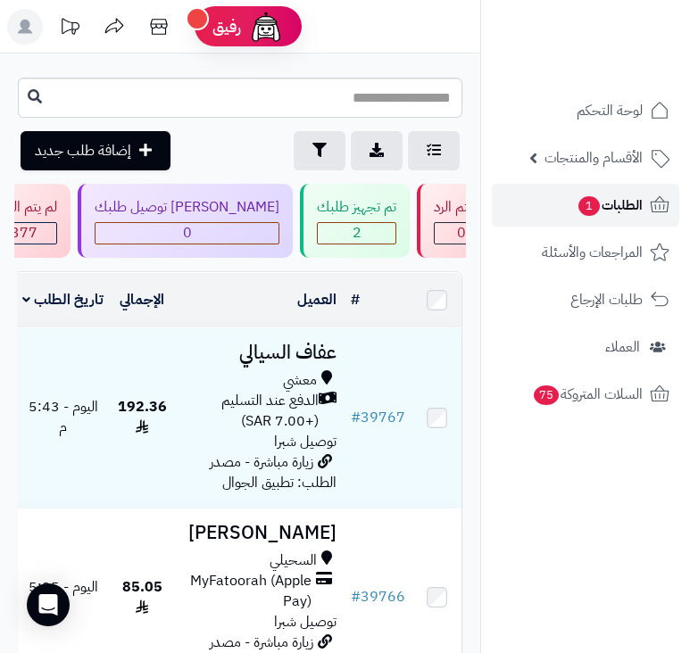
click at [604, 206] on span "الطلبات 1" at bounding box center [609, 205] width 66 height 25
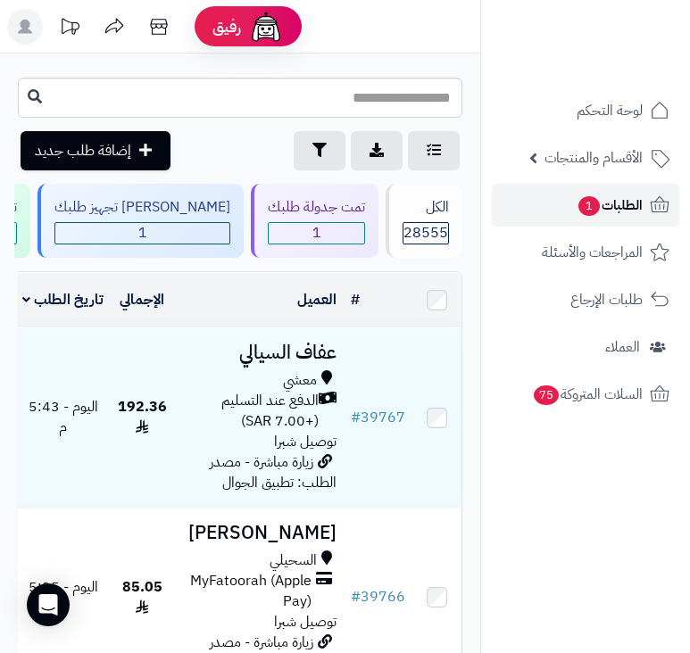
click at [601, 198] on span "الطلبات 1" at bounding box center [609, 205] width 66 height 25
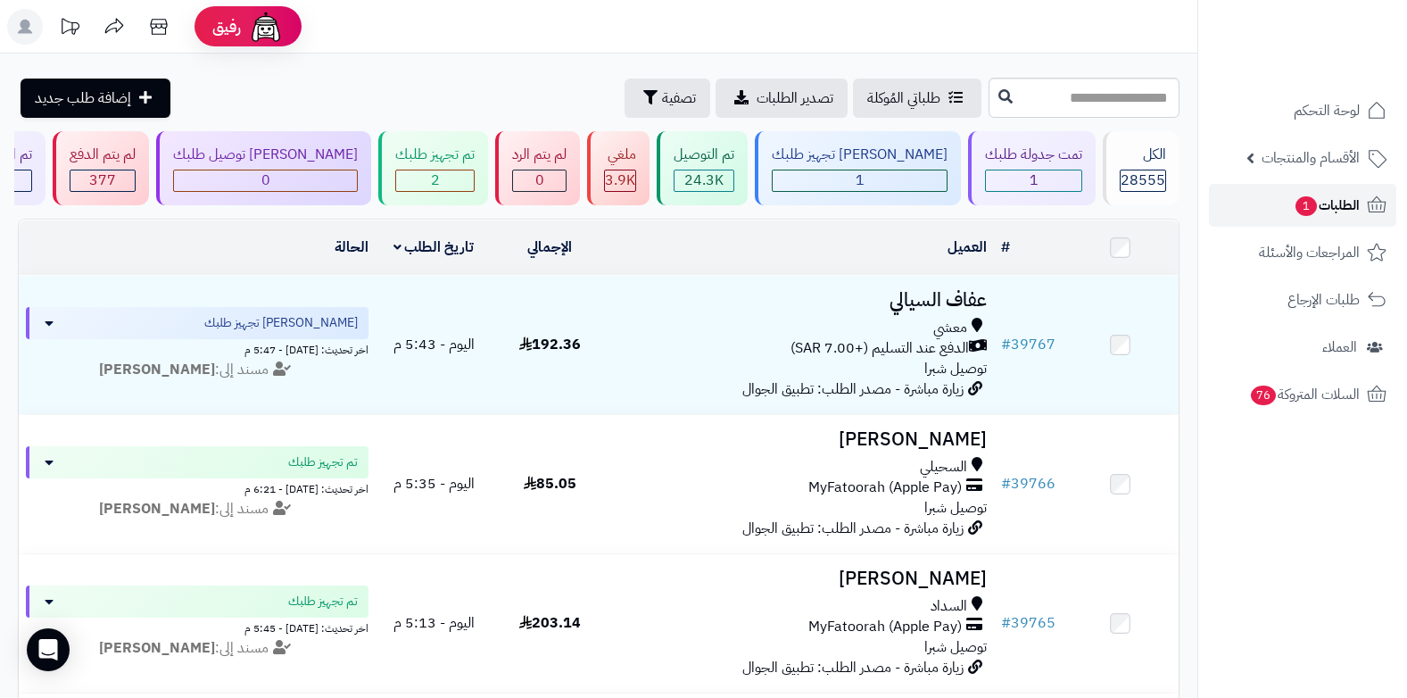
click at [689, 198] on span "الطلبات 1" at bounding box center [1327, 205] width 66 height 25
click at [1327, 200] on span "الطلبات 1" at bounding box center [1327, 205] width 66 height 25
click at [1337, 201] on span "الطلبات 1" at bounding box center [1327, 205] width 66 height 25
click at [1296, 209] on span "1" at bounding box center [1306, 206] width 21 height 20
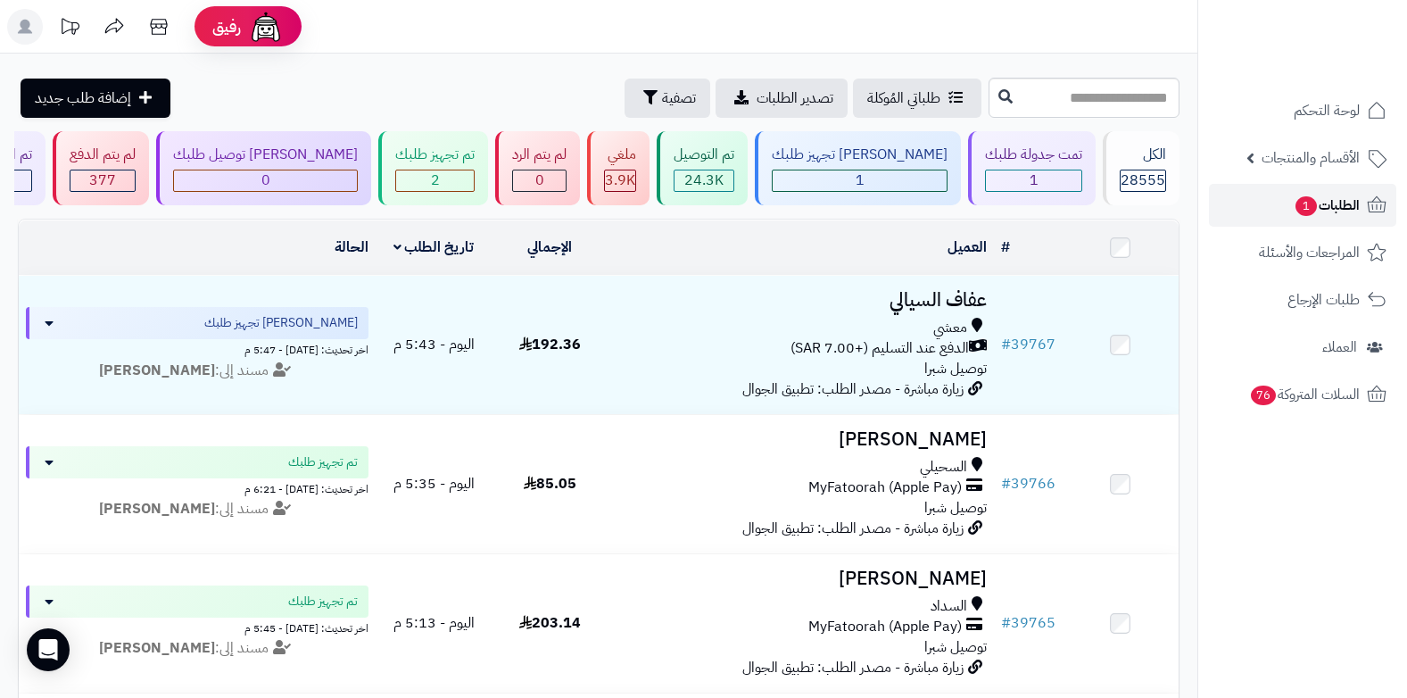
click at [1303, 210] on span "1" at bounding box center [1306, 205] width 23 height 21
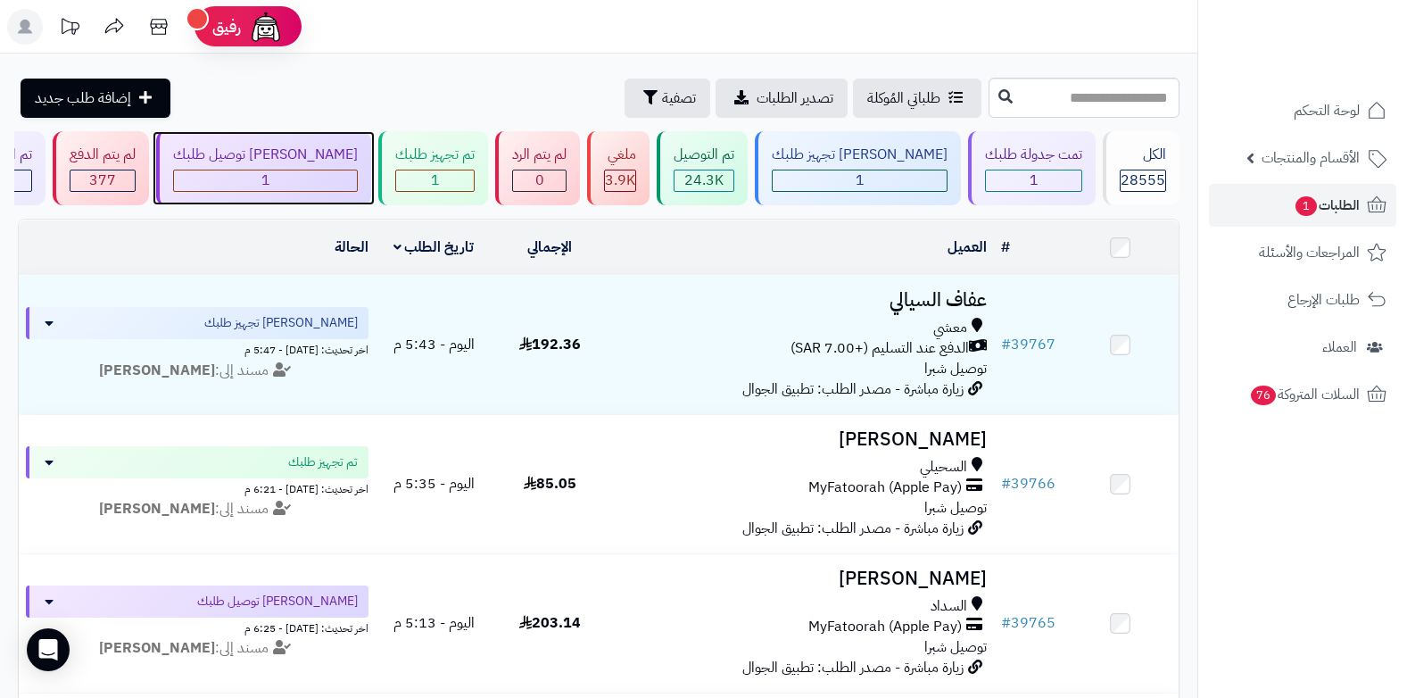
click at [357, 186] on div "1" at bounding box center [265, 180] width 183 height 21
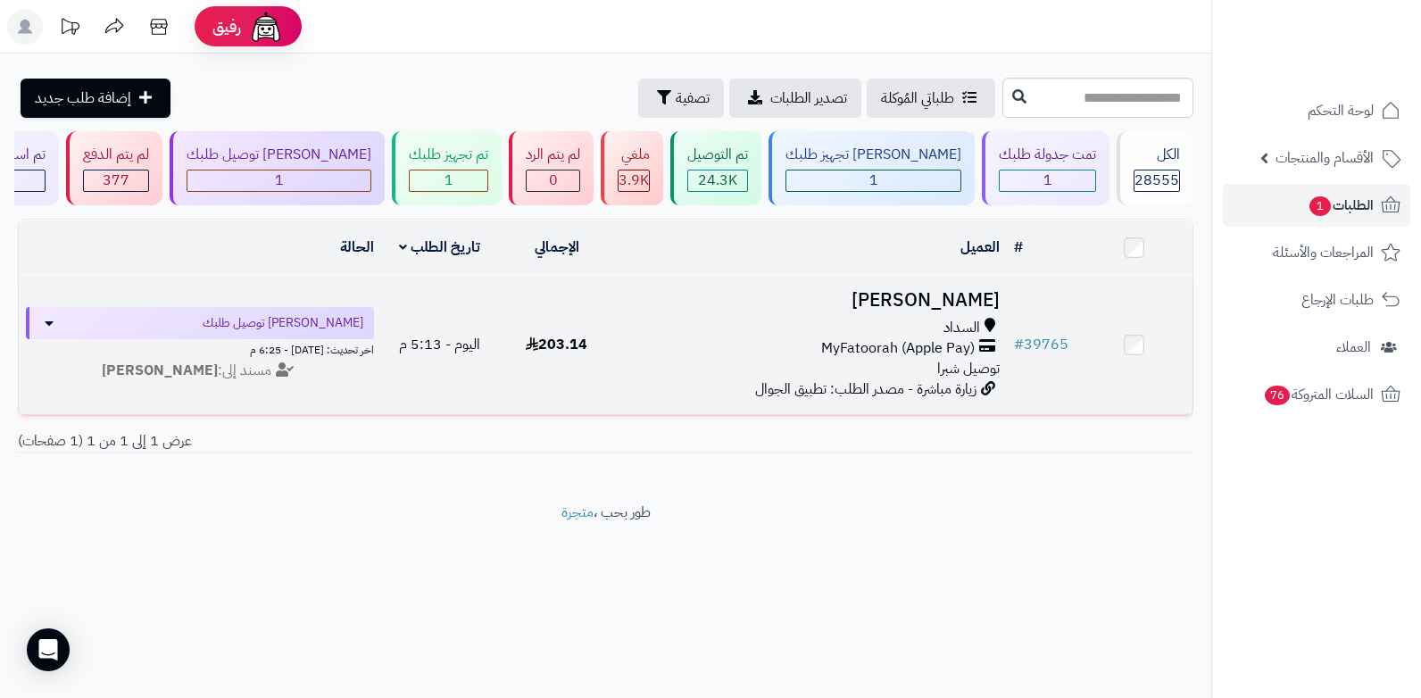
click at [902, 352] on span "MyFatoorah (Apple Pay)" at bounding box center [897, 348] width 153 height 21
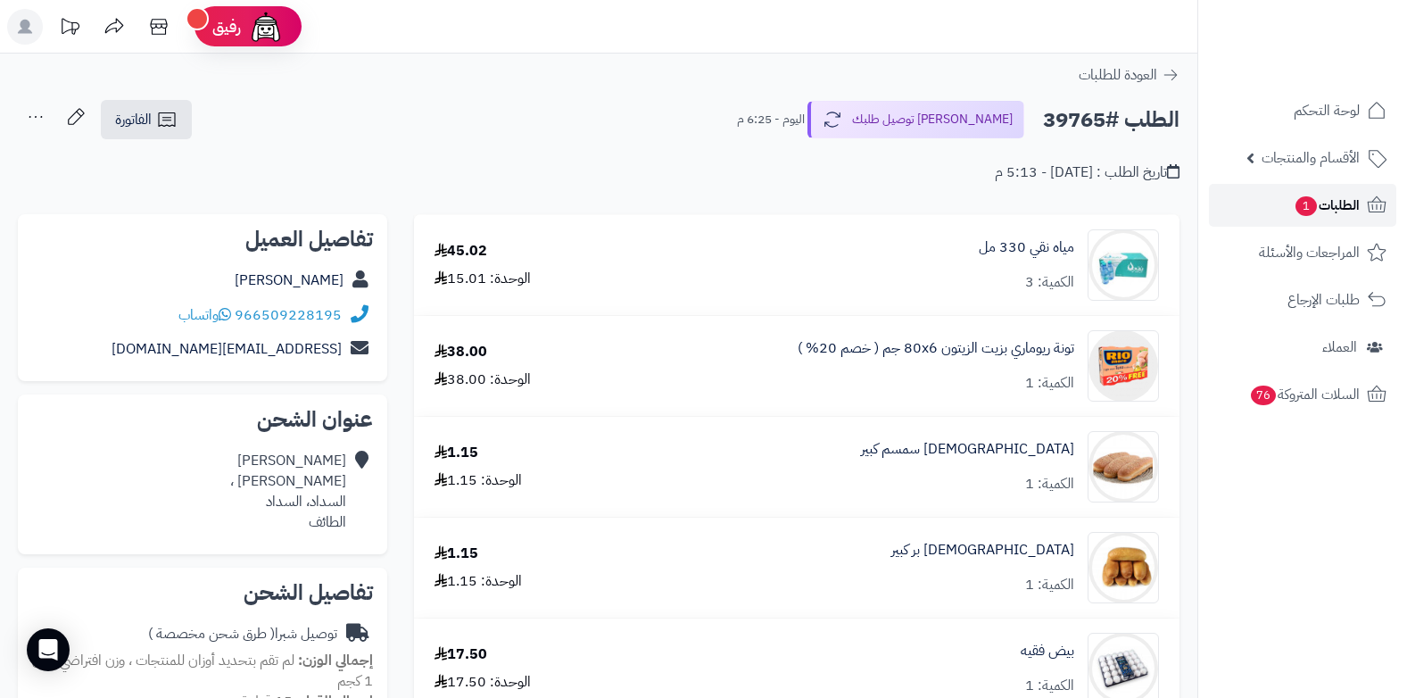
click at [1308, 202] on span "1" at bounding box center [1306, 206] width 21 height 20
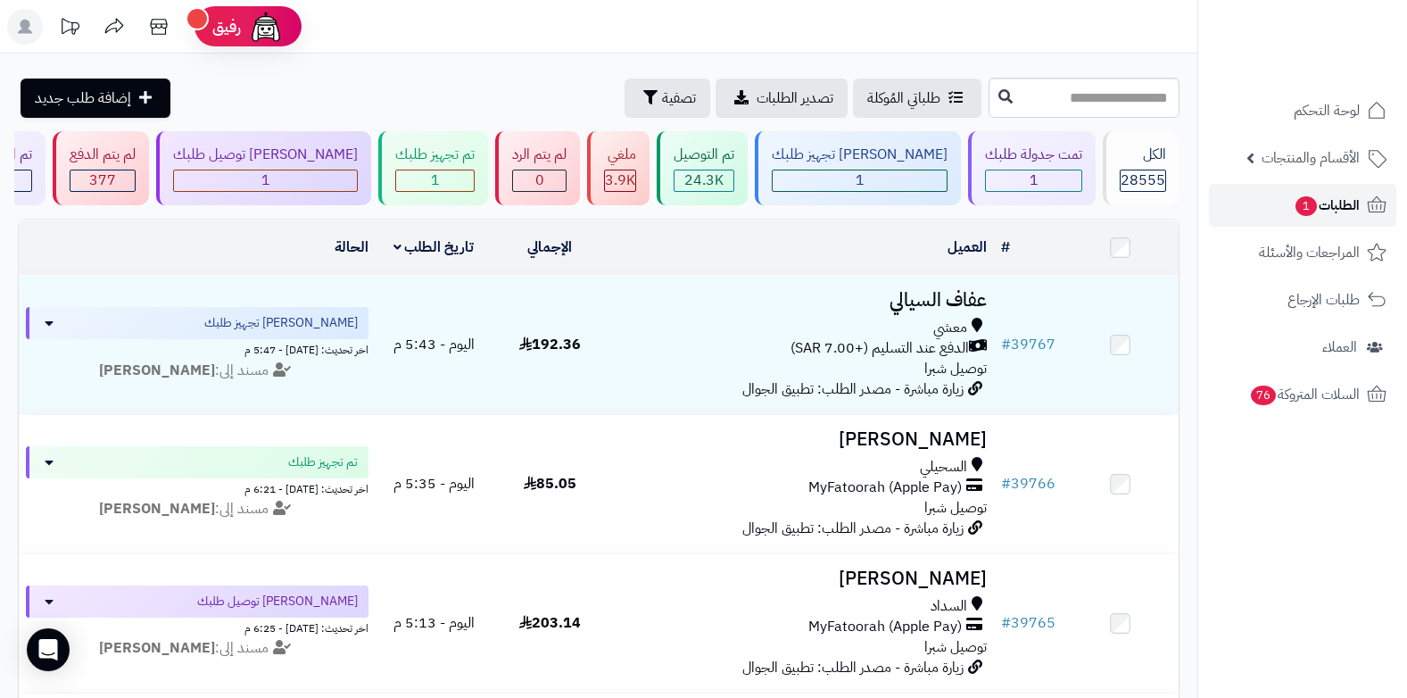
click at [1343, 220] on link "الطلبات 1" at bounding box center [1302, 205] width 187 height 43
click at [1314, 202] on span "الطلبات 1" at bounding box center [1327, 205] width 66 height 25
click at [1327, 201] on span "الطلبات 1" at bounding box center [1327, 205] width 66 height 25
click at [1346, 200] on span "الطلبات 1" at bounding box center [1327, 205] width 66 height 25
click at [1324, 211] on span "الطلبات 1" at bounding box center [1327, 205] width 66 height 25
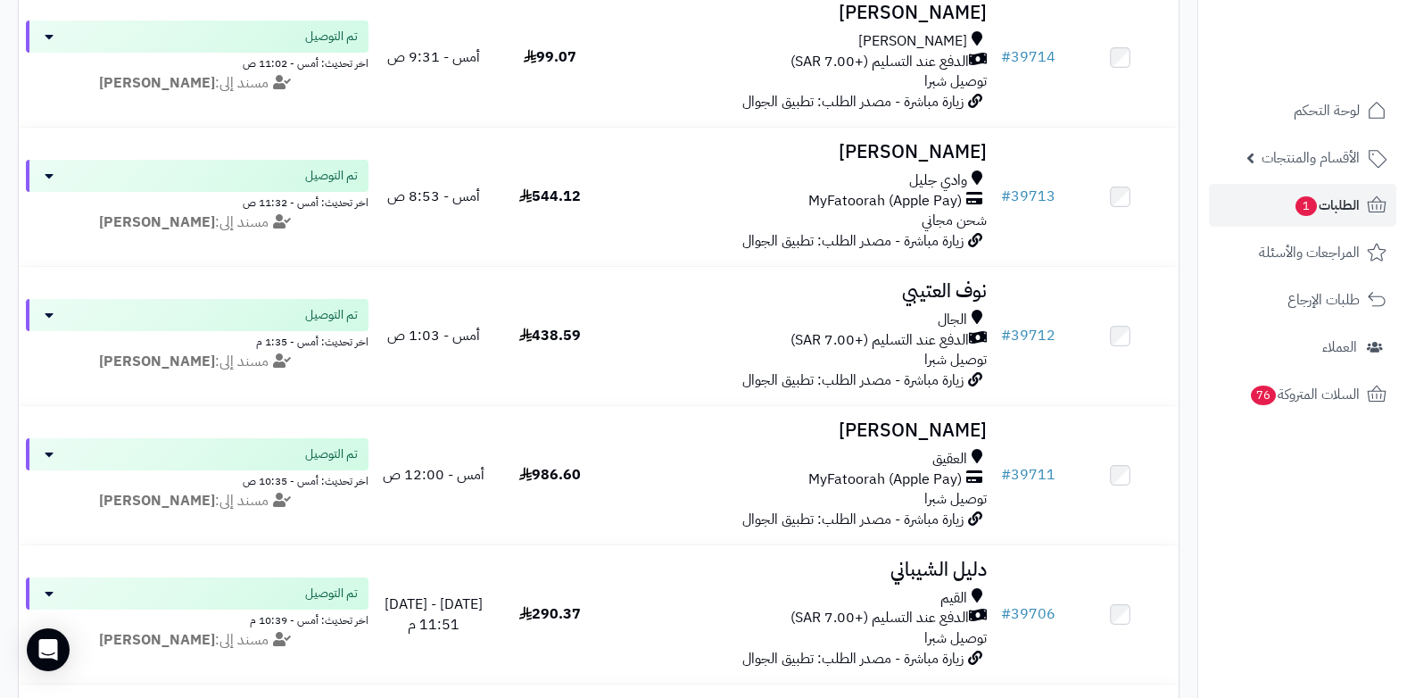
scroll to position [3958, 0]
